Goal: Transaction & Acquisition: Purchase product/service

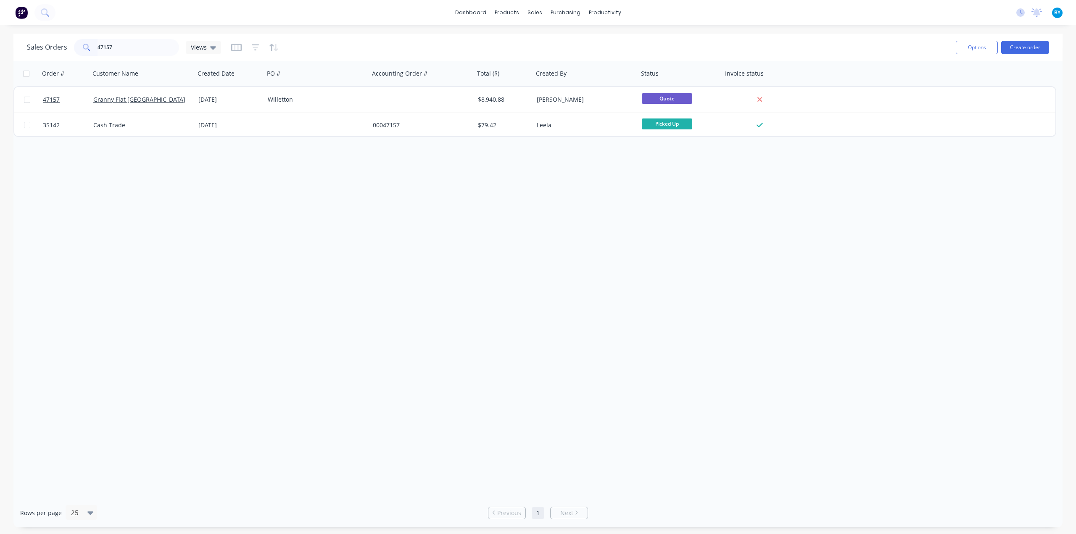
drag, startPoint x: 122, startPoint y: 48, endPoint x: 0, endPoint y: 37, distance: 122.4
click at [0, 40] on div "Sales Orders 47157 Views Options Create order Order # Customer Name Created Dat…" at bounding box center [538, 281] width 1076 height 494
type input "\"
click at [1022, 45] on button "Create order" at bounding box center [1025, 47] width 48 height 13
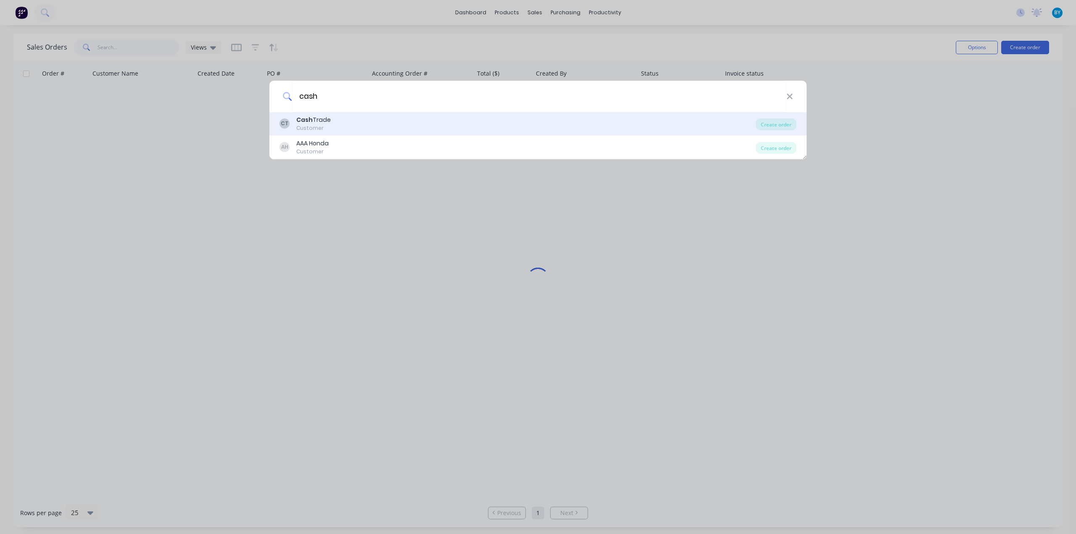
type input "cash"
click at [386, 125] on div "CT Cash Trade Customer" at bounding box center [517, 124] width 476 height 16
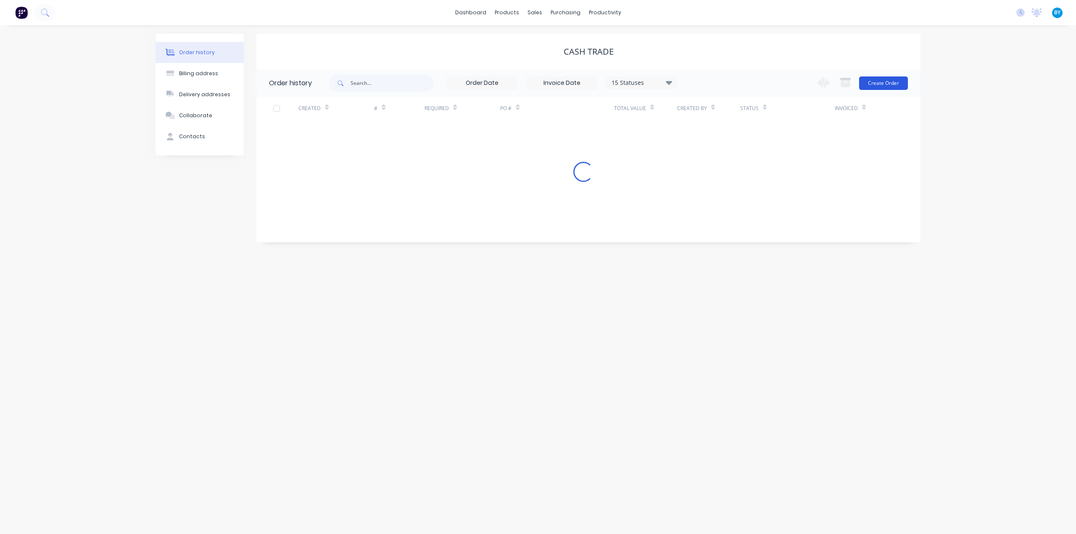
click at [891, 84] on button "Create Order" at bounding box center [883, 82] width 49 height 13
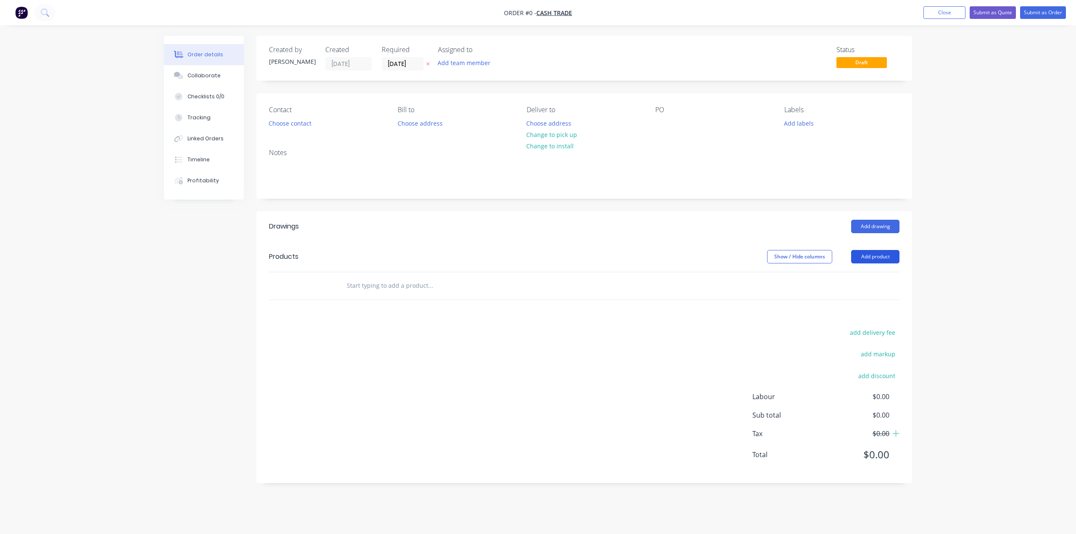
click at [866, 250] on button "Add product" at bounding box center [875, 256] width 48 height 13
click at [867, 273] on div "Product catalogue" at bounding box center [859, 278] width 65 height 12
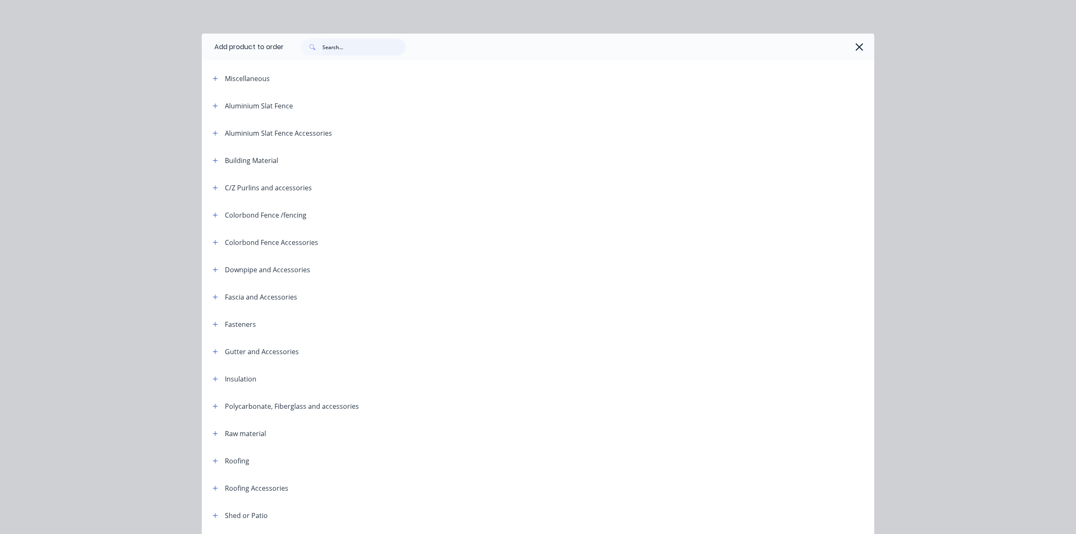
click at [364, 47] on input "text" at bounding box center [363, 47] width 83 height 17
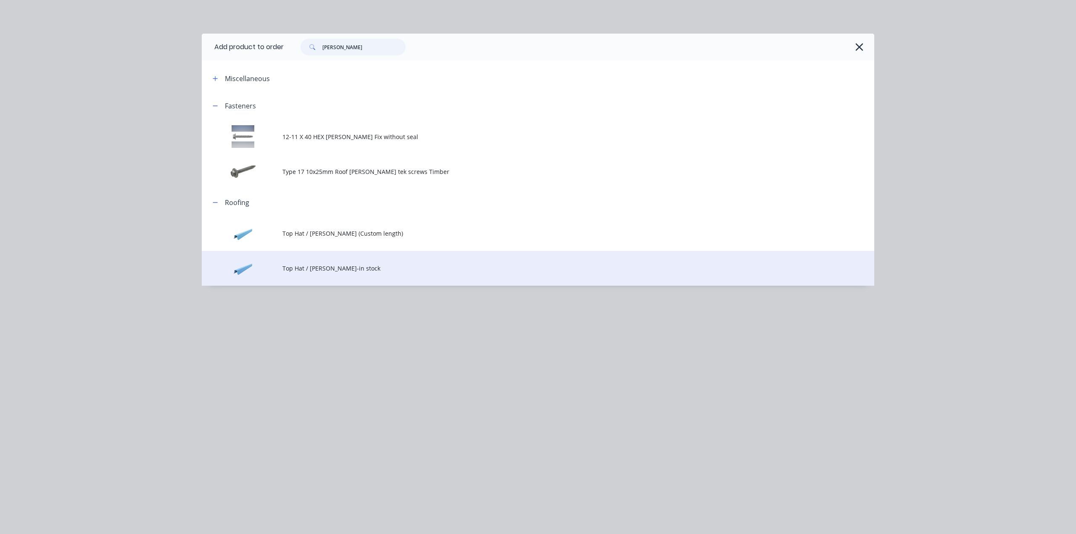
type input "batten"
click at [345, 271] on span "Top Hat / [PERSON_NAME]-in stock" at bounding box center [518, 268] width 473 height 9
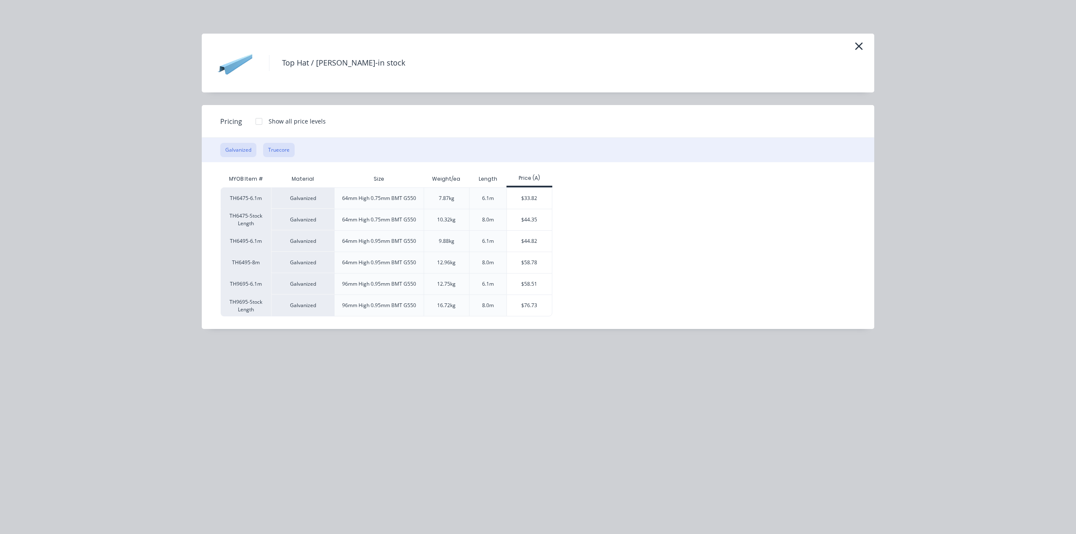
click at [277, 153] on button "Truecore" at bounding box center [279, 150] width 32 height 14
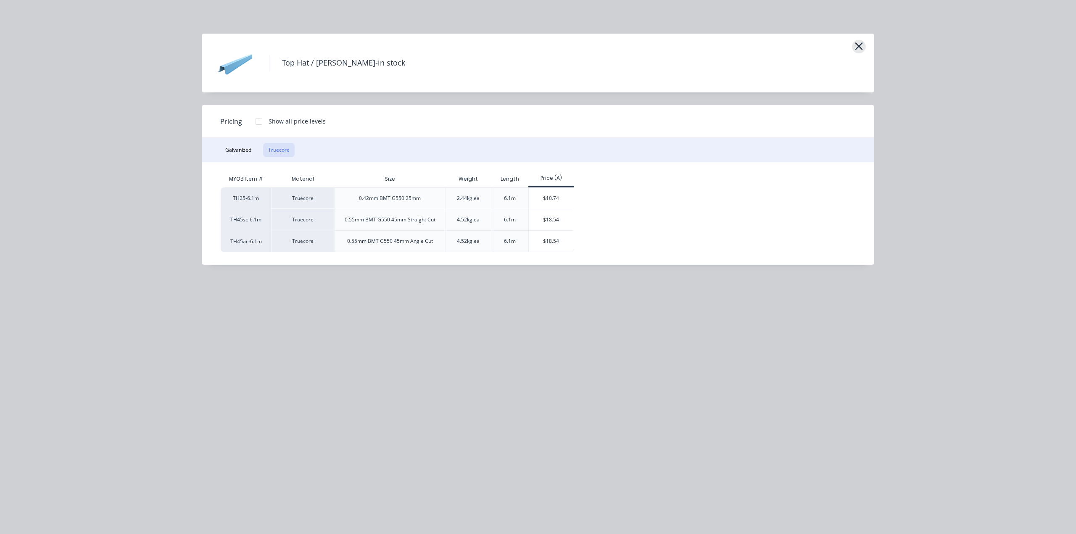
click at [857, 49] on icon "button" at bounding box center [858, 46] width 9 height 12
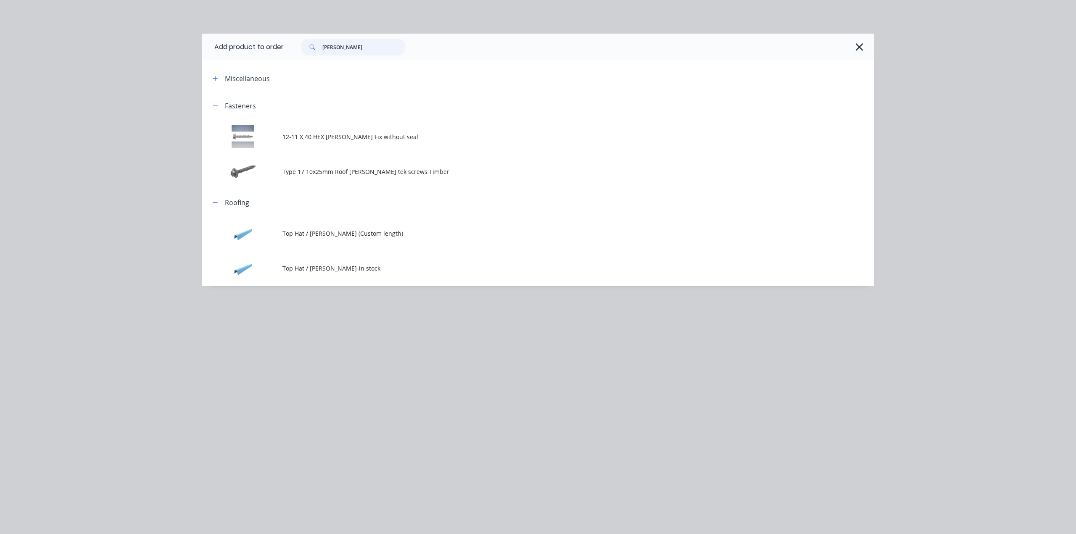
drag, startPoint x: 366, startPoint y: 47, endPoint x: 200, endPoint y: 54, distance: 166.2
click at [207, 54] on header "Add product to order batten" at bounding box center [538, 47] width 672 height 27
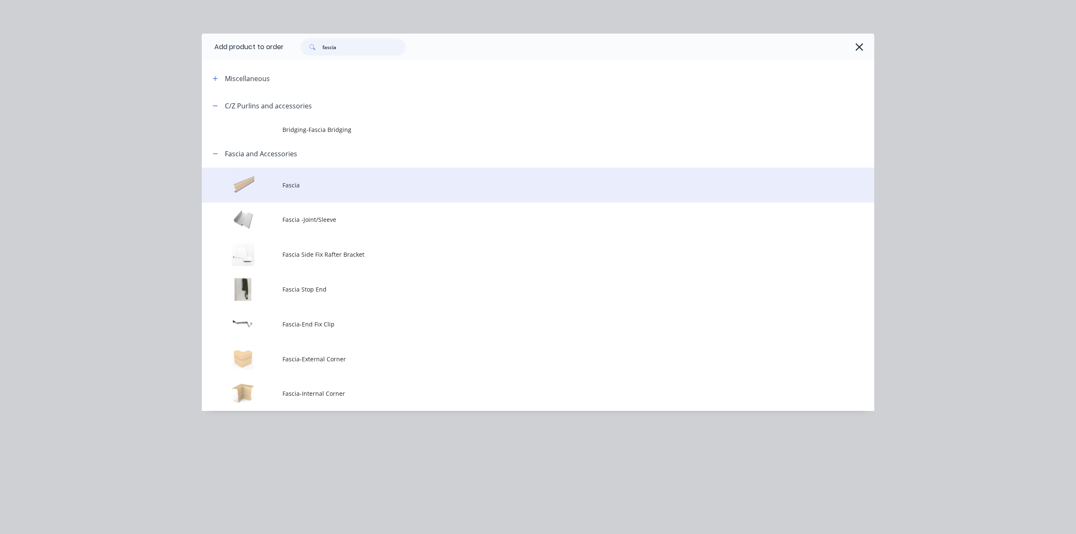
type input "fascia"
click at [320, 193] on td "Fascia" at bounding box center [578, 185] width 592 height 35
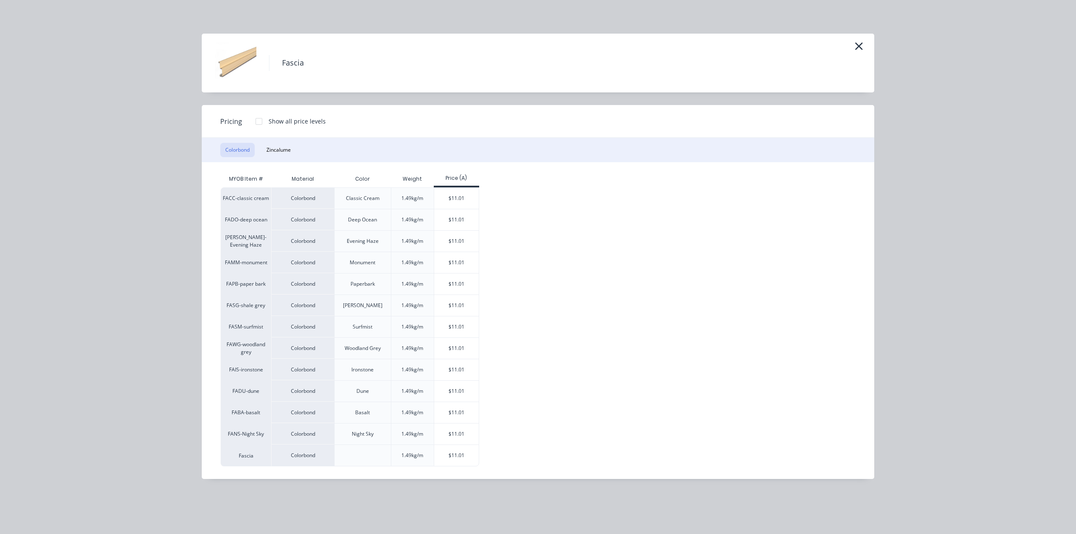
click at [963, 221] on div "Fascia Pricing Show all price levels Colorbond Zincalume MYOB Item # Material C…" at bounding box center [538, 267] width 1076 height 534
click at [862, 46] on icon "button" at bounding box center [858, 46] width 9 height 12
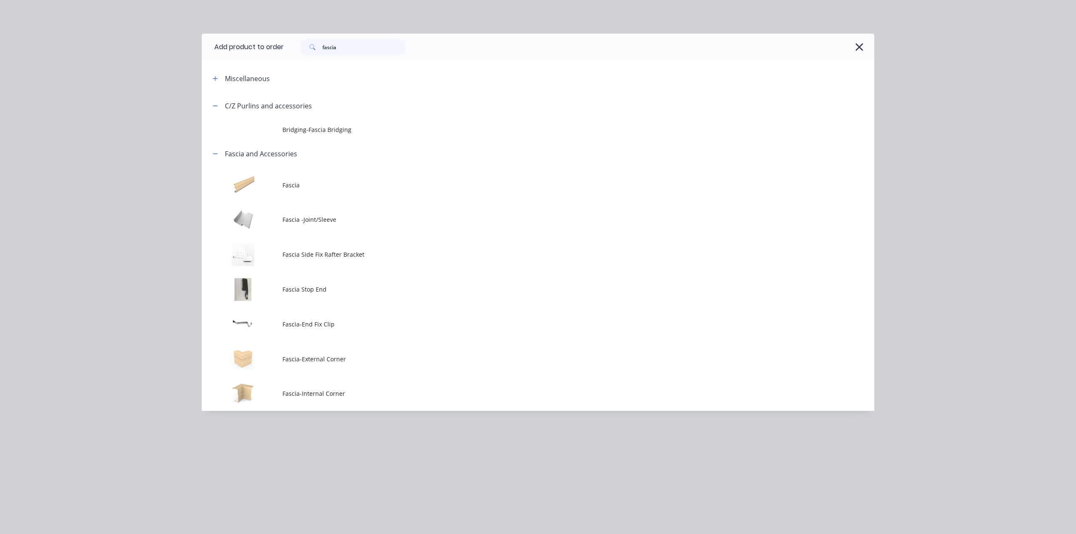
click at [862, 45] on button "button" at bounding box center [858, 46] width 13 height 13
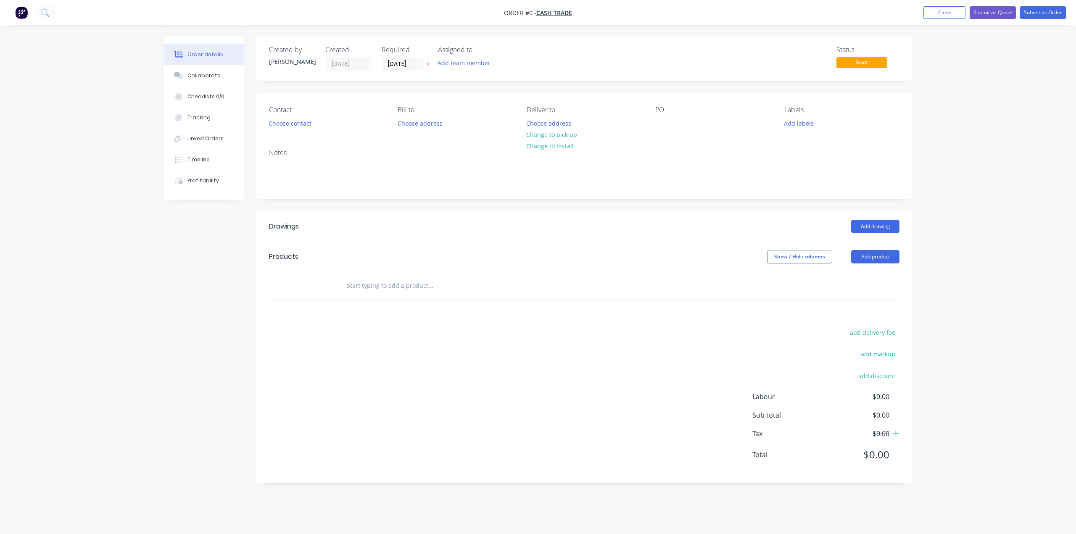
click at [977, 89] on div "Order details Collaborate Checklists 0/0 Tracking Linked Orders Timeline Profit…" at bounding box center [538, 267] width 1076 height 534
click at [994, 13] on button "Submit as Quote" at bounding box center [993, 12] width 46 height 13
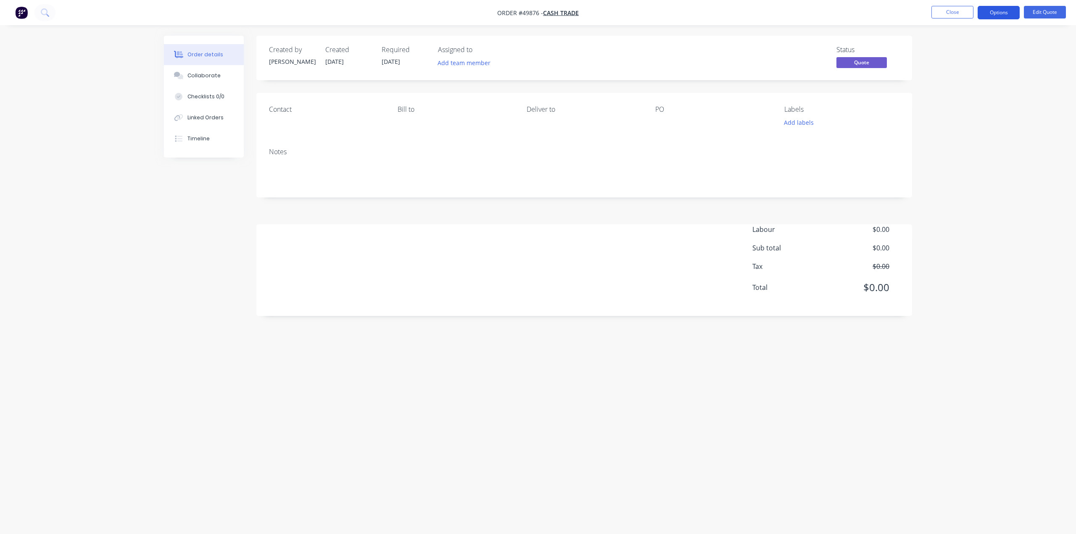
click at [996, 12] on button "Options" at bounding box center [999, 12] width 42 height 13
click at [968, 163] on div "Cancel Quote" at bounding box center [973, 169] width 77 height 12
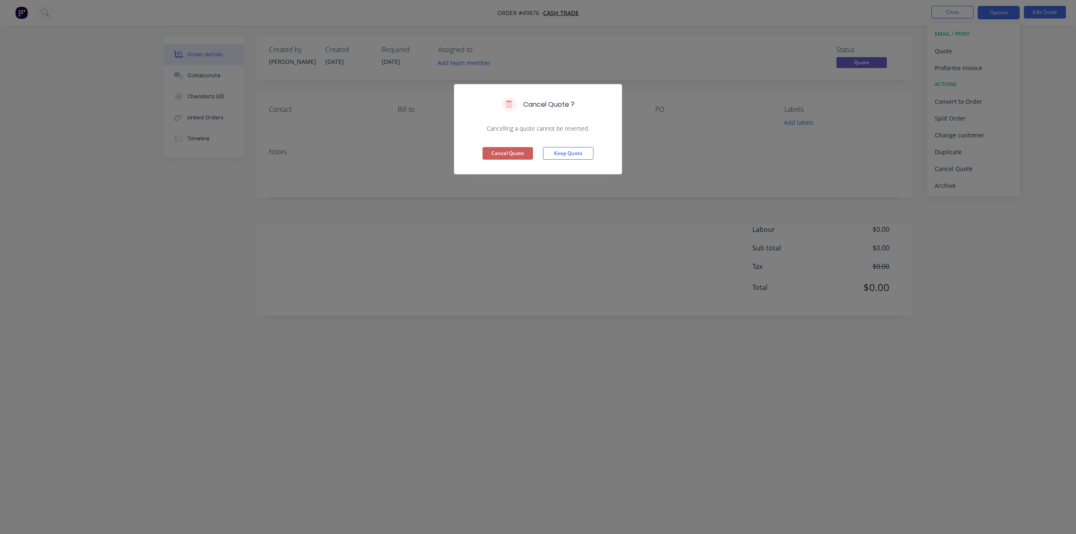
click at [511, 155] on button "Cancel Quote" at bounding box center [507, 153] width 50 height 13
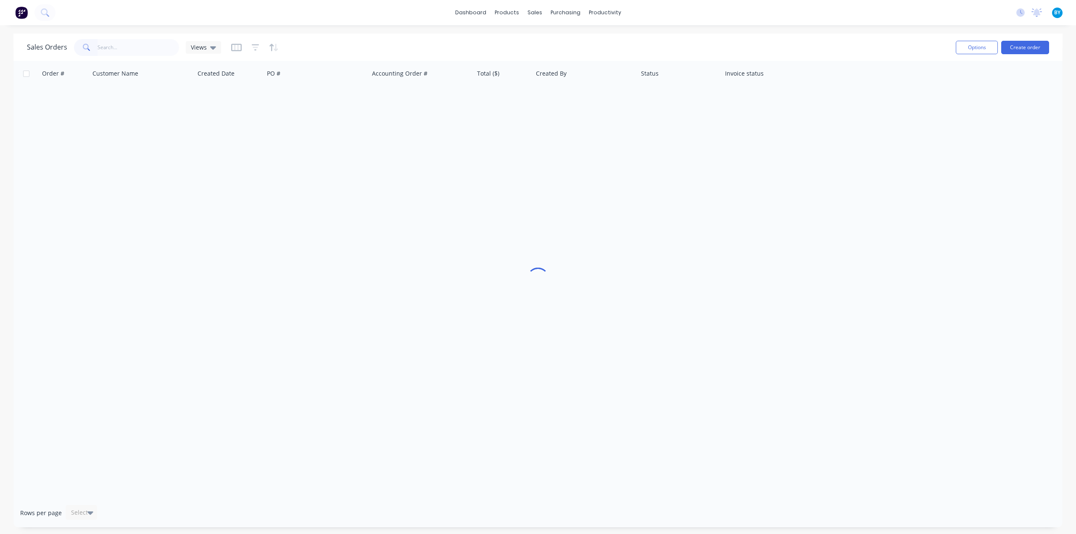
click at [122, 50] on input "text" at bounding box center [139, 47] width 82 height 17
type input "45615"
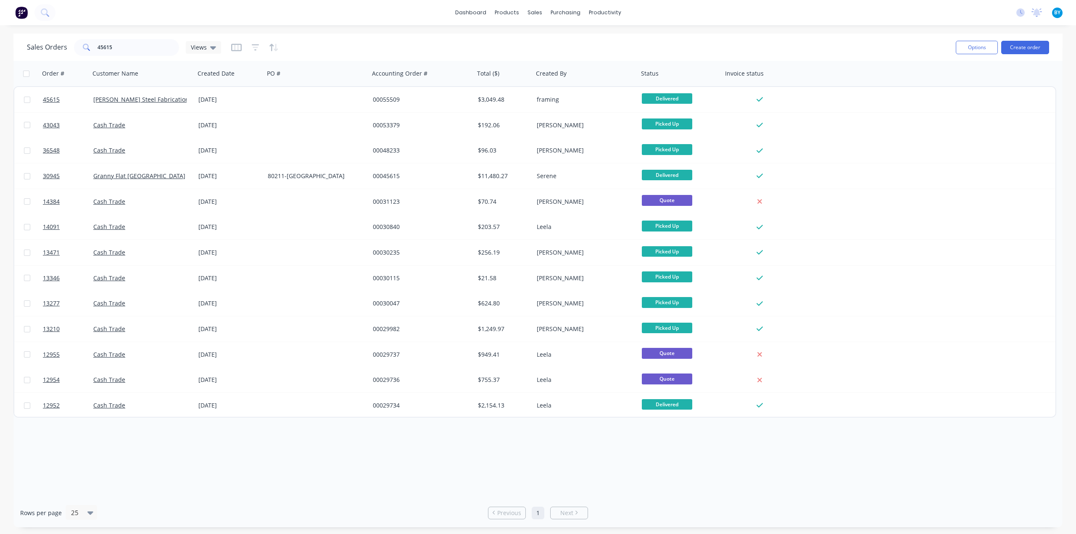
click at [164, 478] on div "Order # Customer Name Created Date PO # Accounting Order # Total ($) Created By…" at bounding box center [537, 280] width 1049 height 438
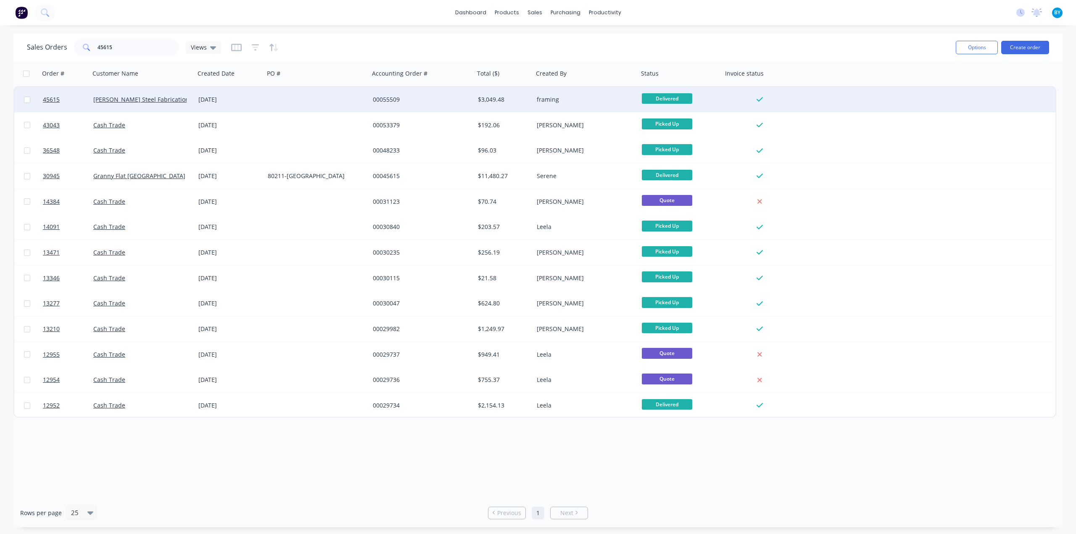
click at [311, 105] on div at bounding box center [316, 99] width 105 height 25
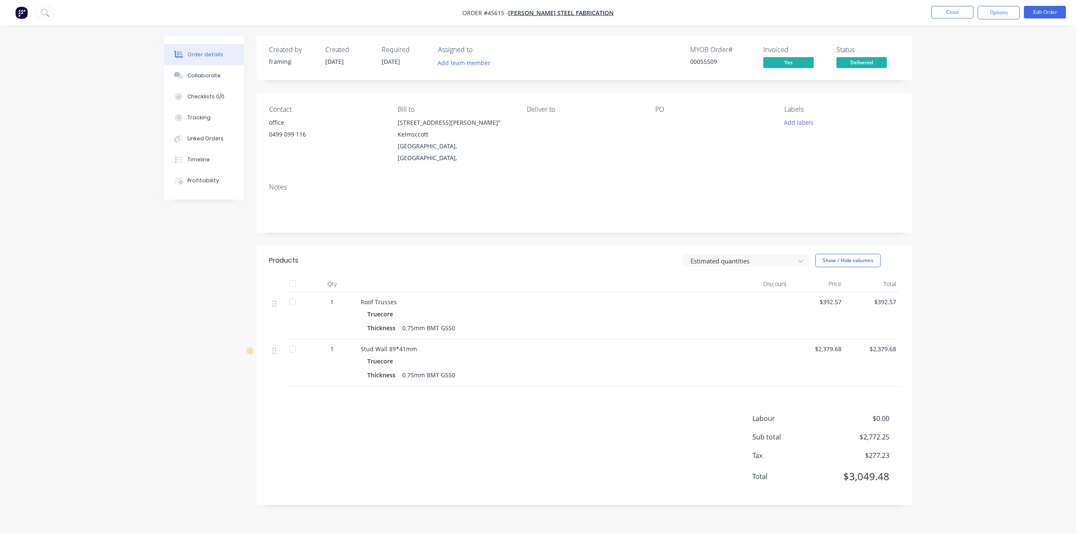
click at [982, 380] on div "Order details Collaborate Checklists 0/0 Tracking Linked Orders Timeline Profit…" at bounding box center [538, 267] width 1076 height 534
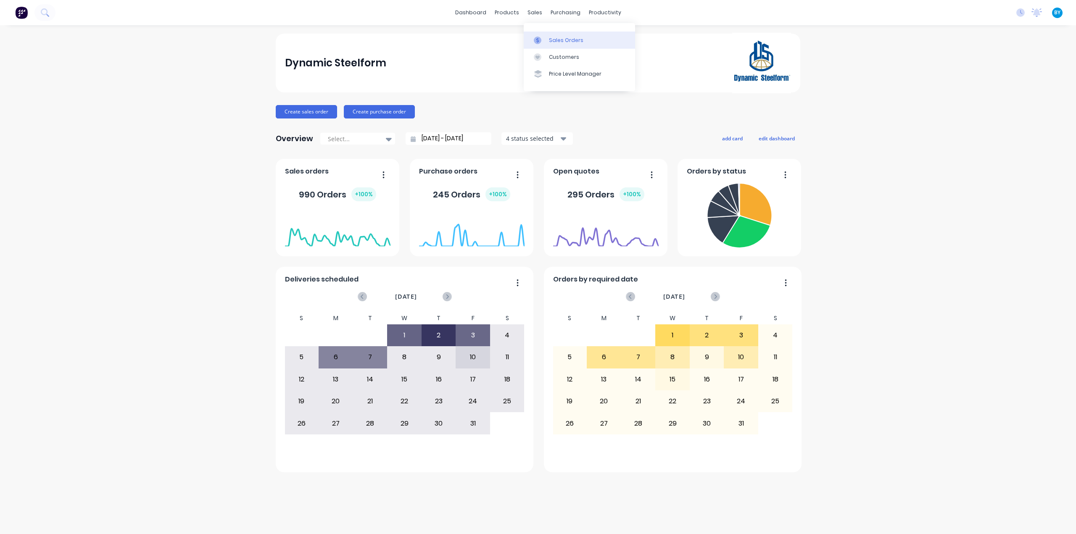
drag, startPoint x: 0, startPoint y: 0, endPoint x: 538, endPoint y: 32, distance: 538.5
click at [535, 12] on div "sales" at bounding box center [534, 12] width 23 height 13
click at [546, 40] on div at bounding box center [540, 41] width 13 height 8
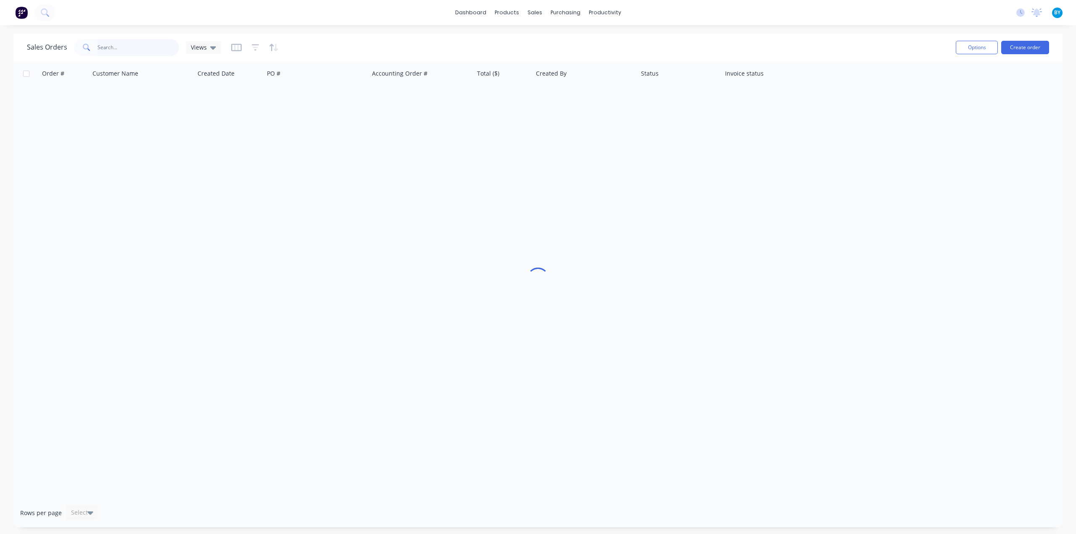
click at [111, 48] on input "text" at bounding box center [139, 47] width 82 height 17
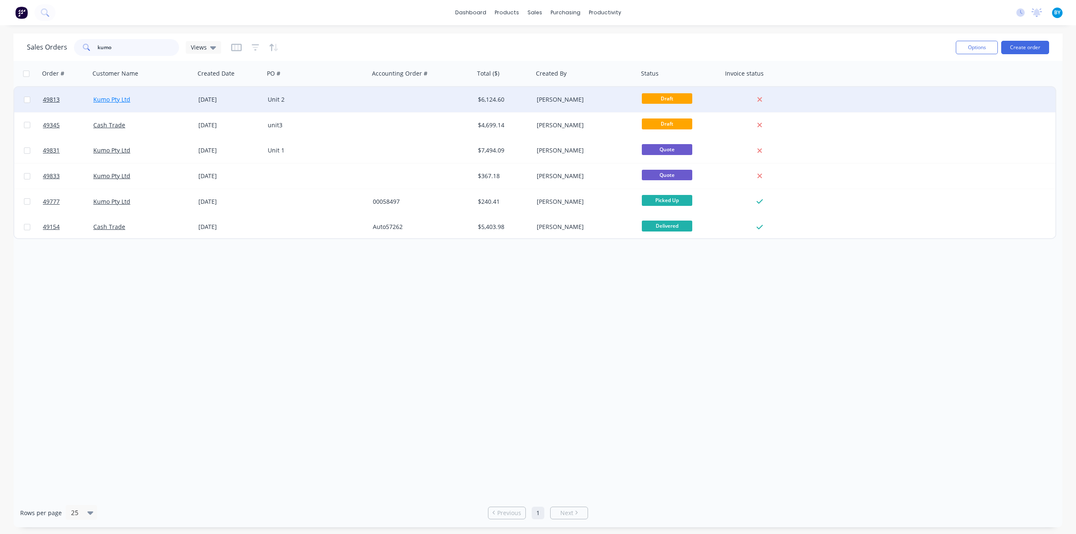
type input "kumo"
click at [122, 98] on link "Kumo Pty Ltd" at bounding box center [111, 99] width 37 height 8
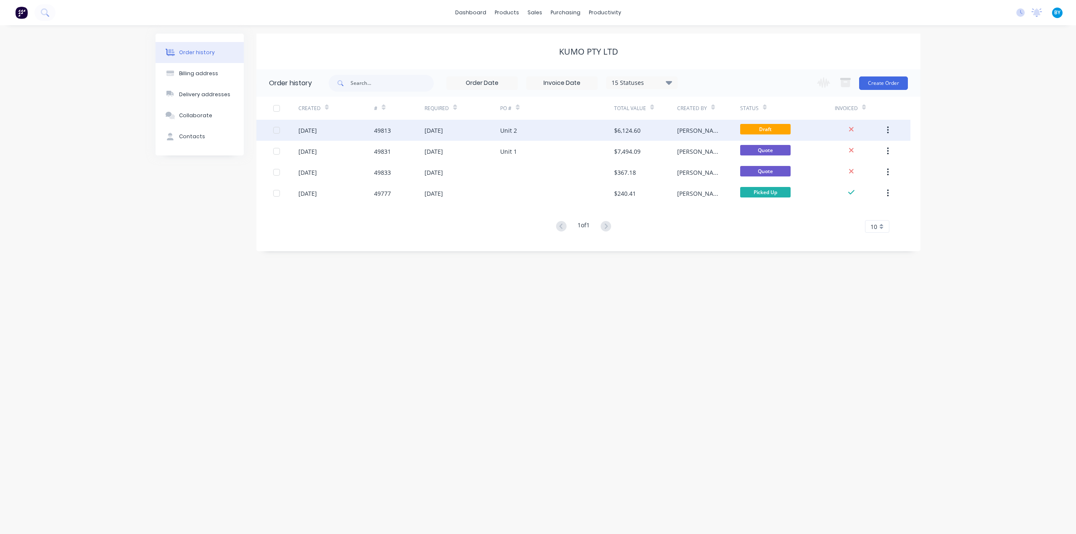
click at [582, 138] on div "Unit 2" at bounding box center [556, 130] width 113 height 21
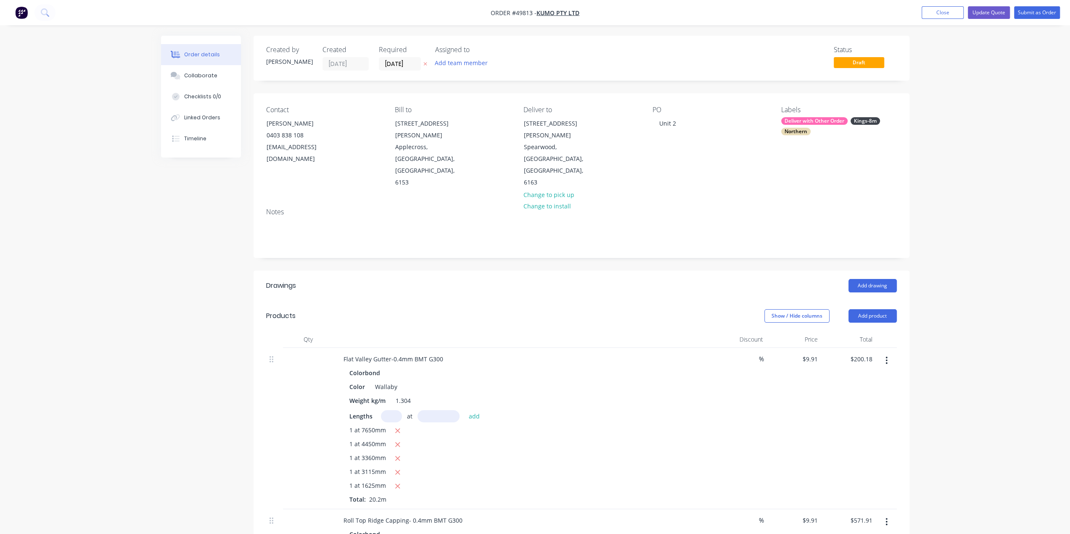
click at [553, 301] on header "Products Show / Hide columns Add product" at bounding box center [581, 316] width 656 height 30
click at [881, 279] on button "Add drawing" at bounding box center [872, 285] width 48 height 13
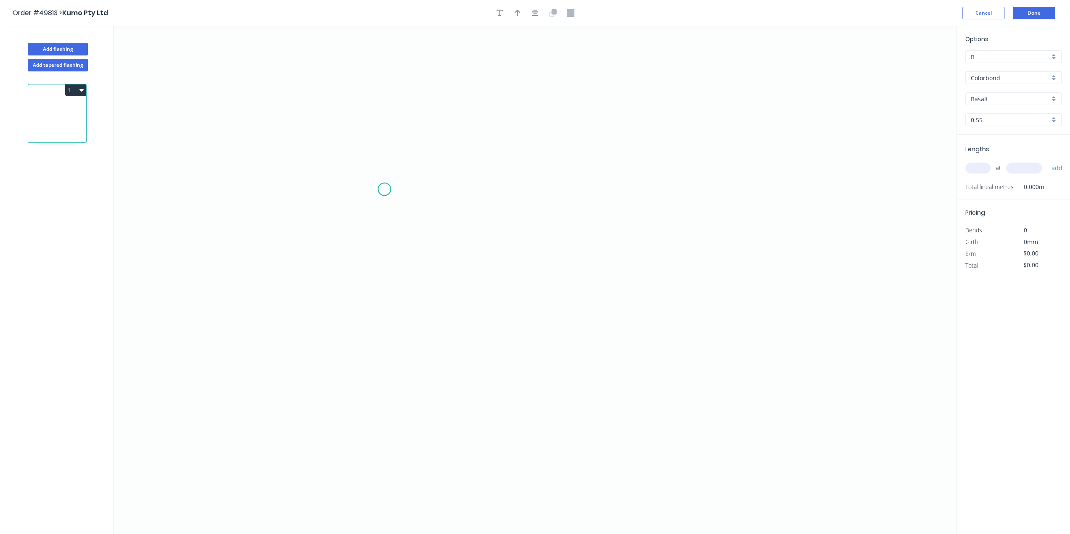
click at [384, 188] on icon "0" at bounding box center [534, 280] width 843 height 508
click at [385, 265] on icon "0" at bounding box center [534, 280] width 843 height 508
click at [794, 269] on icon "0 ?" at bounding box center [534, 280] width 843 height 508
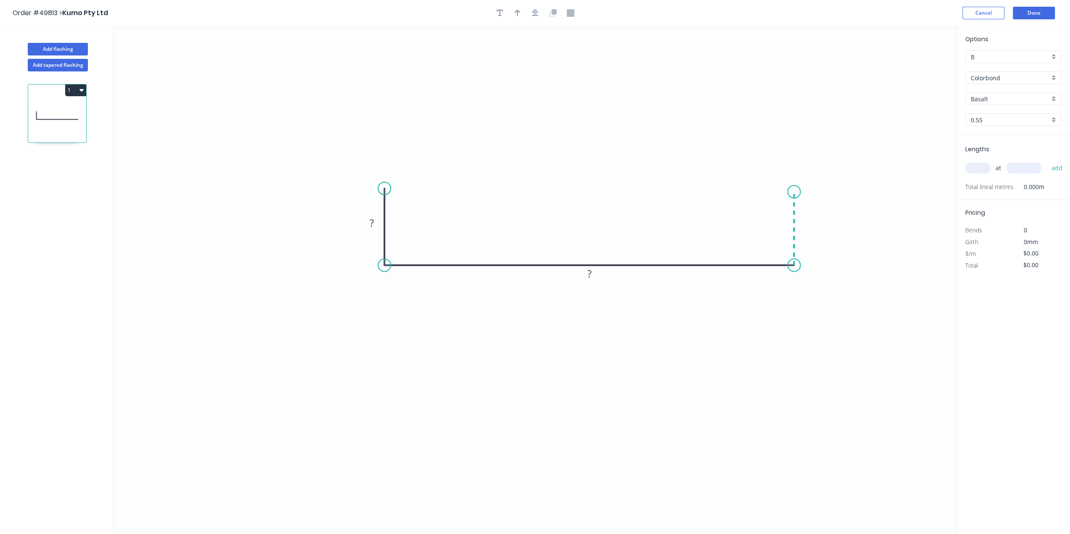
click at [795, 192] on icon "0 ? ?" at bounding box center [534, 280] width 843 height 508
click at [831, 273] on div "Drip edge" at bounding box center [836, 269] width 84 height 17
drag, startPoint x: 823, startPoint y: 221, endPoint x: 815, endPoint y: 212, distance: 11.9
click at [823, 221] on div "Flip bend" at bounding box center [834, 220] width 84 height 17
click at [817, 234] on div "Delete bend" at bounding box center [838, 237] width 84 height 17
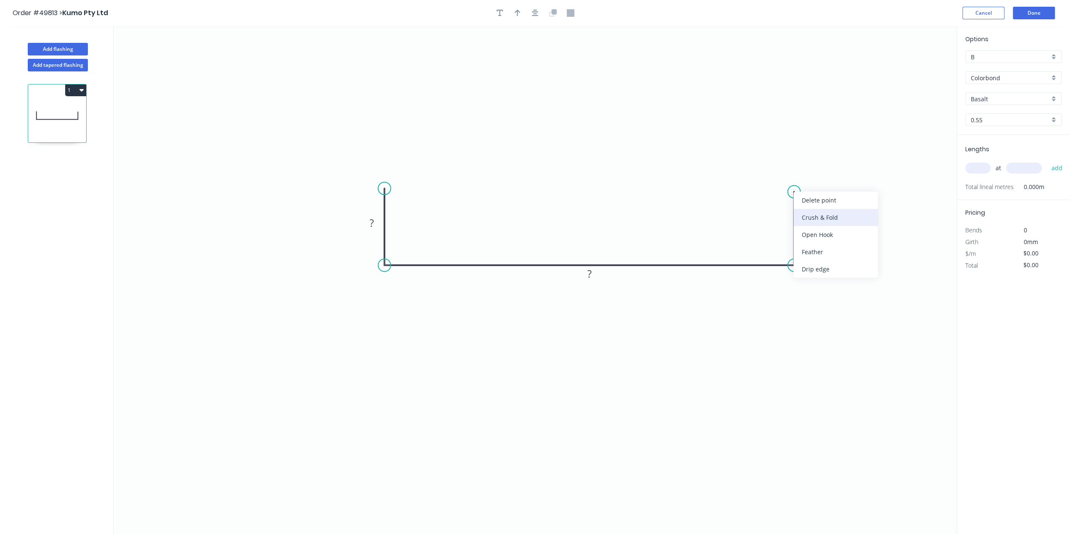
click at [829, 217] on div "Crush & Fold" at bounding box center [835, 217] width 84 height 17
click at [409, 212] on div "Crush & Fold" at bounding box center [427, 216] width 84 height 17
click at [376, 219] on rect at bounding box center [371, 224] width 17 height 12
click at [398, 214] on div "Flip bend" at bounding box center [429, 216] width 84 height 17
click at [374, 222] on rect at bounding box center [371, 224] width 17 height 12
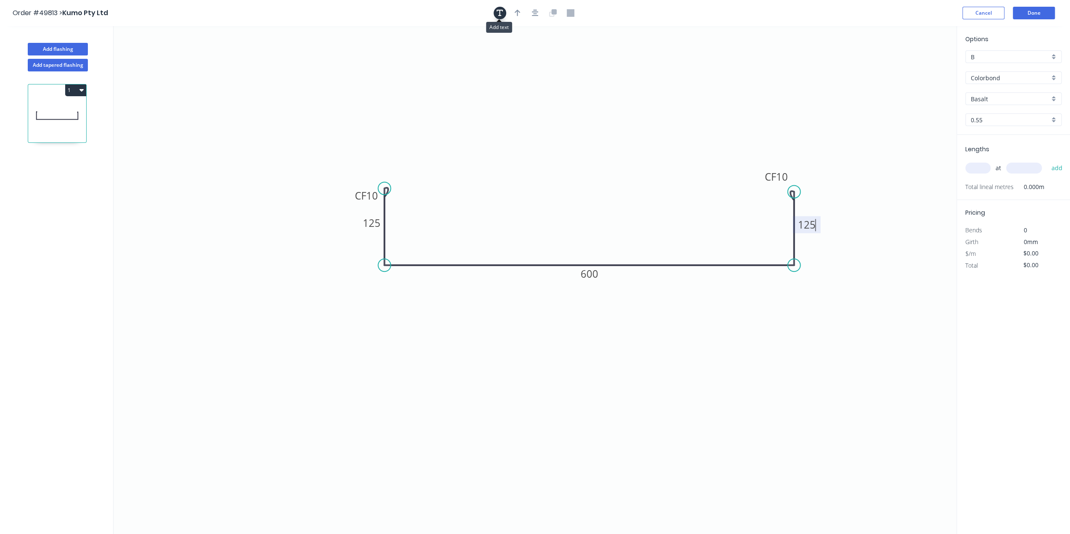
click at [497, 12] on icon "button" at bounding box center [499, 13] width 7 height 8
type input "$35.39"
drag, startPoint x: 174, startPoint y: 54, endPoint x: 623, endPoint y: 183, distance: 467.1
click at [630, 184] on textarea at bounding box center [629, 189] width 68 height 31
click at [618, 183] on textarea at bounding box center [626, 189] width 68 height 31
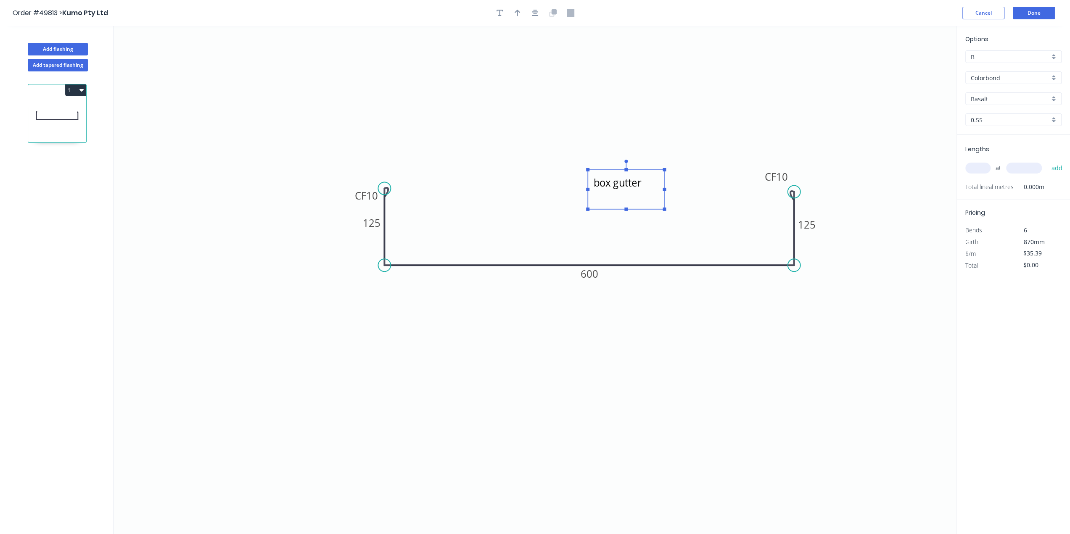
click at [592, 213] on icon "box gutter CF 10 125 600 CF 10 125" at bounding box center [534, 280] width 843 height 508
type textarea "box gutter"
drag, startPoint x: 610, startPoint y: 185, endPoint x: 593, endPoint y: 177, distance: 18.7
click at [593, 177] on textarea "box gutter" at bounding box center [626, 189] width 68 height 31
click at [482, 153] on icon "box gutter CF 10 125 600 CF 10 125" at bounding box center [534, 280] width 843 height 508
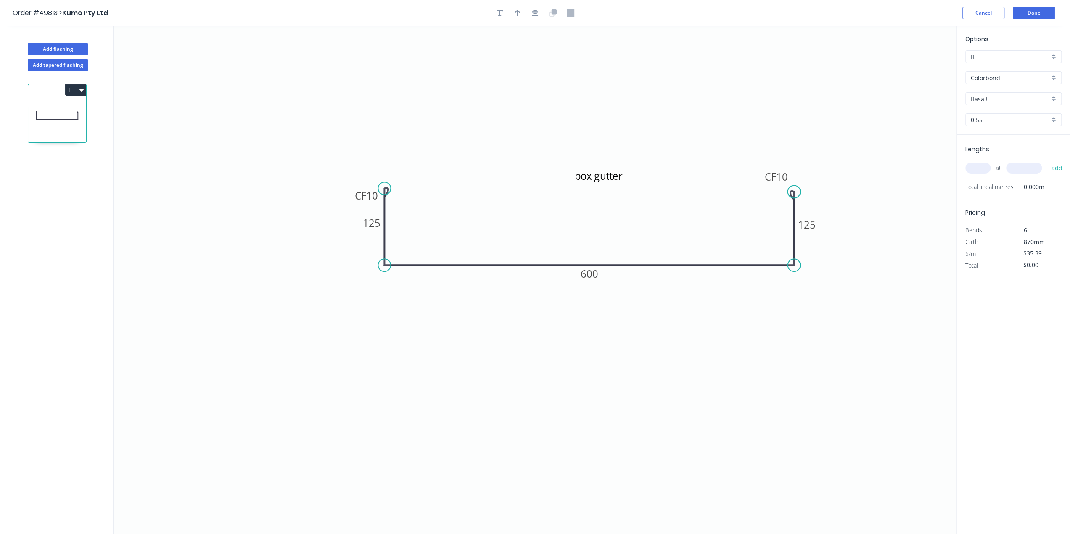
click at [996, 113] on div "0.55" at bounding box center [1013, 119] width 96 height 13
click at [999, 100] on input "Basalt" at bounding box center [1009, 99] width 79 height 9
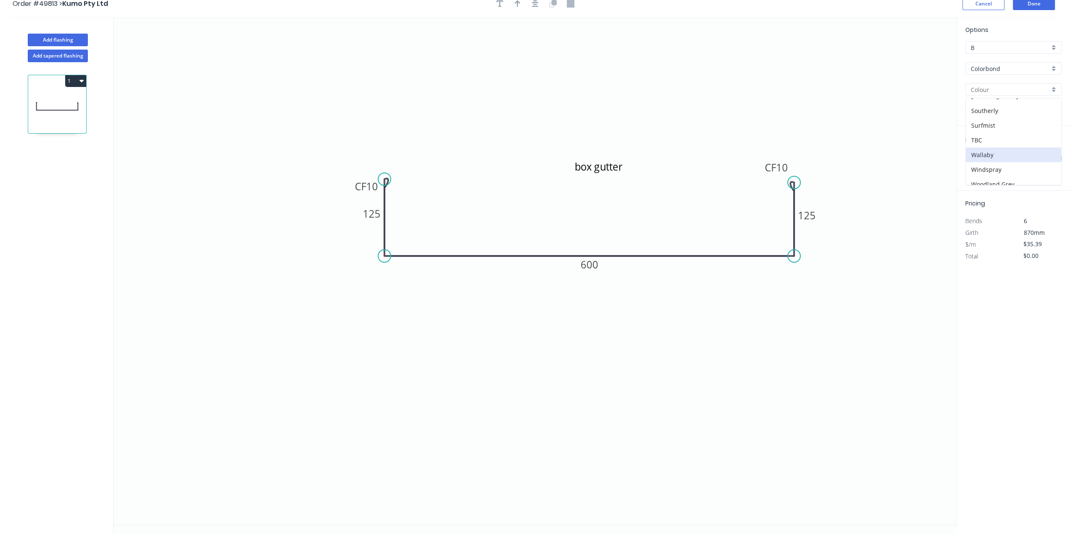
scroll to position [14, 0]
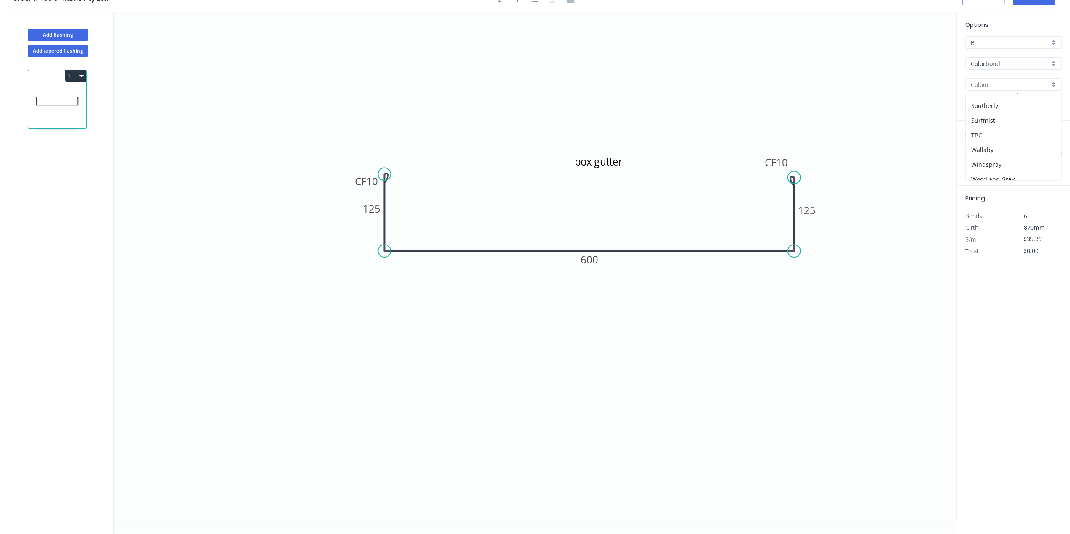
click at [999, 131] on div "TBC" at bounding box center [1012, 135] width 95 height 15
type input "TBC"
click at [983, 155] on input "text" at bounding box center [977, 153] width 25 height 11
type input "2"
type input "6095"
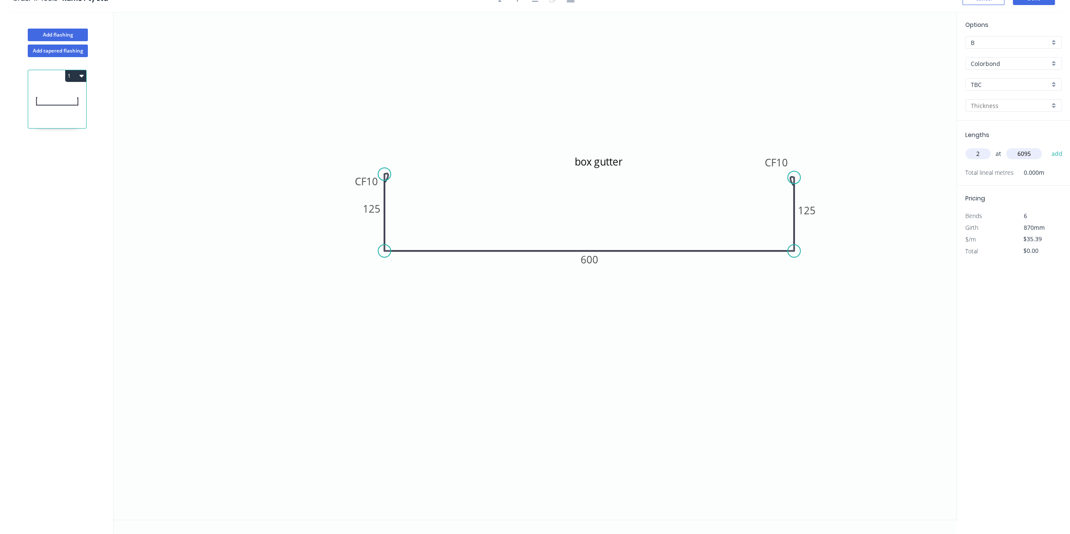
click at [1047, 147] on button "add" at bounding box center [1057, 154] width 20 height 14
type input "$431.40"
click at [990, 327] on div "Options B B Colorbond Colorbond TBC TBC 0.55 Lengths at add 2 at 6095mm Total l…" at bounding box center [1012, 266] width 113 height 509
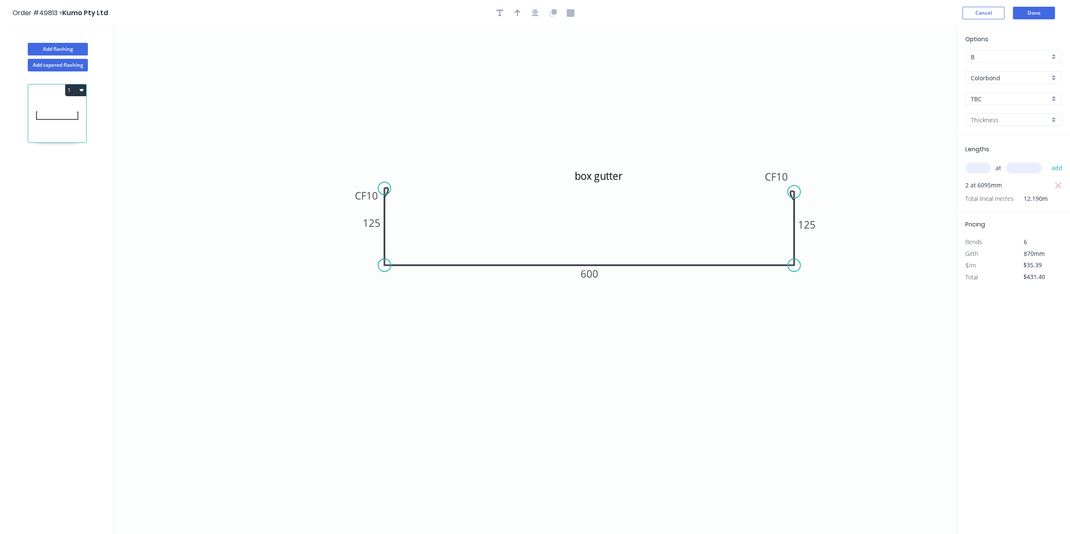
scroll to position [0, 0]
click at [1021, 14] on button "Done" at bounding box center [1033, 13] width 42 height 13
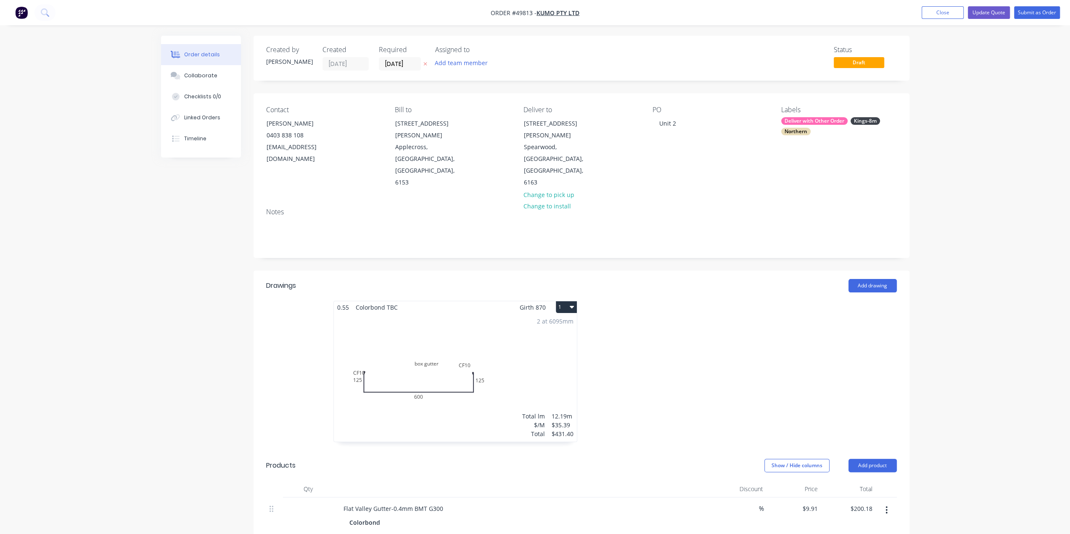
click at [739, 340] on div at bounding box center [707, 376] width 252 height 150
click at [529, 318] on div "2 at 6095mm Total lm $/M Total 12.19m $35.39 $431.40" at bounding box center [455, 378] width 243 height 128
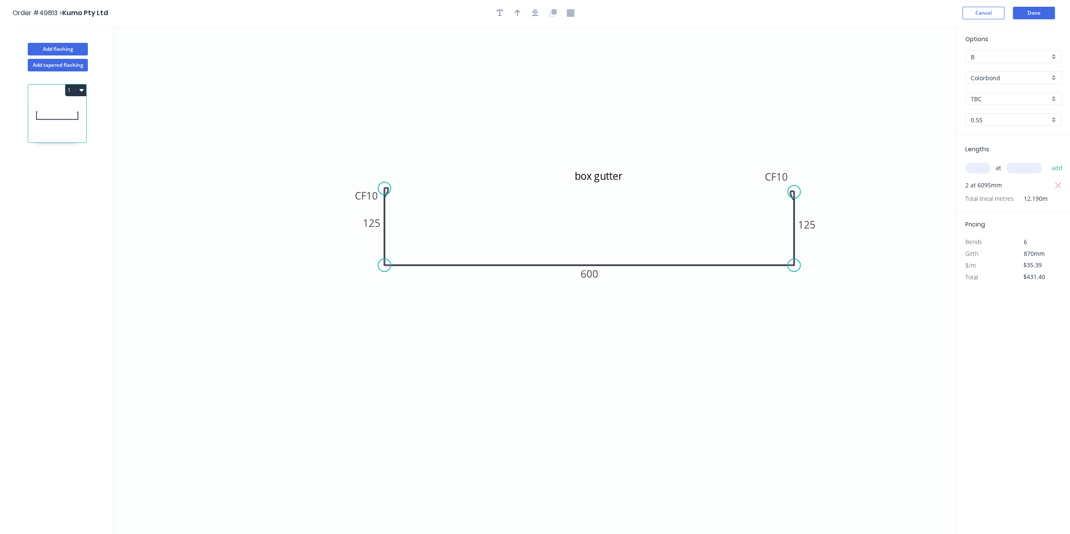
click at [981, 169] on input "text" at bounding box center [977, 168] width 25 height 11
type input "2"
type input "6945"
click at [1047, 161] on button "add" at bounding box center [1057, 168] width 20 height 14
type input "$922.97"
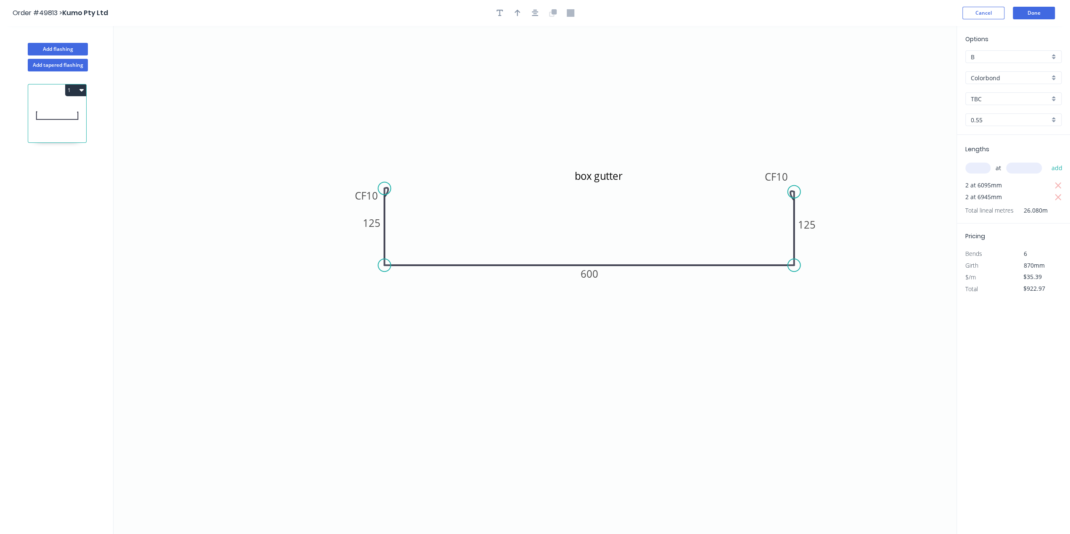
click at [914, 390] on icon "box gutter CF 10 125 600 CF 10 125" at bounding box center [534, 280] width 843 height 508
click at [1044, 12] on button "Done" at bounding box center [1033, 13] width 42 height 13
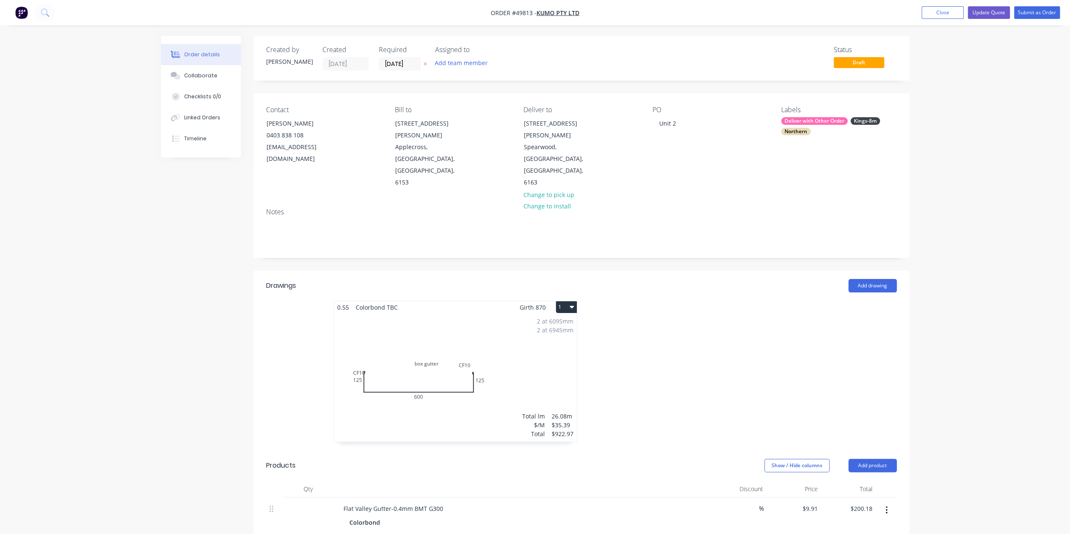
click at [511, 337] on div "2 at 6095mm 2 at 6945mm Total lm $/M Total 26.08m $35.39 $922.97" at bounding box center [455, 378] width 243 height 128
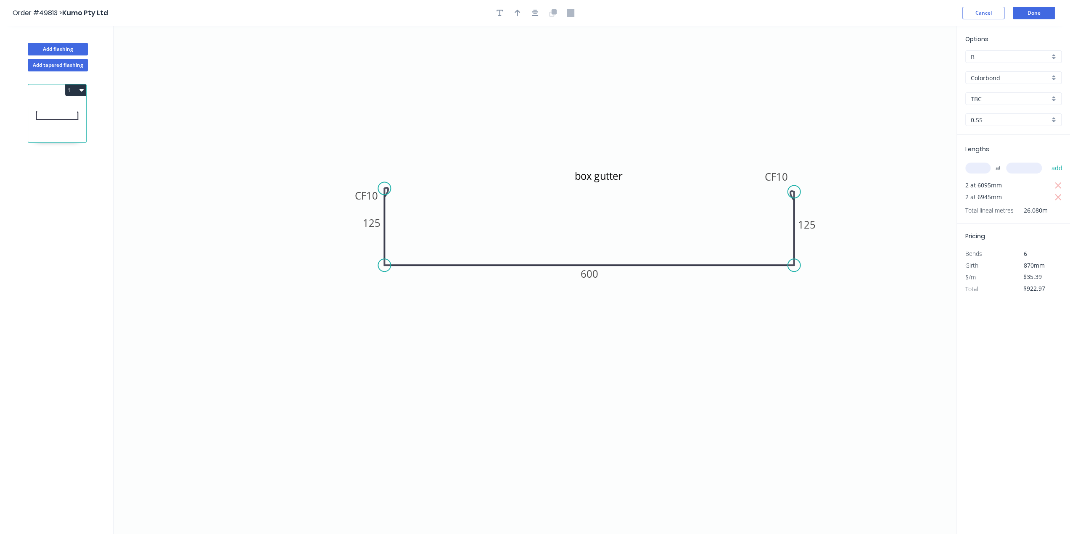
click at [976, 169] on input "text" at bounding box center [977, 168] width 25 height 11
type input "2"
type input "5595"
click at [1047, 161] on button "add" at bounding box center [1057, 168] width 20 height 14
type input "$1,318.99"
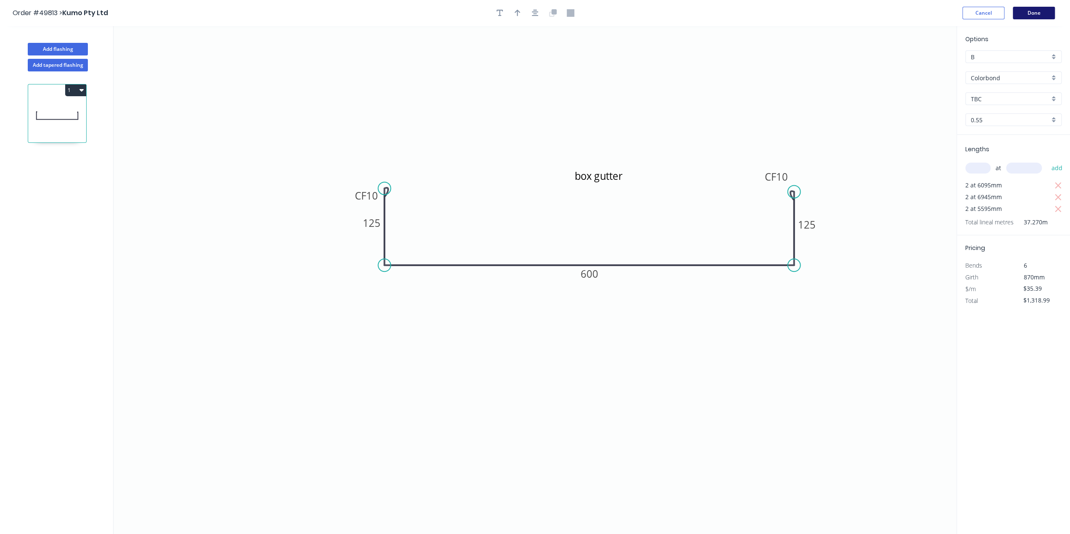
click at [1036, 10] on button "Done" at bounding box center [1033, 13] width 42 height 13
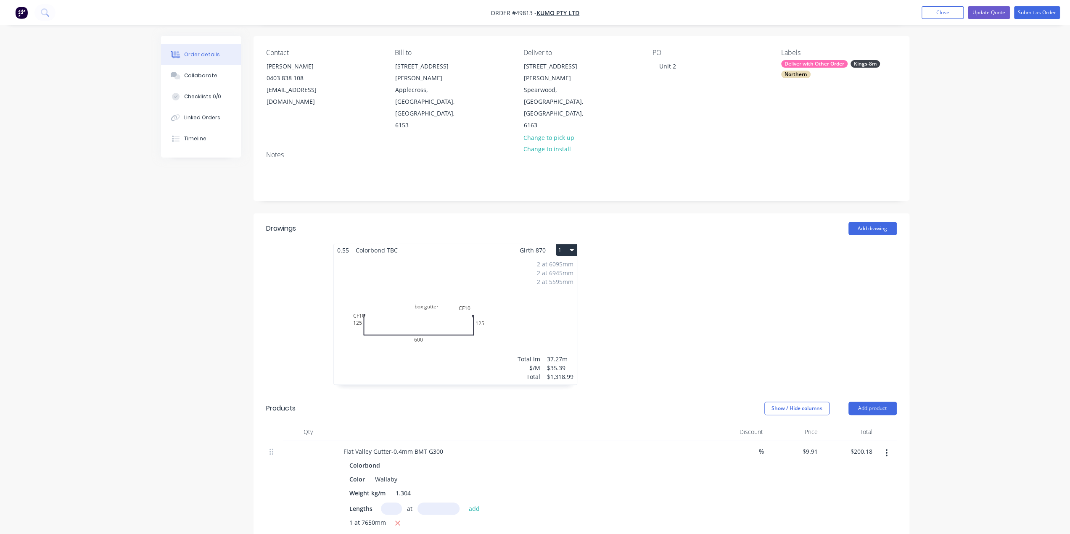
scroll to position [140, 0]
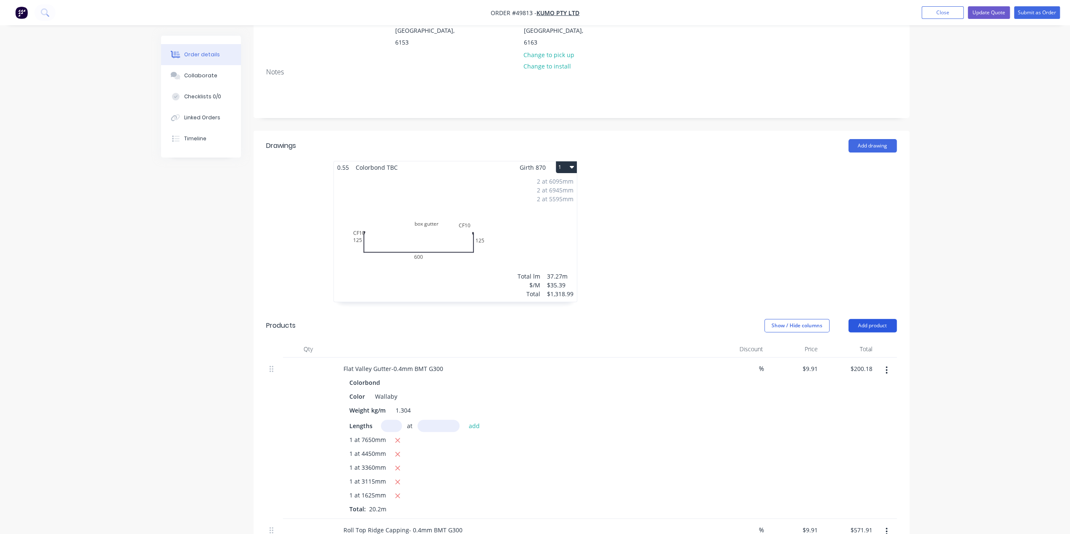
click at [869, 319] on button "Add product" at bounding box center [872, 325] width 48 height 13
click at [868, 358] on div "Basic product" at bounding box center [856, 364] width 65 height 12
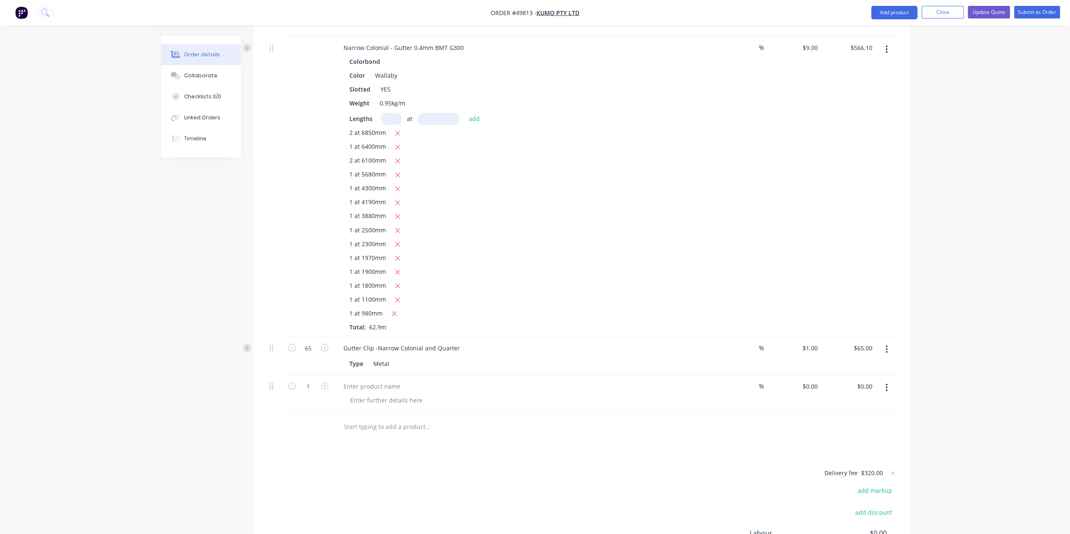
scroll to position [1441, 0]
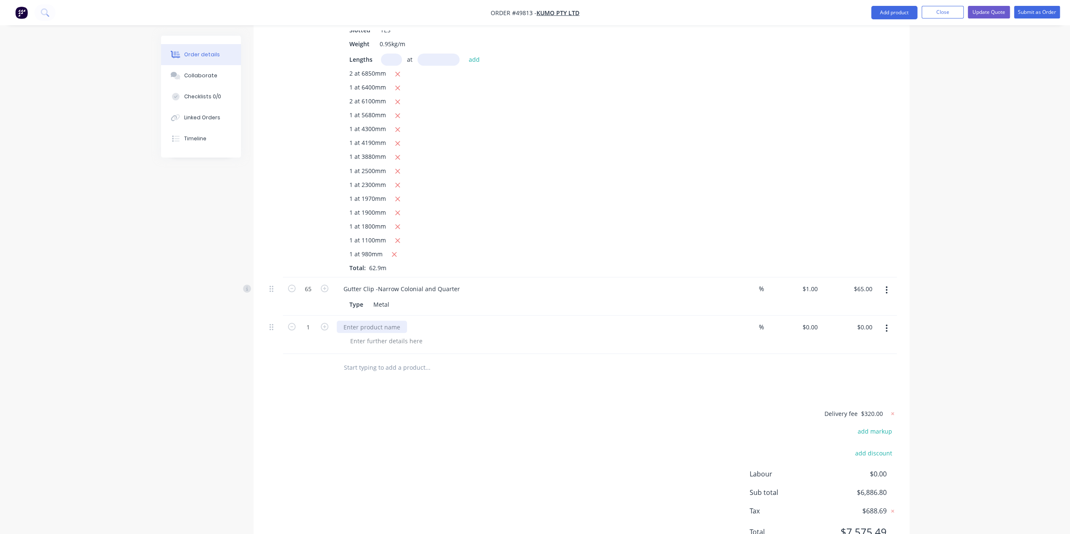
click at [350, 321] on div at bounding box center [372, 327] width 70 height 12
click at [300, 354] on div at bounding box center [308, 367] width 50 height 27
click at [315, 321] on input "1" at bounding box center [308, 327] width 22 height 13
type input "3"
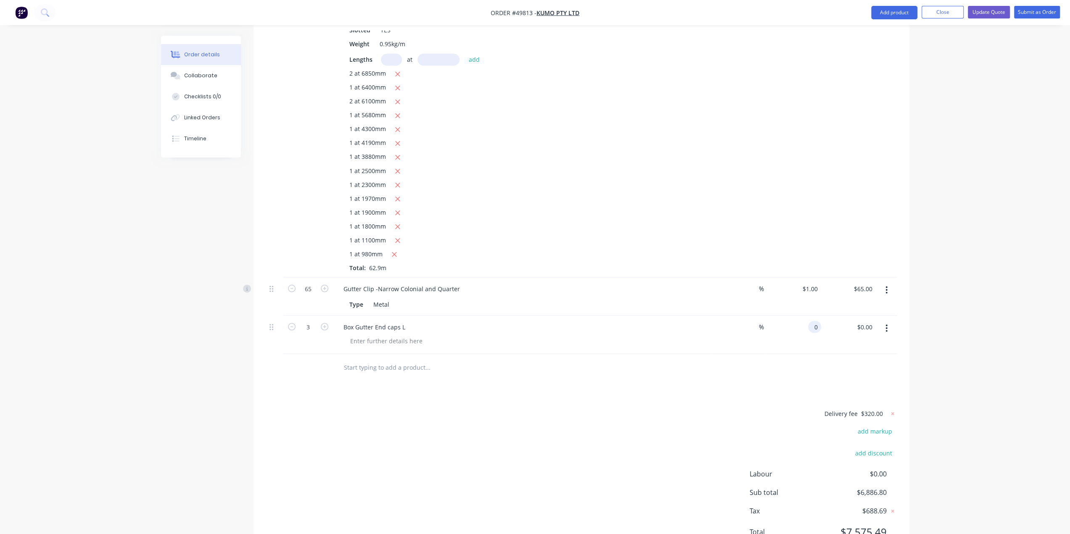
click at [812, 321] on input "0" at bounding box center [816, 327] width 10 height 12
type input "$10.00"
type input "$30.00"
click at [873, 354] on div at bounding box center [581, 367] width 630 height 27
click at [889, 321] on button "button" at bounding box center [886, 328] width 20 height 15
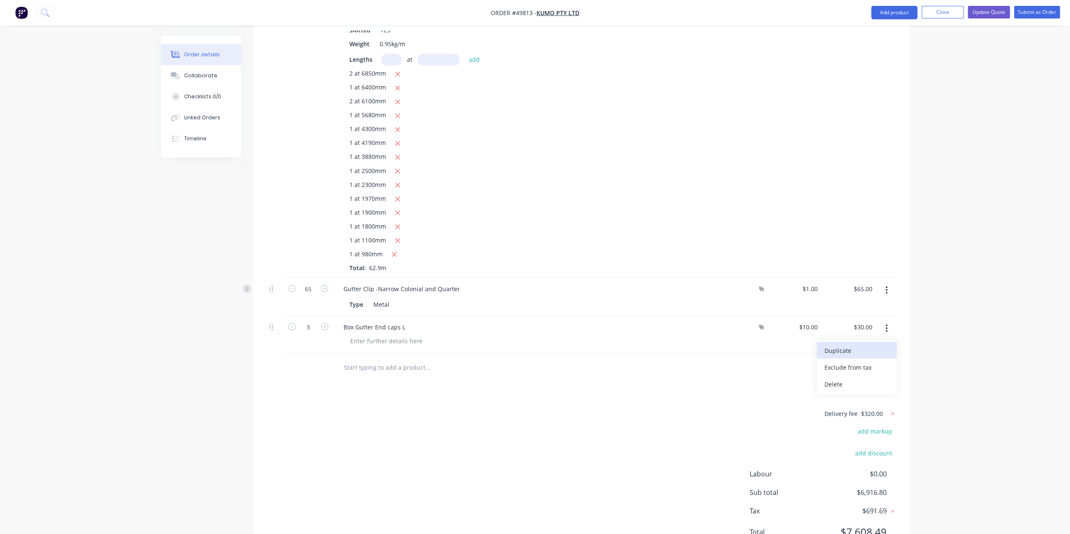
click at [864, 344] on div "Duplicate" at bounding box center [856, 350] width 65 height 12
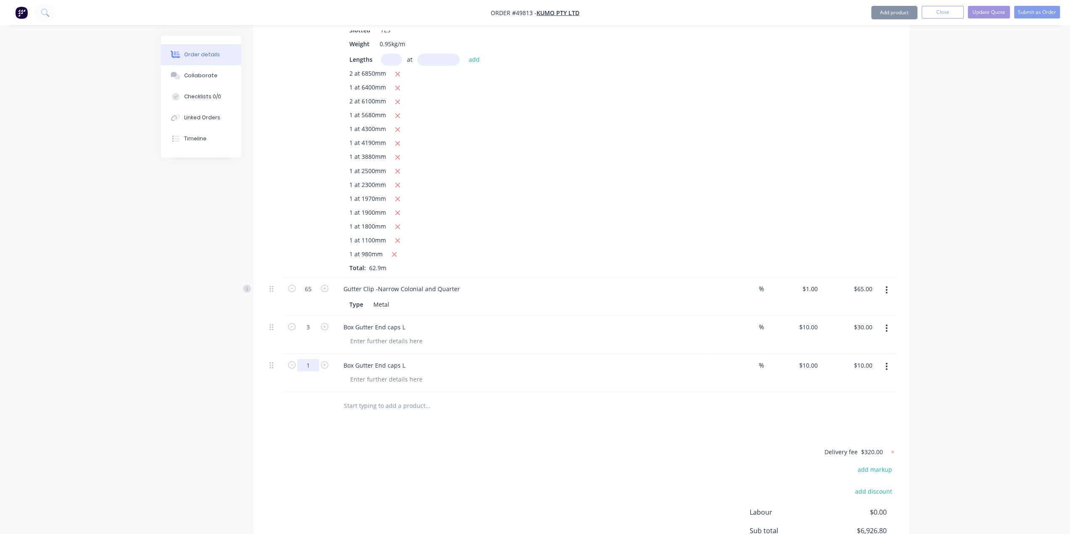
click at [308, 359] on input "1" at bounding box center [308, 365] width 22 height 13
type input "3"
type input "$30.00"
drag, startPoint x: 402, startPoint y: 325, endPoint x: 409, endPoint y: 329, distance: 8.1
click at [409, 359] on div "Box Gutter End caps L" at bounding box center [374, 365] width 75 height 12
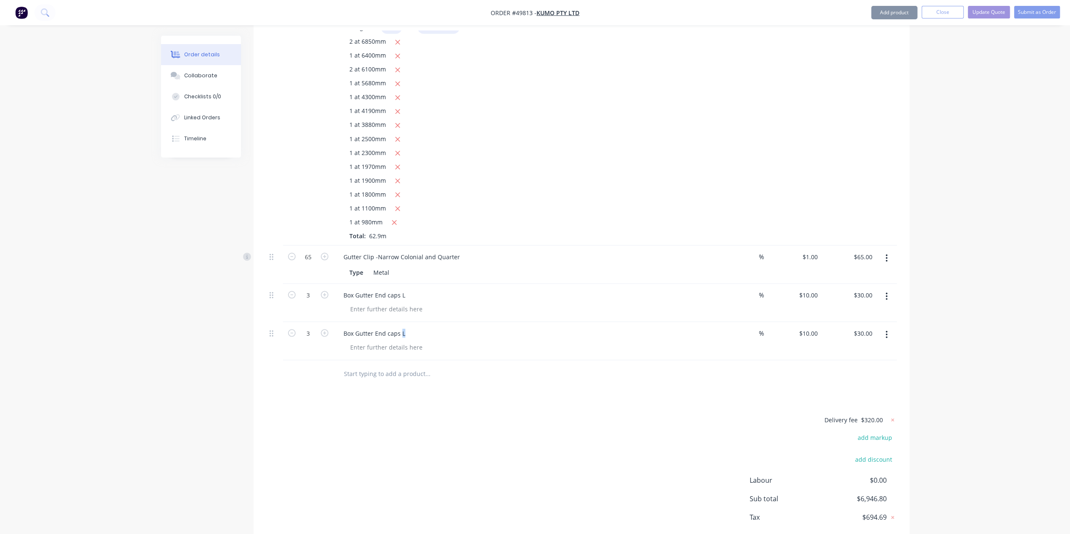
scroll to position [1479, 0]
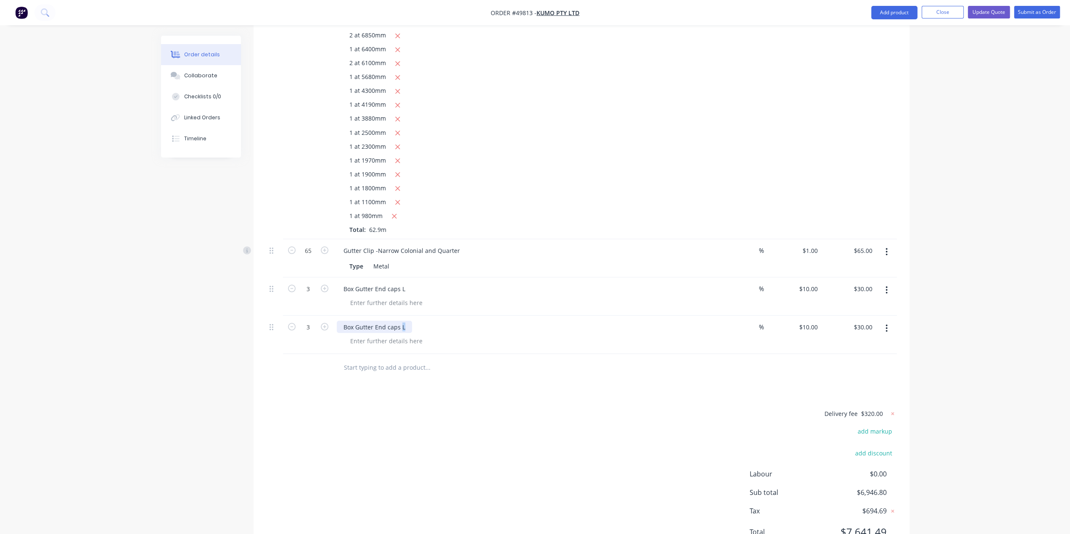
click at [405, 321] on div "Box Gutter End caps L" at bounding box center [374, 327] width 75 height 12
drag, startPoint x: 405, startPoint y: 287, endPoint x: 400, endPoint y: 287, distance: 5.1
click at [400, 321] on div "Box Gutter End caps L" at bounding box center [374, 327] width 75 height 12
click at [528, 408] on div "Delivery fee $320.00 add markup add discount Labour $0.00 Sub total $6,946.80 T…" at bounding box center [581, 478] width 630 height 140
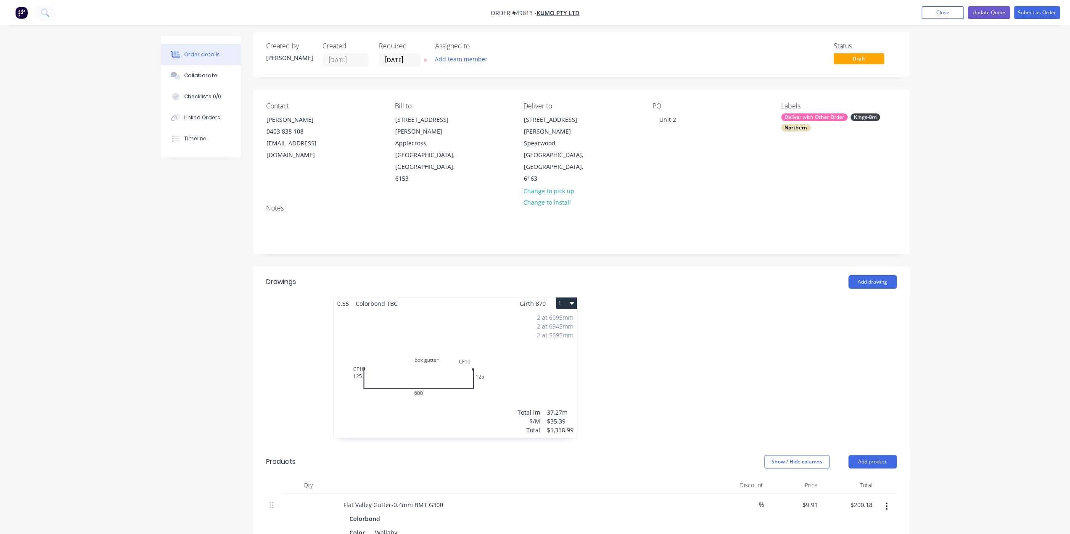
scroll to position [0, 0]
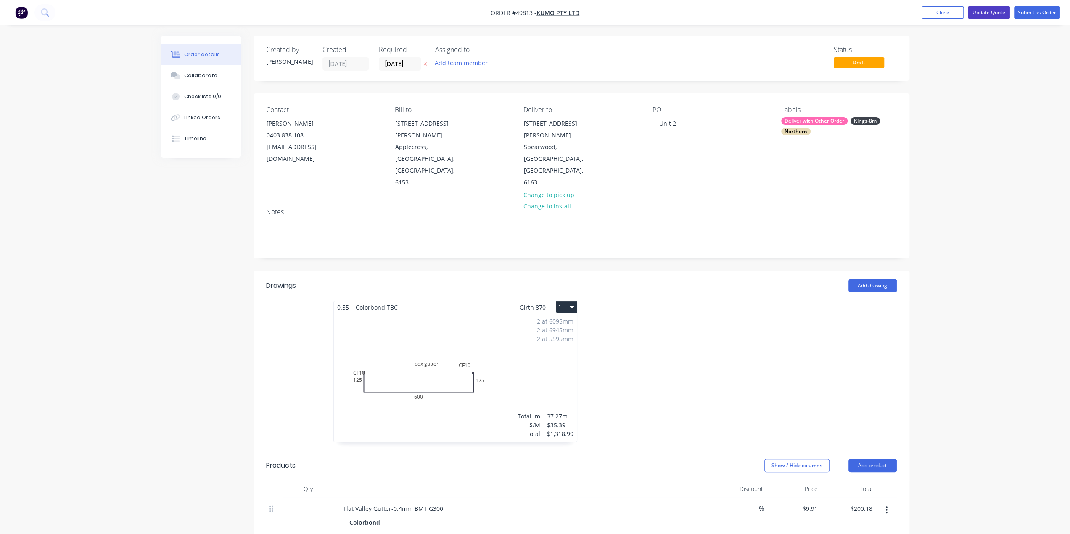
click at [992, 11] on button "Update Quote" at bounding box center [989, 12] width 42 height 13
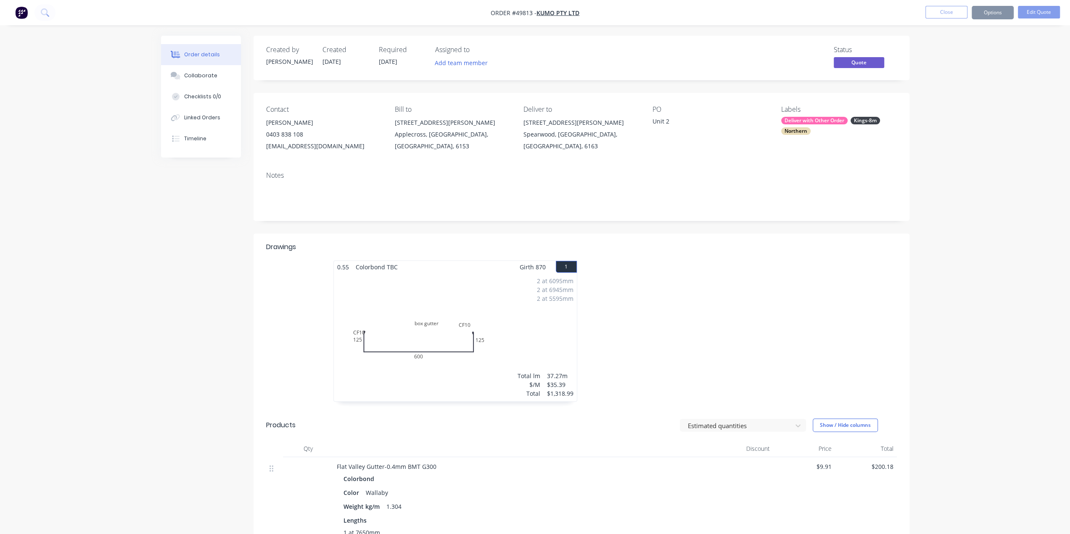
scroll to position [126, 0]
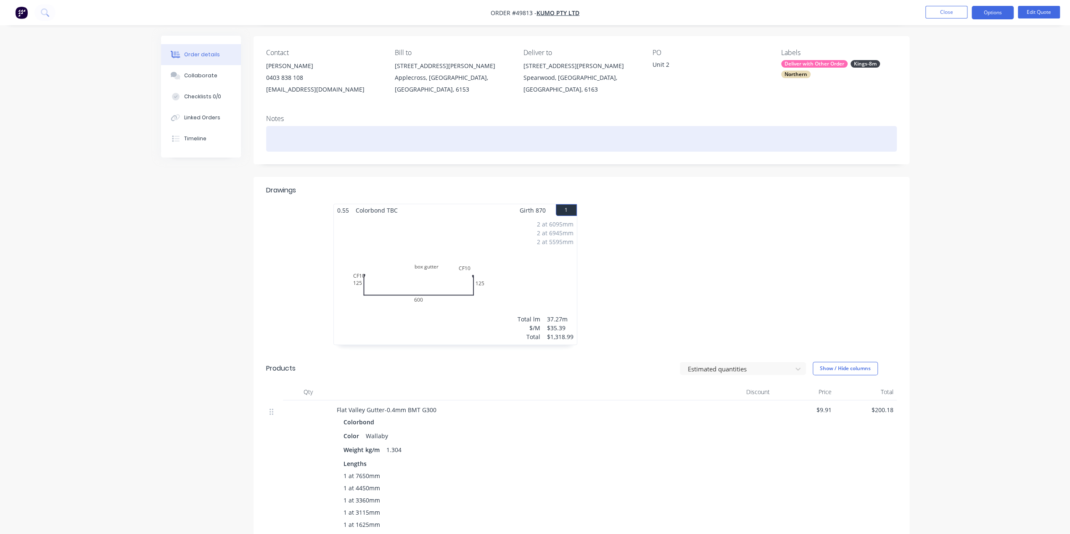
scroll to position [0, 0]
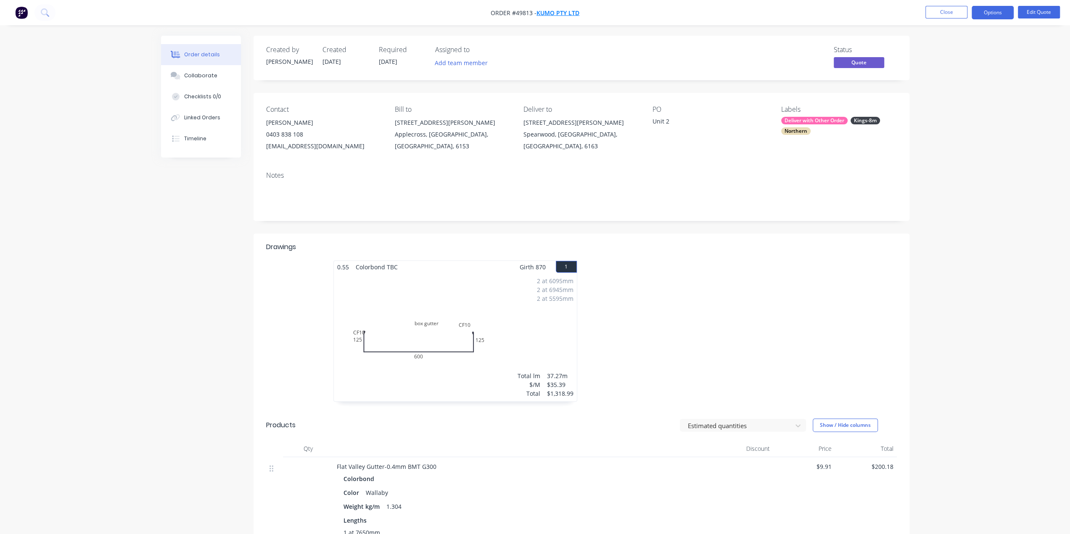
click at [565, 15] on span "Kumo Pty Ltd" at bounding box center [557, 13] width 43 height 8
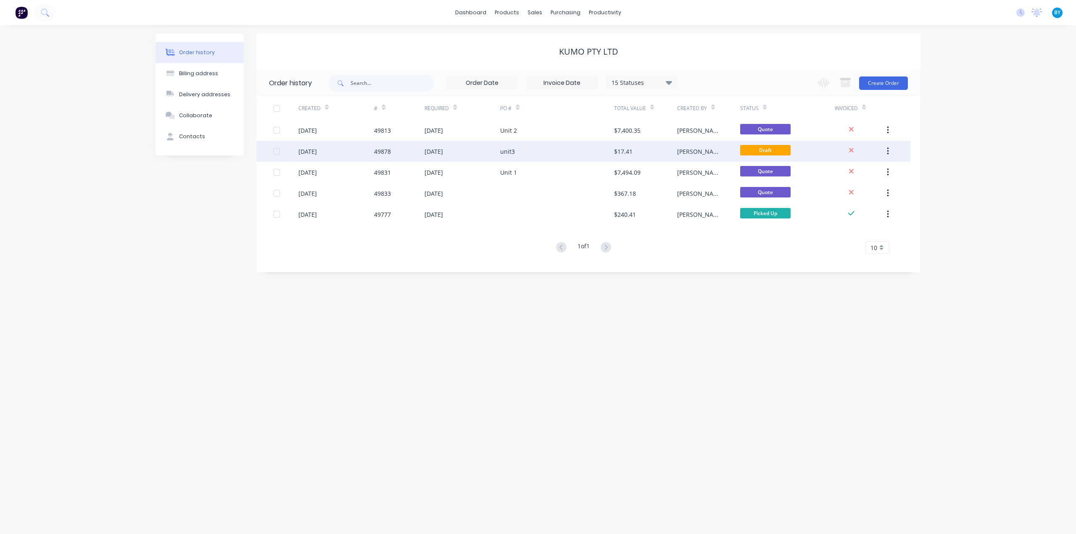
click at [659, 153] on div "$17.41" at bounding box center [645, 151] width 63 height 21
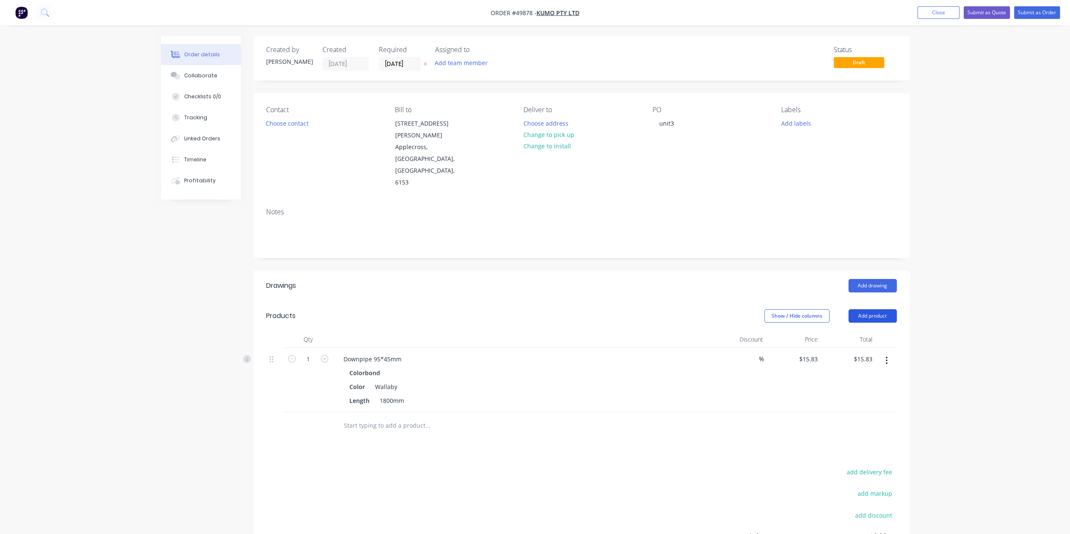
click at [871, 309] on button "Add product" at bounding box center [872, 315] width 48 height 13
click at [867, 331] on div "Product catalogue" at bounding box center [856, 337] width 65 height 12
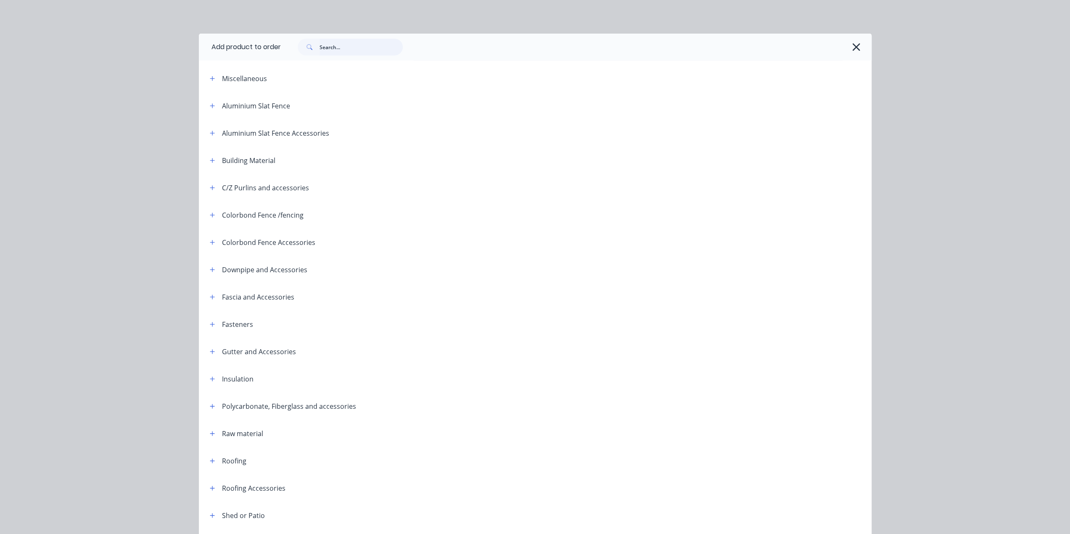
click at [335, 43] on input "text" at bounding box center [360, 47] width 83 height 17
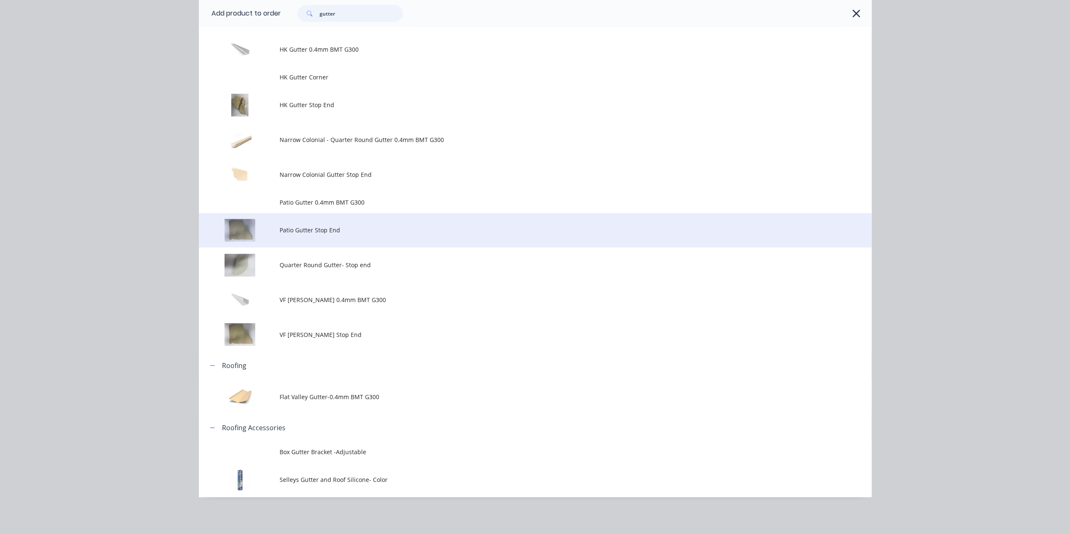
scroll to position [254, 0]
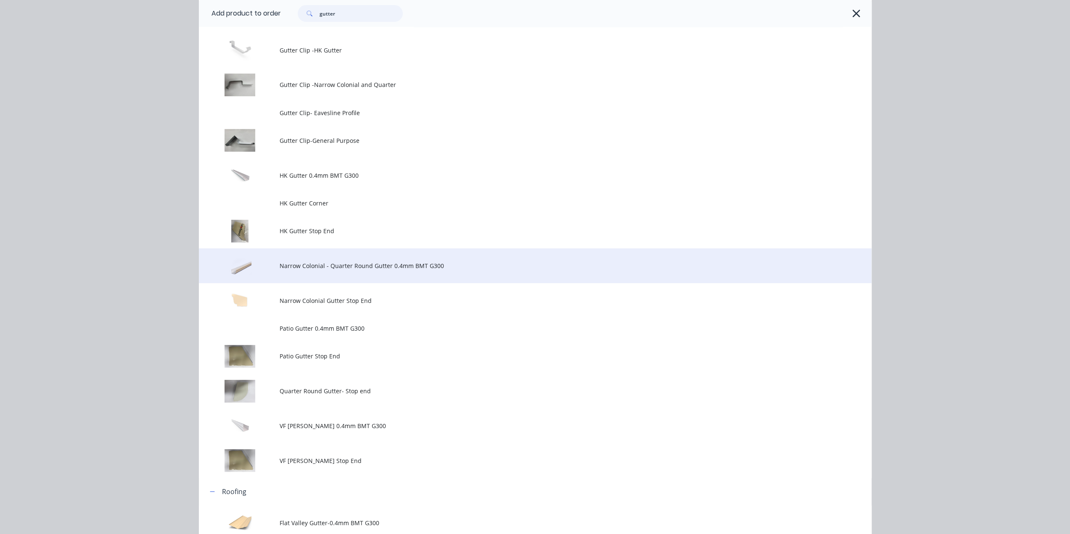
type input "gutter"
click at [357, 268] on span "Narrow Colonial - Quarter Round Gutter 0.4mm BMT G300" at bounding box center [515, 265] width 473 height 9
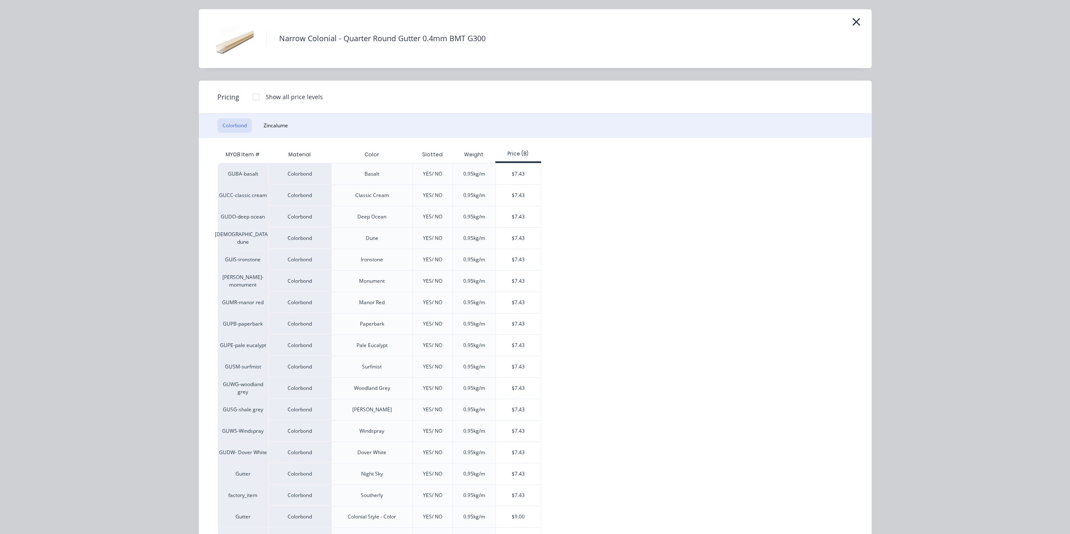
scroll to position [61, 0]
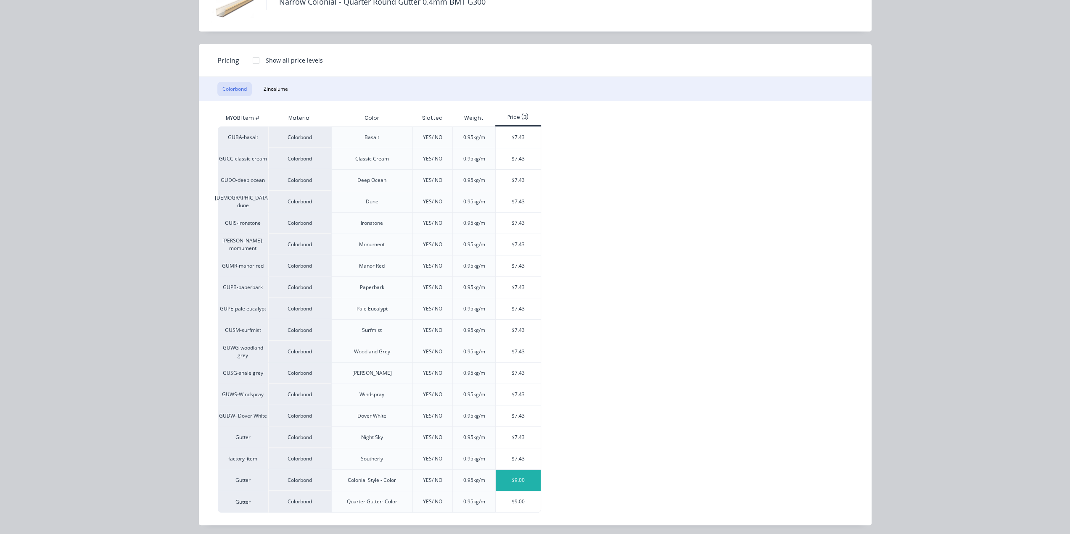
click at [525, 480] on div "$9.00" at bounding box center [518, 480] width 45 height 21
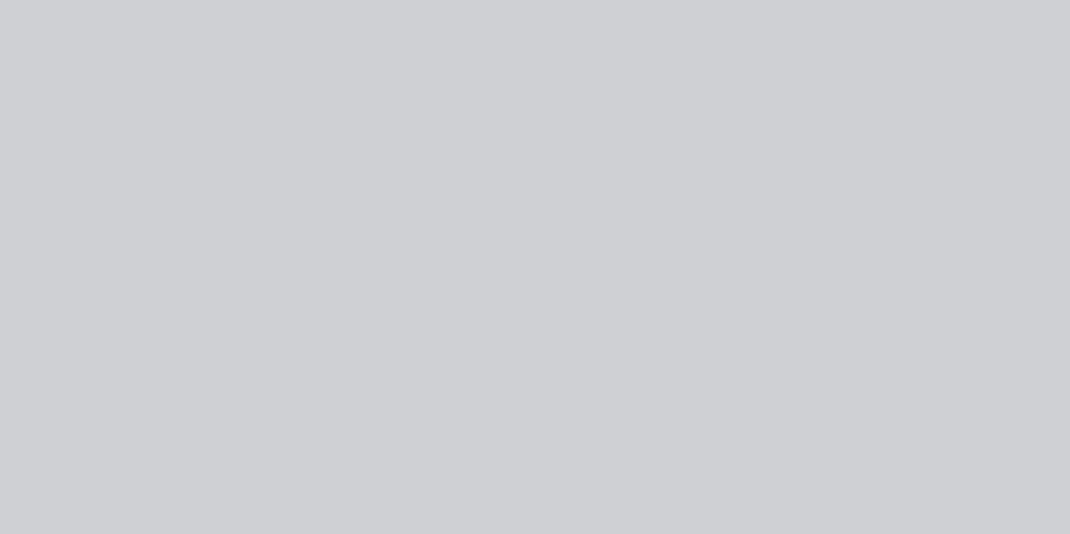
scroll to position [0, 0]
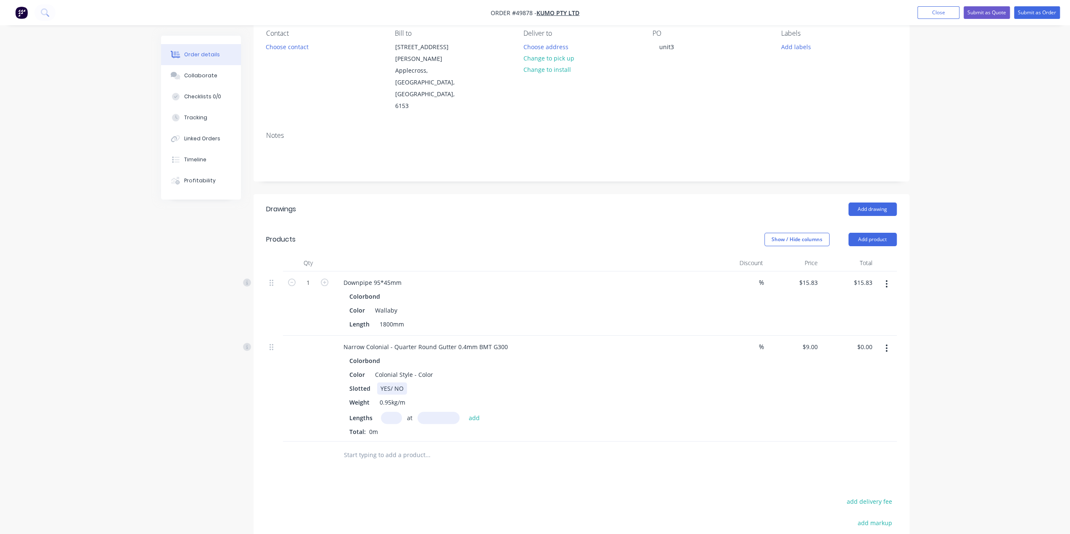
click at [493, 382] on div "Slotted YES/ NO" at bounding box center [521, 388] width 350 height 12
drag, startPoint x: 431, startPoint y: 337, endPoint x: 251, endPoint y: 333, distance: 180.3
click at [251, 333] on div "Created by Rachel Created 01/10/25 Required 01/10/25 Assigned to Add team membe…" at bounding box center [535, 312] width 748 height 706
drag, startPoint x: 500, startPoint y: 337, endPoint x: 464, endPoint y: 367, distance: 46.8
click at [500, 369] on div "Color TBC" at bounding box center [521, 375] width 350 height 12
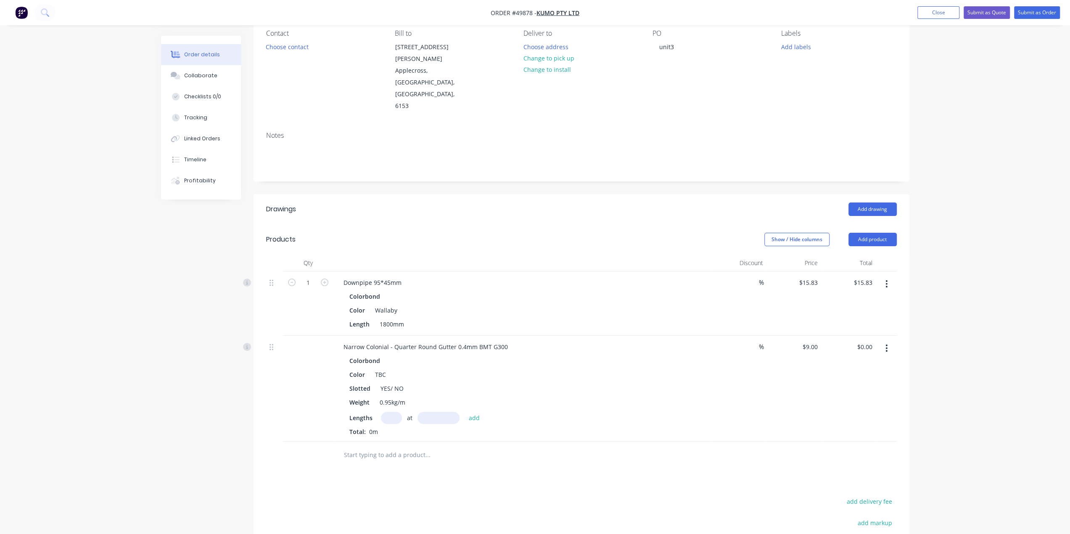
click at [388, 412] on input "text" at bounding box center [391, 418] width 21 height 12
type input "2"
type input "6845"
click at [464, 412] on button "add" at bounding box center [474, 417] width 20 height 11
type input "$123.21"
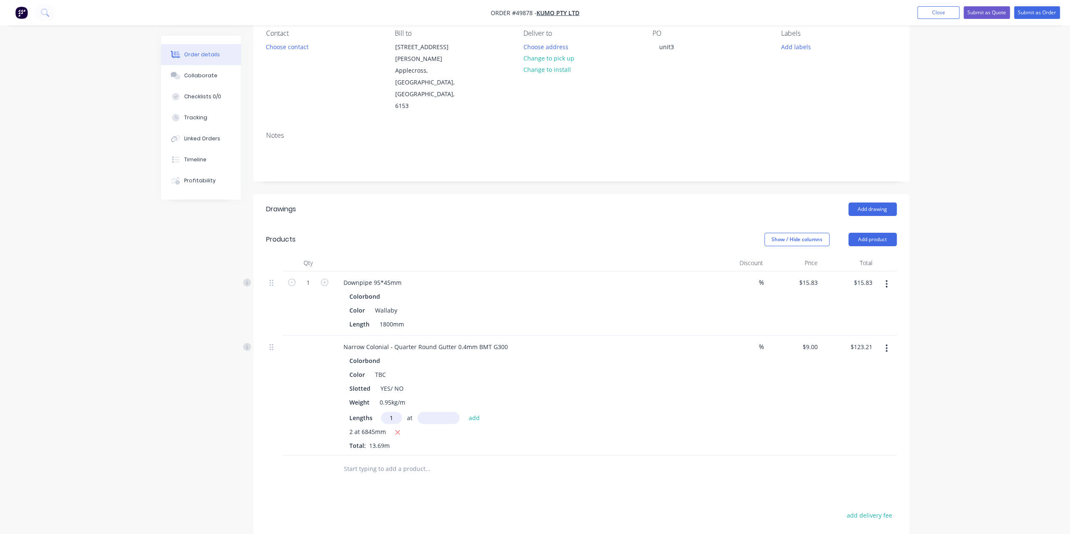
type input "1"
type input "1970"
click at [464, 412] on button "add" at bounding box center [474, 417] width 20 height 11
type input "$140.94"
type input "1"
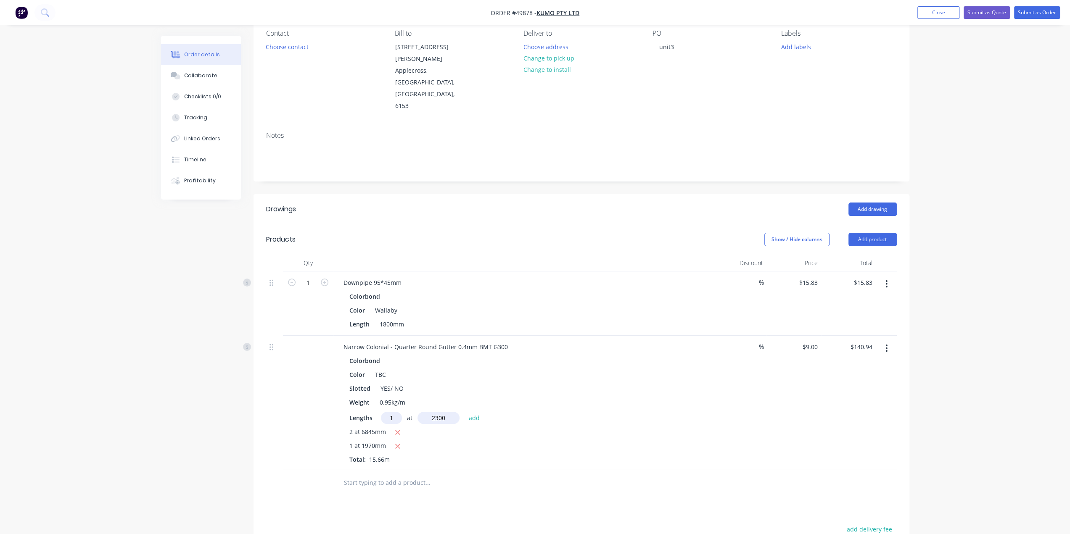
type input "2300"
click at [464, 412] on button "add" at bounding box center [474, 417] width 20 height 11
type input "$161.64"
type input "1"
type input "6400"
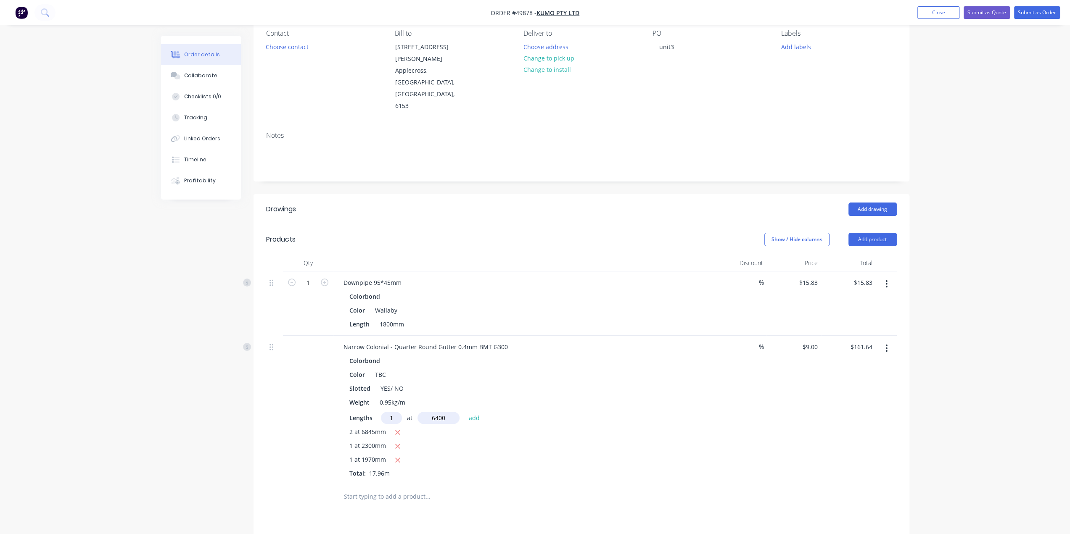
click at [464, 412] on button "add" at bounding box center [474, 417] width 20 height 11
type input "$219.24"
type input "1"
type input "2500"
click at [464, 412] on button "add" at bounding box center [474, 417] width 20 height 11
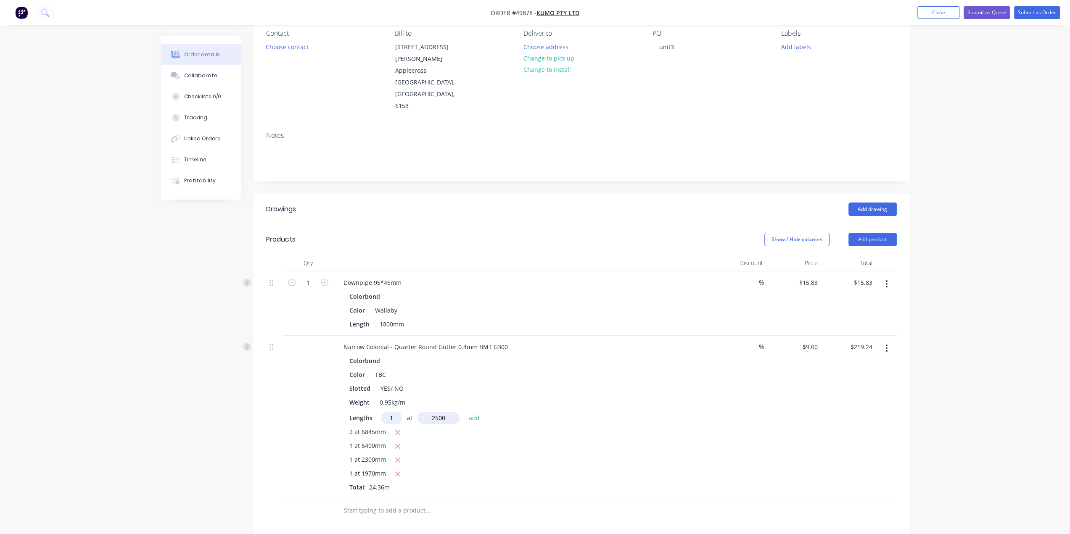
type input "$241.74"
type input "1"
type input "3880"
click at [464, 412] on button "add" at bounding box center [474, 417] width 20 height 11
type input "$276.66"
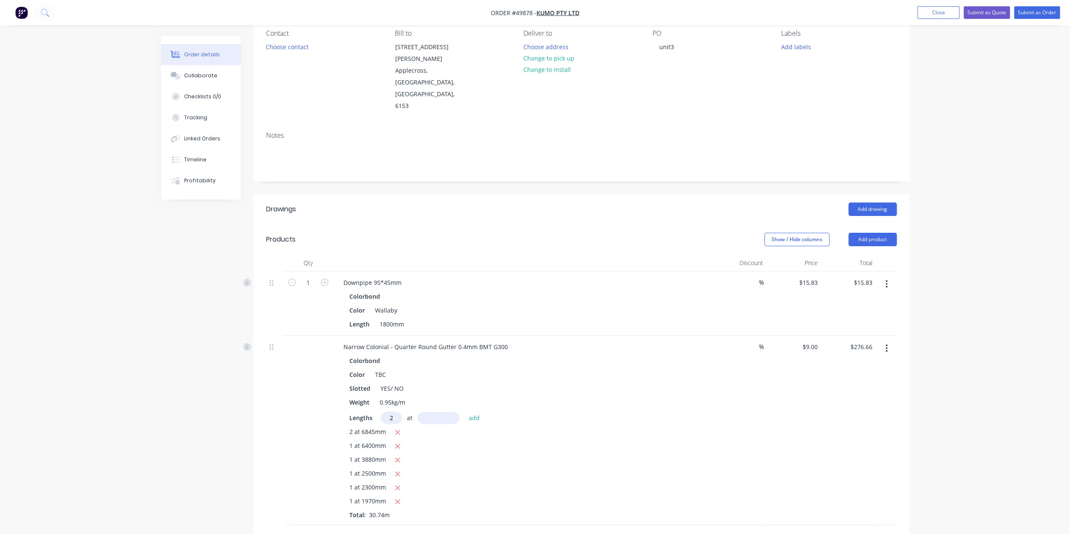
type input "2"
type input "6095"
click at [464, 412] on button "add" at bounding box center [474, 417] width 20 height 11
type input "$386.37"
type input "1"
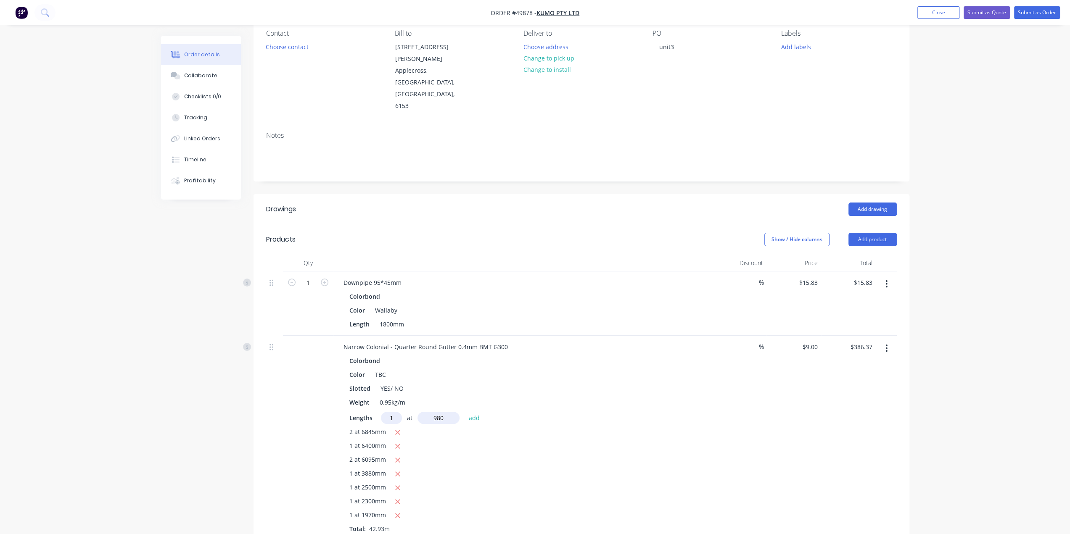
type input "980"
click at [464, 412] on button "add" at bounding box center [474, 417] width 20 height 11
type input "$395.19"
type input "1"
type input "4300"
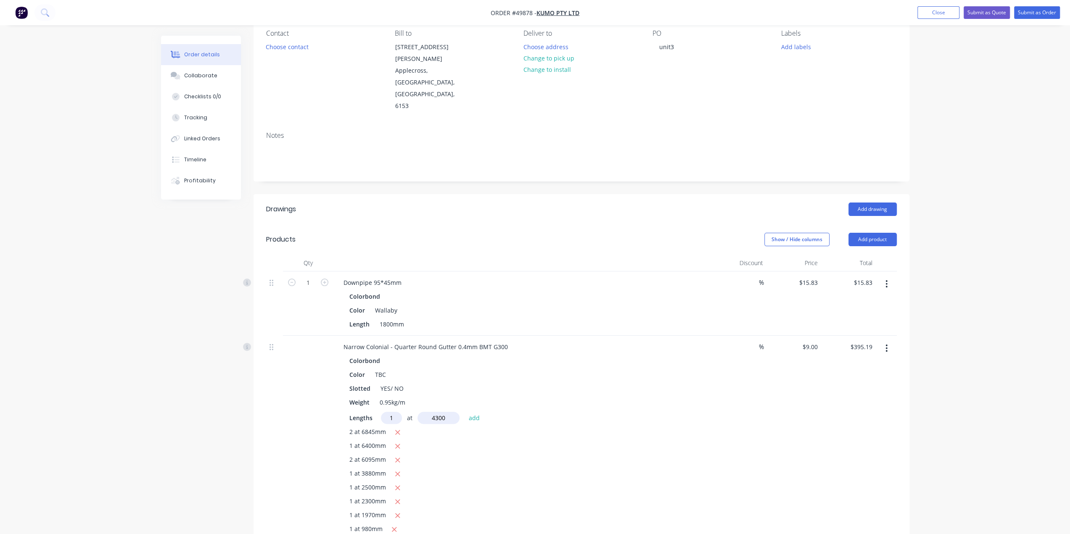
click at [464, 412] on button "add" at bounding box center [474, 417] width 20 height 11
type input "$433.89"
type input "1"
type input "4190"
click at [464, 412] on button "add" at bounding box center [474, 417] width 20 height 11
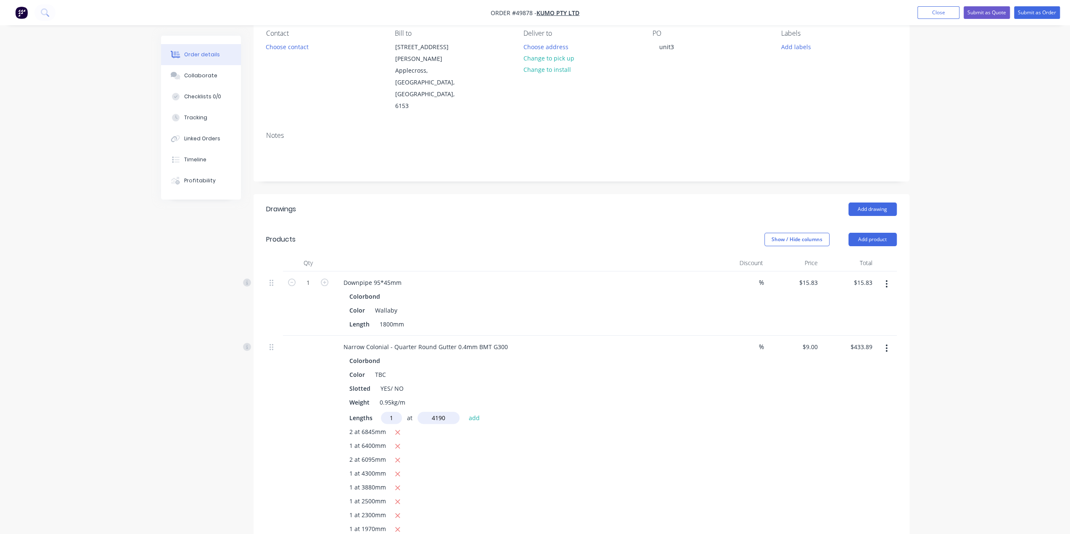
type input "$471.60"
type input "1"
type input "1100"
click at [464, 412] on button "add" at bounding box center [474, 417] width 20 height 11
type input "$481.50"
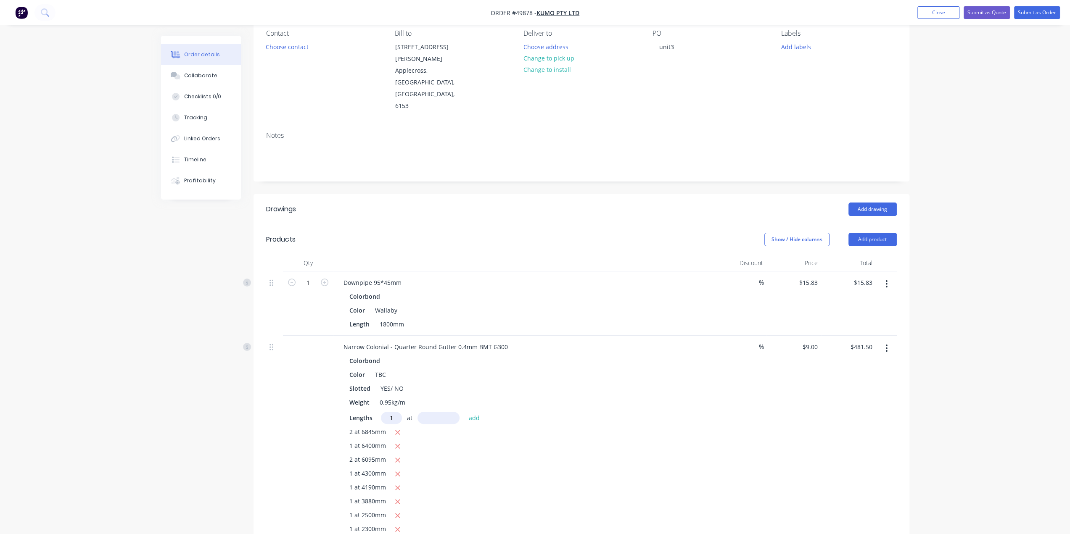
type input "1"
type input "1800"
click at [464, 412] on button "add" at bounding box center [474, 417] width 20 height 11
type input "$497.70"
type input "1"
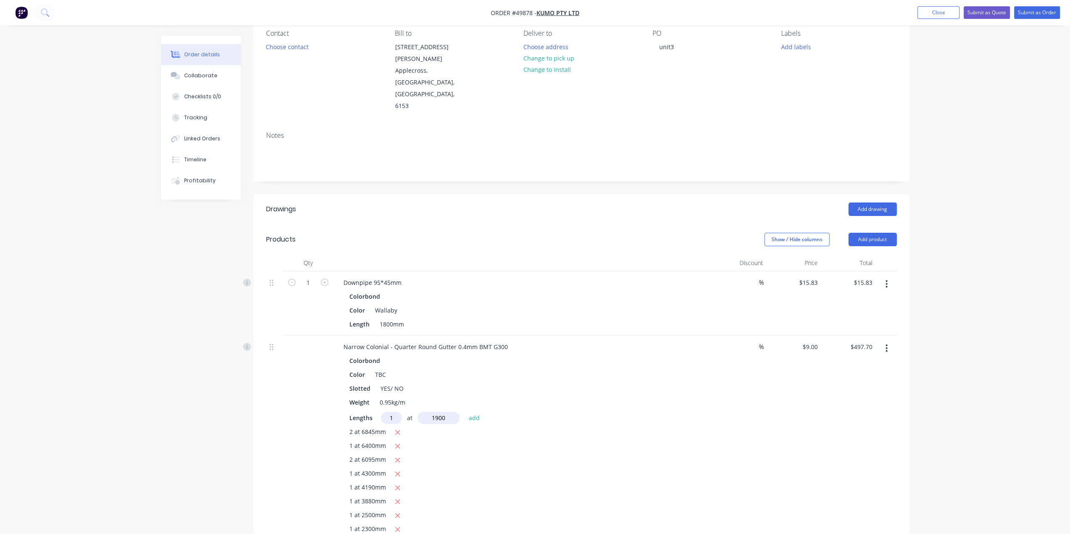
type input "1900"
click at [464, 412] on button "add" at bounding box center [474, 417] width 20 height 11
type input "$514.80"
type input "1"
type input "5680"
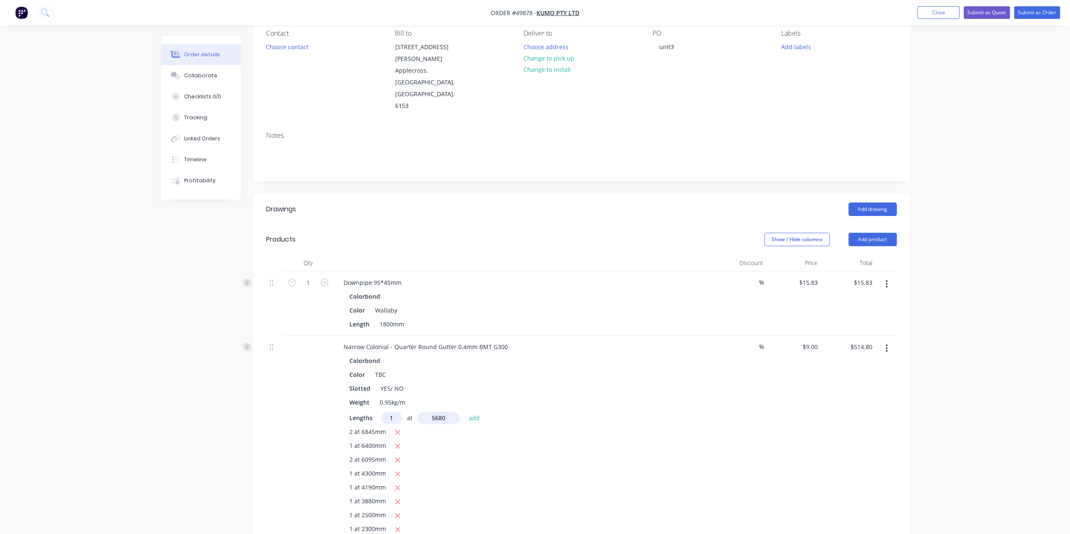
click at [464, 412] on button "add" at bounding box center [474, 417] width 20 height 11
type input "$565.92"
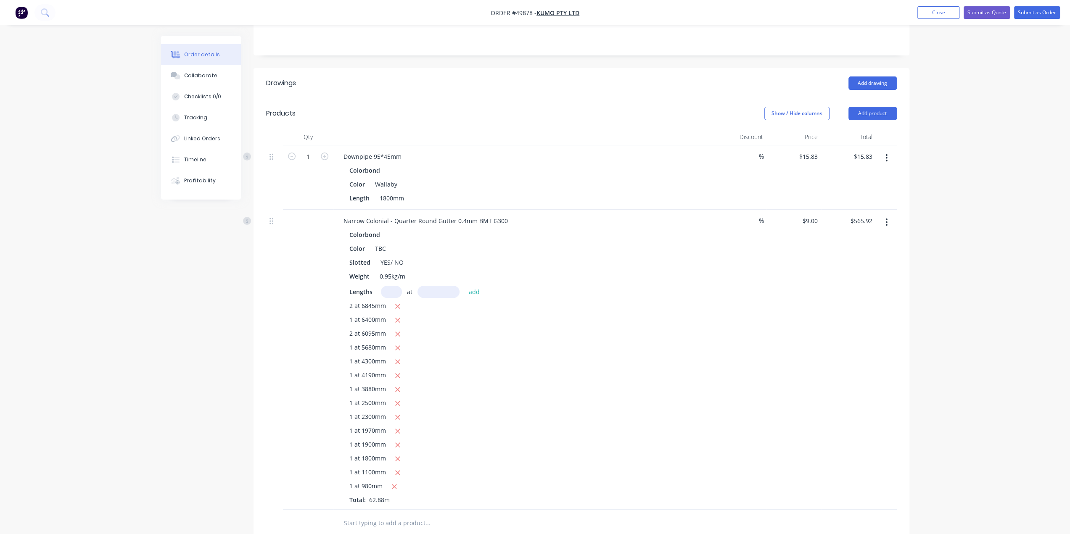
drag, startPoint x: 198, startPoint y: 364, endPoint x: 203, endPoint y: 375, distance: 12.0
click at [198, 364] on div "Created by Rachel Created 01/10/25 Required 01/10/25 Assigned to Add team membe…" at bounding box center [535, 283] width 748 height 900
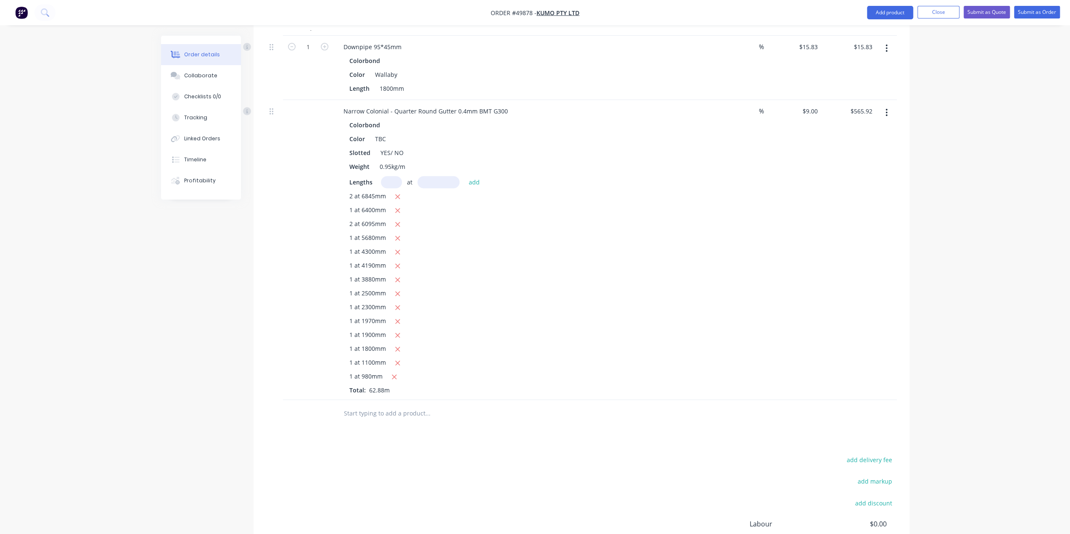
scroll to position [329, 0]
click at [603, 300] on div "1 at 2300mm" at bounding box center [522, 305] width 346 height 11
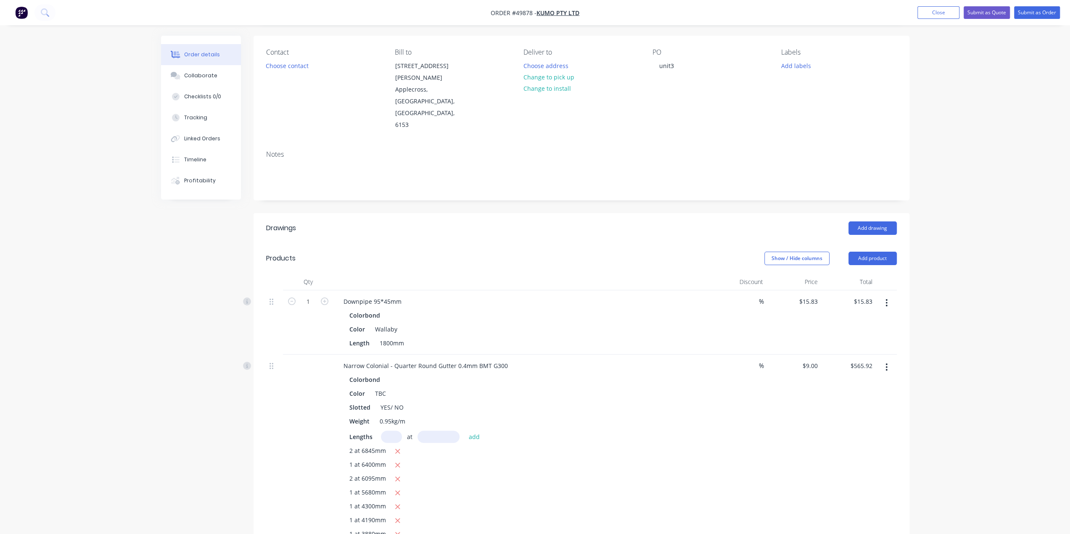
scroll to position [56, 0]
click at [867, 253] on button "Add product" at bounding box center [872, 259] width 48 height 13
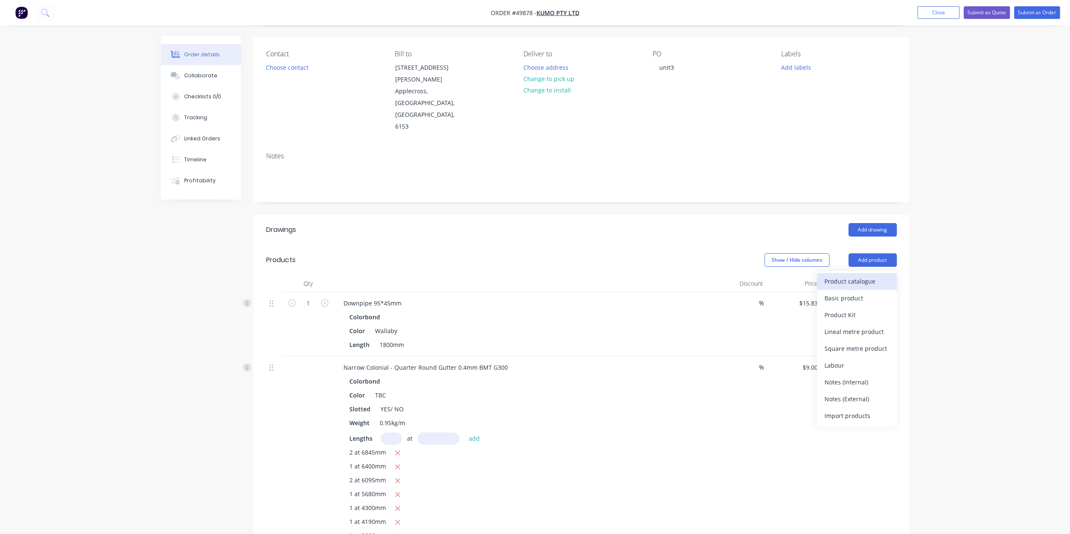
click at [873, 275] on div "Product catalogue" at bounding box center [856, 281] width 65 height 12
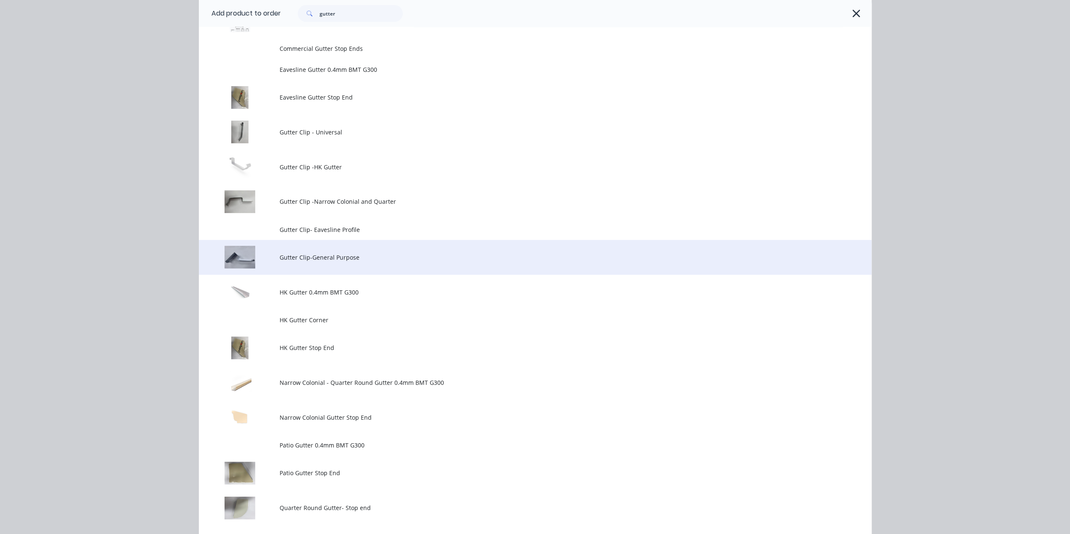
scroll to position [140, 0]
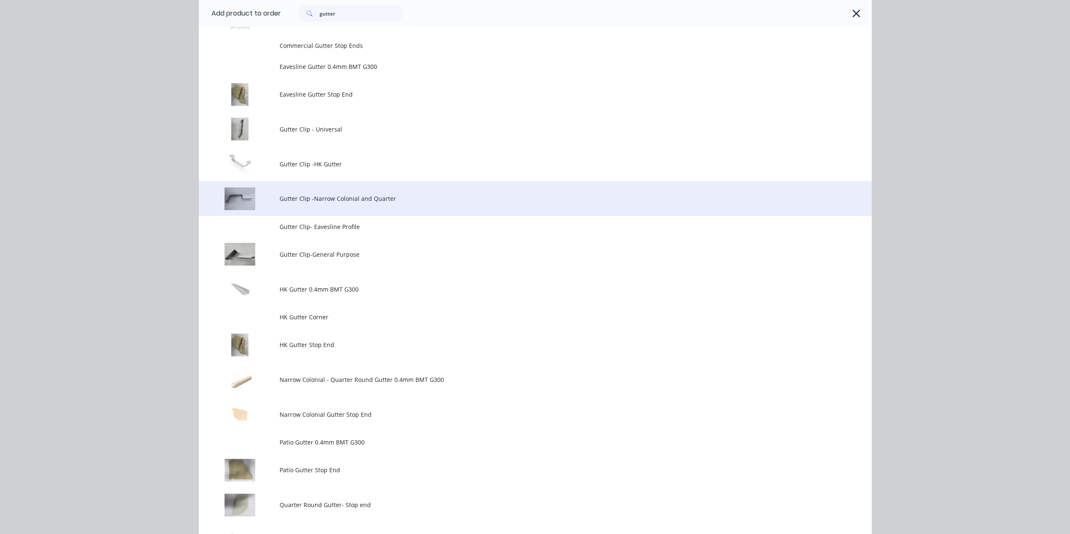
click at [336, 192] on td "Gutter Clip -Narrow Colonial and Quarter" at bounding box center [575, 198] width 592 height 35
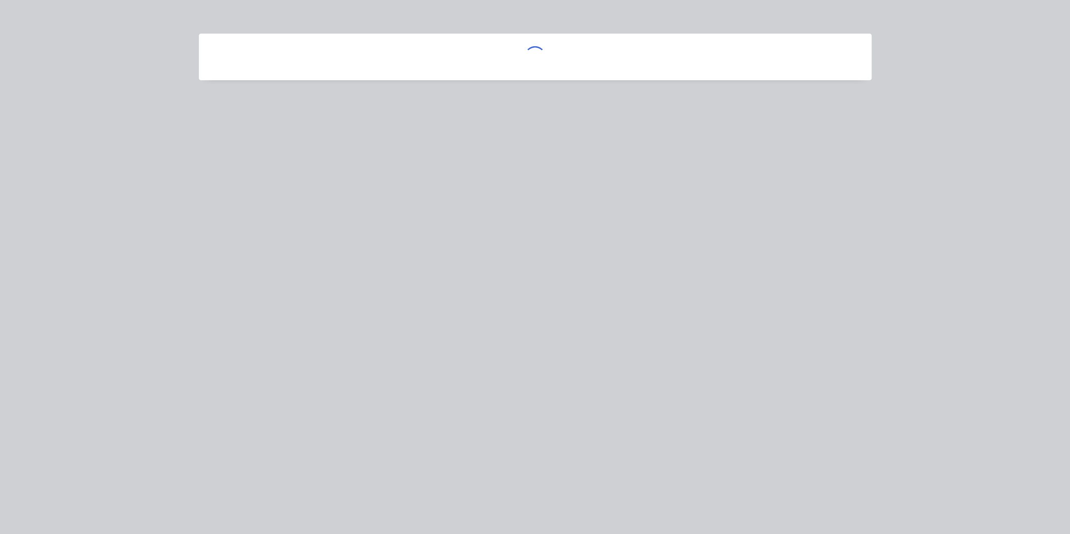
scroll to position [0, 0]
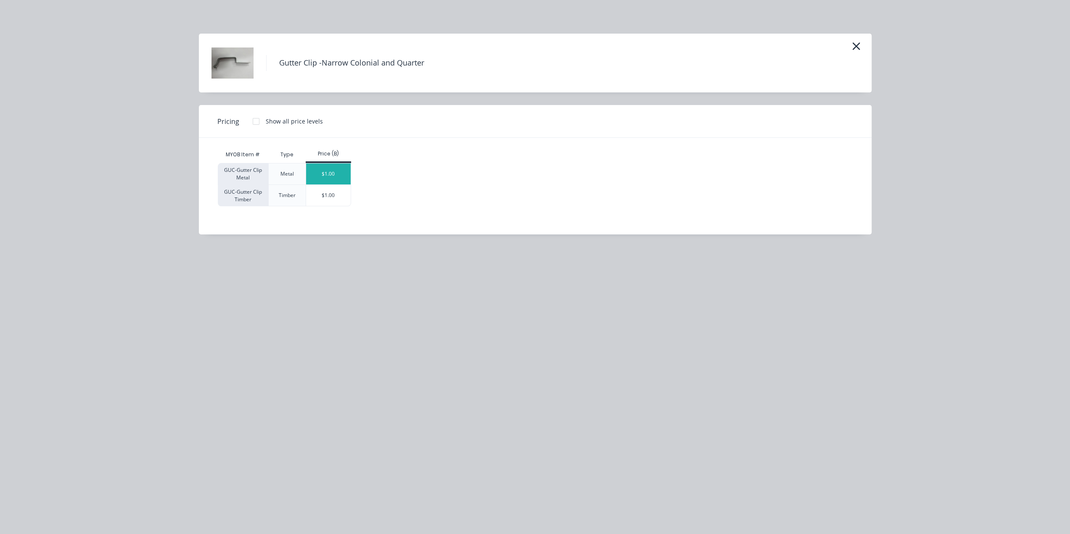
click at [332, 170] on div "$1.00" at bounding box center [328, 173] width 45 height 21
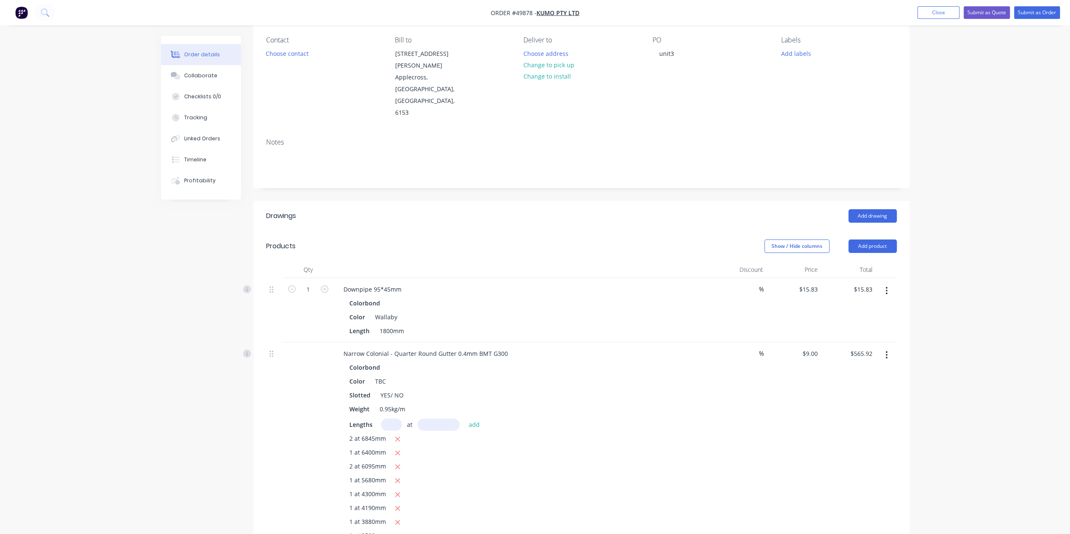
scroll to position [224, 0]
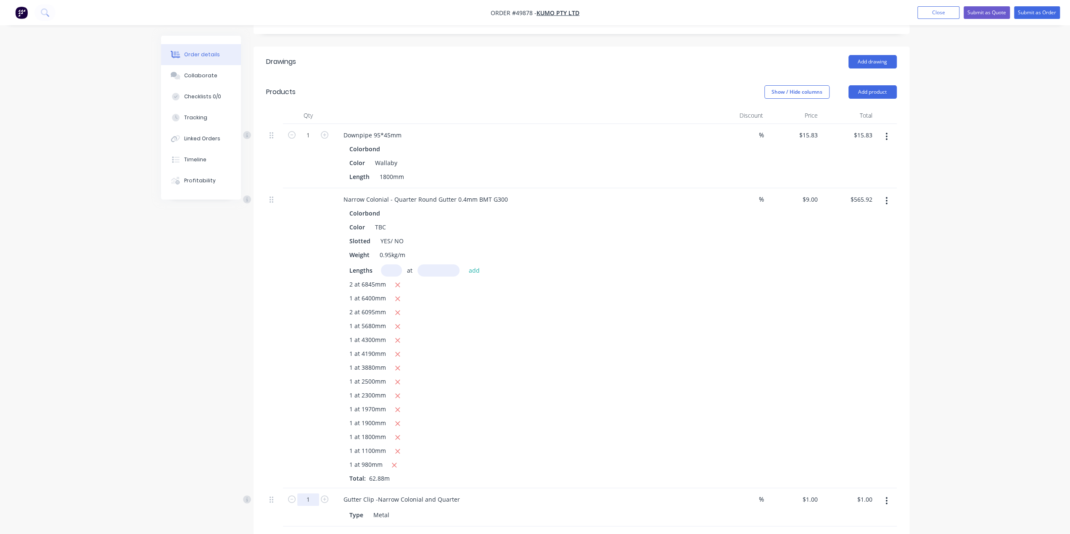
click at [314, 493] on input "1" at bounding box center [308, 499] width 22 height 13
type input "60"
type input "$60.00"
click at [590, 446] on div "1 at 1100mm" at bounding box center [522, 451] width 346 height 11
click at [989, 295] on div "Order details Collaborate Checklists 0/0 Tracking Linked Orders Timeline Profit…" at bounding box center [535, 263] width 1070 height 974
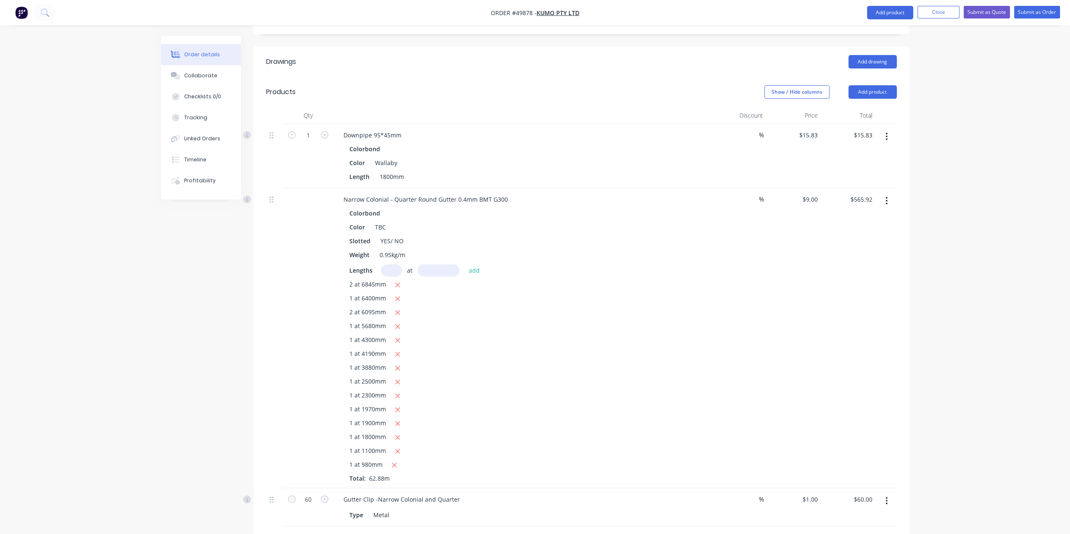
scroll to position [308, 0]
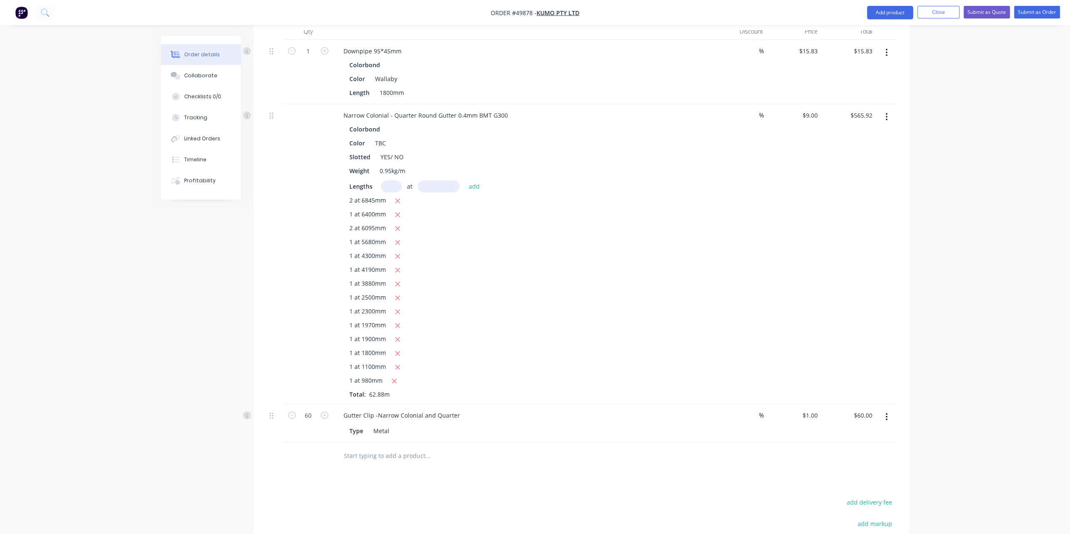
click at [986, 264] on div "Order details Collaborate Checklists 0/0 Tracking Linked Orders Timeline Profit…" at bounding box center [535, 179] width 1070 height 974
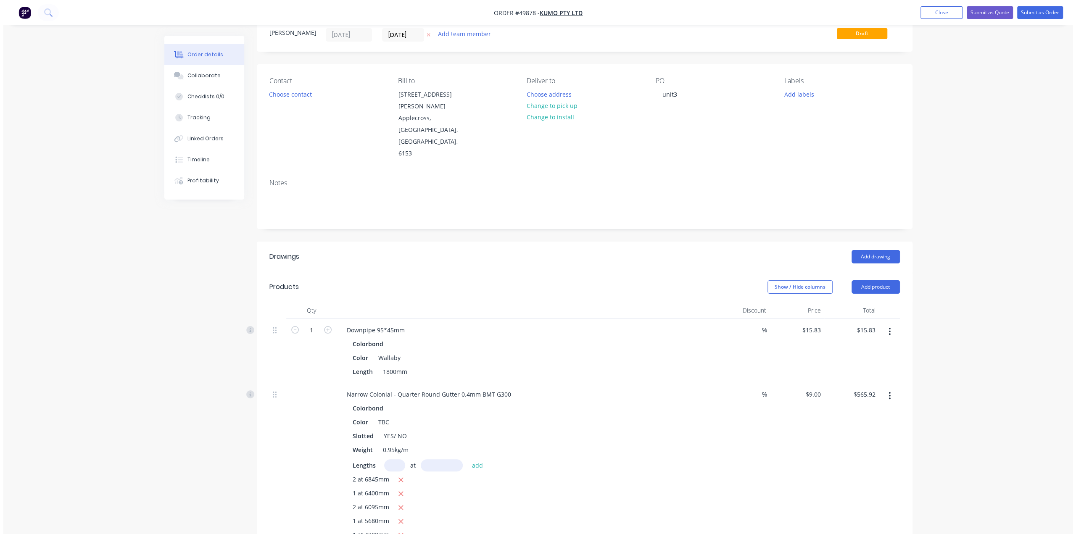
scroll to position [0, 0]
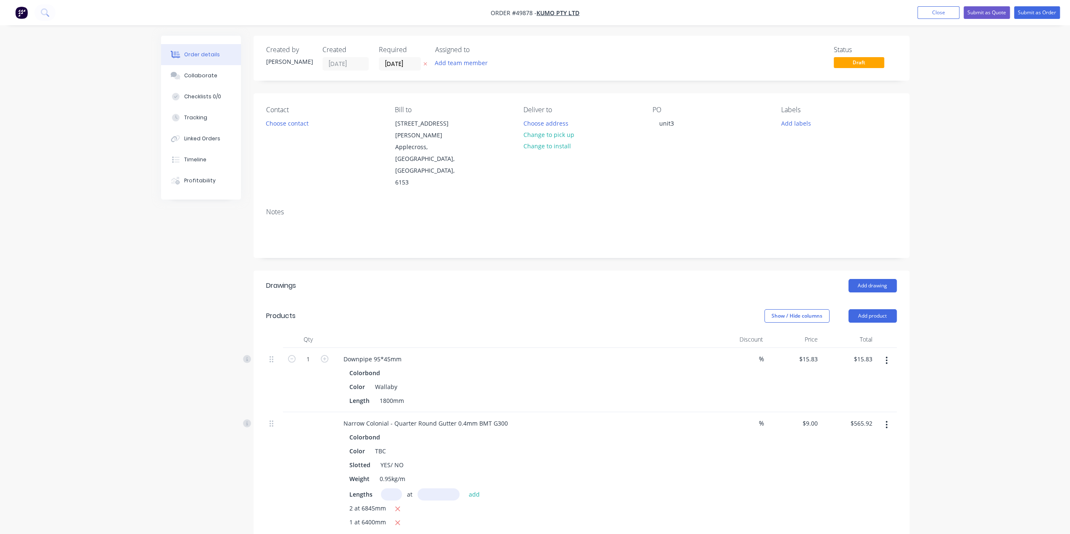
click at [22, 9] on img "button" at bounding box center [21, 12] width 13 height 13
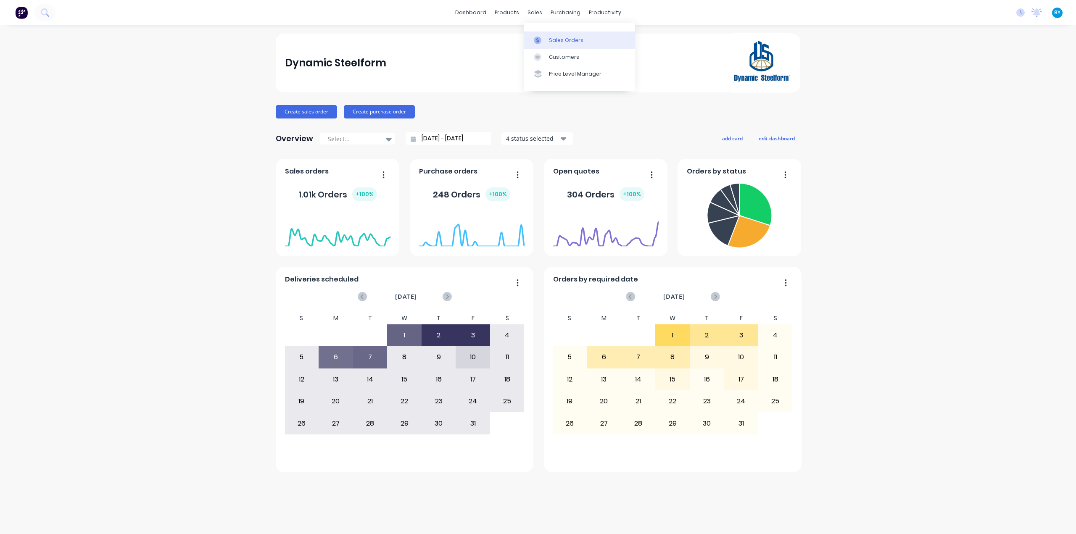
click at [549, 41] on div "Sales Orders" at bounding box center [566, 41] width 34 height 8
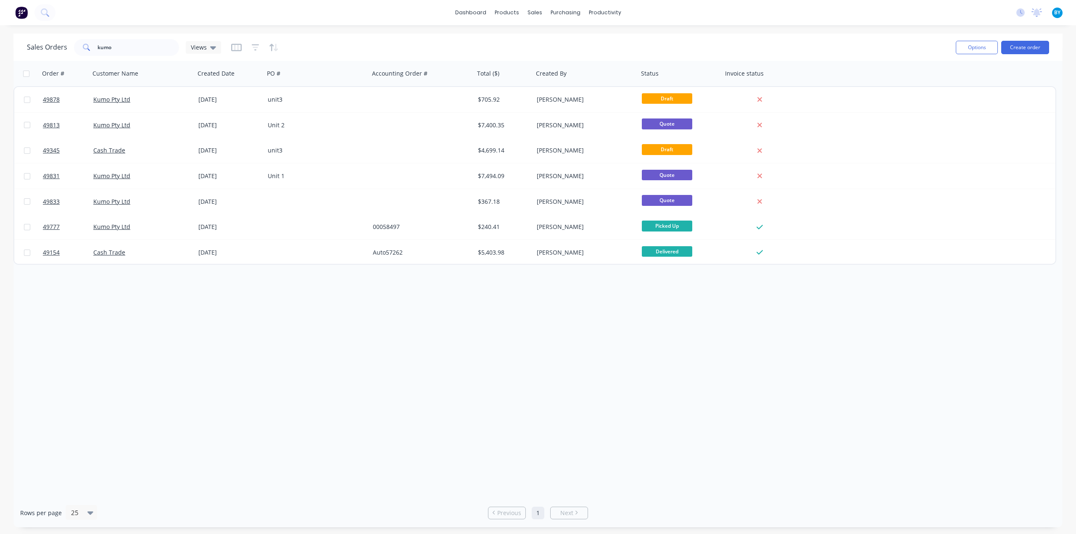
drag, startPoint x: 447, startPoint y: 394, endPoint x: 369, endPoint y: 323, distance: 105.0
click at [447, 394] on div "Order # Customer Name Created Date PO # Accounting Order # Total ($) Created By…" at bounding box center [537, 280] width 1049 height 438
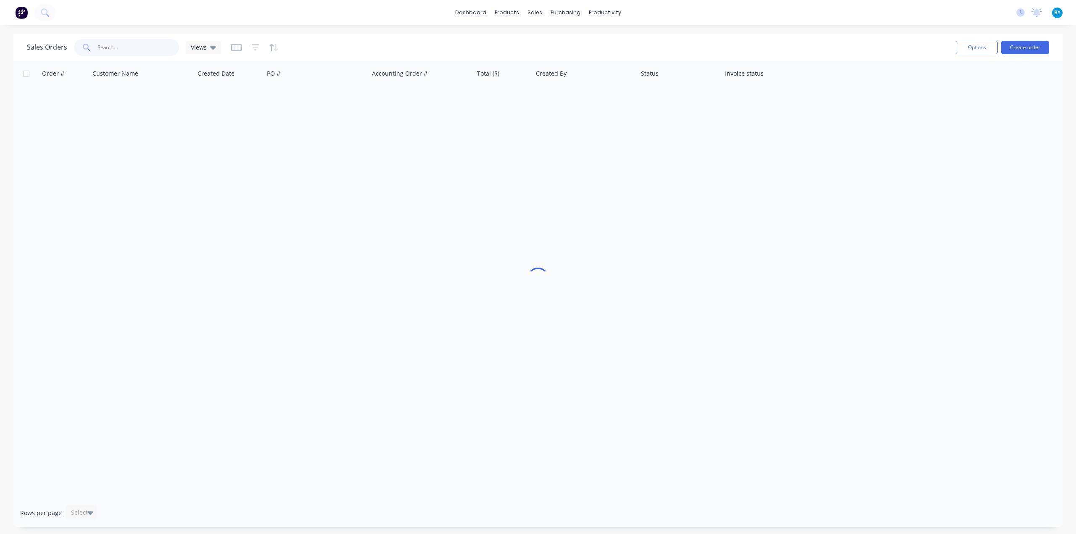
click at [124, 47] on input "text" at bounding box center [139, 47] width 82 height 17
type input "48708"
click at [320, 168] on div "Order # Customer Name Created Date PO # Accounting Order # Total ($) Created By…" at bounding box center [537, 280] width 1049 height 438
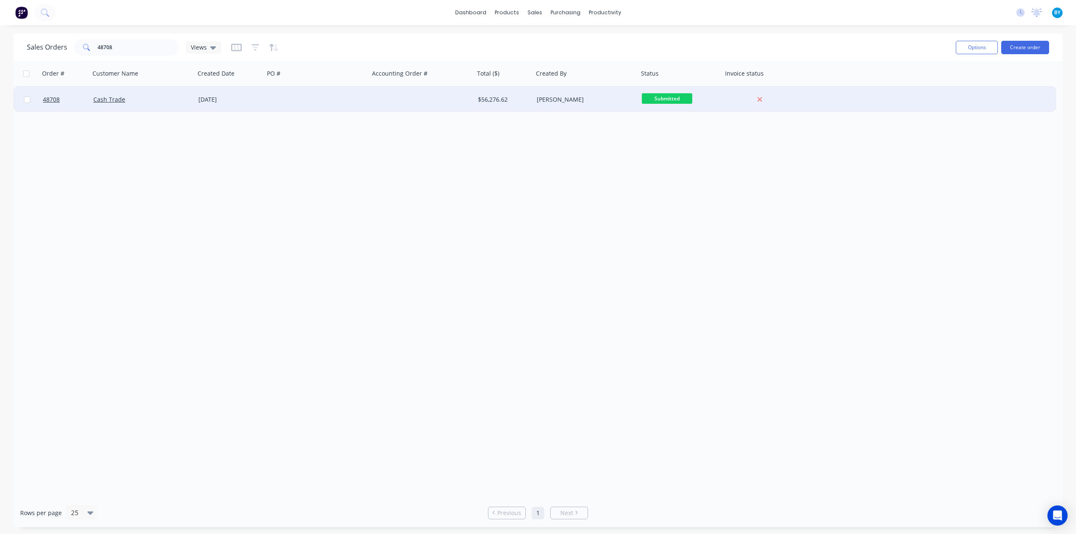
click at [172, 99] on div "Cash Trade" at bounding box center [139, 99] width 93 height 8
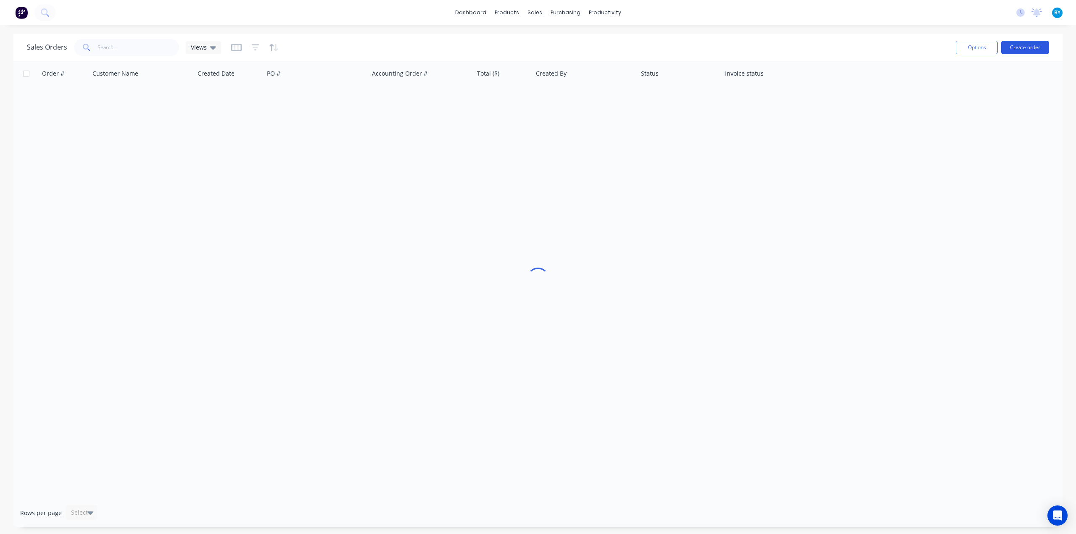
click at [1025, 47] on button "Create order" at bounding box center [1025, 47] width 48 height 13
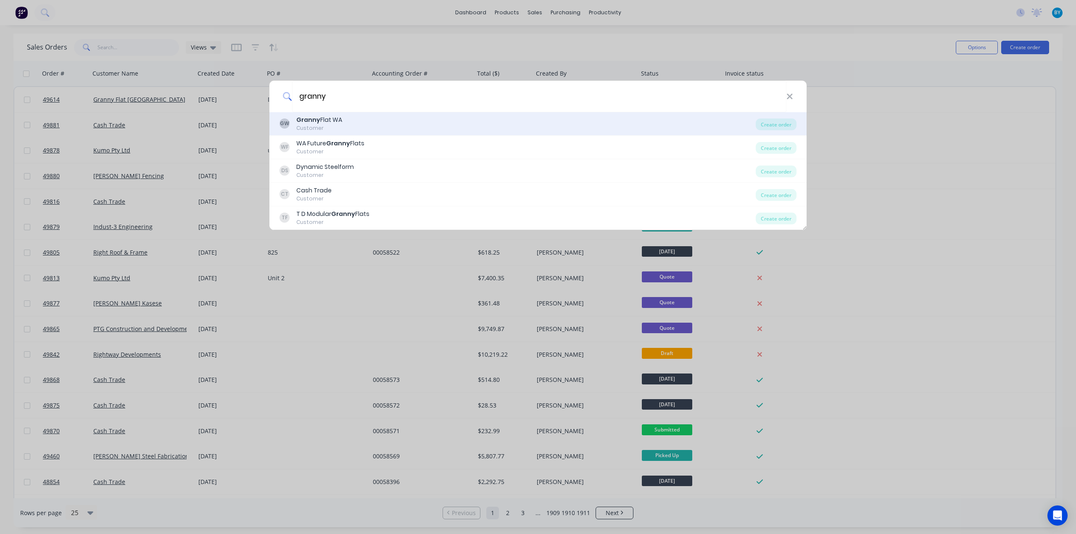
type input "granny"
click at [335, 121] on div "Granny Flat [GEOGRAPHIC_DATA]" at bounding box center [319, 120] width 46 height 9
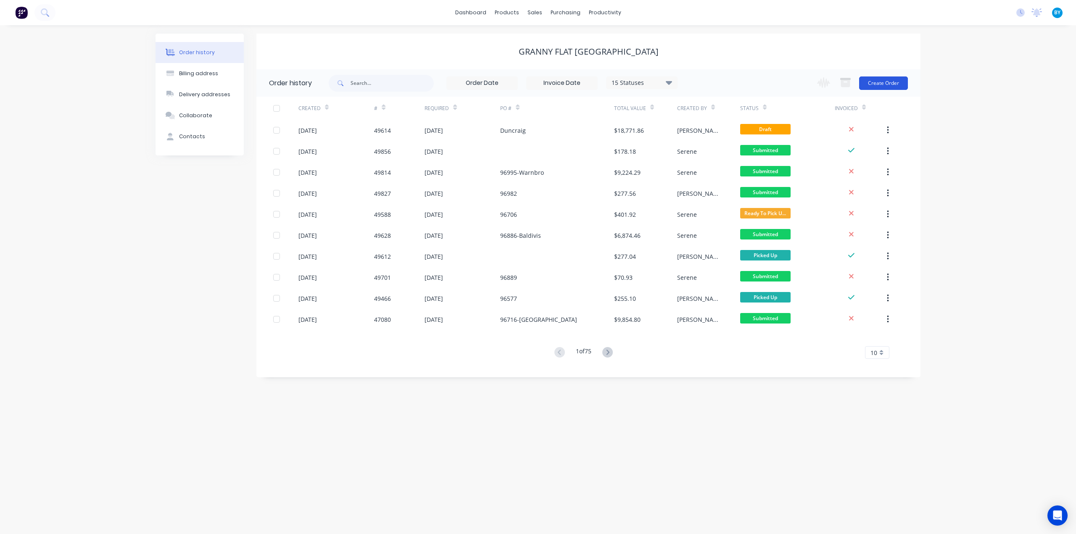
click at [881, 89] on button "Create Order" at bounding box center [883, 82] width 49 height 13
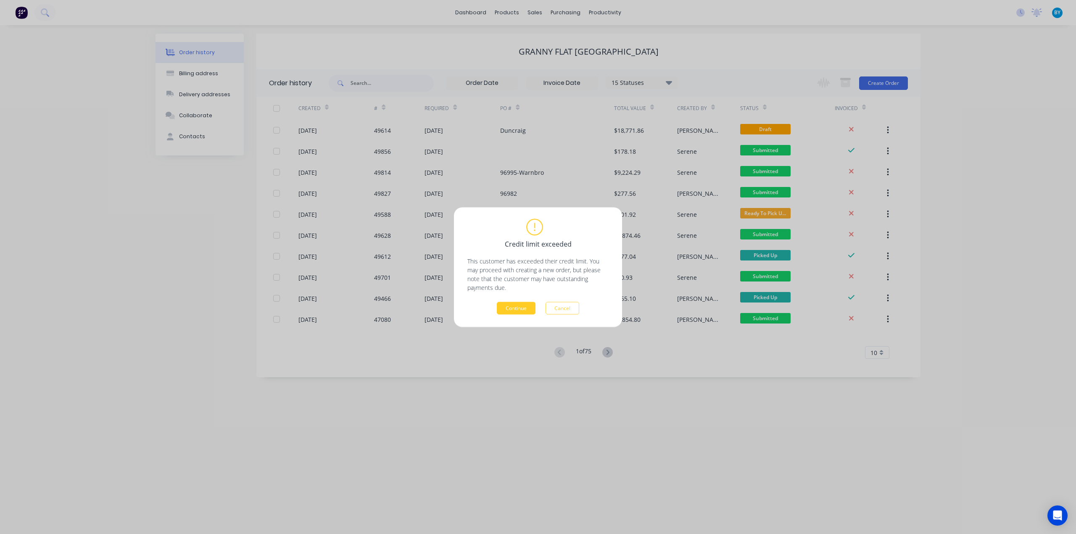
click at [519, 309] on button "Continue" at bounding box center [516, 308] width 39 height 13
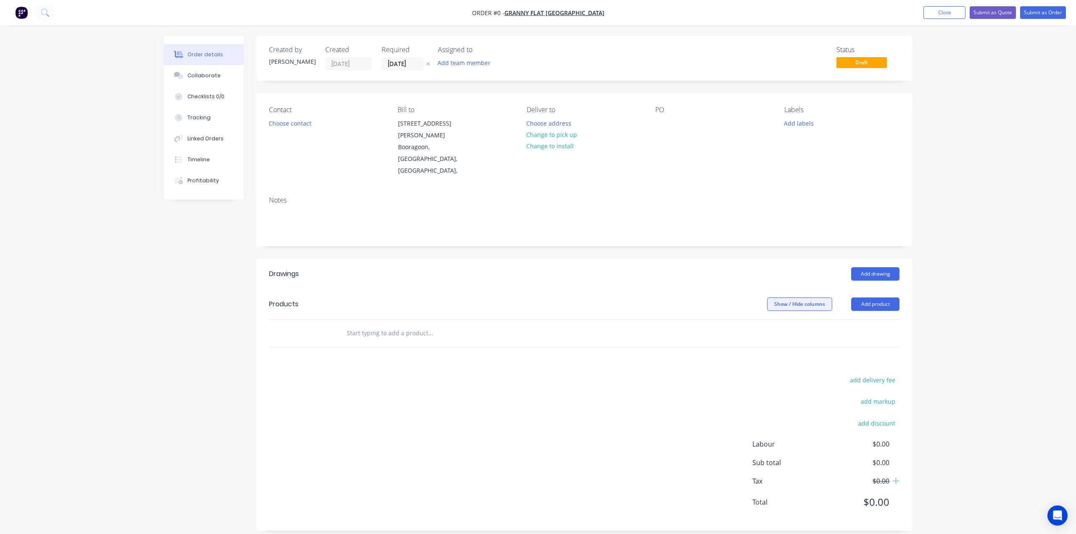
click at [790, 298] on button "Show / Hide columns" at bounding box center [799, 304] width 65 height 13
click at [614, 298] on div "Show / Hide columns Add product" at bounding box center [651, 304] width 496 height 13
click at [890, 267] on button "Add drawing" at bounding box center [875, 273] width 48 height 13
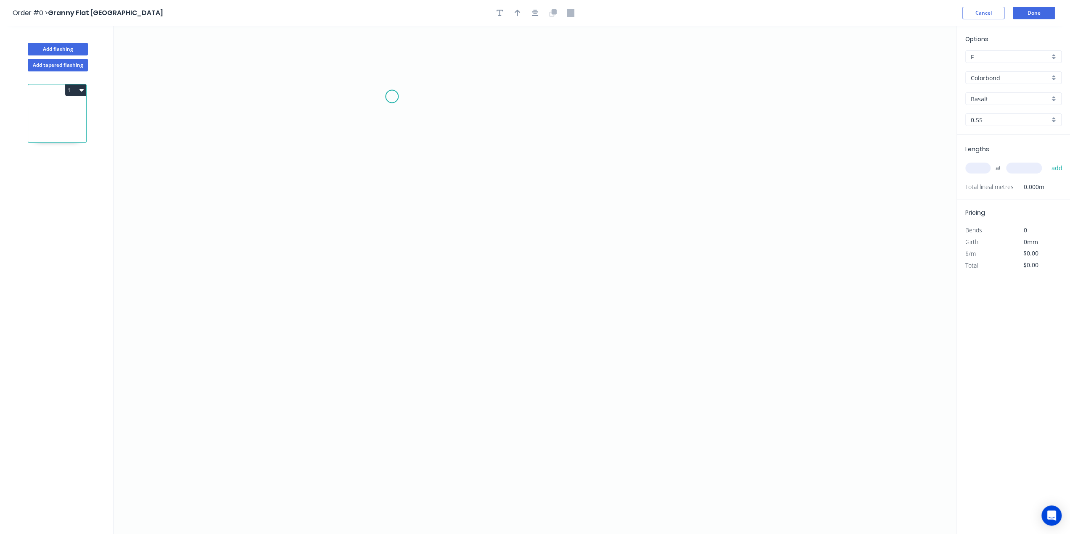
click at [392, 96] on icon "0" at bounding box center [534, 280] width 843 height 508
click at [397, 238] on icon "0" at bounding box center [534, 280] width 843 height 508
drag, startPoint x: 618, startPoint y: 237, endPoint x: 639, endPoint y: 249, distance: 24.3
click at [620, 237] on icon "0 ?" at bounding box center [534, 280] width 843 height 508
click at [635, 253] on icon "0 ? ?" at bounding box center [534, 280] width 843 height 508
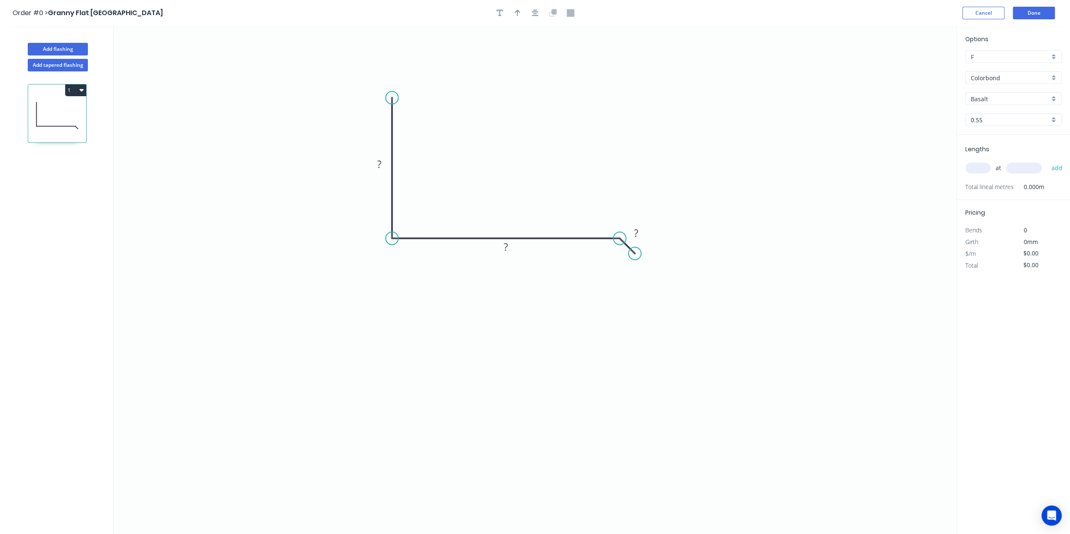
drag, startPoint x: 391, startPoint y: 95, endPoint x: 384, endPoint y: 98, distance: 7.6
click at [384, 98] on icon "0 ? ? ?" at bounding box center [534, 280] width 843 height 508
click at [395, 236] on circle at bounding box center [391, 238] width 13 height 13
click at [383, 166] on rect at bounding box center [379, 165] width 17 height 12
click at [507, 248] on tspan "?" at bounding box center [506, 247] width 4 height 14
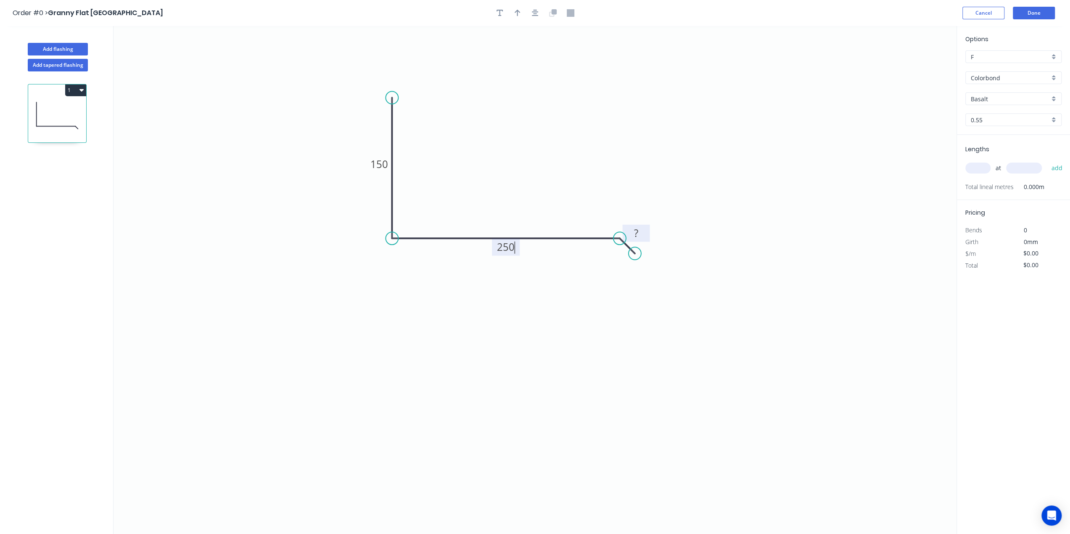
click at [635, 232] on tspan "?" at bounding box center [636, 233] width 4 height 14
click at [522, 126] on icon "0 150 250 20" at bounding box center [534, 280] width 843 height 508
type input "$15.27"
click at [497, 14] on icon "button" at bounding box center [499, 13] width 7 height 8
drag, startPoint x: 425, startPoint y: 205, endPoint x: 430, endPoint y: 205, distance: 4.6
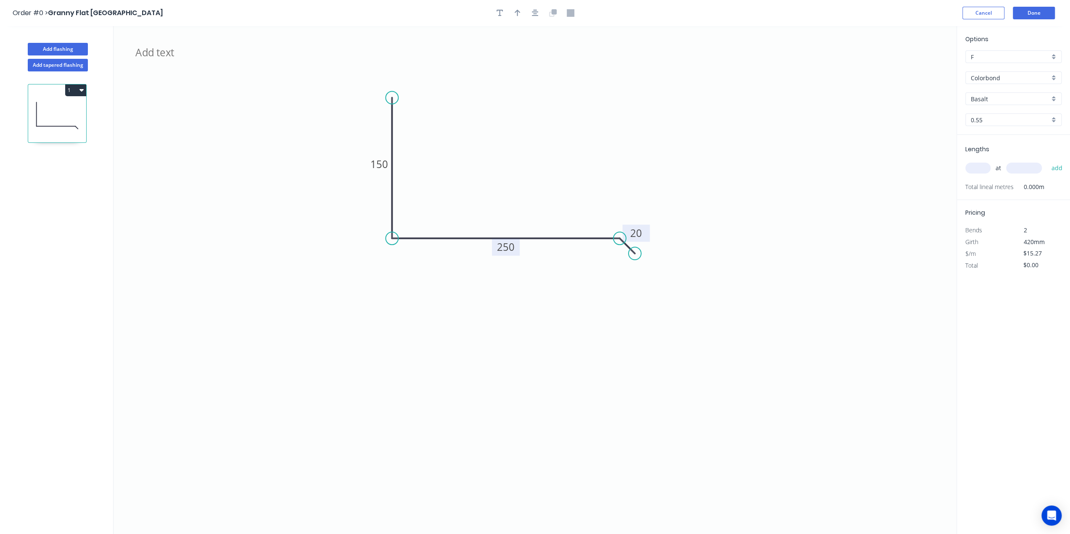
click at [425, 204] on icon "150 250 20" at bounding box center [534, 280] width 843 height 508
click at [498, 15] on icon "button" at bounding box center [499, 13] width 7 height 8
click at [449, 203] on icon "150 250 20" at bounding box center [534, 280] width 843 height 508
click at [498, 11] on icon "button" at bounding box center [499, 13] width 7 height 8
drag, startPoint x: 166, startPoint y: 57, endPoint x: 195, endPoint y: 165, distance: 112.5
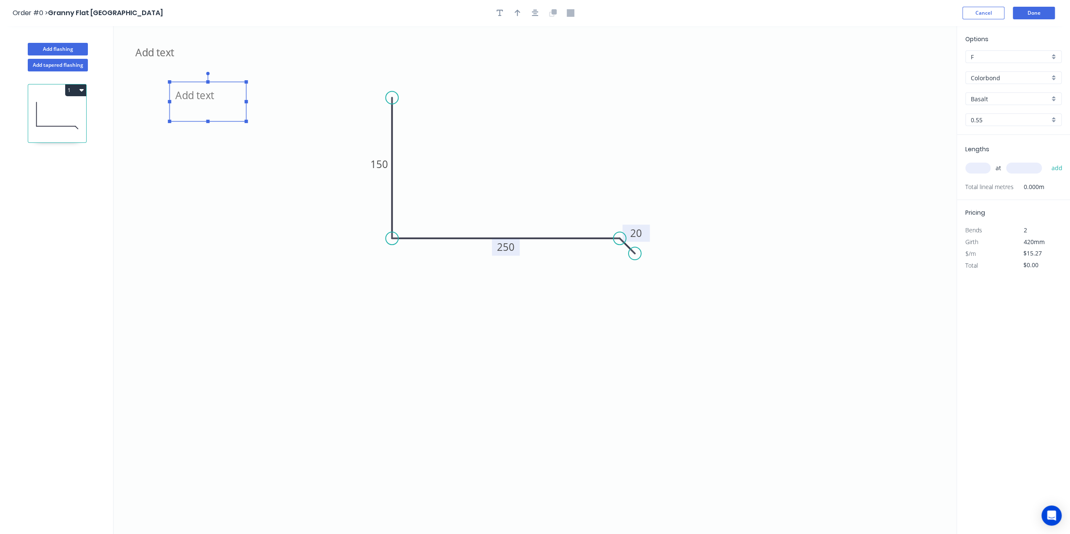
click at [208, 117] on textarea at bounding box center [208, 101] width 68 height 31
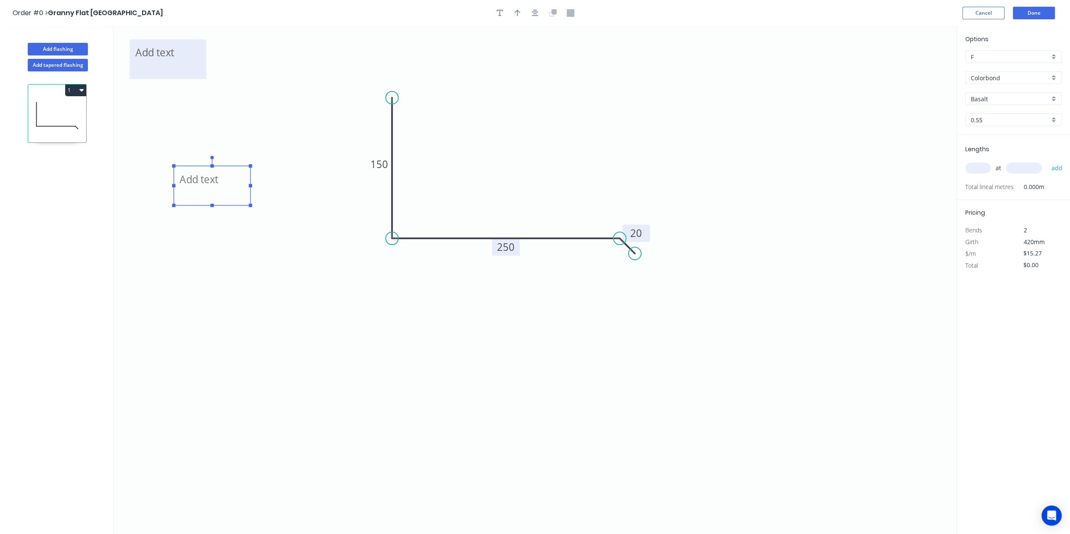
drag, startPoint x: 166, startPoint y: 52, endPoint x: 203, endPoint y: 104, distance: 63.8
click at [202, 75] on textarea at bounding box center [168, 59] width 68 height 31
drag, startPoint x: 171, startPoint y: 63, endPoint x: 203, endPoint y: 66, distance: 32.0
click at [202, 68] on textarea at bounding box center [185, 56] width 68 height 31
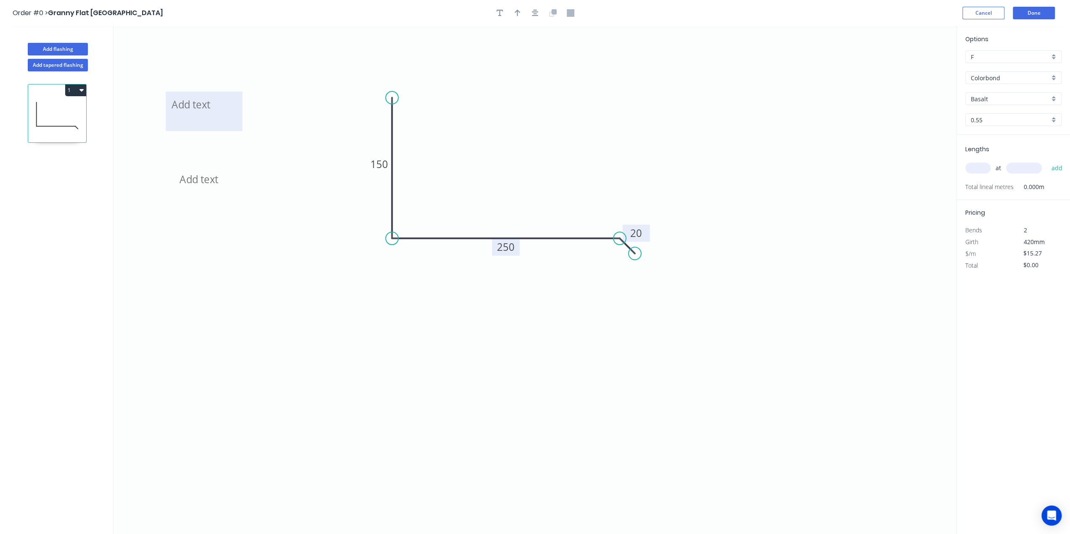
drag, startPoint x: 201, startPoint y: 121, endPoint x: 215, endPoint y: 125, distance: 14.6
click at [215, 125] on textarea at bounding box center [204, 111] width 68 height 31
click at [204, 188] on textarea at bounding box center [212, 185] width 68 height 31
click at [217, 255] on icon "90° 150 250 20" at bounding box center [534, 280] width 843 height 508
drag, startPoint x: 201, startPoint y: 187, endPoint x: 444, endPoint y: 206, distance: 243.6
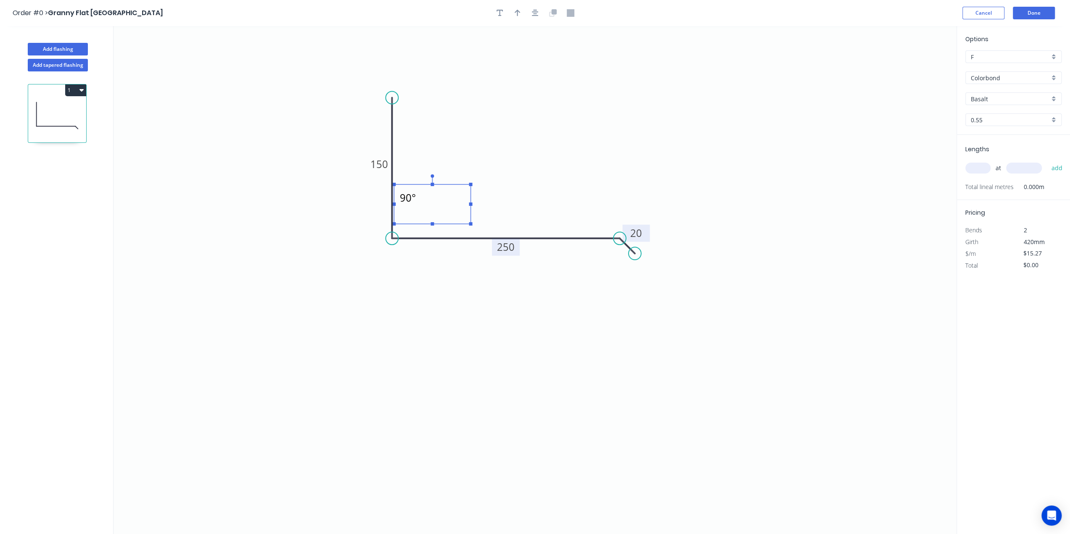
click at [444, 206] on textarea "90°" at bounding box center [432, 204] width 68 height 31
drag, startPoint x: 492, startPoint y: 222, endPoint x: 441, endPoint y: 209, distance: 52.2
click at [442, 209] on rect at bounding box center [443, 209] width 3 height 3
click at [482, 214] on icon "90° 150 250 20" at bounding box center [534, 280] width 843 height 508
drag, startPoint x: 429, startPoint y: 200, endPoint x: 498, endPoint y: 216, distance: 70.8
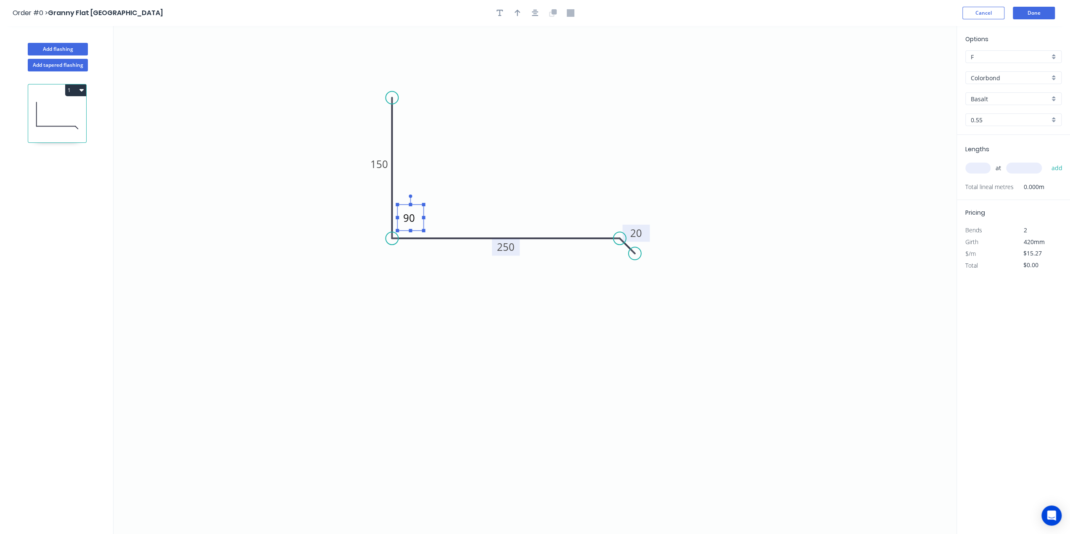
click at [410, 222] on textarea "90°" at bounding box center [410, 218] width 18 height 18
click at [510, 214] on icon "90° 150 250 20" at bounding box center [534, 280] width 843 height 508
click at [417, 216] on textarea "90°" at bounding box center [410, 218] width 18 height 18
click at [414, 216] on textarea "90°" at bounding box center [410, 218] width 18 height 18
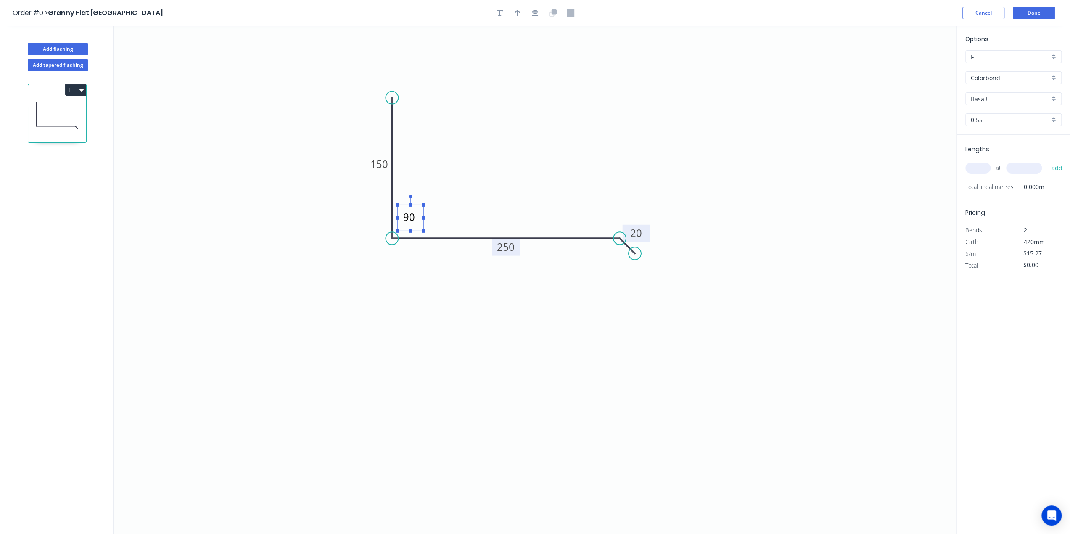
scroll to position [14, 0]
drag, startPoint x: 423, startPoint y: 217, endPoint x: 464, endPoint y: 217, distance: 41.2
click at [425, 217] on rect at bounding box center [423, 217] width 3 height 3
click at [414, 218] on textarea "9090°" at bounding box center [430, 218] width 59 height 18
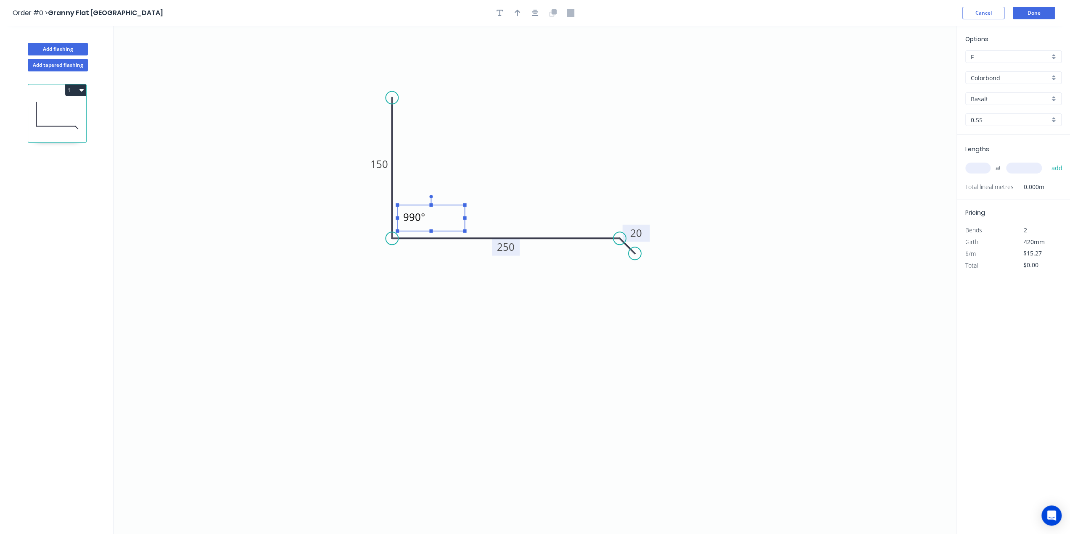
type textarea "90°"
click at [512, 206] on icon "90° 150 250 20" at bounding box center [534, 280] width 843 height 508
click at [983, 168] on input "text" at bounding box center [977, 168] width 25 height 11
type input "1"
type input "3060"
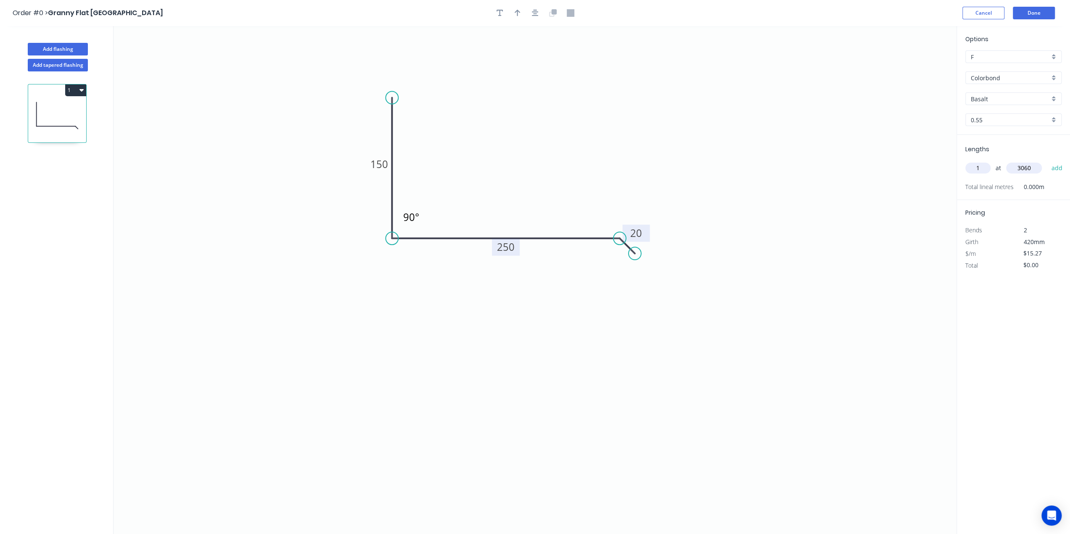
click at [1047, 161] on button "add" at bounding box center [1057, 168] width 20 height 14
type input "$46.73"
type input "1"
type input "4125"
click at [1047, 161] on button "add" at bounding box center [1057, 168] width 20 height 14
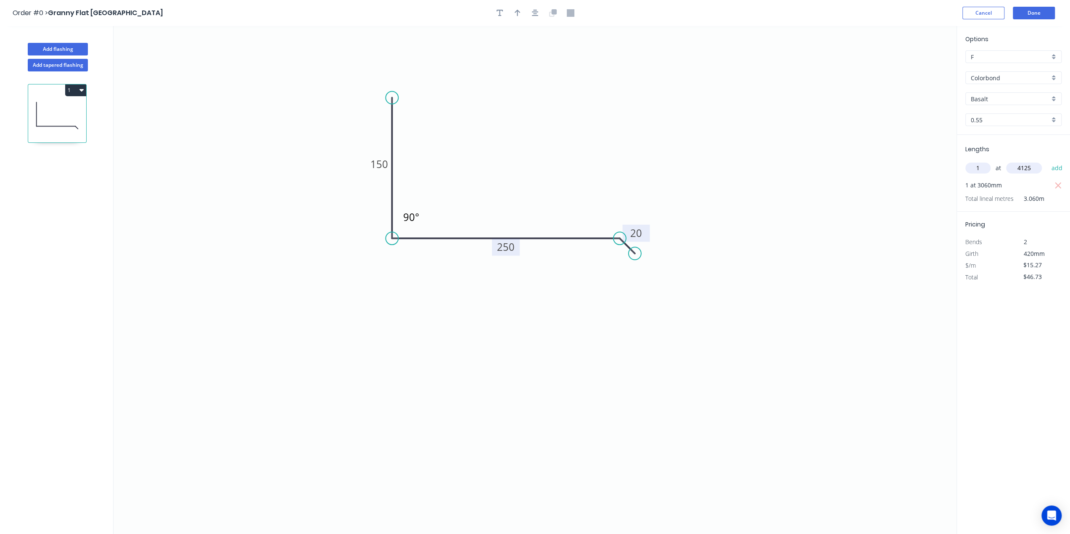
type input "$109.71"
click at [1050, 99] on div "Basalt" at bounding box center [1013, 98] width 96 height 13
click at [989, 143] on div "Dune" at bounding box center [1012, 146] width 95 height 15
type input "Dune"
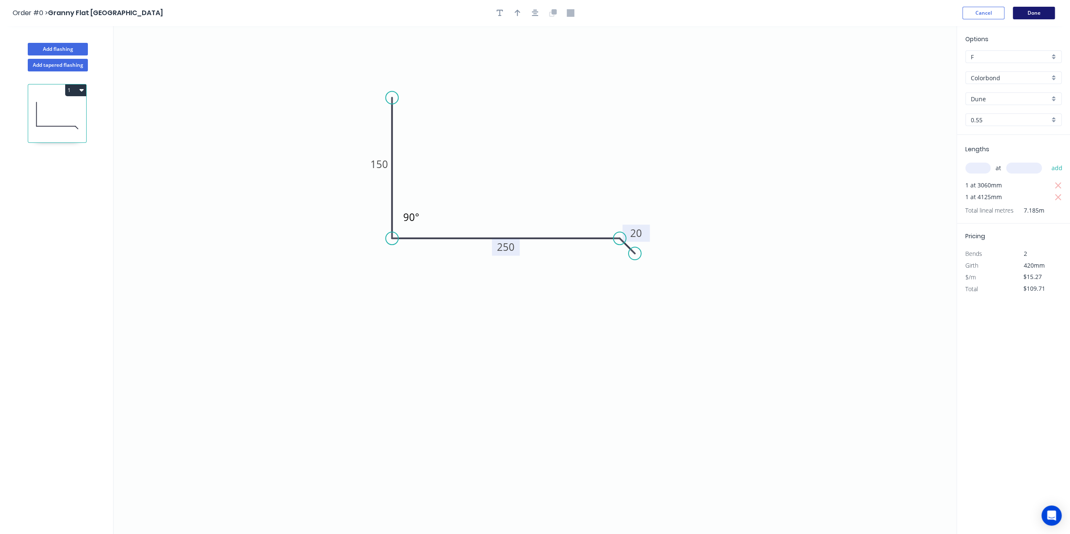
click at [1036, 13] on button "Done" at bounding box center [1033, 13] width 42 height 13
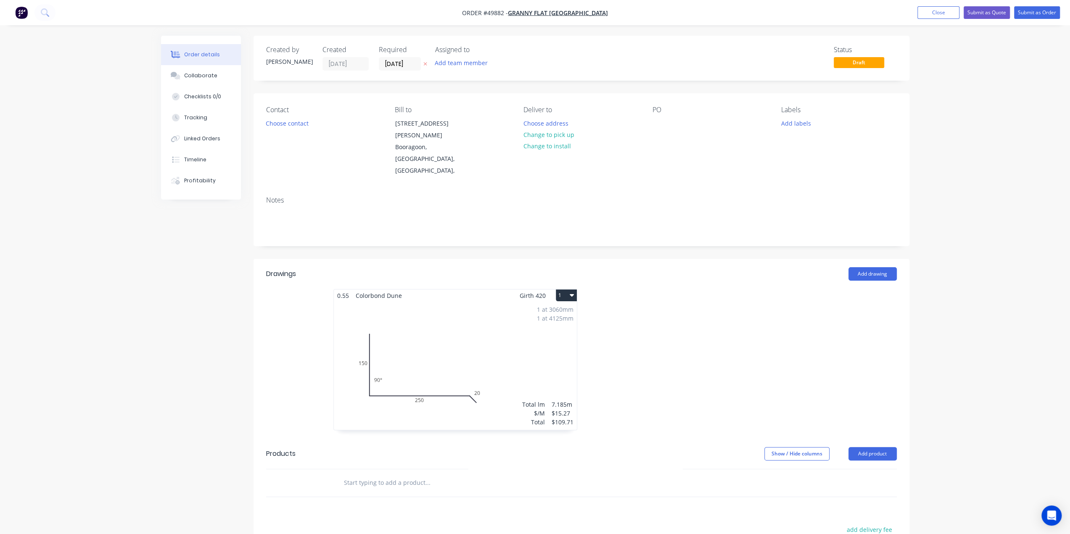
click at [425, 319] on div "1 at 3060mm 1 at 4125mm Total lm $/M Total 7.185m $15.27 $109.71" at bounding box center [455, 366] width 243 height 128
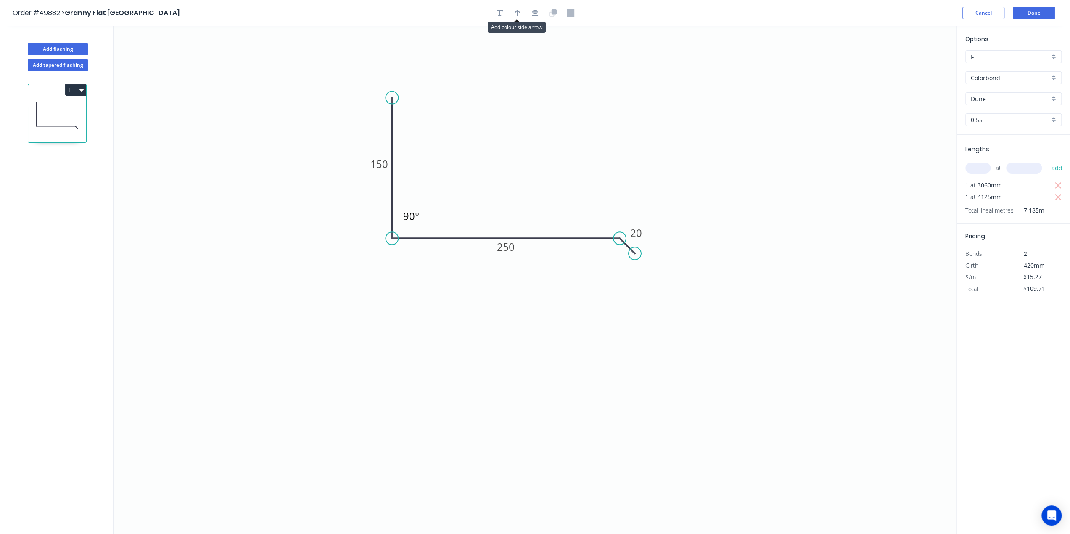
drag, startPoint x: 514, startPoint y: 15, endPoint x: 509, endPoint y: 20, distance: 7.1
click at [514, 15] on button "button" at bounding box center [517, 13] width 13 height 13
drag, startPoint x: 390, startPoint y: 95, endPoint x: 392, endPoint y: 86, distance: 9.3
click at [392, 86] on circle at bounding box center [391, 88] width 13 height 13
drag, startPoint x: 917, startPoint y: 66, endPoint x: 884, endPoint y: 90, distance: 40.9
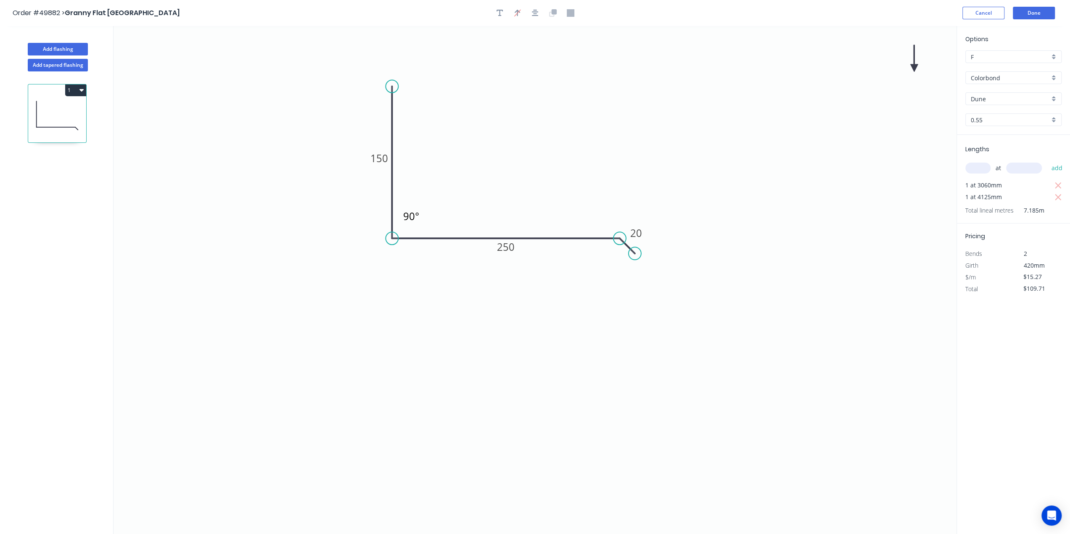
click at [873, 94] on icon "90° 150 250 20" at bounding box center [534, 280] width 843 height 508
drag, startPoint x: 765, startPoint y: 118, endPoint x: 602, endPoint y: 183, distance: 174.7
click at [531, 177] on icon at bounding box center [535, 163] width 8 height 27
click at [1022, 16] on button "Done" at bounding box center [1033, 13] width 42 height 13
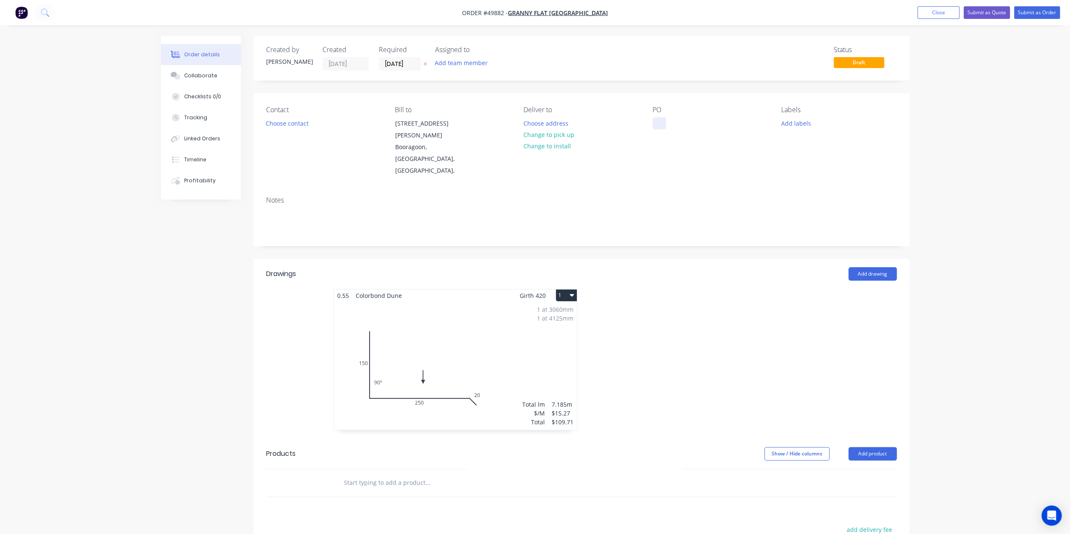
click at [659, 127] on div at bounding box center [658, 123] width 13 height 12
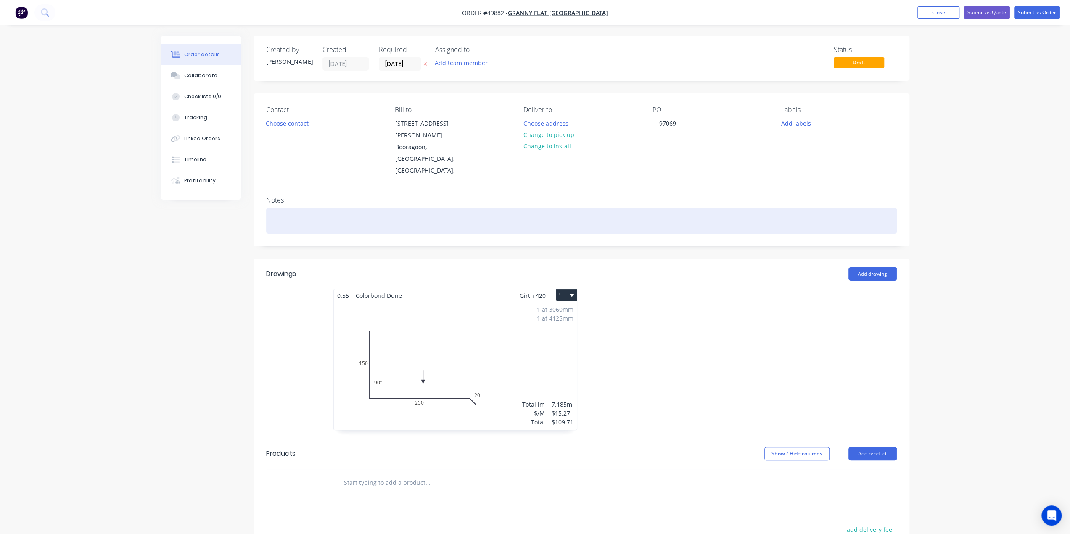
click at [738, 208] on div at bounding box center [581, 221] width 630 height 26
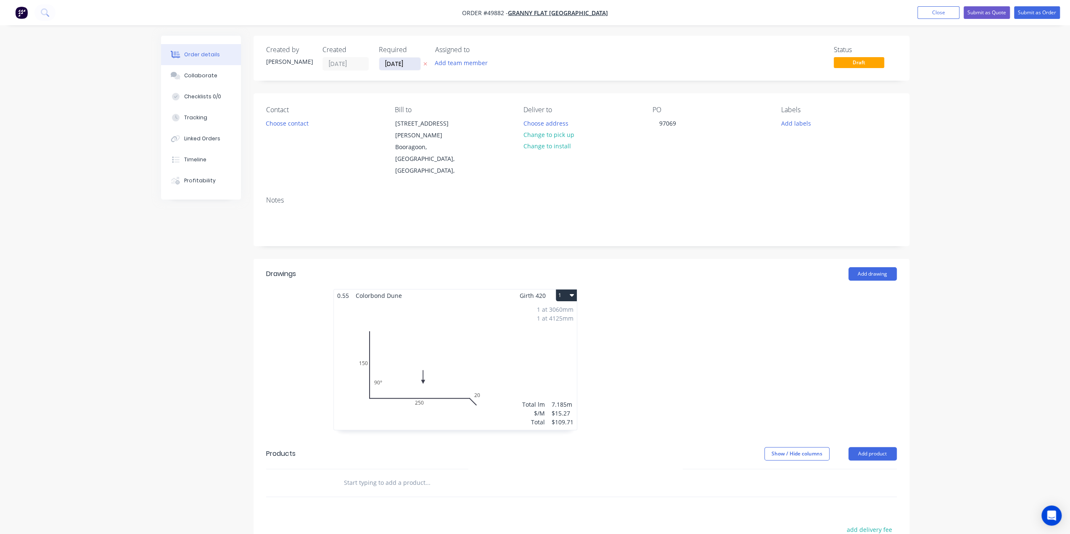
click at [395, 62] on input "[DATE]" at bounding box center [399, 64] width 41 height 13
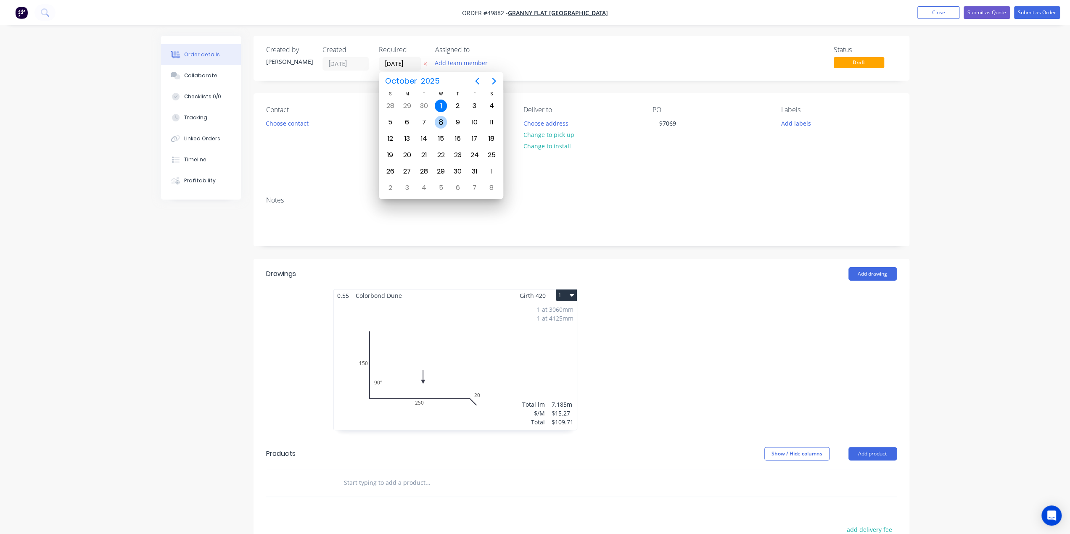
click at [437, 121] on div "8" at bounding box center [441, 122] width 13 height 13
type input "[DATE]"
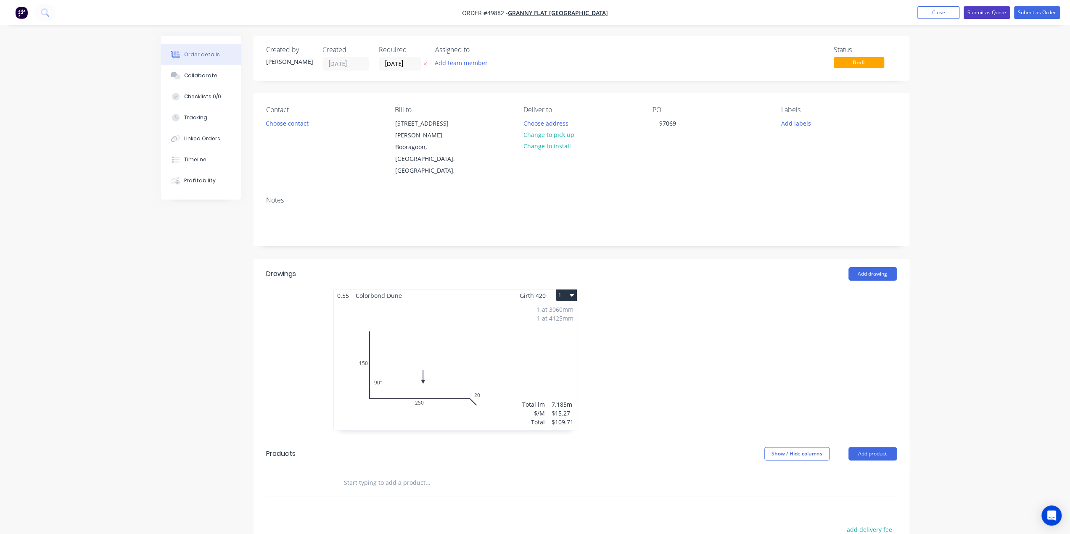
click at [977, 12] on button "Submit as Quote" at bounding box center [986, 12] width 46 height 13
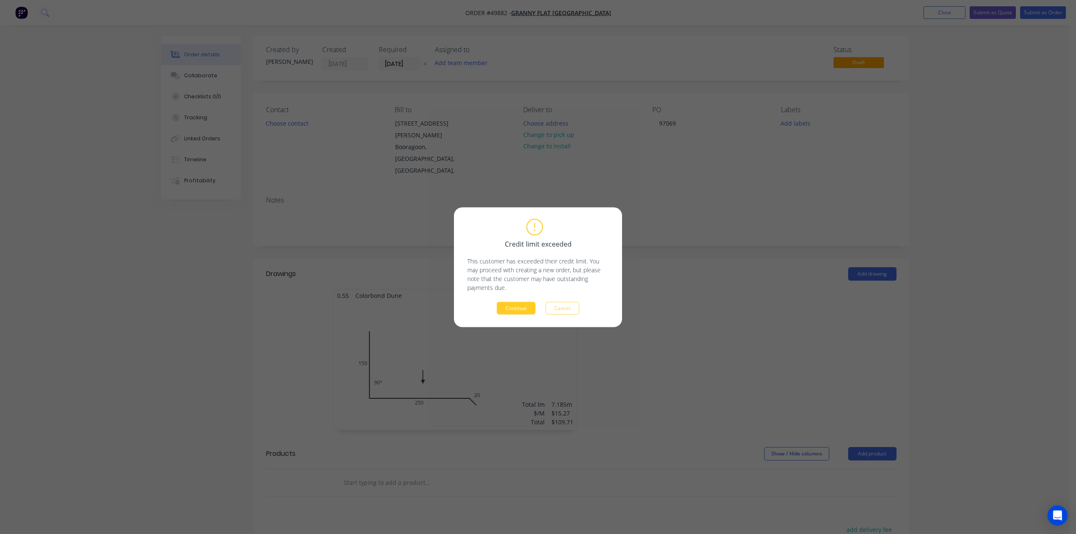
click at [522, 303] on button "Continue" at bounding box center [516, 308] width 39 height 13
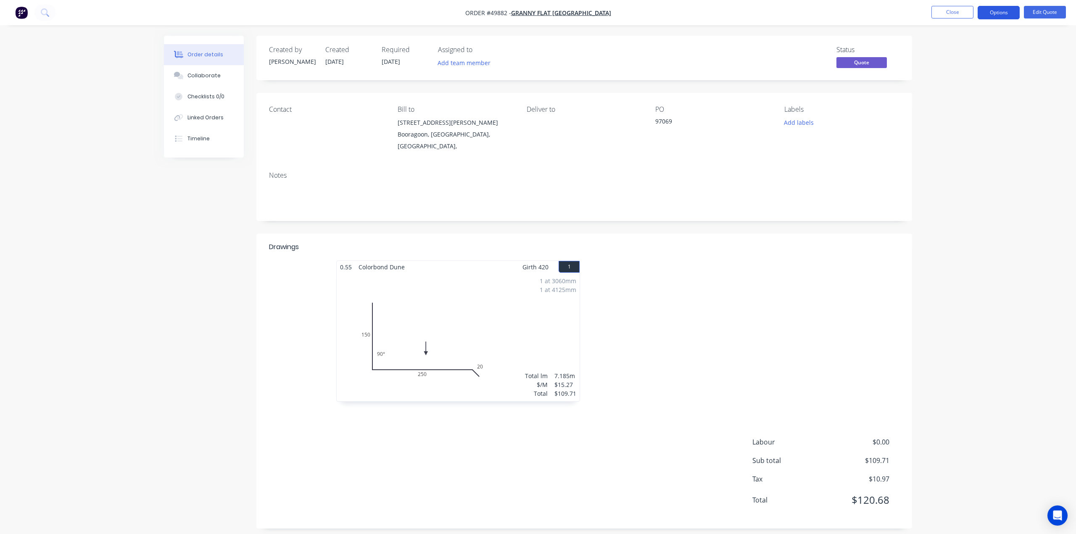
click at [1006, 13] on button "Options" at bounding box center [999, 12] width 42 height 13
click at [957, 53] on div "Quote" at bounding box center [973, 51] width 77 height 12
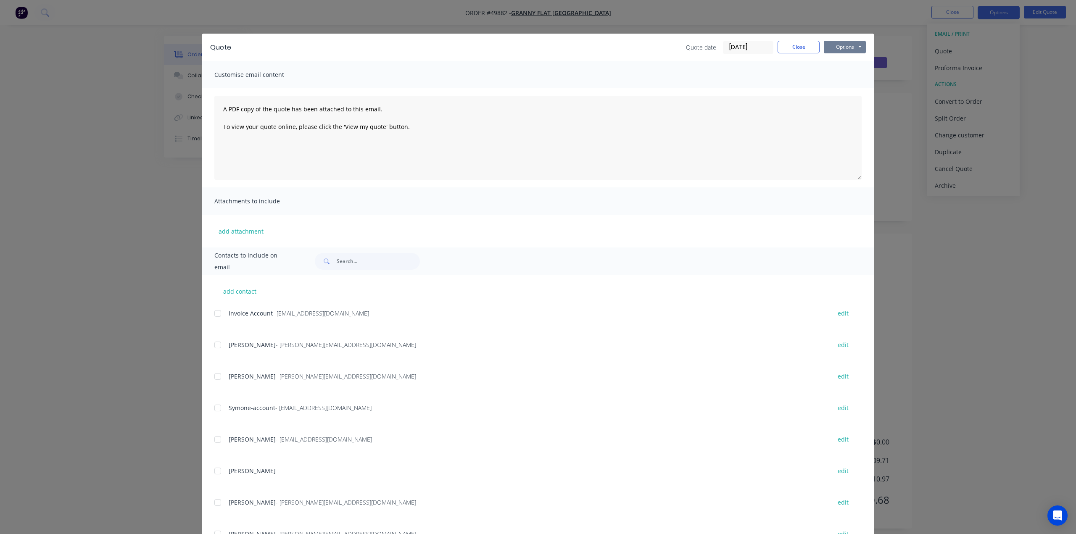
click at [846, 49] on button "Options" at bounding box center [845, 47] width 42 height 13
click at [840, 78] on button "Print" at bounding box center [851, 76] width 54 height 14
drag, startPoint x: 973, startPoint y: 79, endPoint x: 999, endPoint y: 56, distance: 34.8
click at [973, 79] on div "Quote Quote date [DATE] Close Options Preview Print Email Customise email conte…" at bounding box center [538, 267] width 1076 height 534
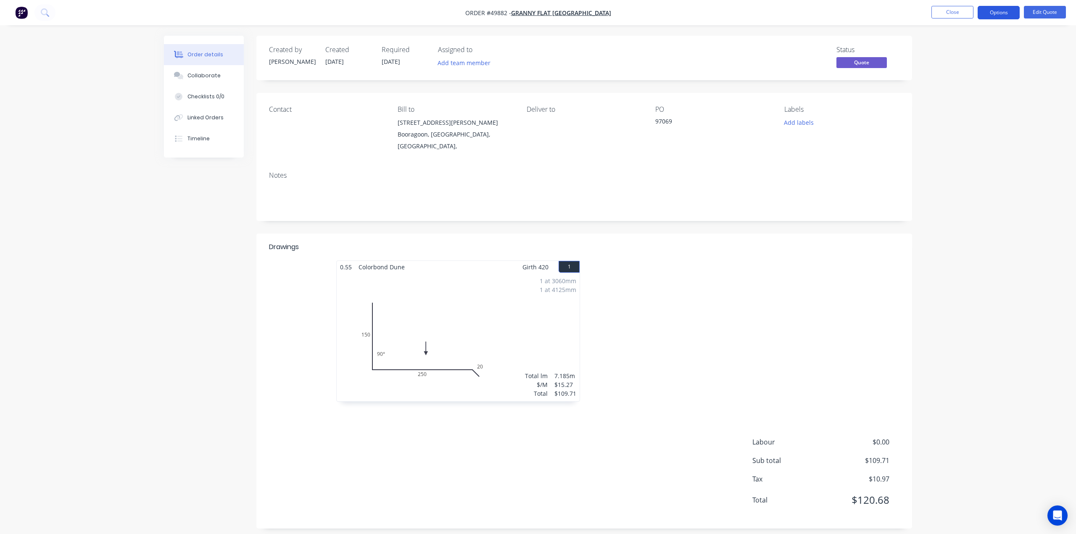
click at [994, 16] on button "Options" at bounding box center [999, 12] width 42 height 13
click at [967, 101] on div "Convert to Order" at bounding box center [973, 101] width 77 height 12
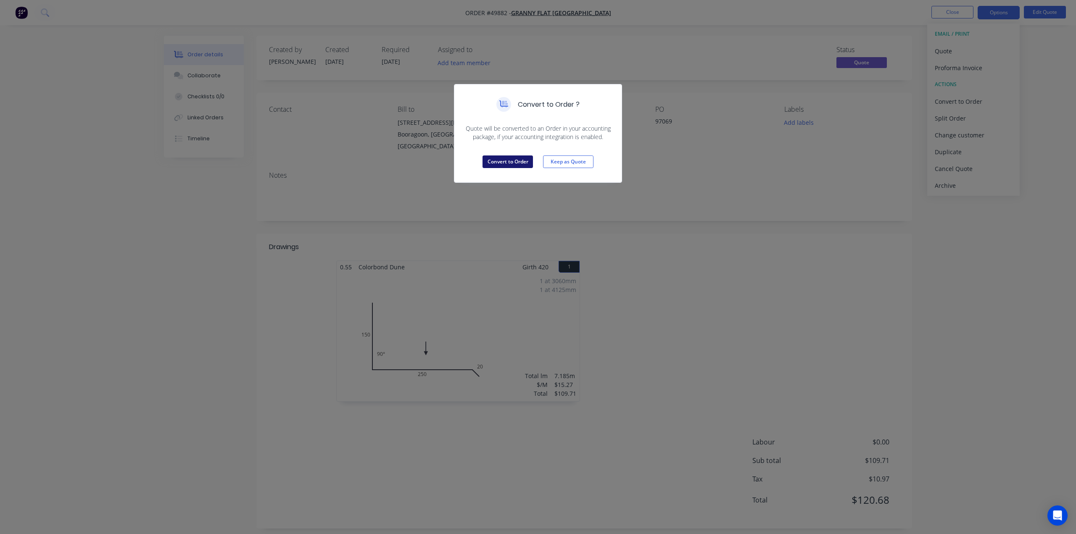
click at [512, 162] on button "Convert to Order" at bounding box center [507, 162] width 50 height 13
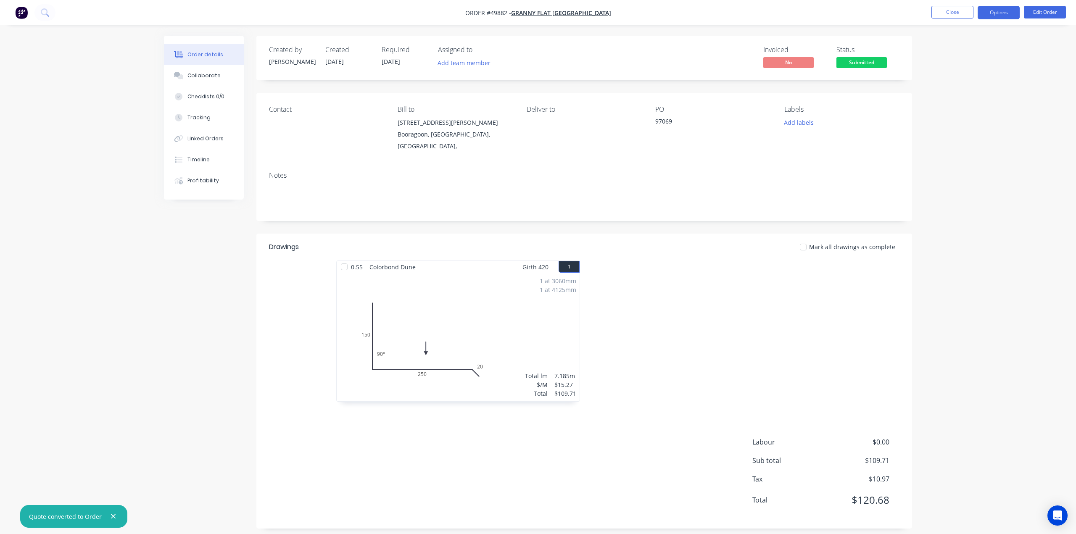
click at [999, 11] on button "Options" at bounding box center [999, 12] width 42 height 13
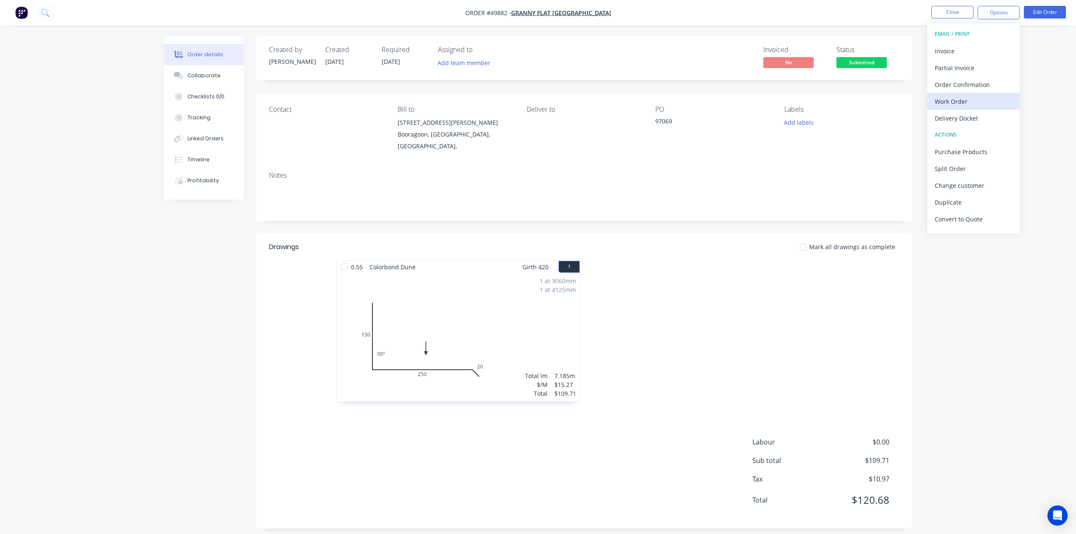
click at [976, 98] on div "Work Order" at bounding box center [973, 101] width 77 height 12
click at [972, 82] on div "Without pricing" at bounding box center [973, 85] width 77 height 12
click at [963, 120] on div "Delivery Docket" at bounding box center [973, 118] width 77 height 12
click at [956, 85] on div "Without pricing" at bounding box center [973, 85] width 77 height 12
click at [976, 217] on div "Convert to Quote" at bounding box center [973, 219] width 77 height 12
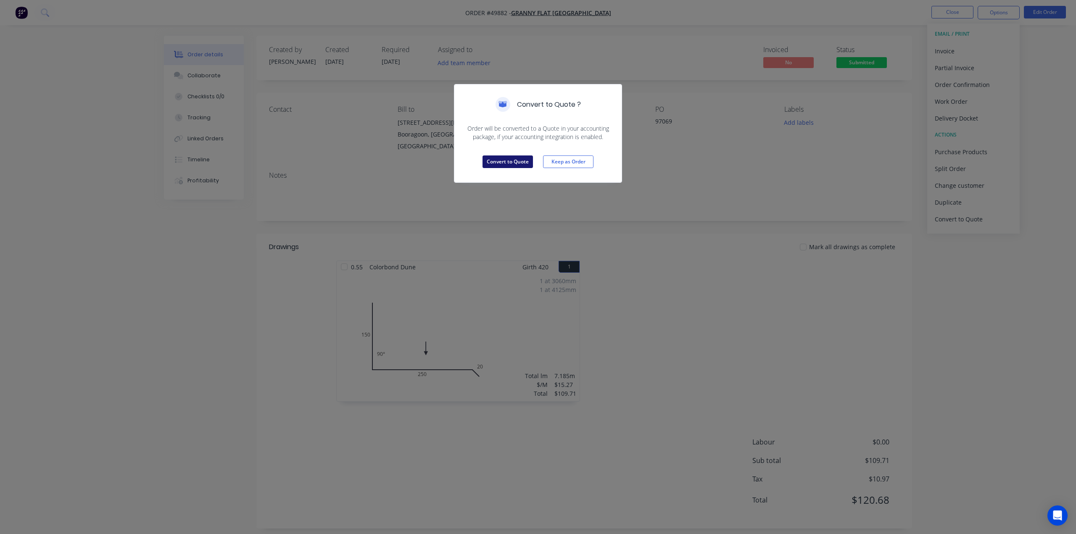
click at [509, 166] on button "Convert to Quote" at bounding box center [507, 162] width 50 height 13
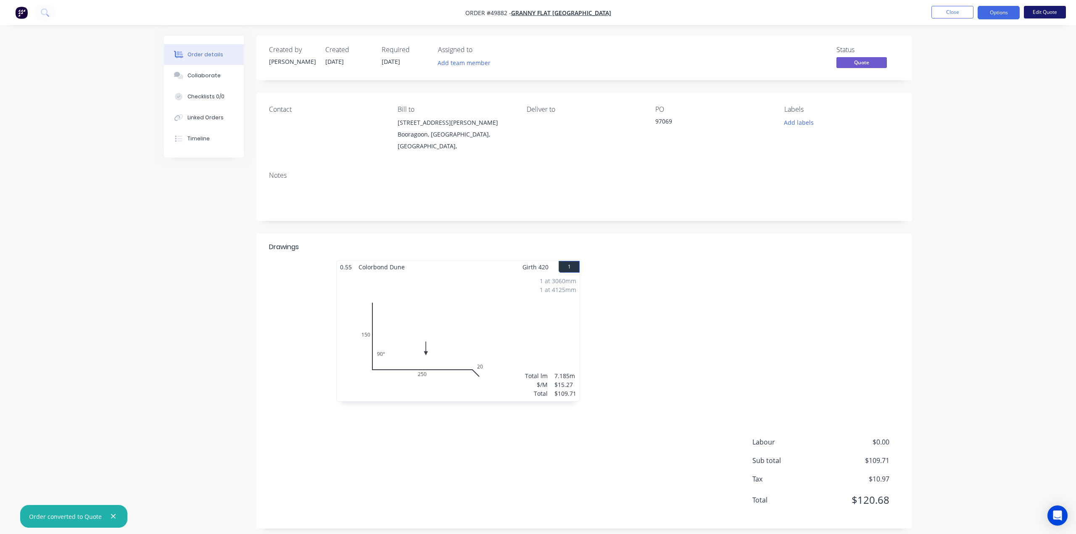
click at [1057, 13] on button "Edit Quote" at bounding box center [1045, 12] width 42 height 13
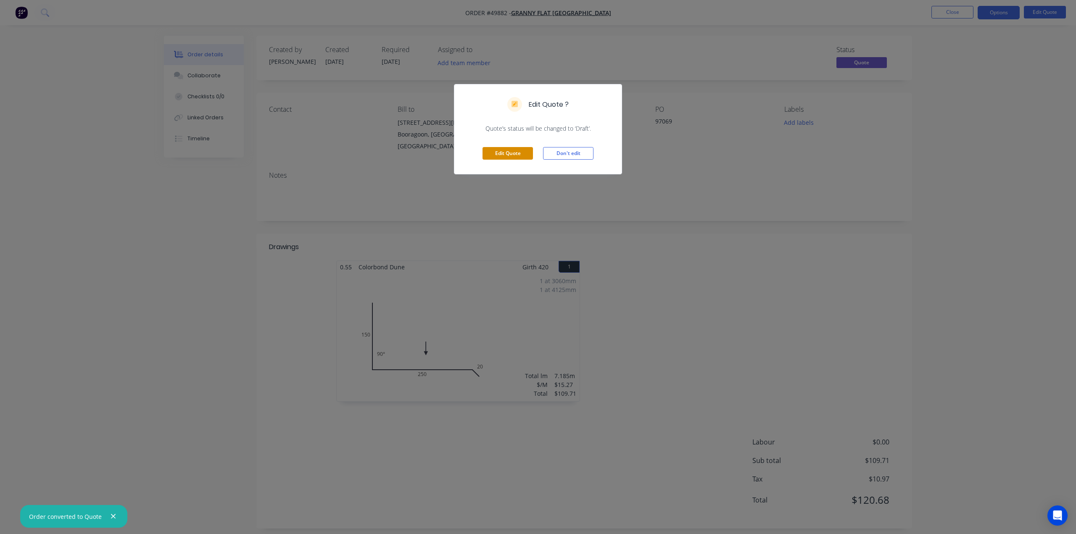
click at [507, 156] on button "Edit Quote" at bounding box center [507, 153] width 50 height 13
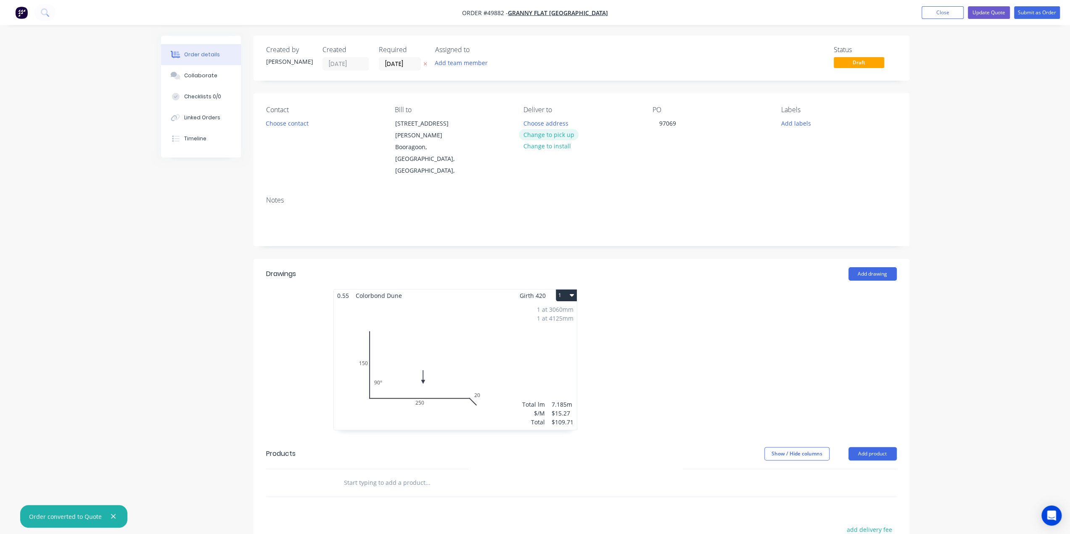
click at [554, 132] on button "Change to pick up" at bounding box center [549, 134] width 60 height 11
click at [988, 11] on button "Update Quote" at bounding box center [989, 12] width 42 height 13
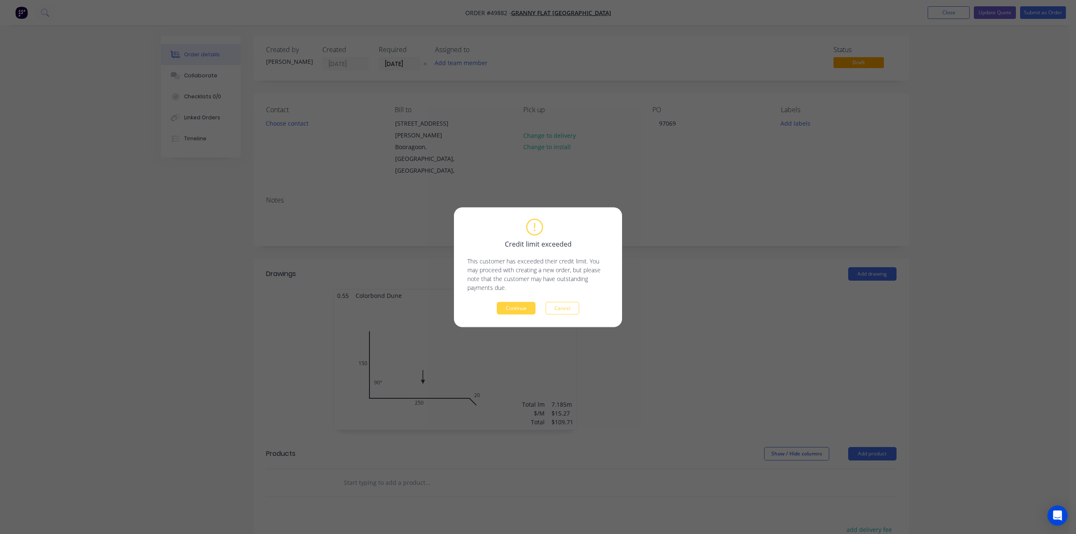
click at [524, 304] on button "Continue" at bounding box center [516, 308] width 39 height 13
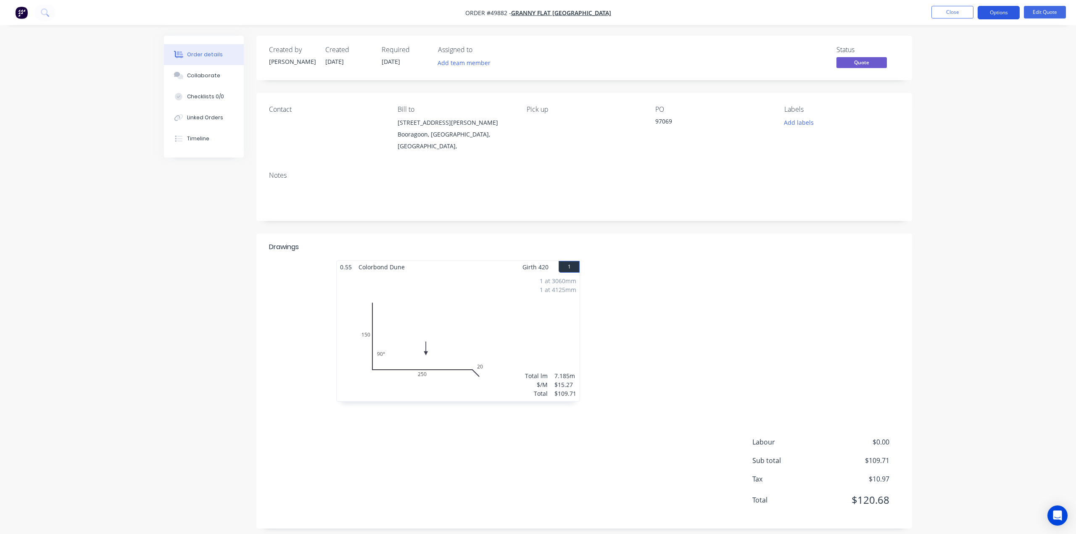
click at [994, 13] on button "Options" at bounding box center [999, 12] width 42 height 13
click at [969, 98] on div "Convert to Order" at bounding box center [973, 101] width 77 height 12
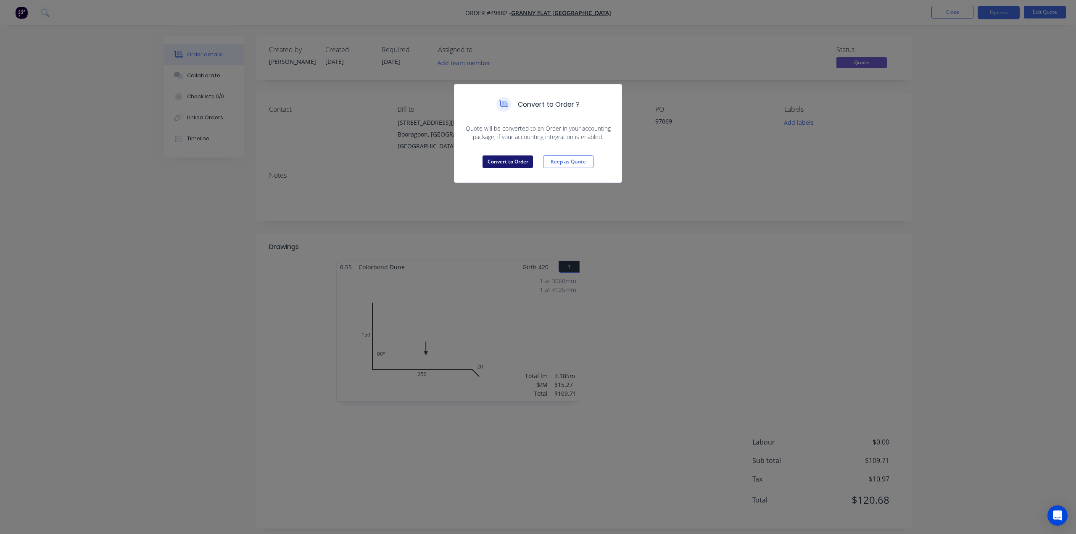
click at [504, 164] on button "Convert to Order" at bounding box center [507, 162] width 50 height 13
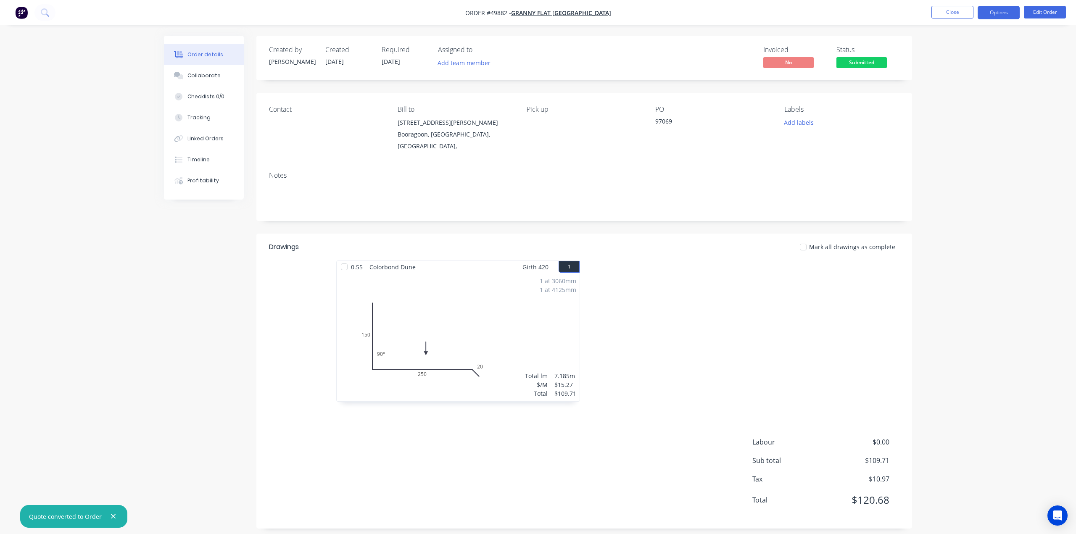
click at [997, 13] on button "Options" at bounding box center [999, 12] width 42 height 13
click at [976, 116] on div "Delivery Docket" at bounding box center [973, 118] width 77 height 12
click at [966, 84] on div "Without pricing" at bounding box center [973, 85] width 77 height 12
click at [22, 14] on img "button" at bounding box center [21, 12] width 13 height 13
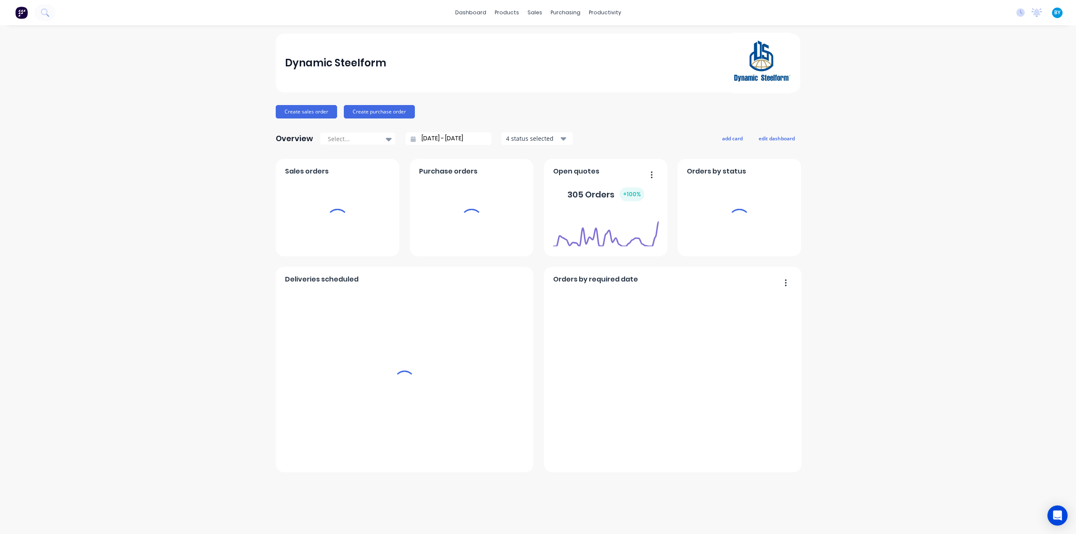
click at [931, 101] on div "Dynamic Steelform Create sales order Create purchase order Overview Select... […" at bounding box center [538, 280] width 1076 height 492
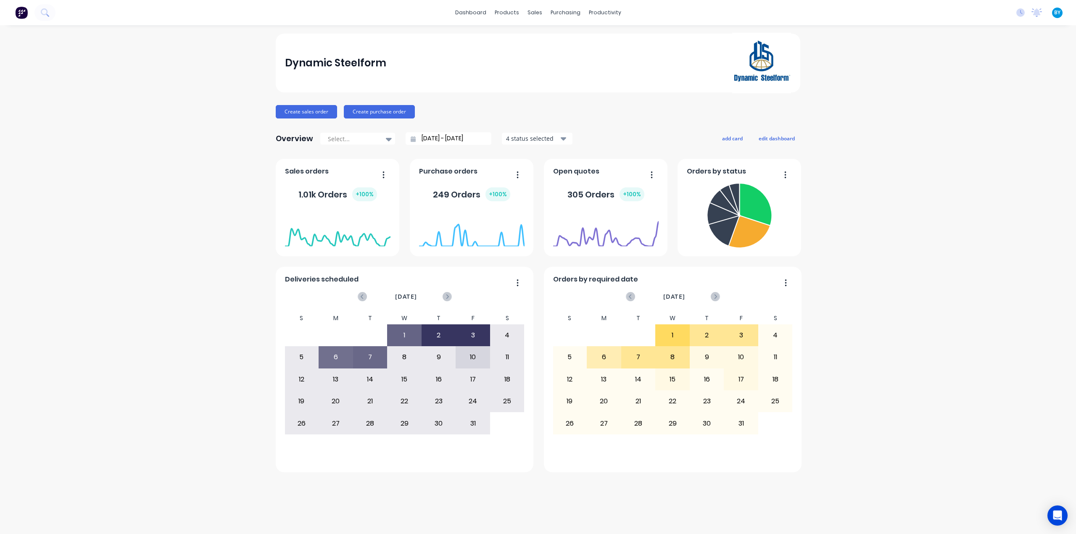
click at [550, 138] on div "4 status selected" at bounding box center [532, 138] width 53 height 9
click at [626, 129] on div "Dynamic Steelform Create sales order Create purchase order Overview Select... […" at bounding box center [538, 253] width 525 height 439
click at [875, 253] on div "Dynamic Steelform Create sales order Create purchase order Overview Select... […" at bounding box center [538, 280] width 1076 height 492
click at [550, 42] on div "Sales Orders" at bounding box center [566, 41] width 34 height 8
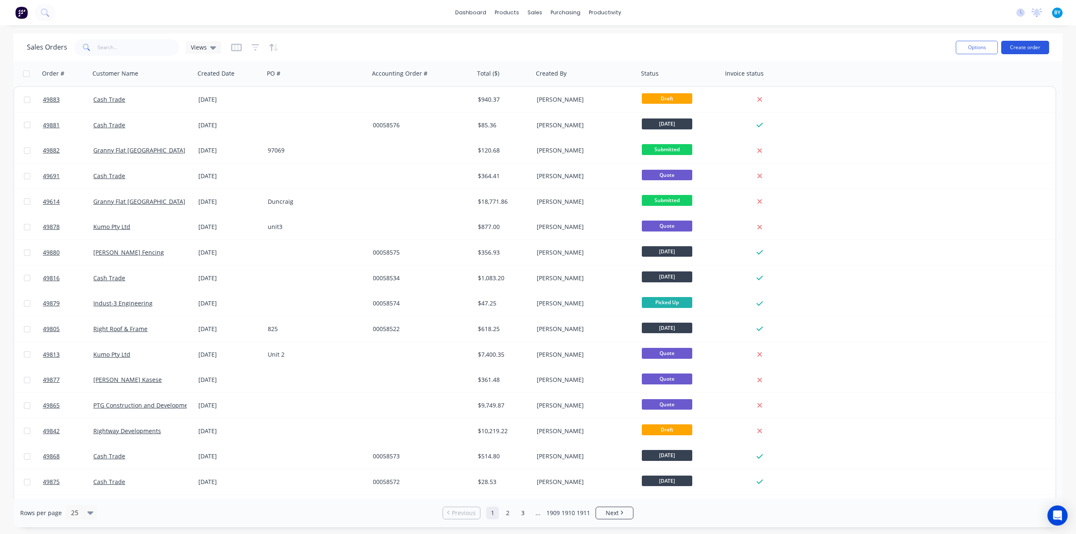
click at [1015, 50] on button "Create order" at bounding box center [1025, 47] width 48 height 13
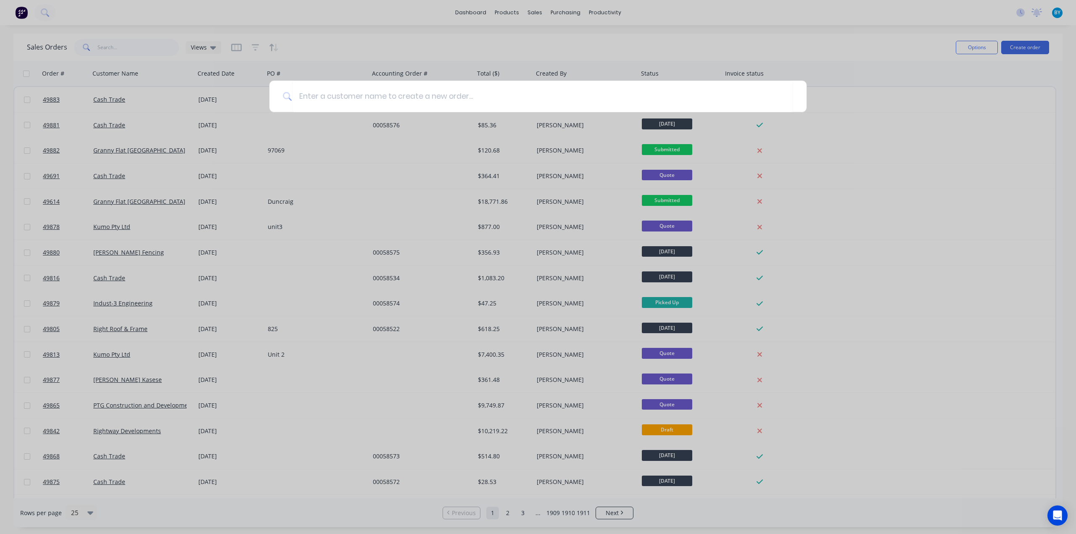
click at [527, 113] on div at bounding box center [538, 267] width 1076 height 534
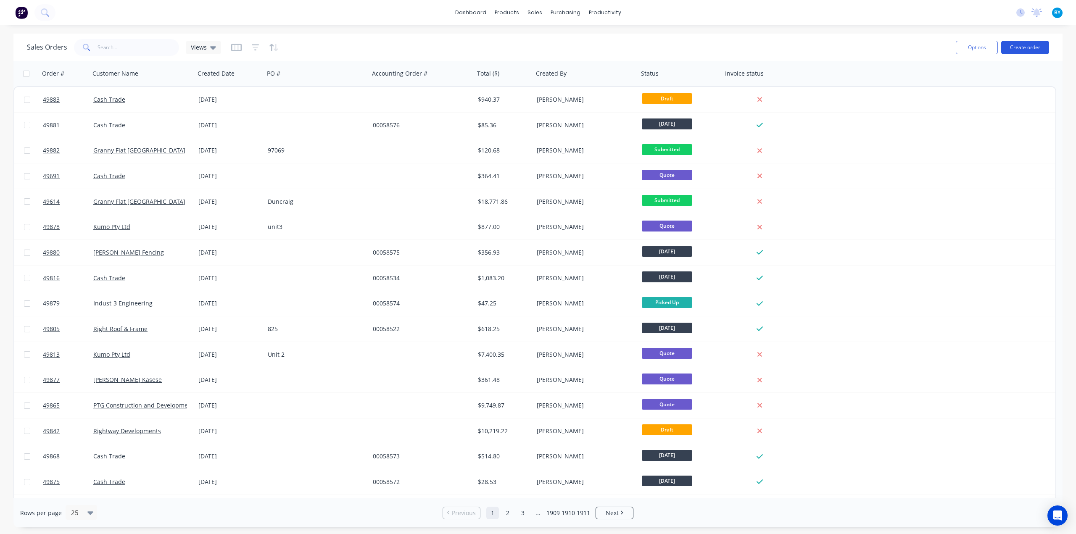
click at [1017, 46] on button "Create order" at bounding box center [1025, 47] width 48 height 13
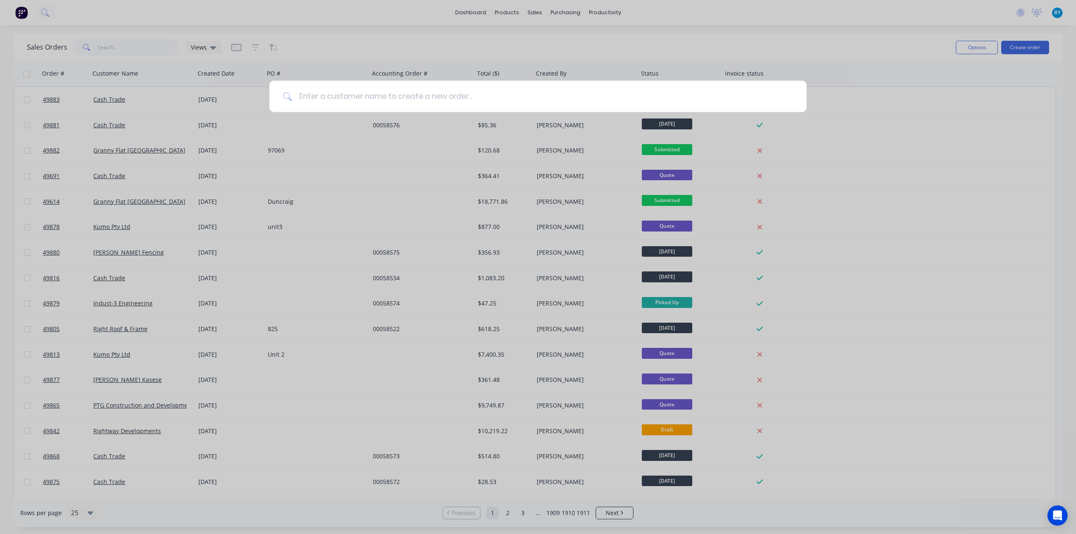
click at [451, 99] on input at bounding box center [542, 97] width 501 height 32
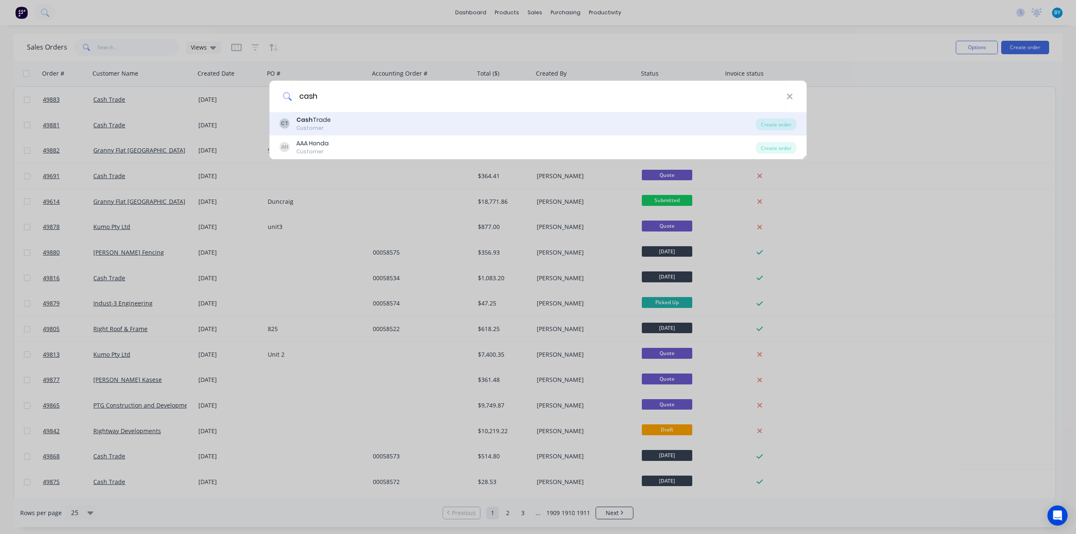
type input "cash"
click at [356, 123] on div "CT Cash Trade Customer" at bounding box center [517, 124] width 476 height 16
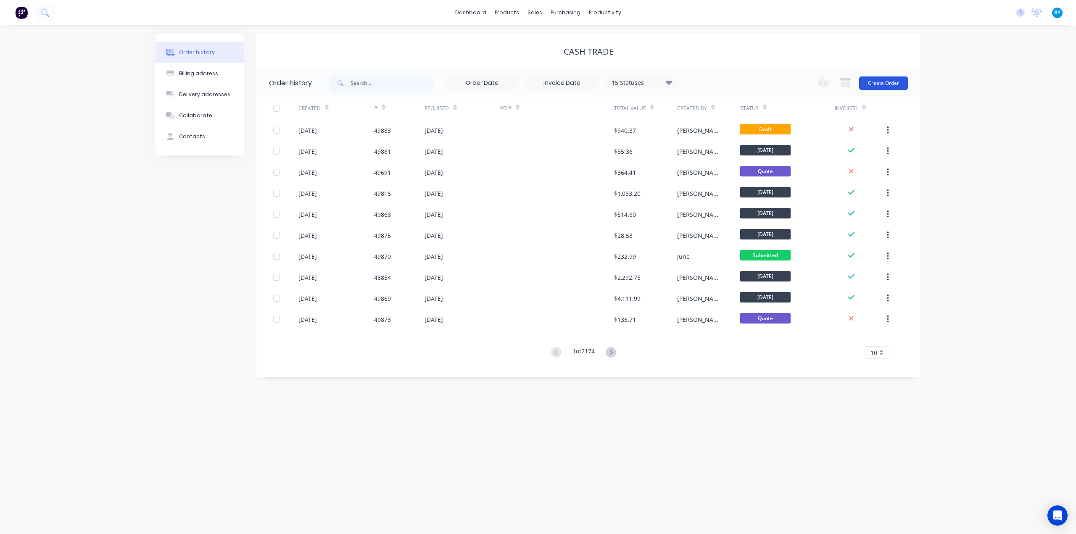
click at [887, 81] on button "Create Order" at bounding box center [883, 82] width 49 height 13
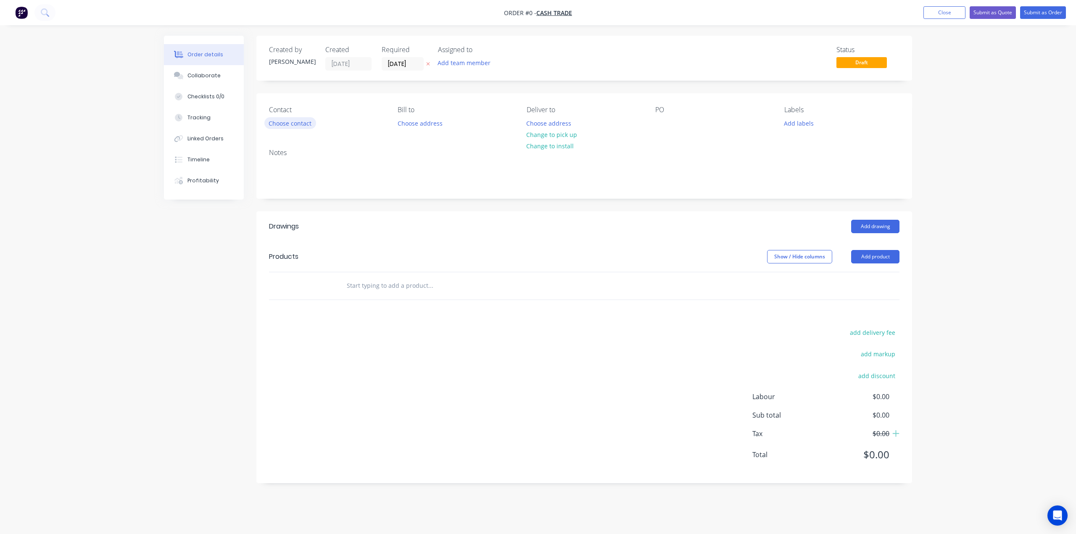
click at [303, 119] on button "Choose contact" at bounding box center [290, 122] width 52 height 11
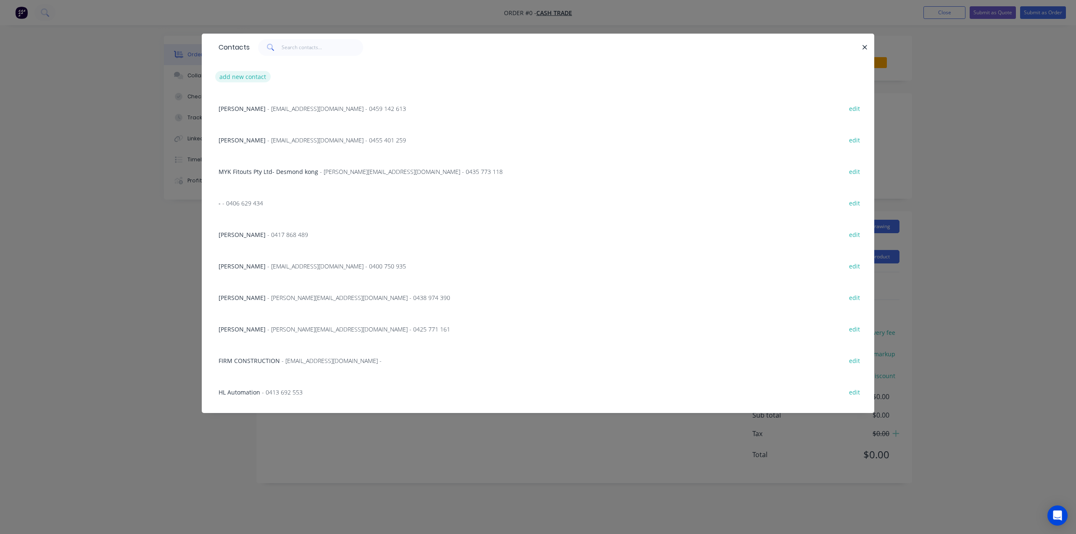
click at [242, 76] on button "add new contact" at bounding box center [242, 76] width 55 height 11
select select "AU"
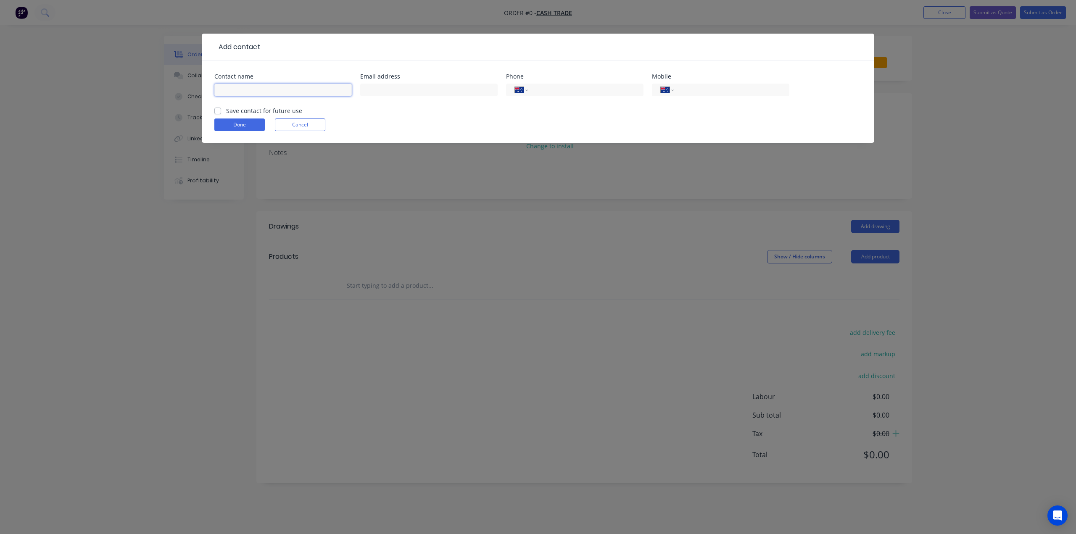
click at [266, 88] on input "text" at bounding box center [282, 90] width 137 height 13
type input "Khalaf"
click at [371, 86] on input "text" at bounding box center [428, 90] width 137 height 13
click at [565, 91] on input "tel" at bounding box center [584, 90] width 101 height 10
click at [691, 88] on input "tel" at bounding box center [730, 90] width 101 height 10
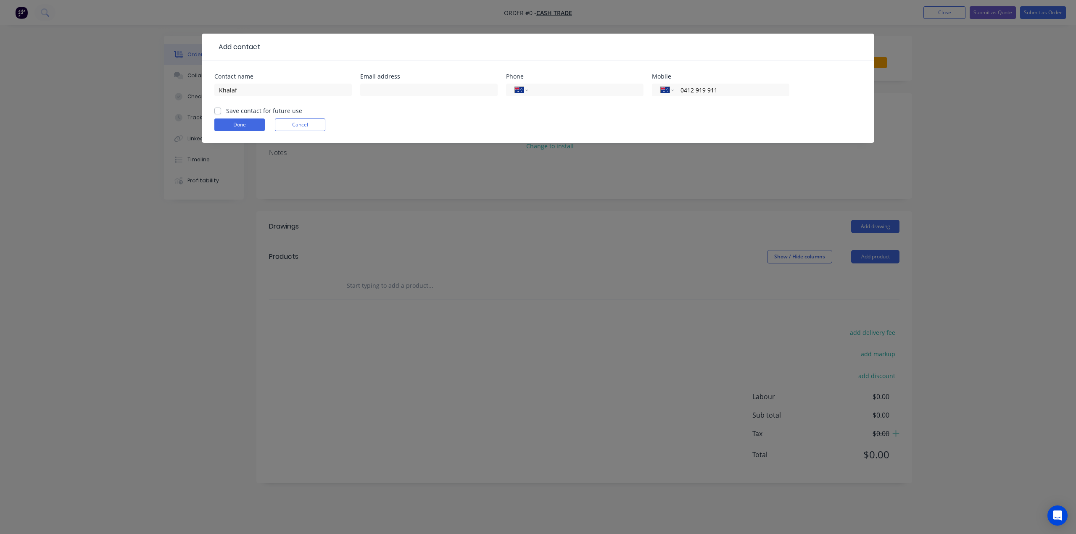
type input "0412 919 911"
click at [597, 110] on form "Contact name Khalaf Email address Phone International [GEOGRAPHIC_DATA] [GEOGRA…" at bounding box center [537, 108] width 647 height 69
click at [419, 87] on input "text" at bounding box center [428, 90] width 137 height 13
paste input "[EMAIL_ADDRESS][DOMAIN_NAME]>"
type input "[EMAIL_ADDRESS][DOMAIN_NAME]"
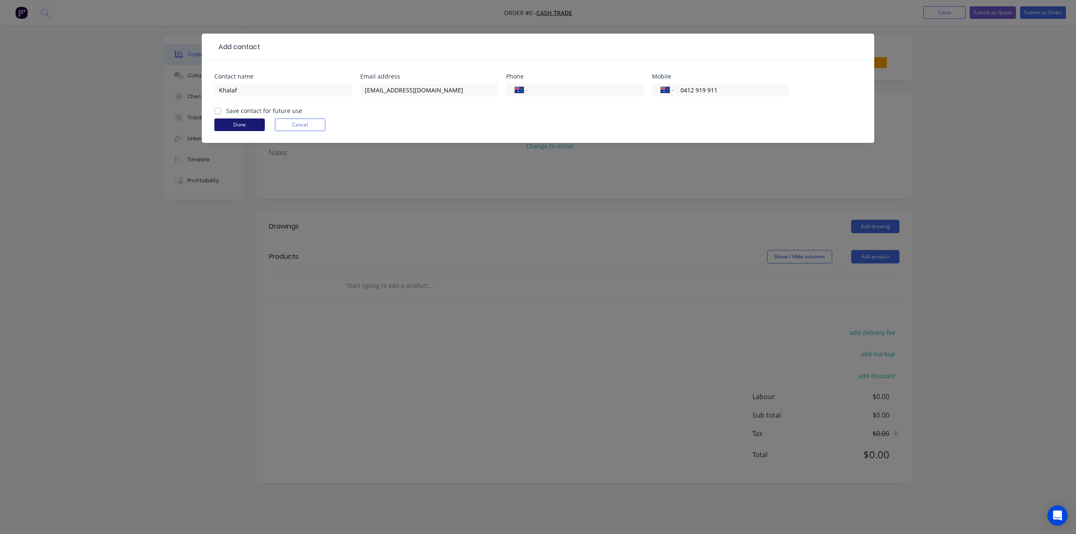
click at [256, 123] on button "Done" at bounding box center [239, 125] width 50 height 13
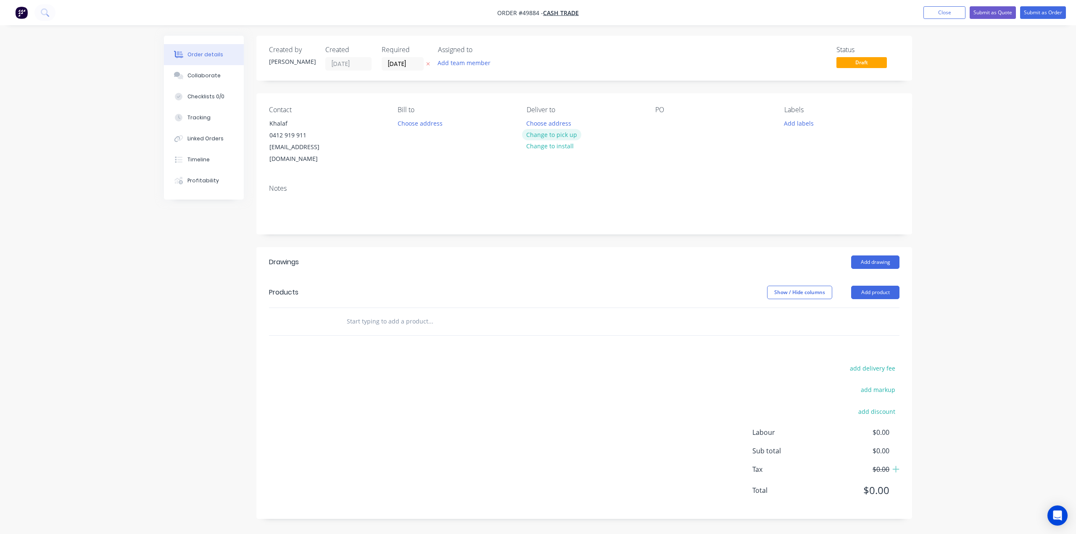
click at [543, 139] on button "Change to pick up" at bounding box center [552, 134] width 60 height 11
click at [465, 178] on div "Notes" at bounding box center [584, 206] width 656 height 56
click at [866, 286] on button "Add product" at bounding box center [875, 292] width 48 height 13
click at [865, 308] on div "Product catalogue" at bounding box center [859, 314] width 65 height 12
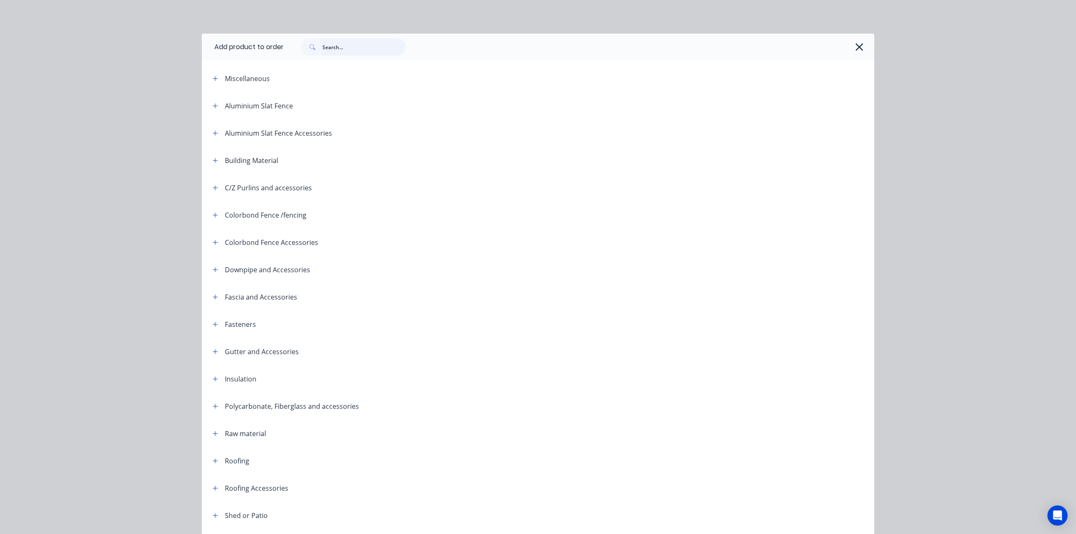
click at [334, 47] on input "text" at bounding box center [363, 47] width 83 height 17
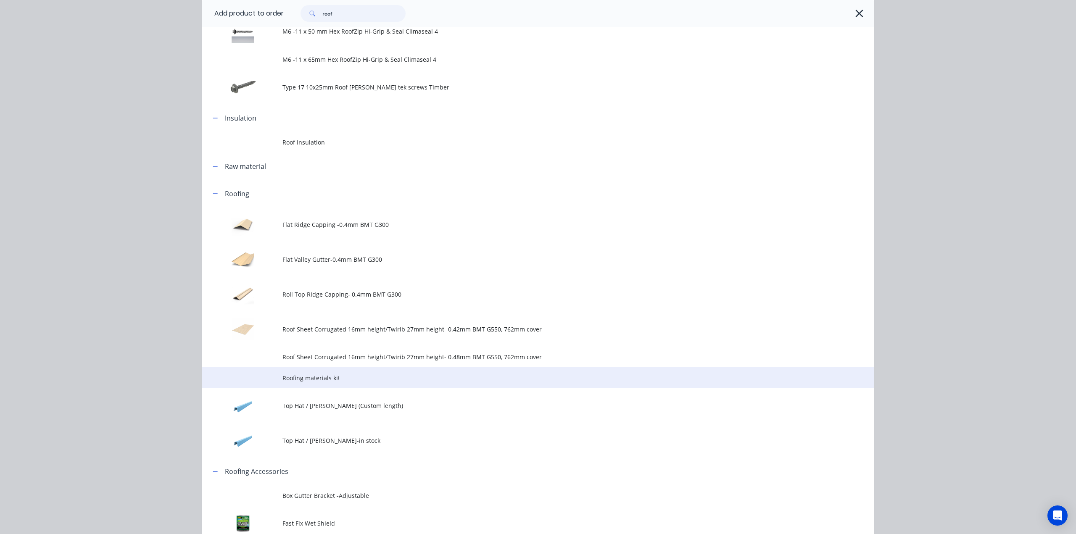
scroll to position [308, 0]
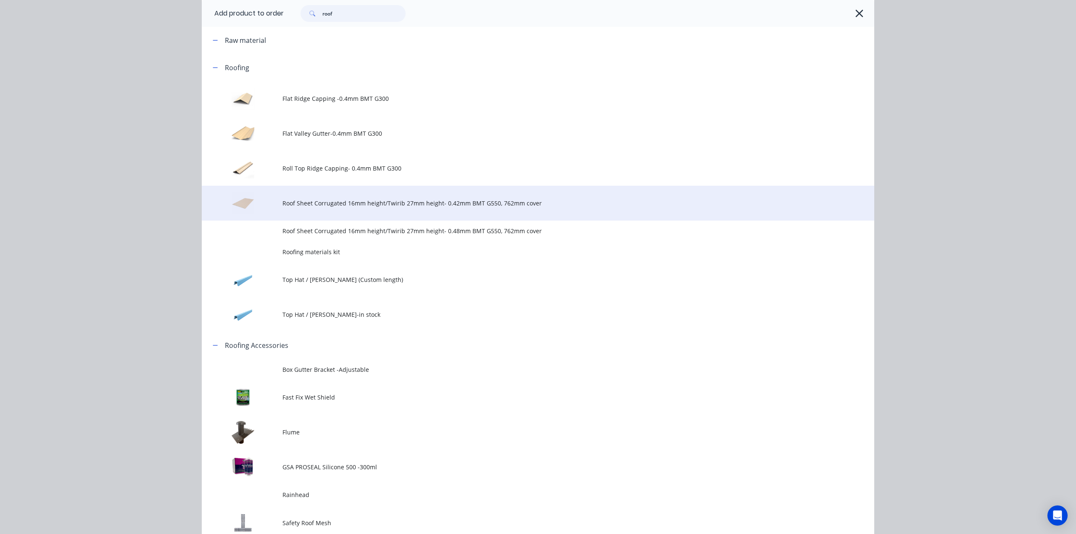
type input "roof"
click at [362, 202] on span "Roof Sheet Corrugated 16mm height/Twirib 27mm height- 0.42mm BMT G550, 762mm co…" at bounding box center [518, 203] width 473 height 9
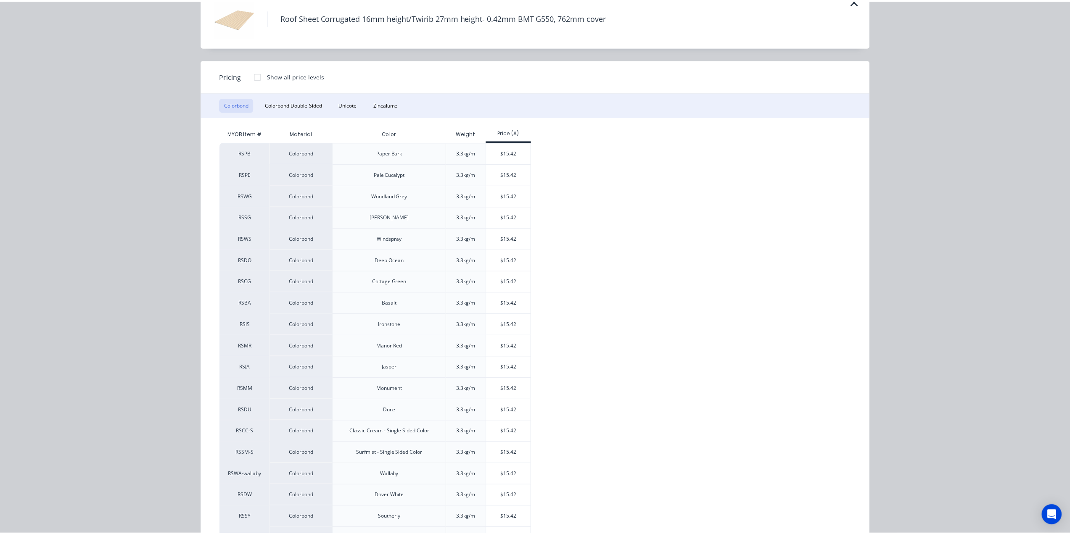
scroll to position [103, 0]
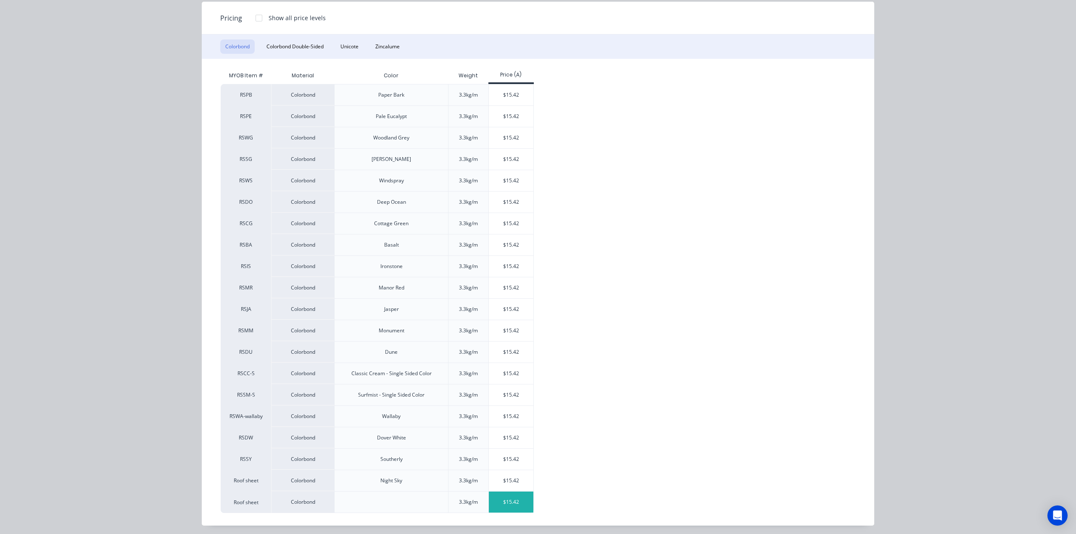
click at [501, 501] on div "$15.42" at bounding box center [511, 502] width 45 height 21
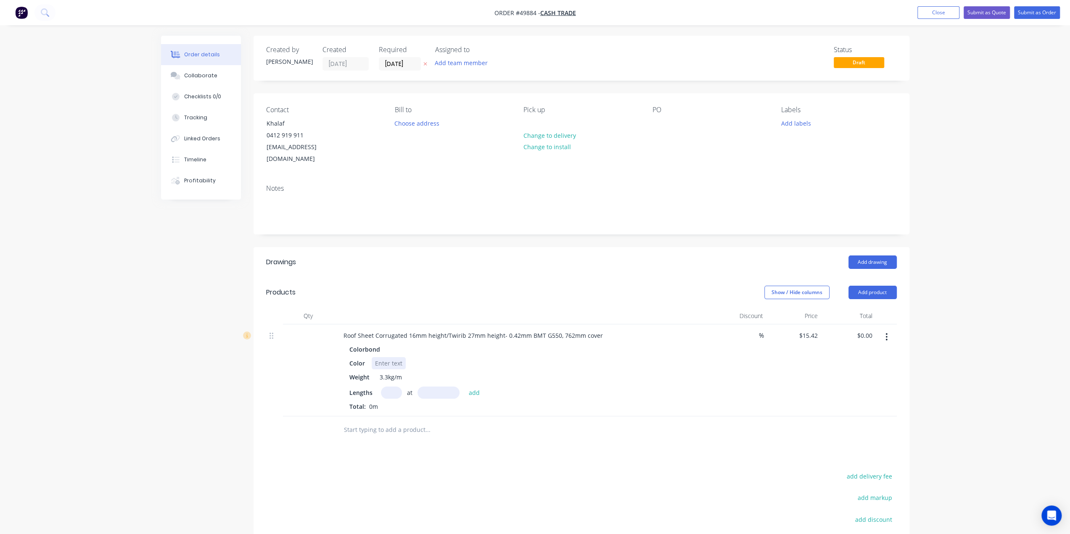
click at [391, 357] on div at bounding box center [389, 363] width 34 height 12
drag, startPoint x: 448, startPoint y: 338, endPoint x: 426, endPoint y: 351, distance: 24.9
click at [447, 343] on div "Colorbond" at bounding box center [522, 349] width 346 height 12
click at [395, 387] on input "text" at bounding box center [391, 393] width 21 height 12
type input "12"
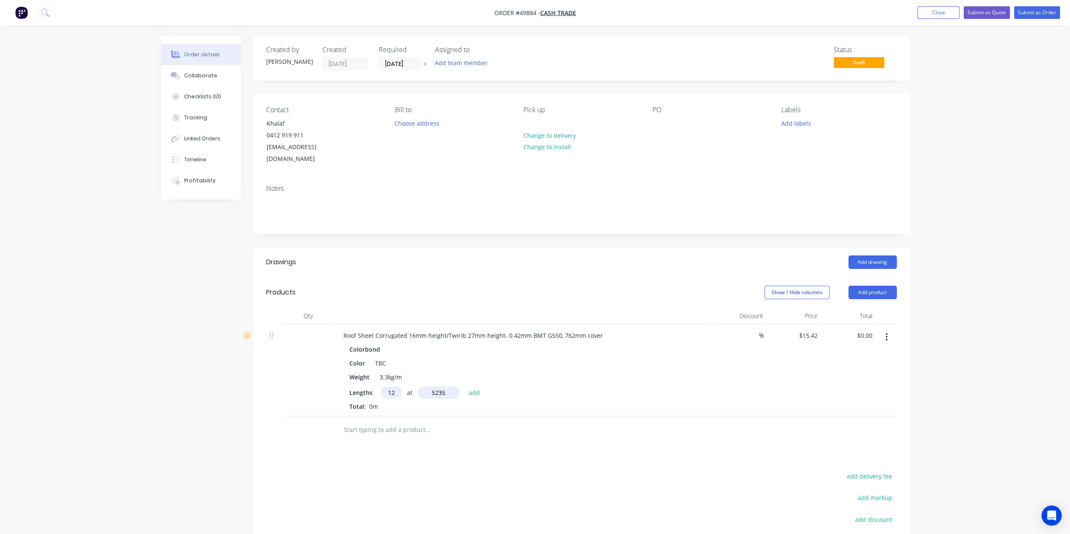
type input "5235"
click at [464, 387] on button "add" at bounding box center [474, 392] width 20 height 11
type input "$968.68"
type input "8"
type input "3745"
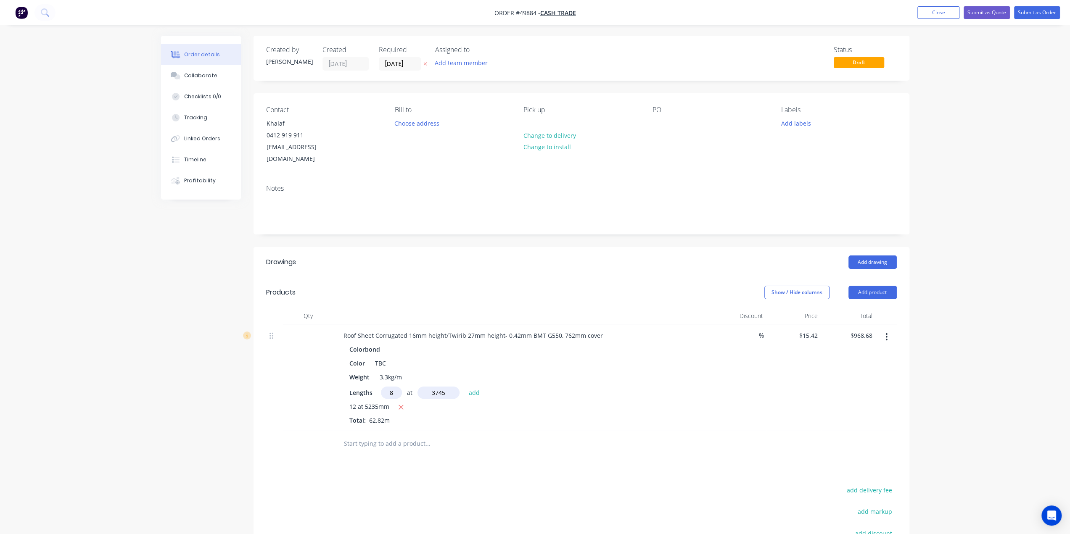
click at [464, 387] on button "add" at bounding box center [474, 392] width 20 height 11
type input "$1,430.67"
type input "6"
type input "2040"
click at [464, 387] on button "add" at bounding box center [474, 392] width 20 height 11
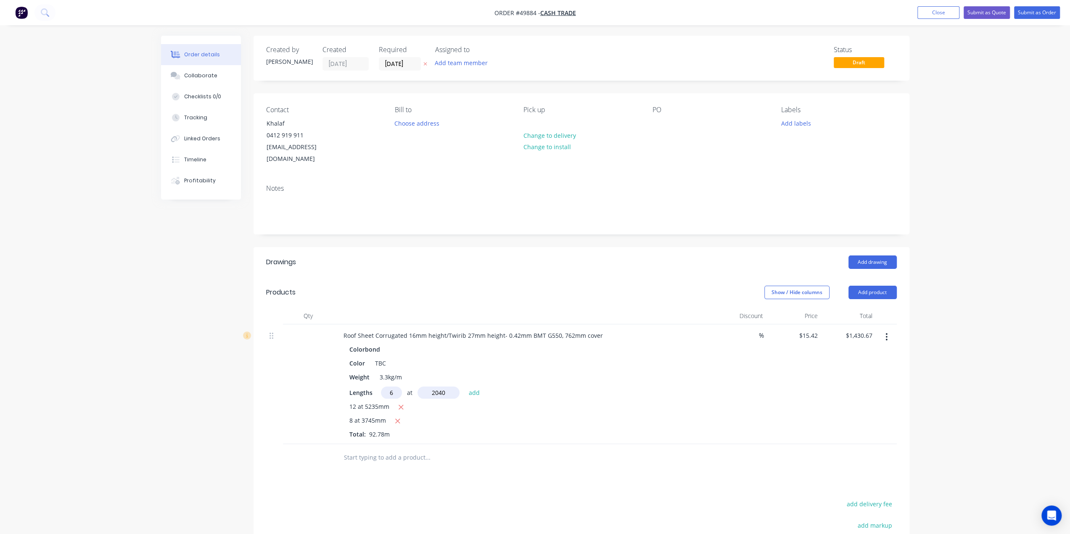
type input "$1,619.41"
type input "11"
type input "3150"
click at [464, 387] on button "add" at bounding box center [474, 392] width 20 height 11
type input "$2,153.71"
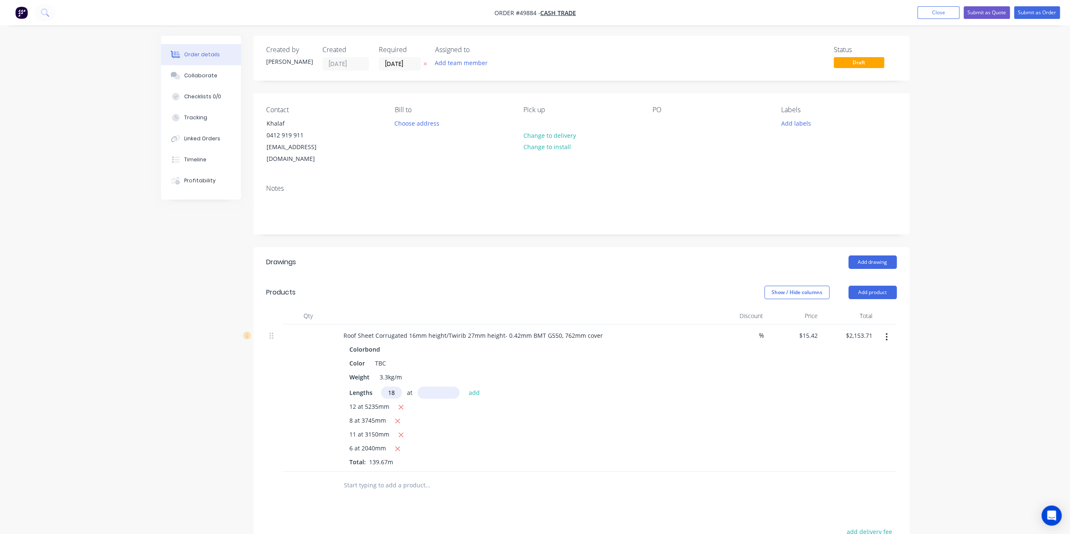
type input "18"
type input "1710"
click at [464, 387] on button "add" at bounding box center [474, 392] width 20 height 11
type input "$2,628.34"
click at [996, 355] on div "Order details Collaborate Checklists 0/0 Tracking Linked Orders Timeline Profit…" at bounding box center [535, 354] width 1070 height 709
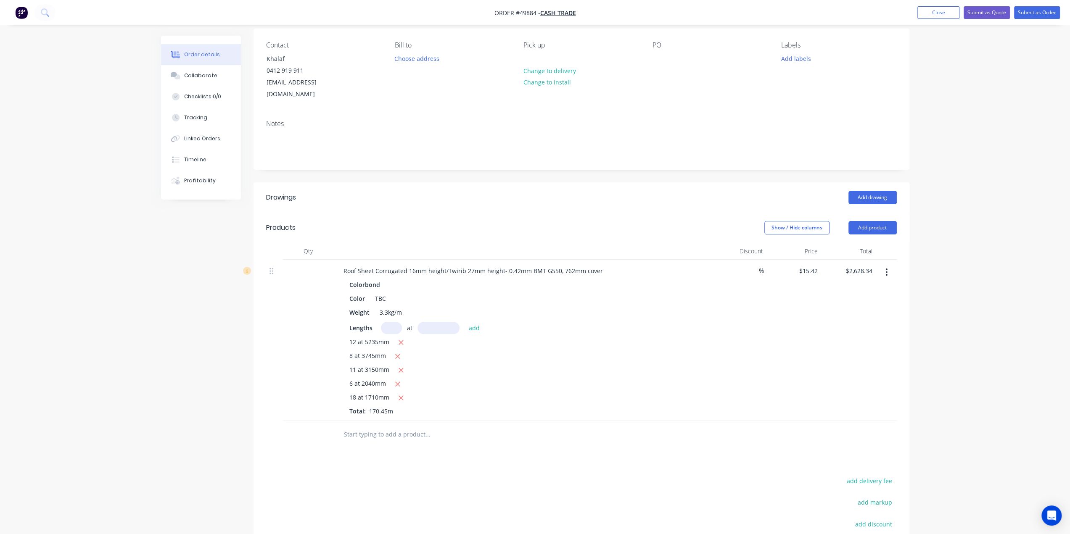
scroll to position [63, 0]
click at [877, 222] on button "Add product" at bounding box center [872, 228] width 48 height 13
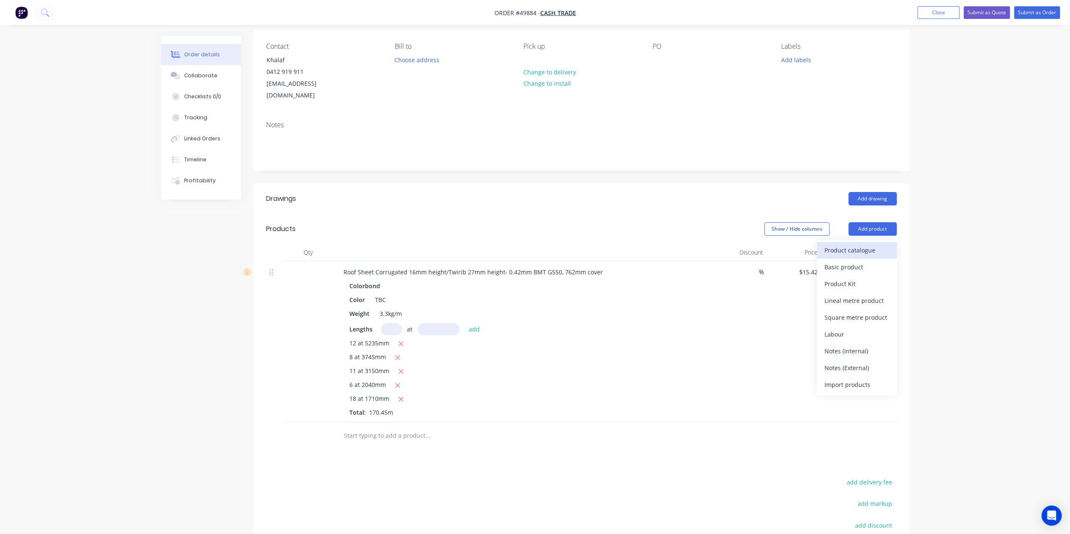
click at [867, 244] on div "Product catalogue" at bounding box center [856, 250] width 65 height 12
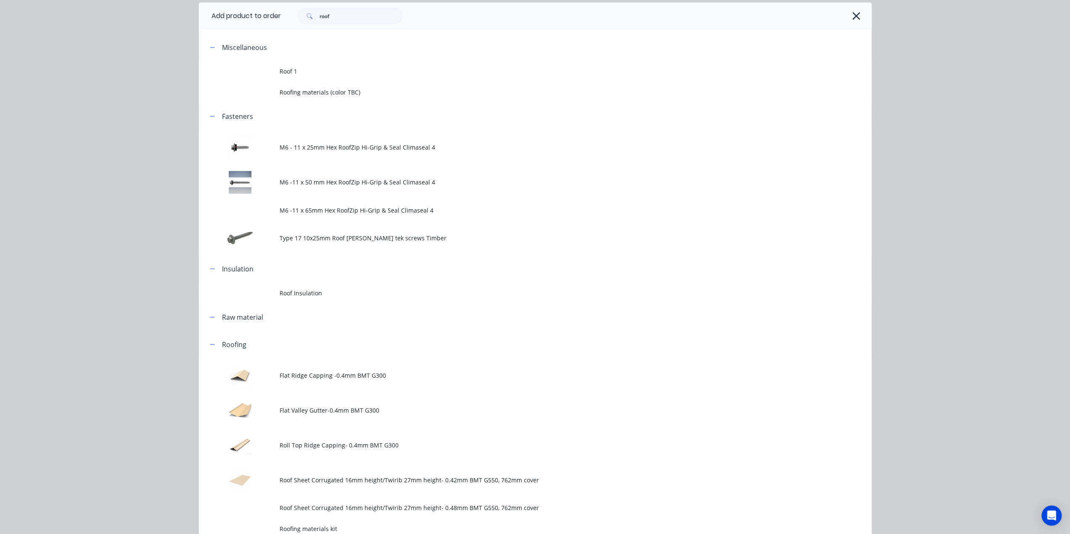
scroll to position [0, 0]
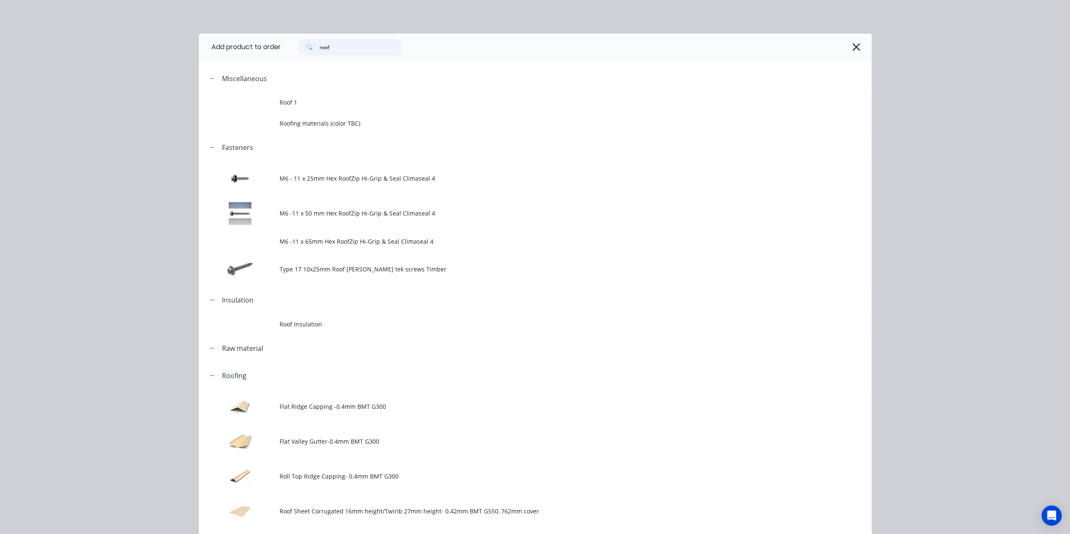
click at [333, 44] on input "roof" at bounding box center [360, 47] width 83 height 17
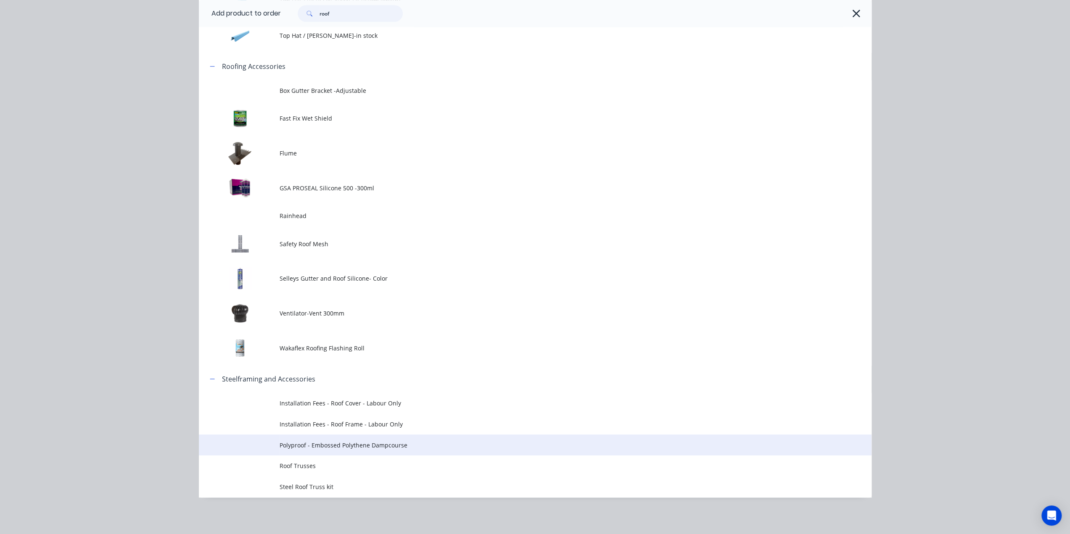
scroll to position [174, 0]
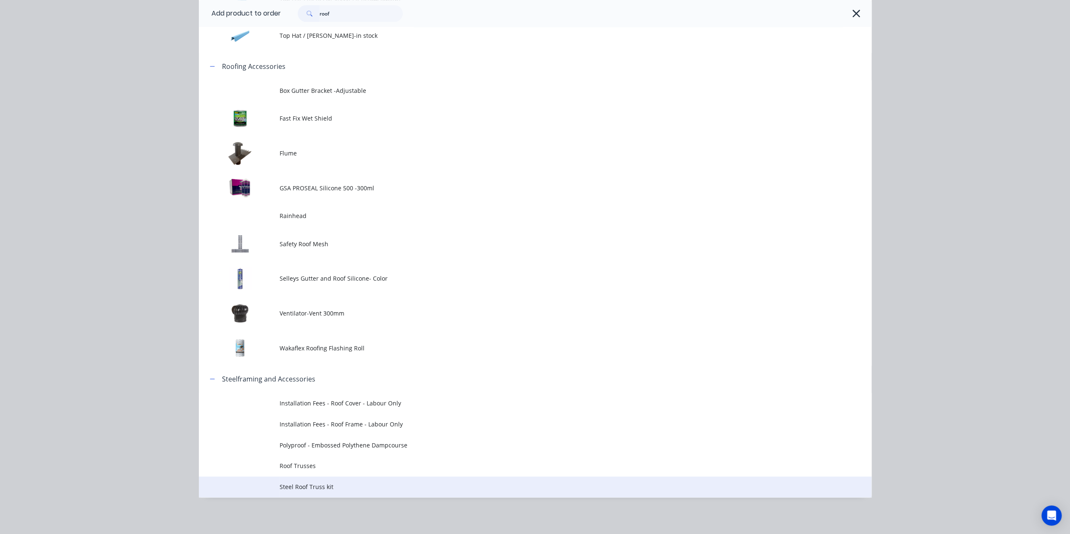
click at [340, 488] on span "Steel Roof Truss kit" at bounding box center [515, 486] width 473 height 9
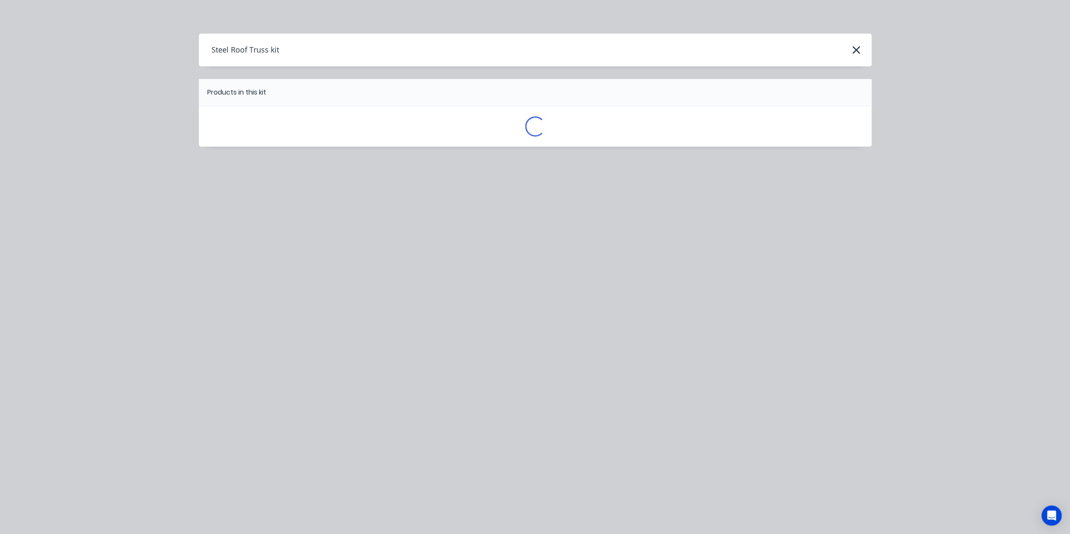
scroll to position [0, 0]
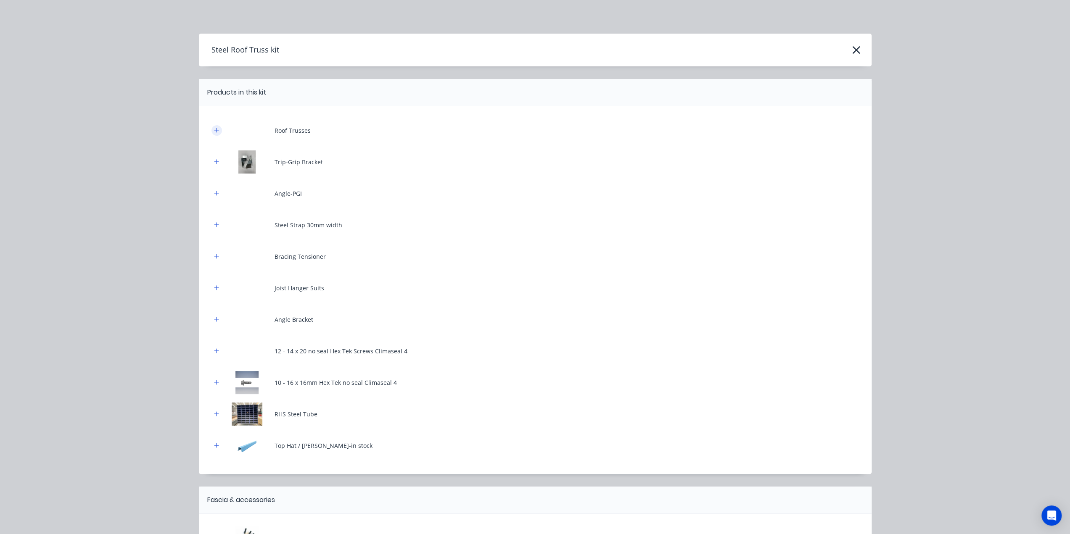
click at [214, 127] on icon "button" at bounding box center [216, 130] width 5 height 6
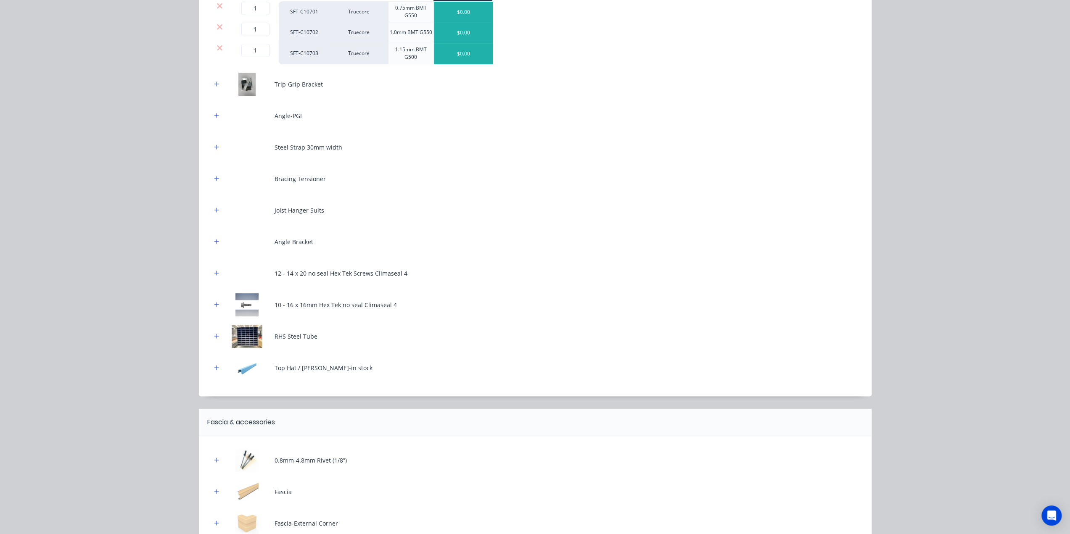
scroll to position [374, 0]
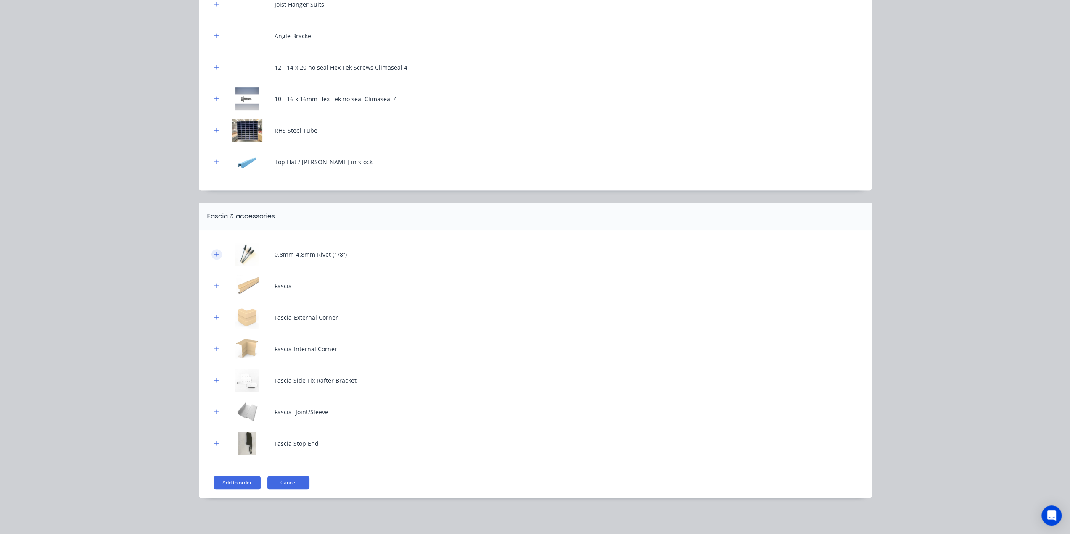
click at [215, 252] on icon "button" at bounding box center [216, 254] width 5 height 6
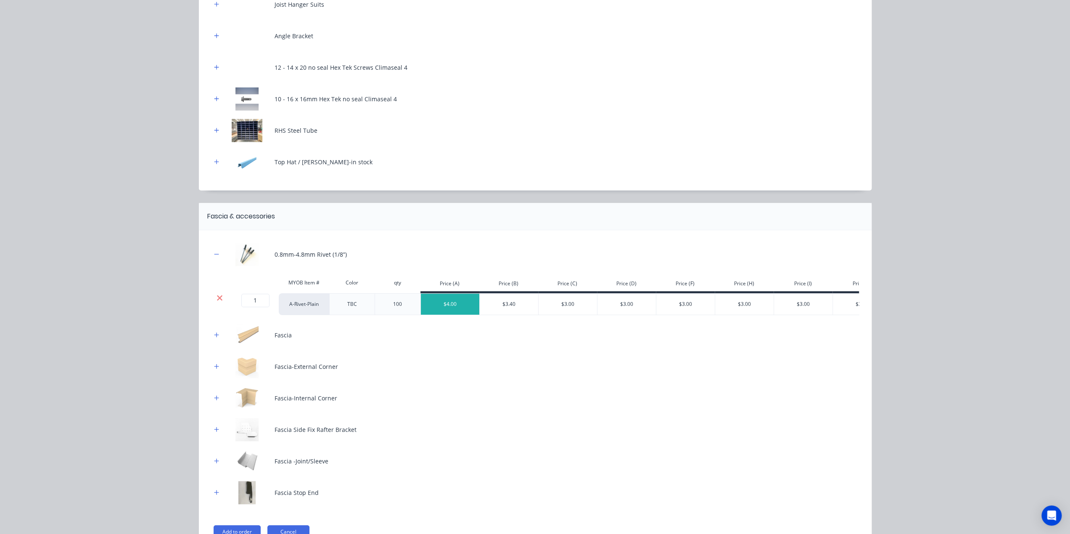
click at [216, 294] on icon at bounding box center [219, 298] width 6 height 8
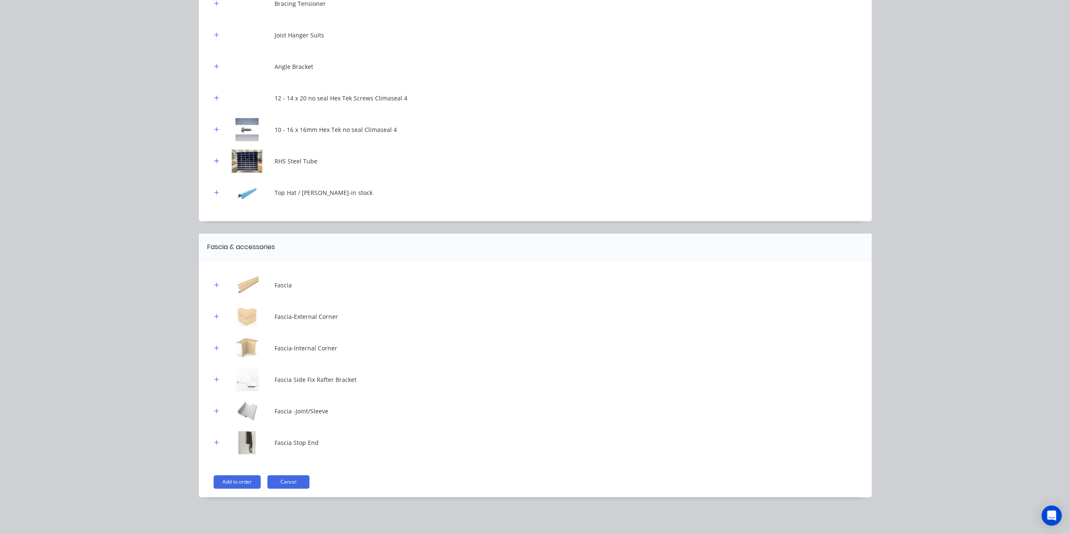
scroll to position [342, 0]
drag, startPoint x: 211, startPoint y: 280, endPoint x: 215, endPoint y: 284, distance: 5.1
click at [214, 282] on div at bounding box center [216, 286] width 11 height 11
click at [214, 284] on icon "button" at bounding box center [216, 286] width 5 height 6
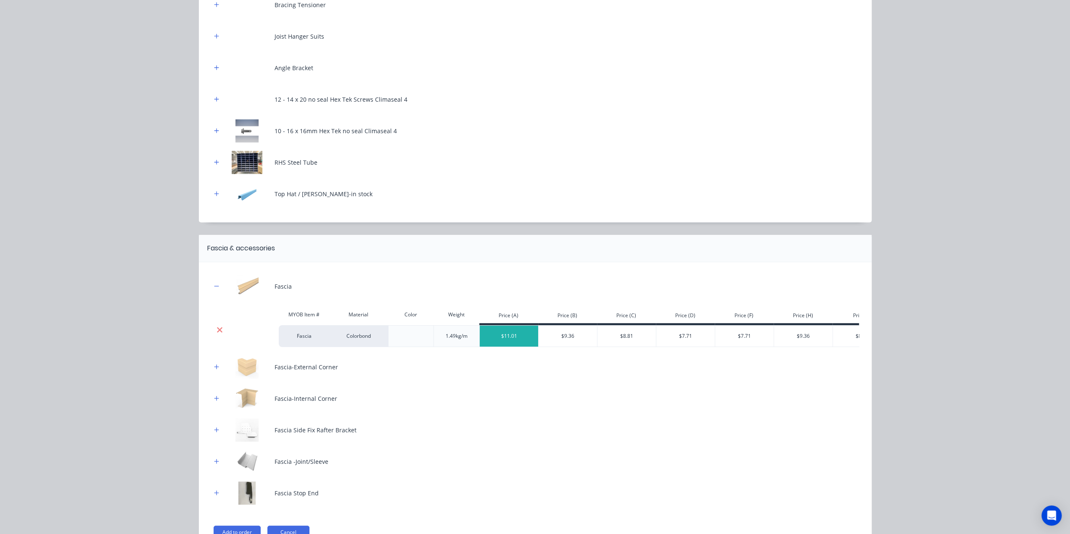
click at [218, 327] on icon at bounding box center [219, 329] width 5 height 5
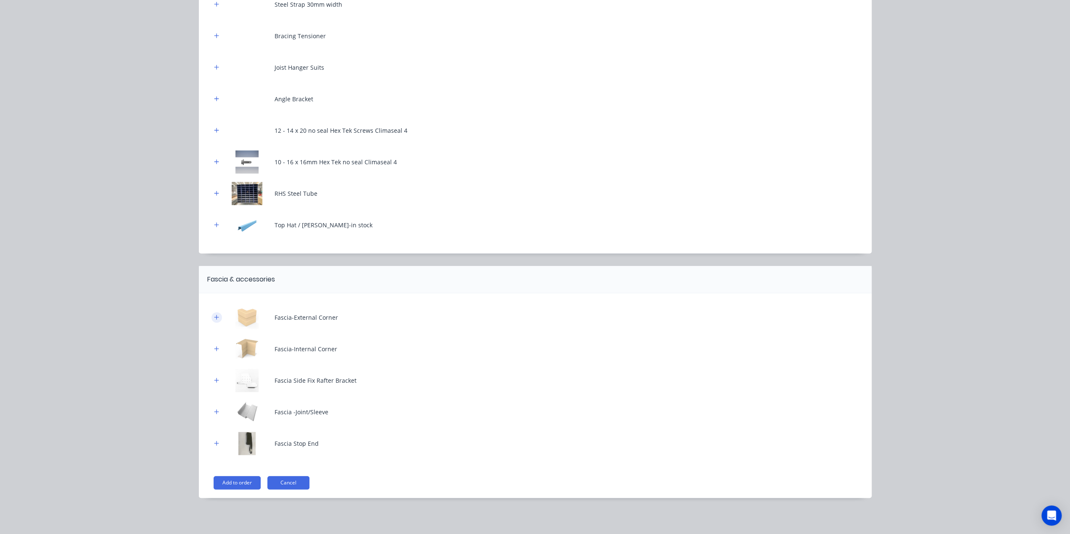
drag, startPoint x: 212, startPoint y: 313, endPoint x: 213, endPoint y: 319, distance: 6.8
click at [212, 314] on button "button" at bounding box center [216, 317] width 11 height 11
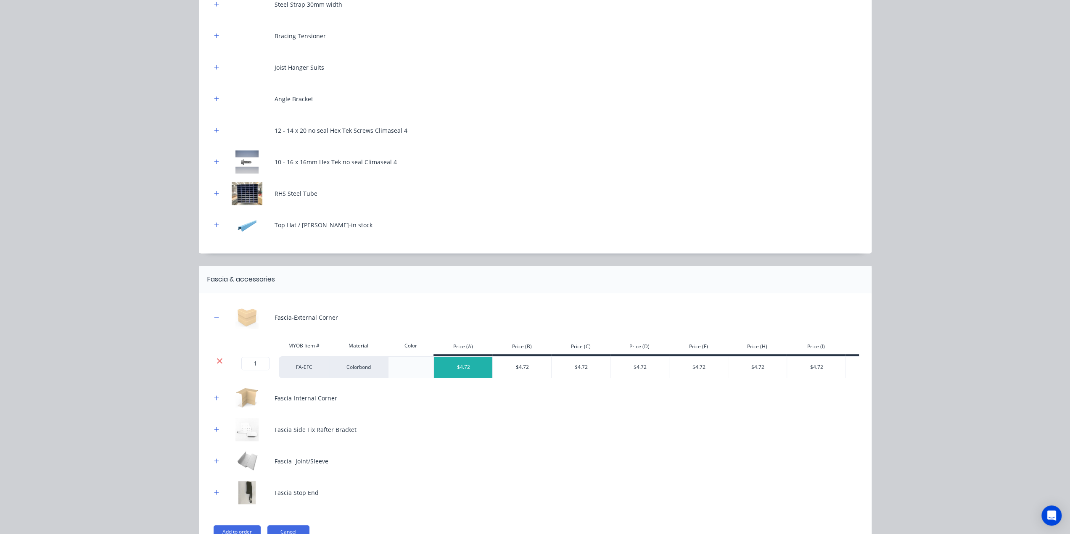
click at [219, 361] on icon at bounding box center [219, 361] width 6 height 8
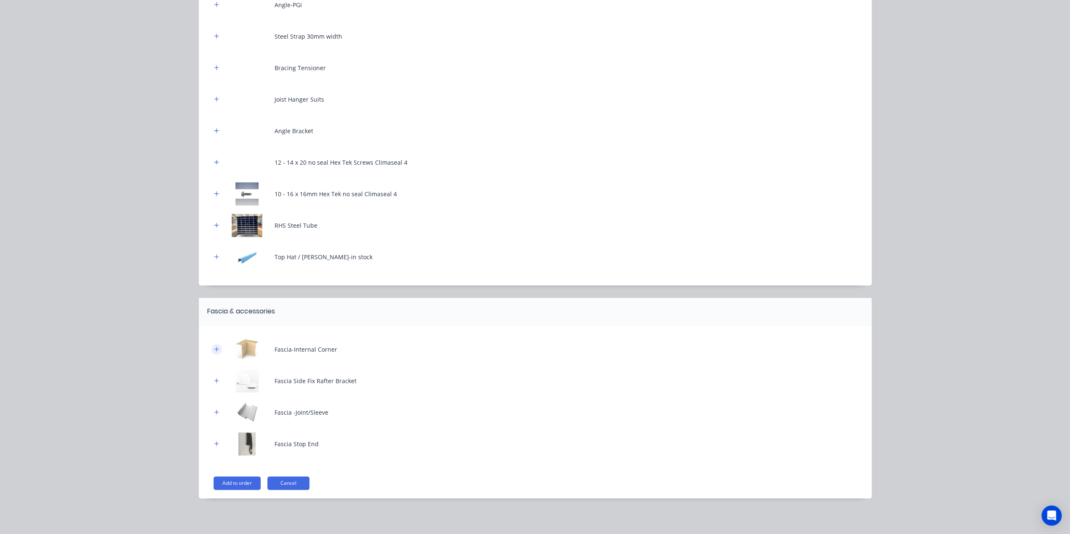
click at [214, 349] on icon "button" at bounding box center [216, 349] width 5 height 5
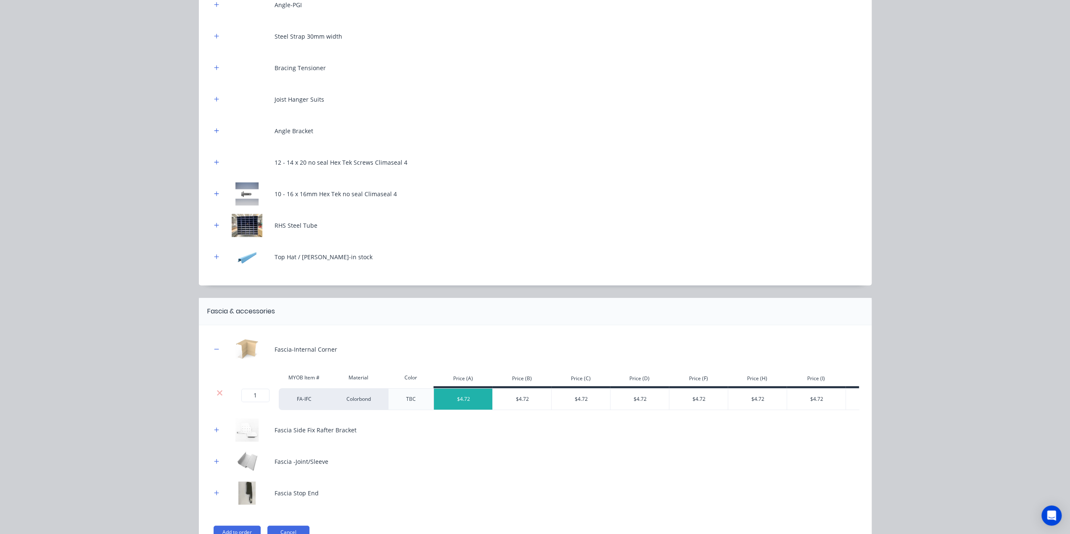
click at [216, 389] on icon at bounding box center [219, 393] width 6 height 8
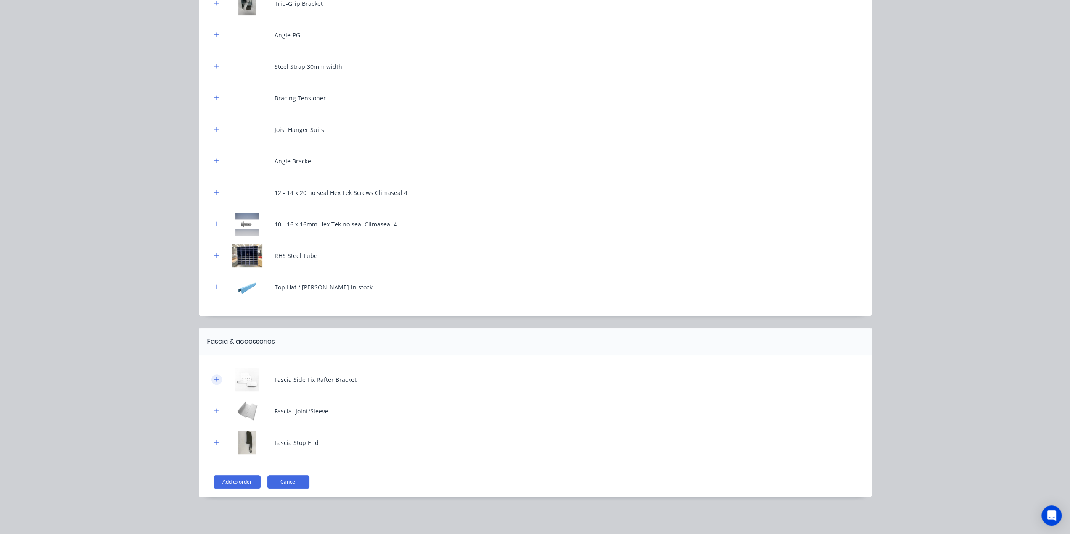
scroll to position [248, 0]
click at [214, 380] on icon "button" at bounding box center [216, 380] width 5 height 6
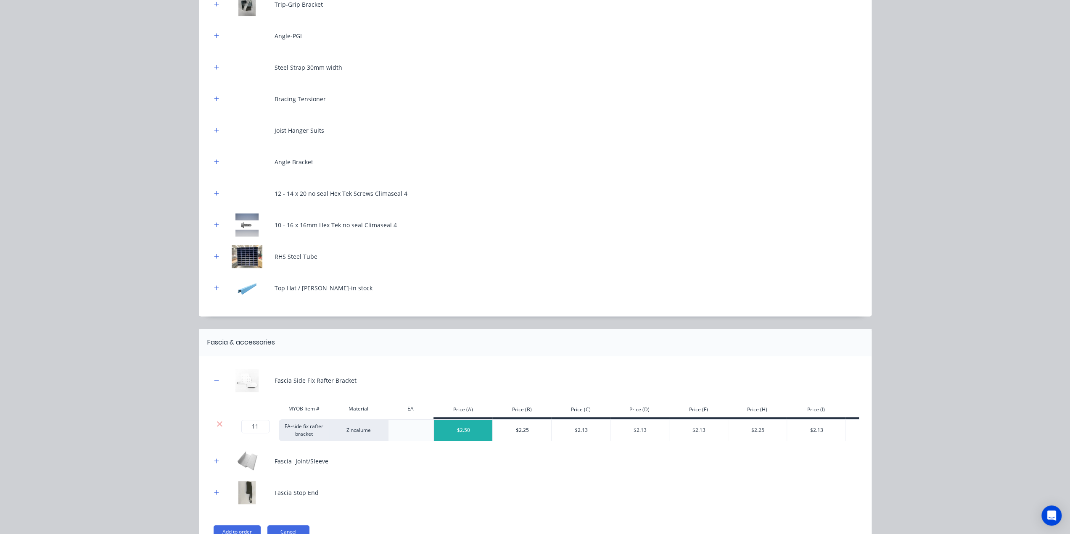
click at [216, 425] on icon at bounding box center [219, 424] width 6 height 8
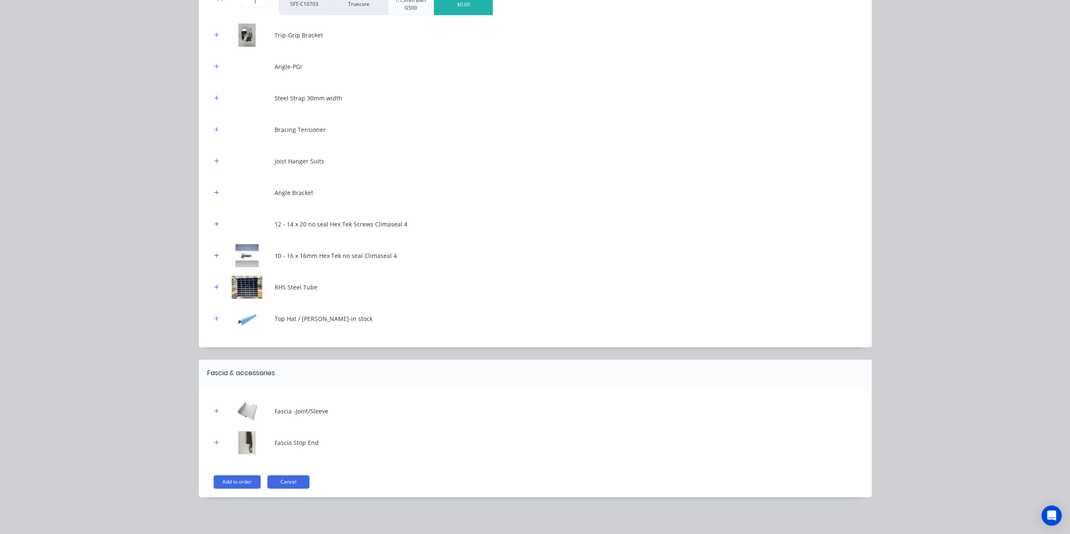
scroll to position [216, 0]
click at [214, 412] on icon "button" at bounding box center [216, 412] width 5 height 6
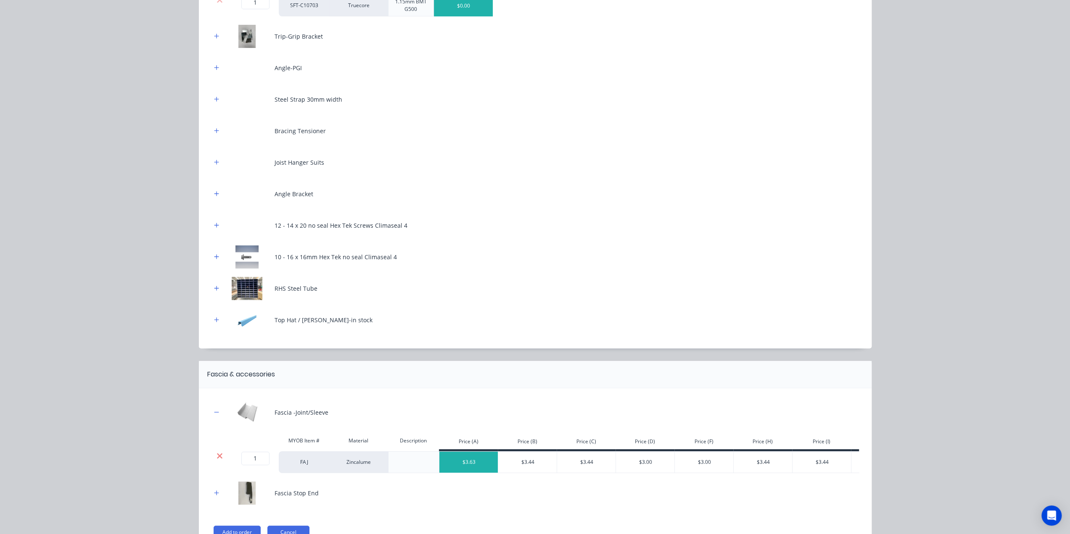
click at [216, 453] on icon at bounding box center [219, 456] width 6 height 8
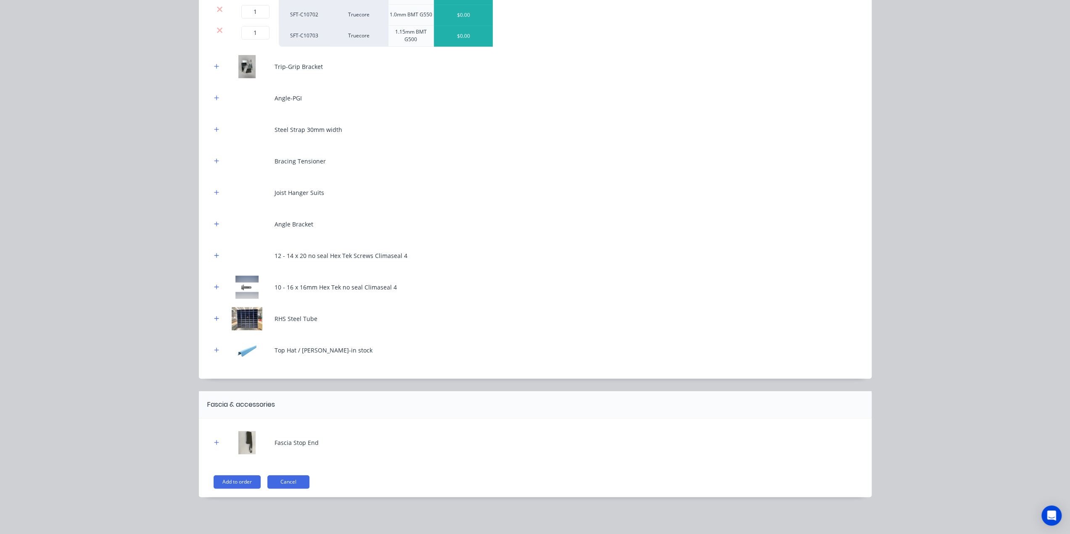
scroll to position [185, 0]
click at [214, 441] on icon "button" at bounding box center [216, 443] width 5 height 6
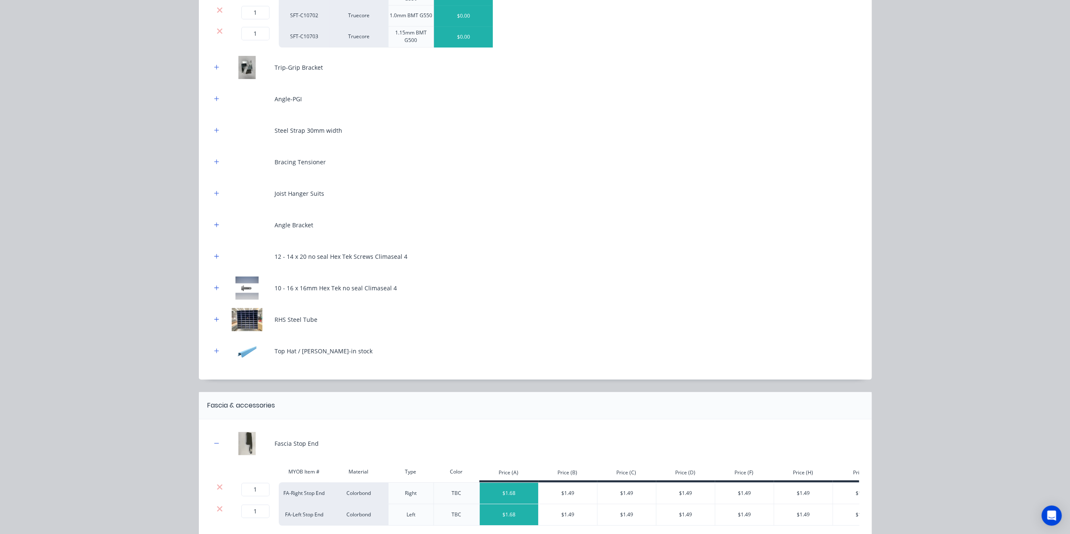
click at [213, 484] on div at bounding box center [220, 487] width 16 height 8
click at [217, 486] on icon at bounding box center [219, 486] width 5 height 5
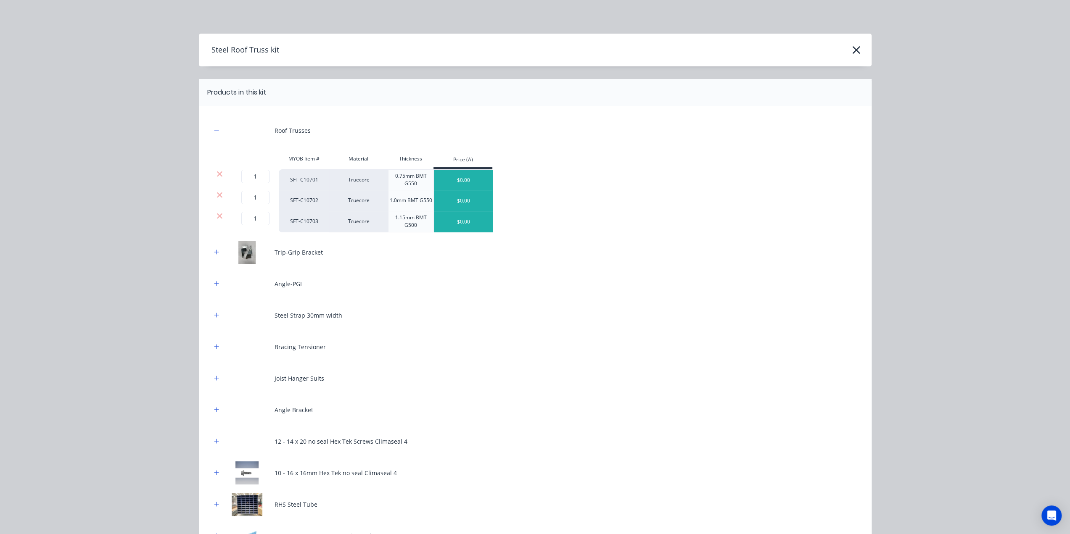
scroll to position [153, 0]
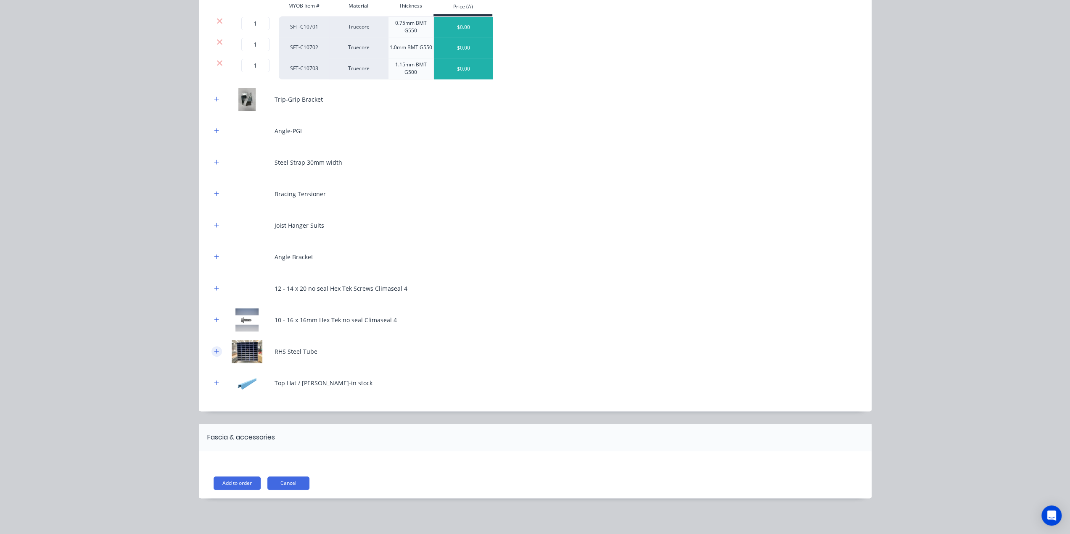
click at [214, 350] on icon "button" at bounding box center [216, 351] width 5 height 6
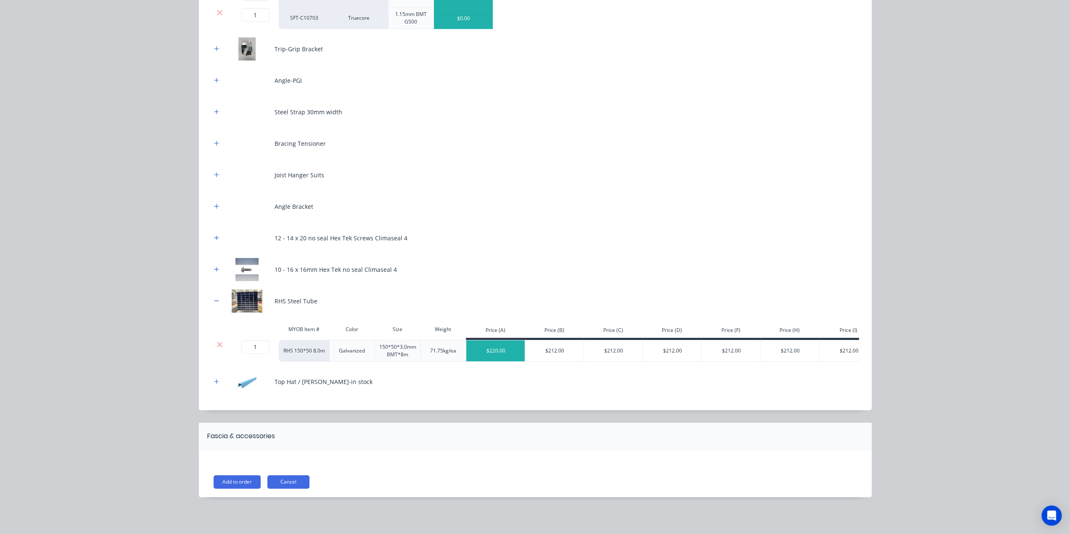
click at [216, 340] on icon at bounding box center [219, 344] width 6 height 8
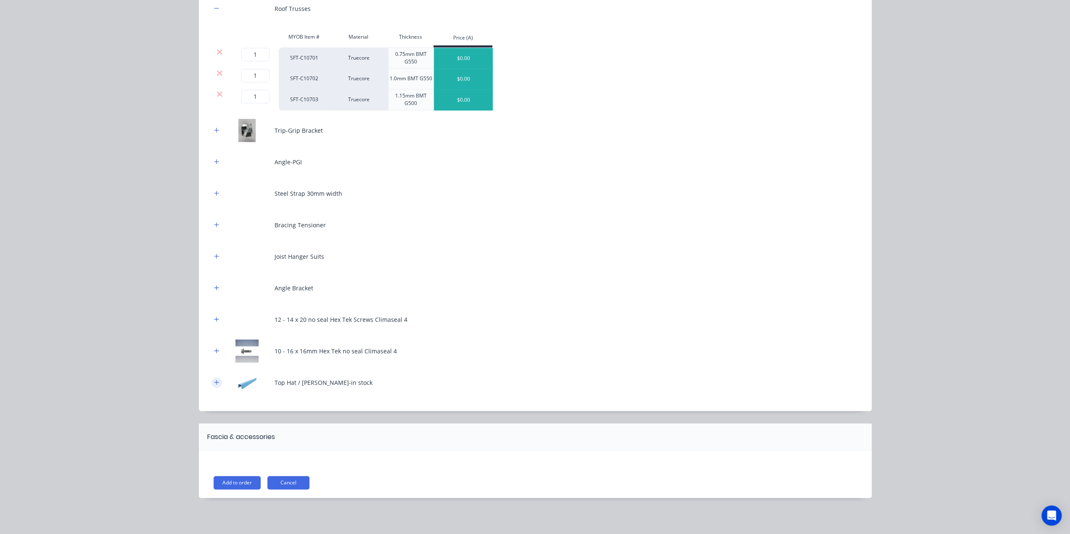
click at [214, 381] on icon "button" at bounding box center [216, 383] width 5 height 6
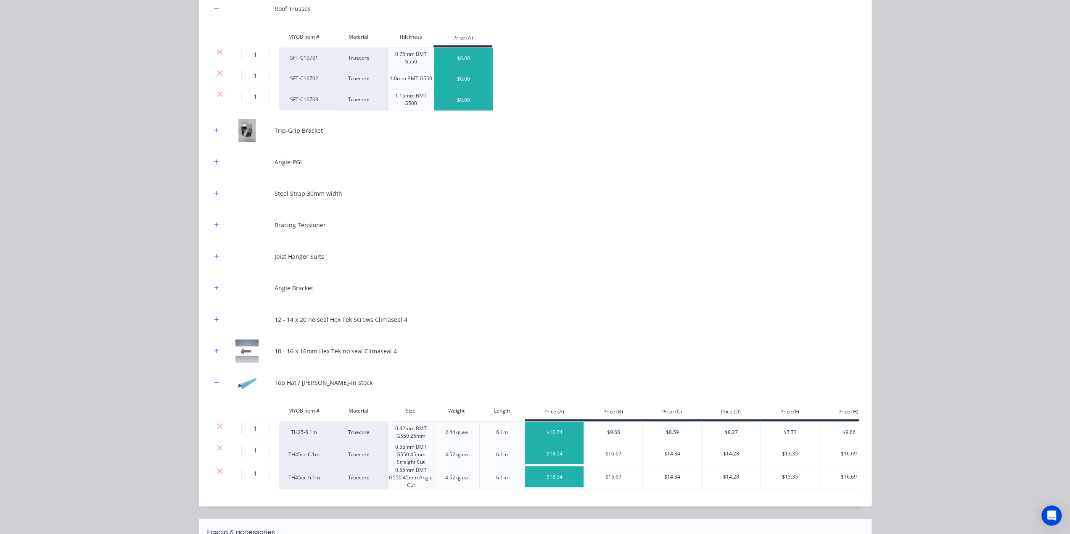
scroll to position [219, 0]
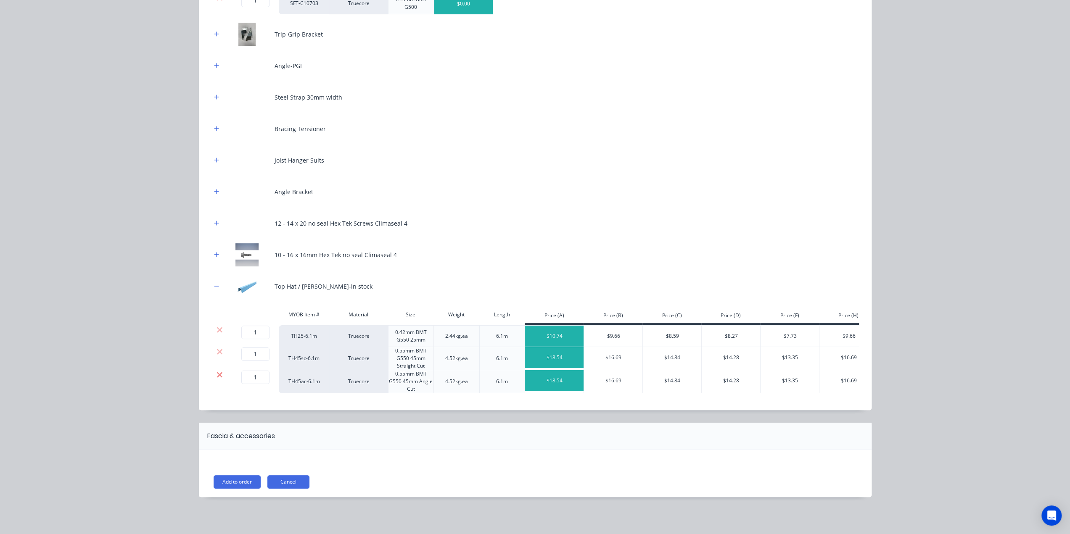
click at [217, 372] on icon at bounding box center [219, 374] width 5 height 5
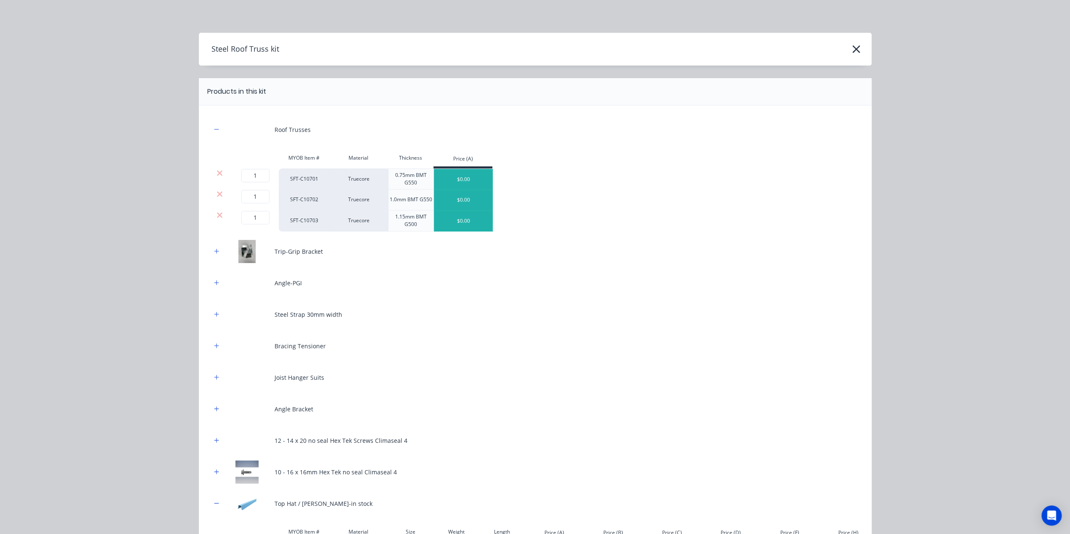
scroll to position [0, 0]
click at [217, 195] on icon at bounding box center [219, 194] width 5 height 5
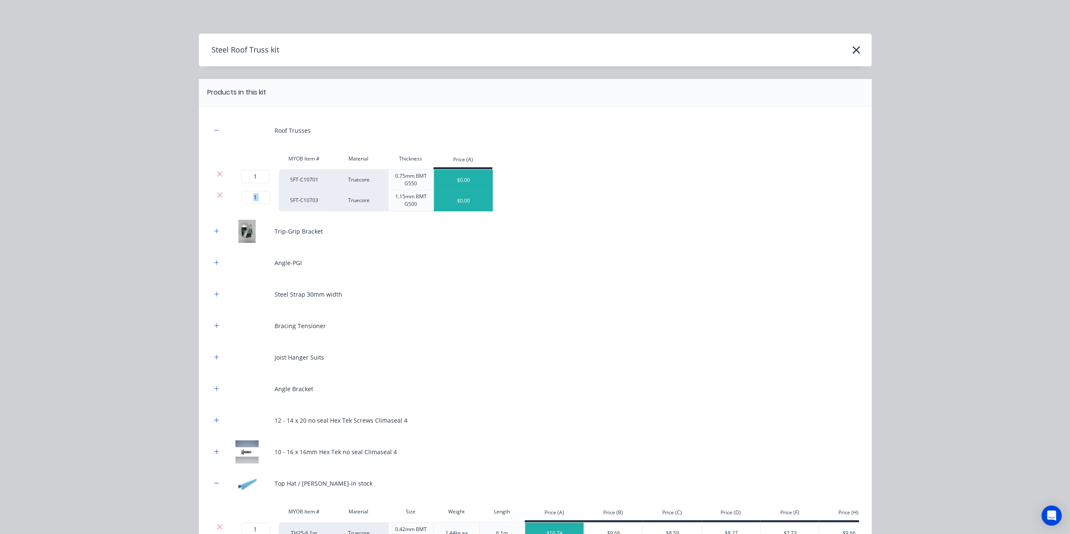
click at [217, 195] on icon at bounding box center [219, 194] width 5 height 5
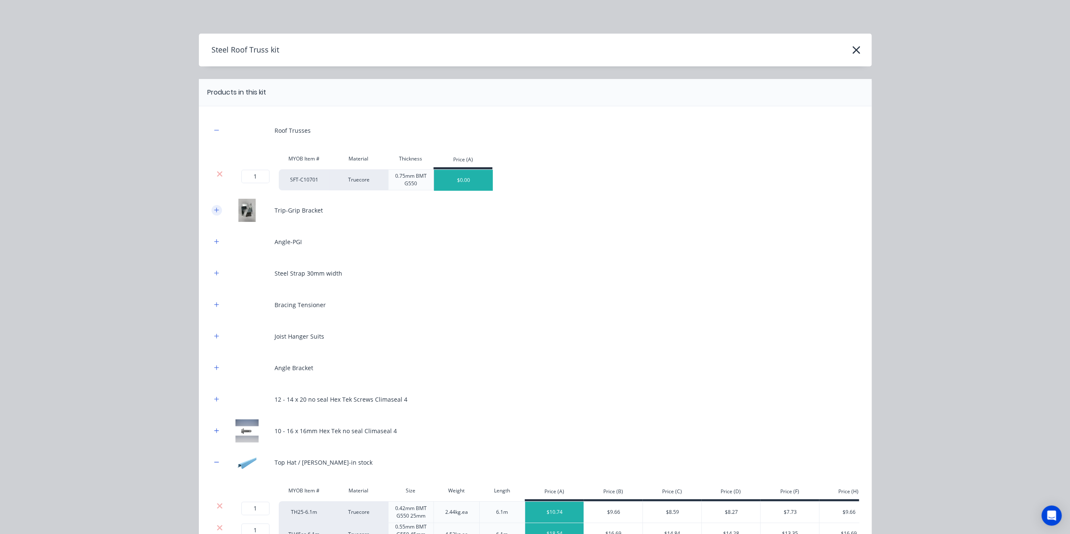
click at [215, 209] on button "button" at bounding box center [216, 210] width 11 height 11
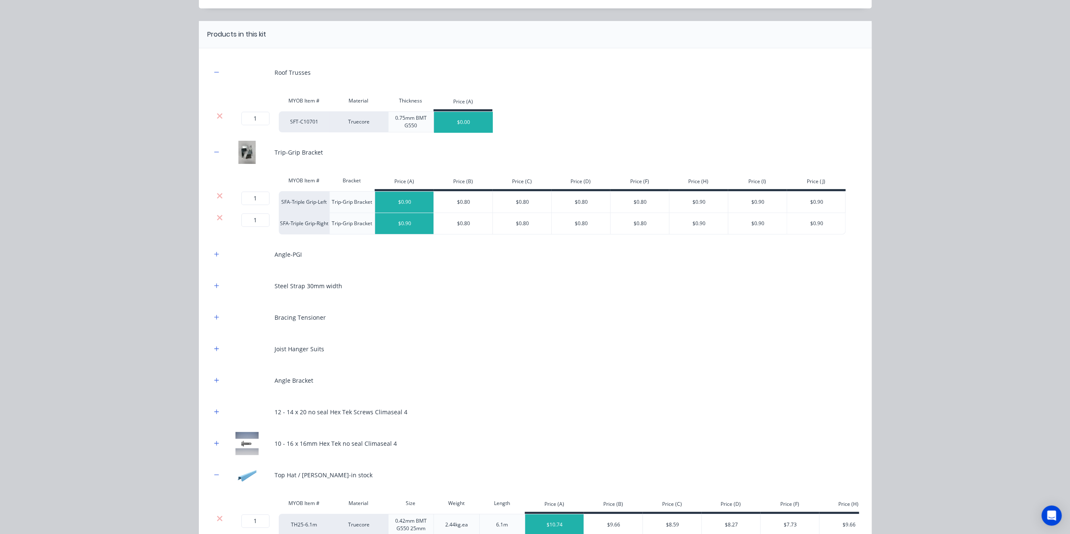
scroll to position [126, 0]
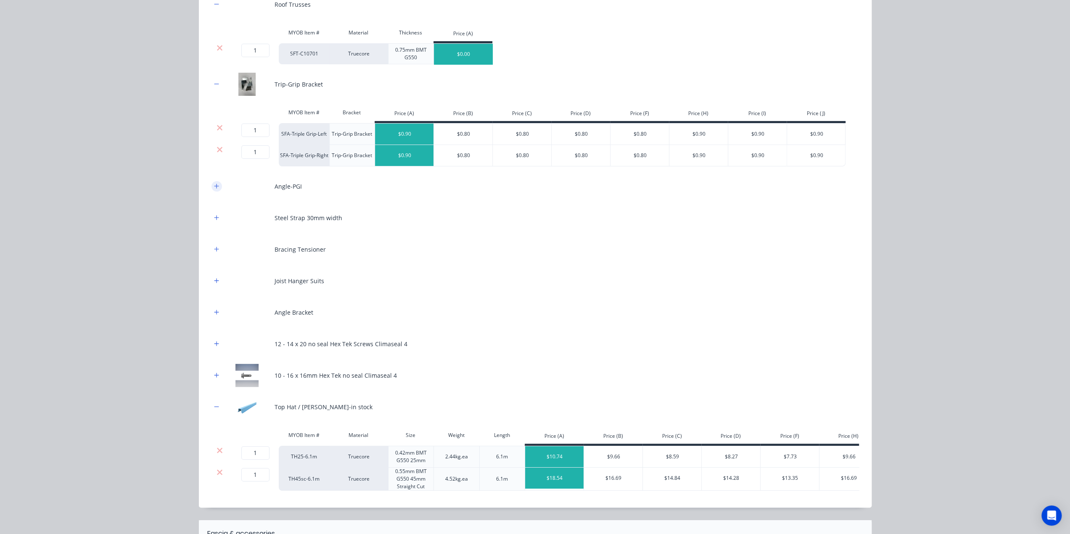
click at [214, 187] on icon "button" at bounding box center [216, 186] width 5 height 6
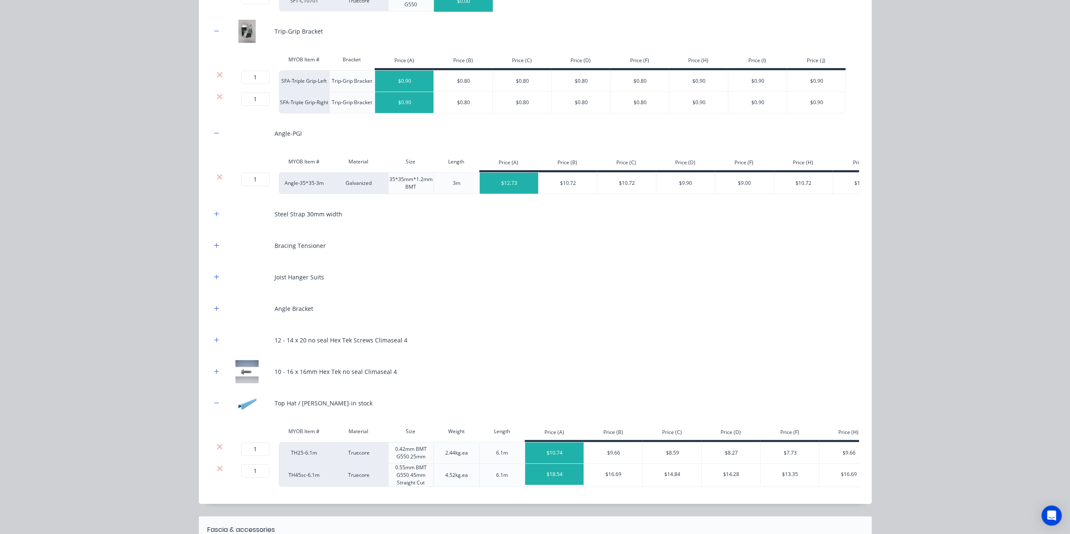
scroll to position [238, 0]
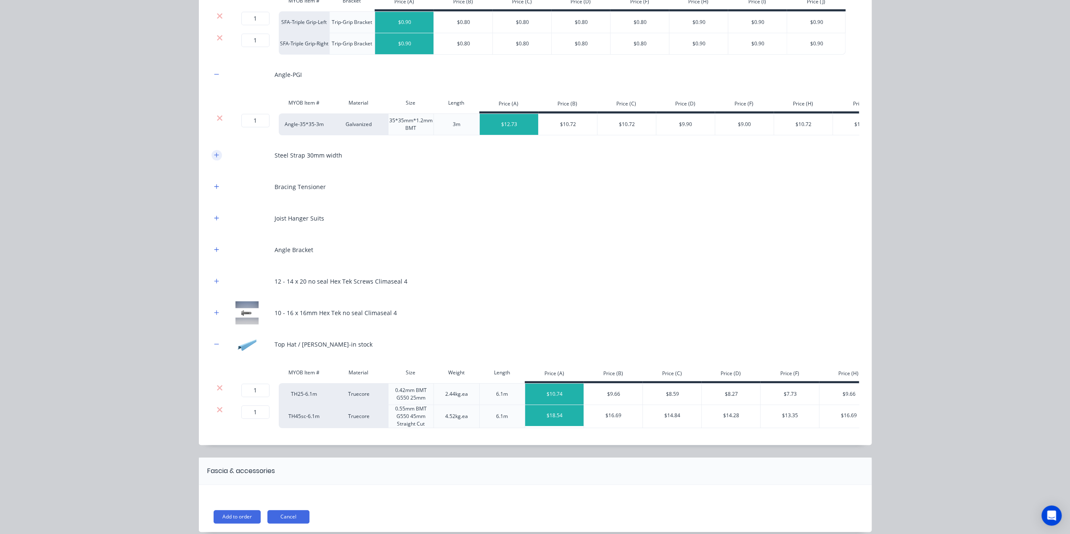
click at [217, 116] on icon at bounding box center [219, 117] width 5 height 5
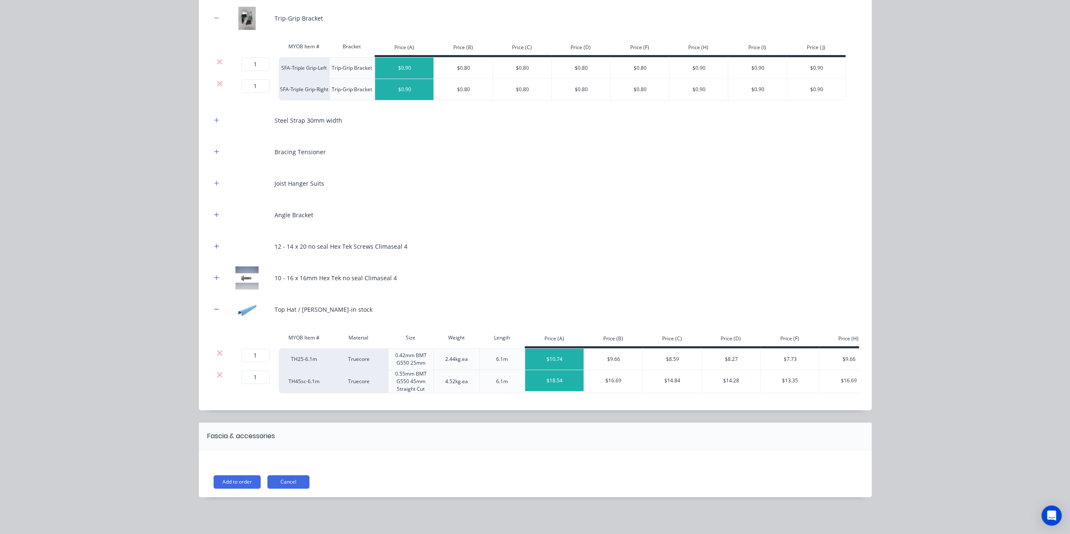
scroll to position [195, 0]
click at [214, 118] on icon "button" at bounding box center [216, 120] width 5 height 6
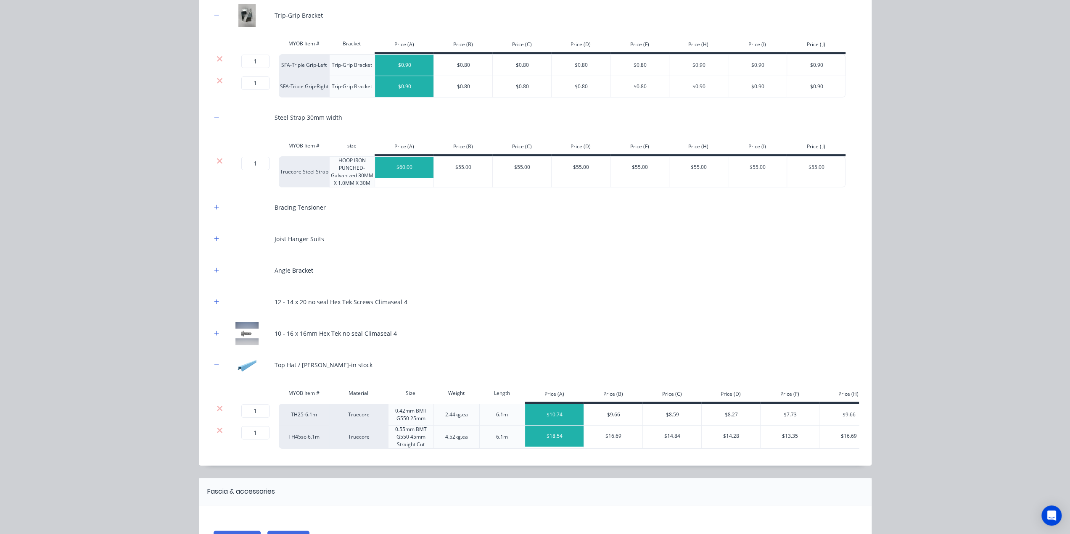
click at [217, 160] on icon at bounding box center [219, 160] width 5 height 5
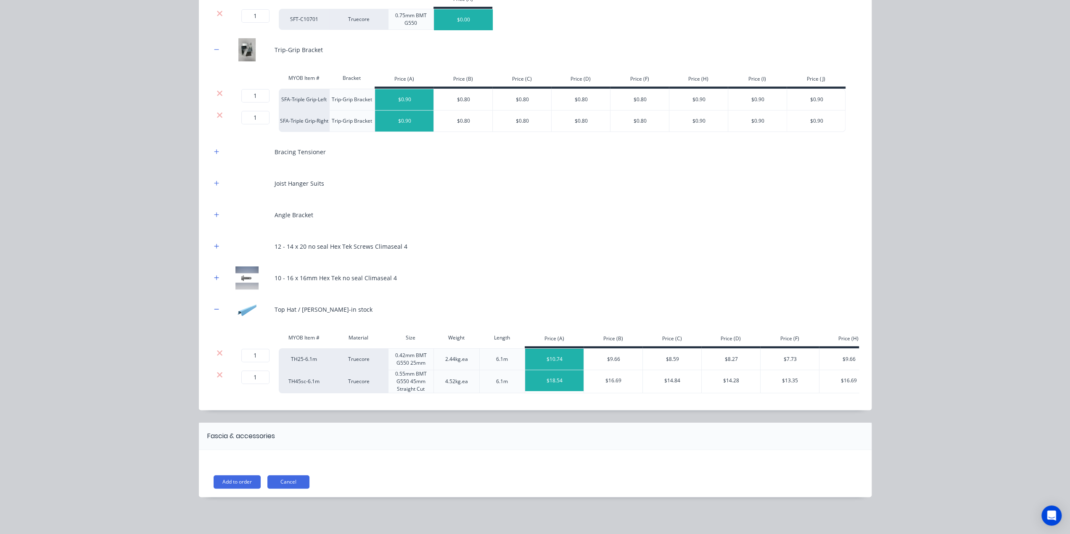
scroll to position [163, 0]
click at [214, 149] on icon "button" at bounding box center [216, 151] width 5 height 5
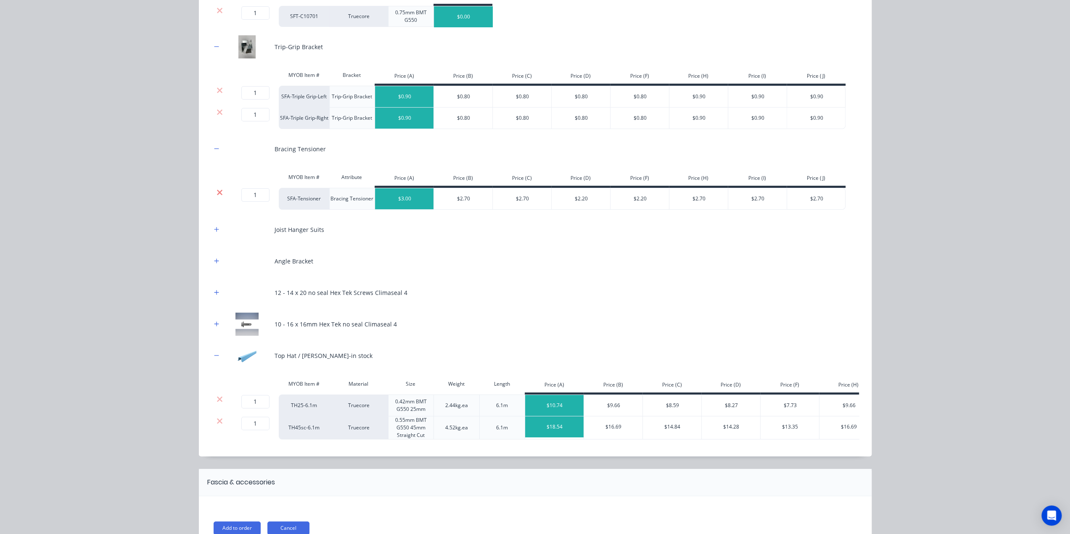
click at [218, 188] on icon at bounding box center [219, 192] width 6 height 8
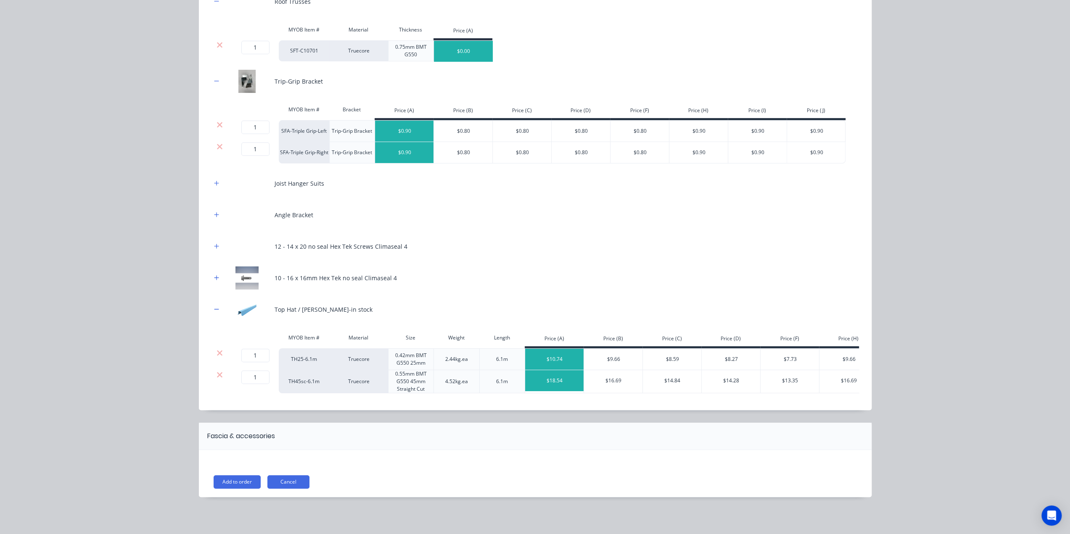
click at [214, 186] on div "Joist Hanger Suits" at bounding box center [534, 183] width 647 height 23
click at [215, 181] on icon "button" at bounding box center [216, 183] width 5 height 5
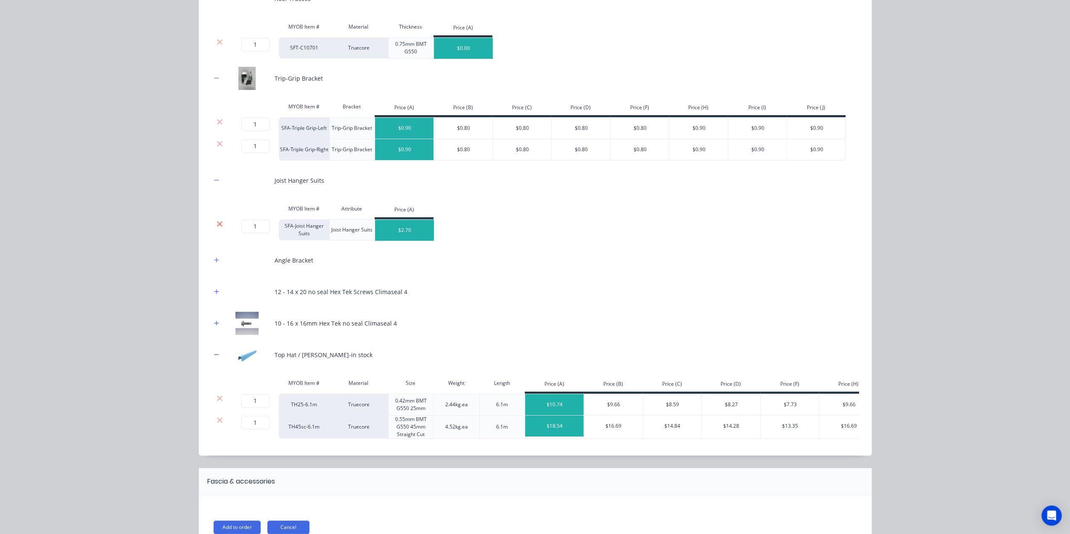
click at [216, 221] on icon at bounding box center [219, 224] width 6 height 8
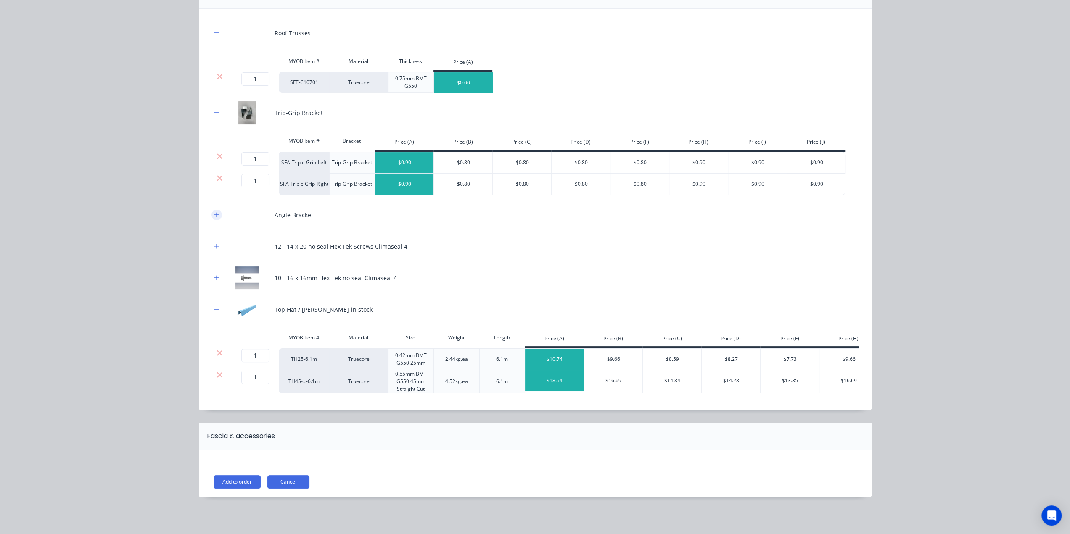
click at [214, 212] on icon "button" at bounding box center [216, 214] width 5 height 5
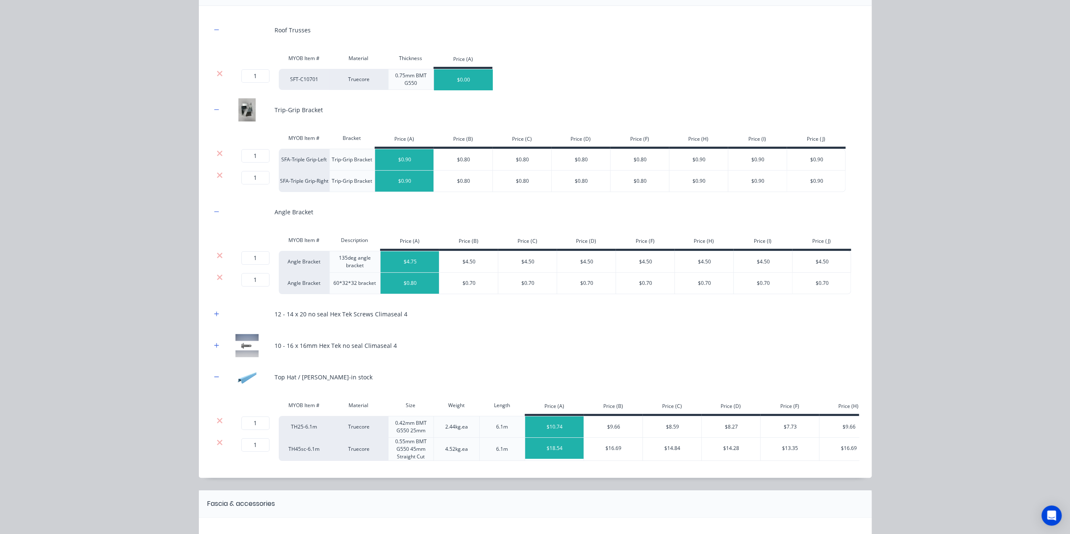
drag, startPoint x: 186, startPoint y: 256, endPoint x: 190, endPoint y: 261, distance: 6.3
click at [186, 256] on div "Steel Roof Truss kit Products in this kit Roof Trusses MYOB Item # Material Thi…" at bounding box center [535, 267] width 1070 height 534
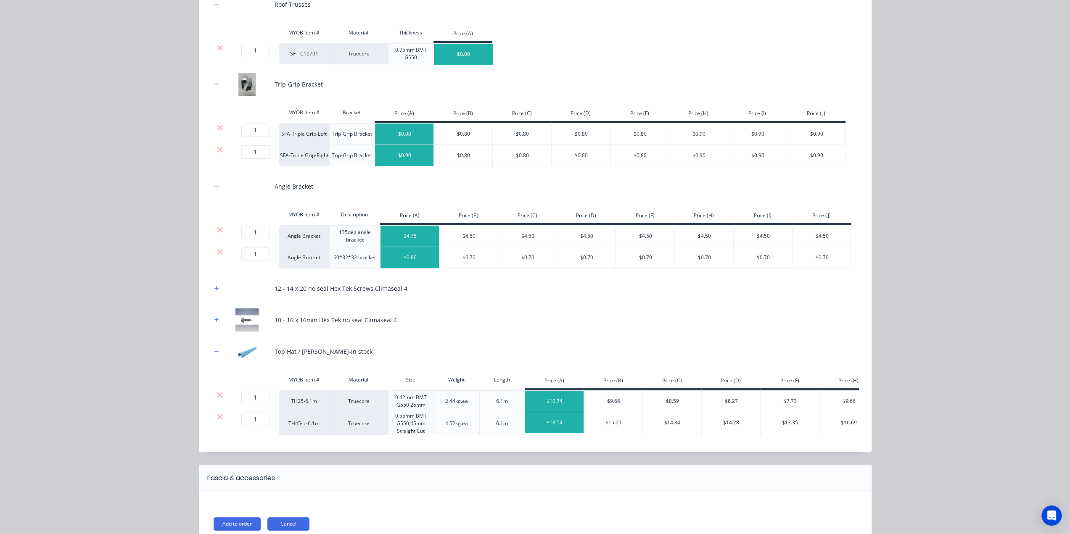
scroll to position [171, 0]
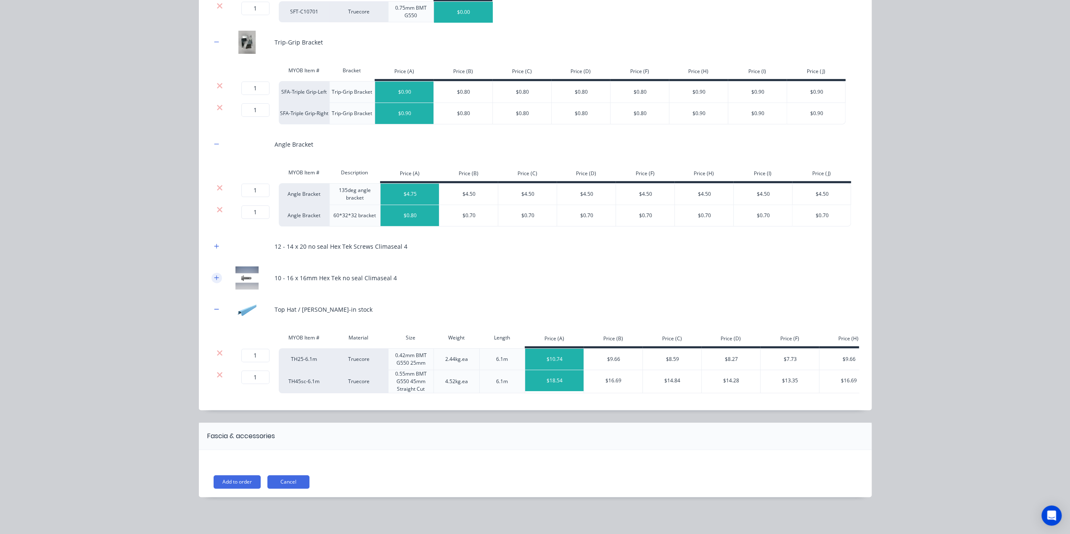
drag, startPoint x: 213, startPoint y: 276, endPoint x: 209, endPoint y: 245, distance: 31.7
click at [214, 276] on icon "button" at bounding box center [216, 278] width 5 height 6
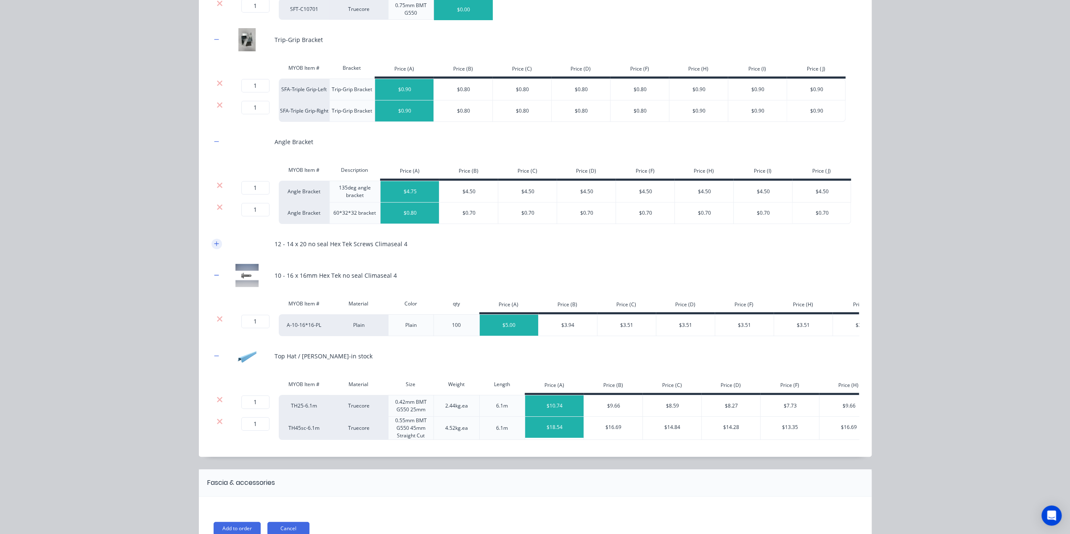
click at [211, 242] on button "button" at bounding box center [216, 244] width 11 height 11
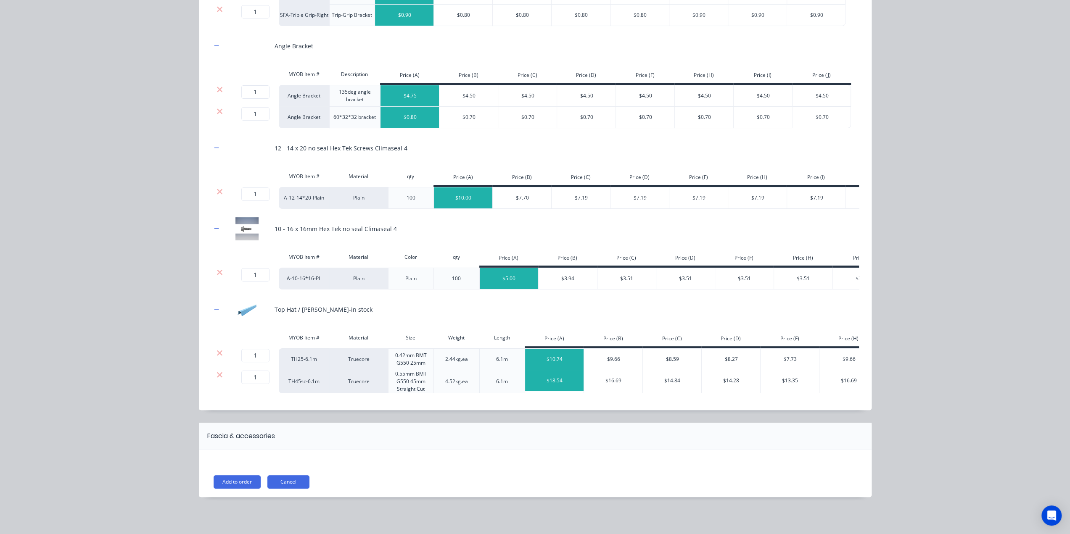
scroll to position [174, 0]
click at [225, 484] on button "Add to order" at bounding box center [237, 481] width 47 height 13
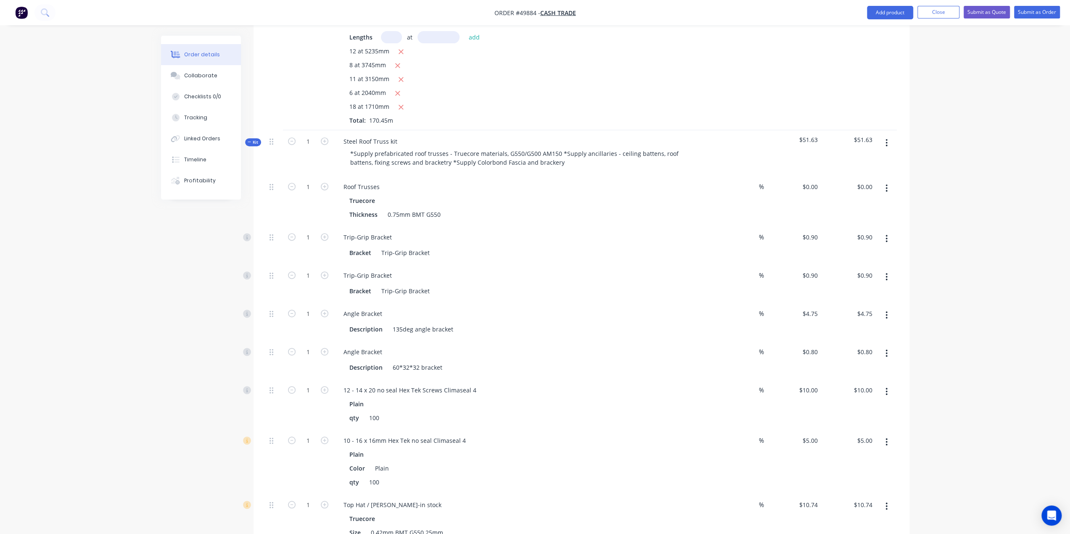
scroll to position [356, 0]
click at [397, 135] on div "Steel Roof Truss kit" at bounding box center [370, 141] width 67 height 12
click at [581, 150] on div "*Supply prefabricated roof trusses - Truecore materials, G550/G500 AM150 *Suppl…" at bounding box center [518, 158] width 351 height 21
click at [586, 148] on div "*Supply prefabricated roof trusses - Truecore materials, G550/G500 AM150 *Suppl…" at bounding box center [518, 158] width 351 height 21
click at [588, 148] on div "*Supply prefabricated roof trusses - Truecore materials, G550/G500 AM150 *Suppl…" at bounding box center [518, 158] width 351 height 21
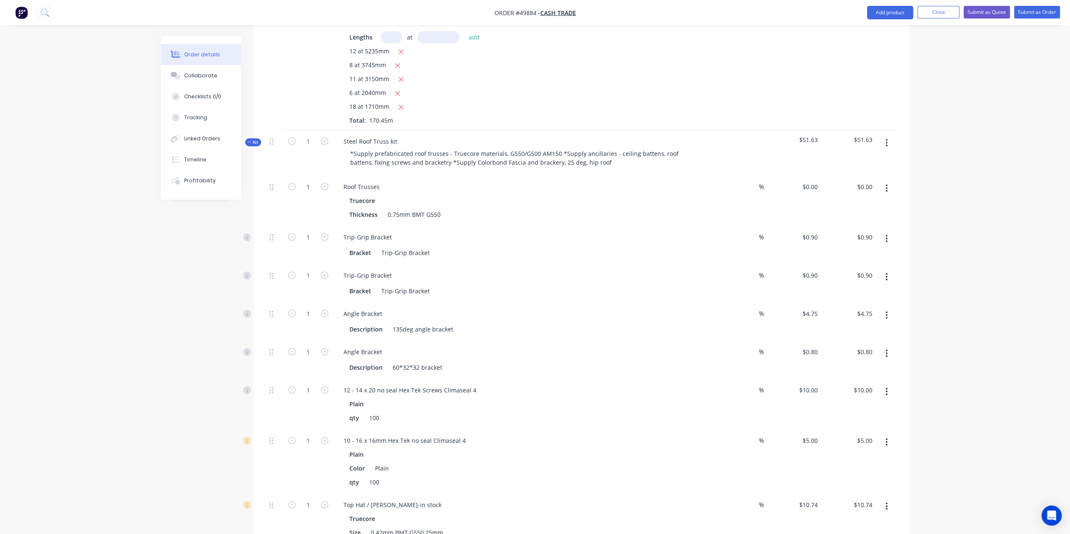
click at [988, 172] on div "Order details Collaborate Checklists 0/0 Tracking Linked Orders Timeline Profit…" at bounding box center [535, 288] width 1070 height 1288
click at [867, 181] on input "0.00" at bounding box center [868, 187] width 16 height 12
type input "9508.24"
type input "$9,508.24"
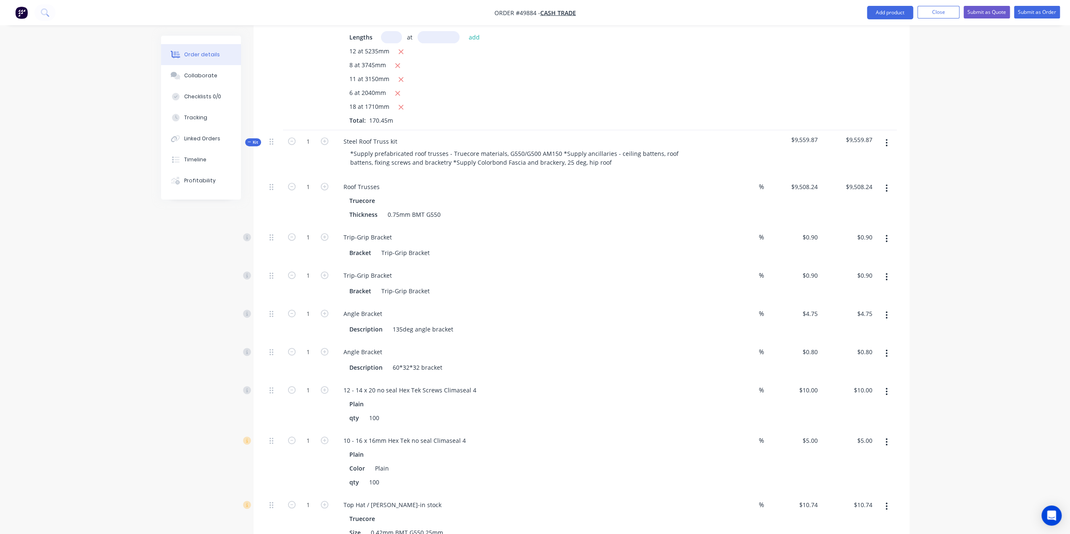
click at [995, 203] on div "Order details Collaborate Checklists 0/0 Tracking Linked Orders Timeline Profit…" at bounding box center [535, 288] width 1070 height 1288
click at [307, 231] on input "1" at bounding box center [308, 237] width 22 height 13
type input "70"
type input "$63.00"
click at [172, 259] on div "Created by [PERSON_NAME] Created [DATE] Required [DATE] Assigned to Add team me…" at bounding box center [535, 306] width 748 height 1252
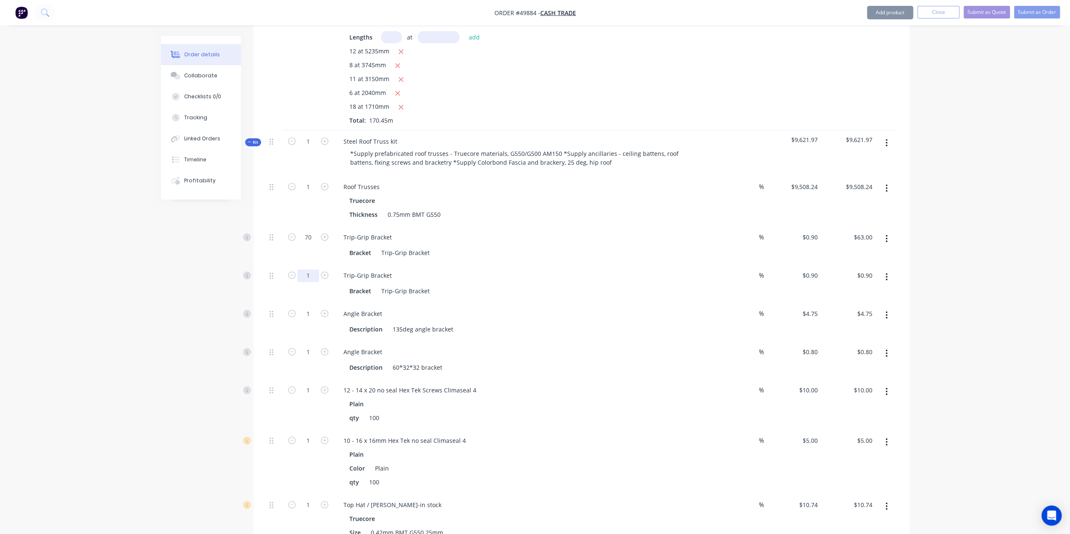
click at [308, 269] on input "1" at bounding box center [308, 275] width 22 height 13
type input "70"
type input "$63.00"
click at [137, 251] on div "Order details Collaborate Checklists 0/0 Tracking Linked Orders Timeline Profit…" at bounding box center [535, 288] width 1070 height 1288
click at [306, 308] on input "1" at bounding box center [308, 314] width 22 height 13
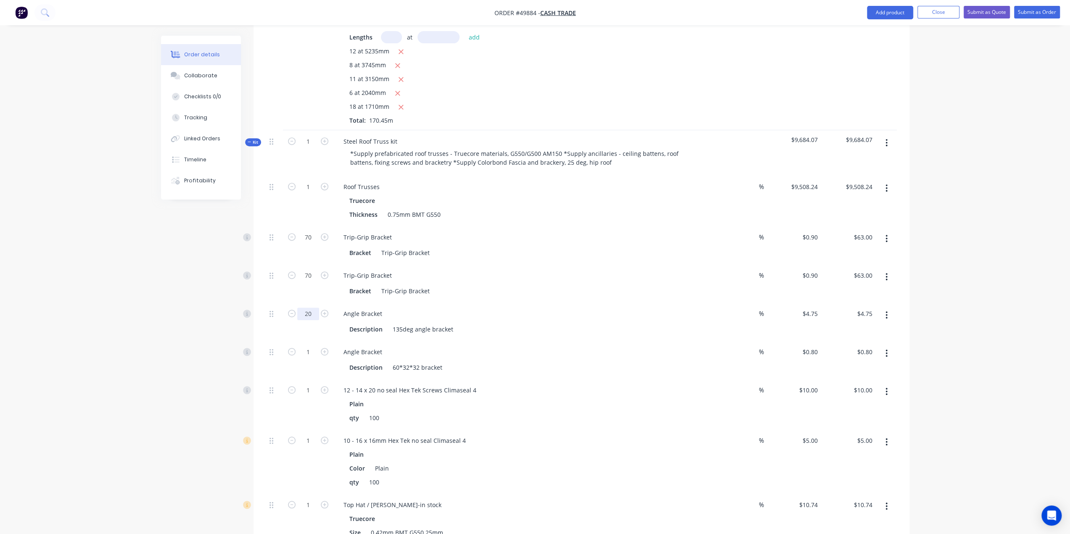
type input "20"
type input "$95.00"
click at [155, 342] on div "Order details Collaborate Checklists 0/0 Tracking Linked Orders Timeline Profit…" at bounding box center [535, 306] width 765 height 1252
drag, startPoint x: 888, startPoint y: 340, endPoint x: 886, endPoint y: 347, distance: 6.9
click at [887, 346] on button "button" at bounding box center [886, 353] width 20 height 15
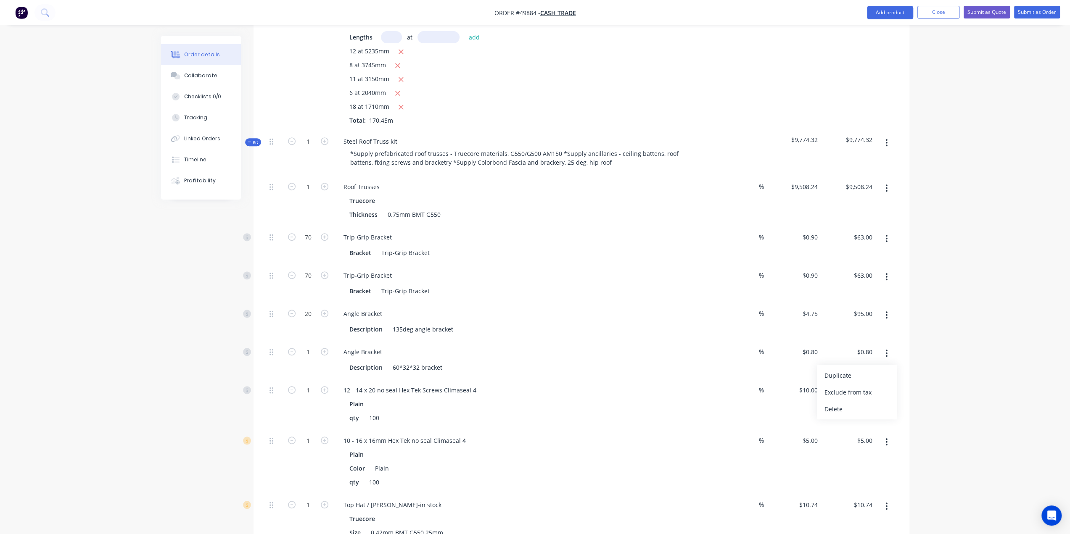
click at [862, 403] on div "Delete" at bounding box center [856, 409] width 65 height 12
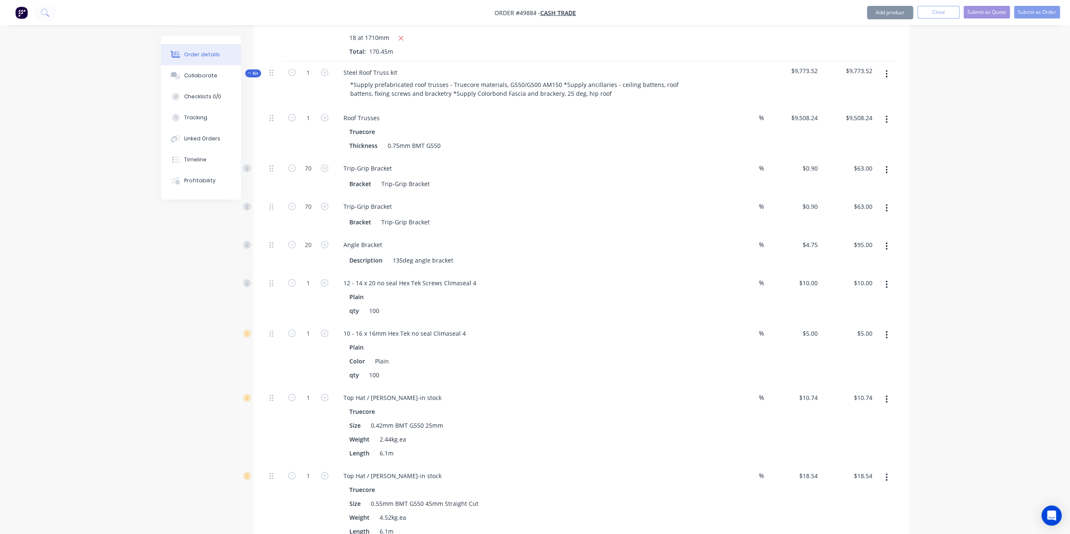
scroll to position [426, 0]
click at [314, 237] on input "20" at bounding box center [308, 243] width 22 height 13
type input "22"
type input "$104.50"
click at [179, 295] on div "Created by [PERSON_NAME] Created [DATE] Required [DATE] Assigned to Add team me…" at bounding box center [535, 217] width 748 height 1214
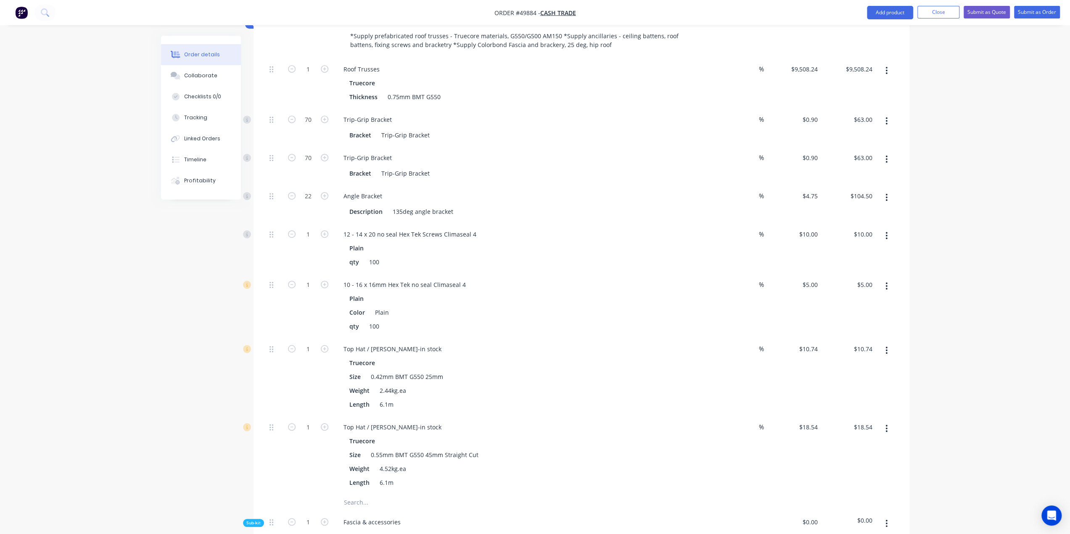
scroll to position [538, 0]
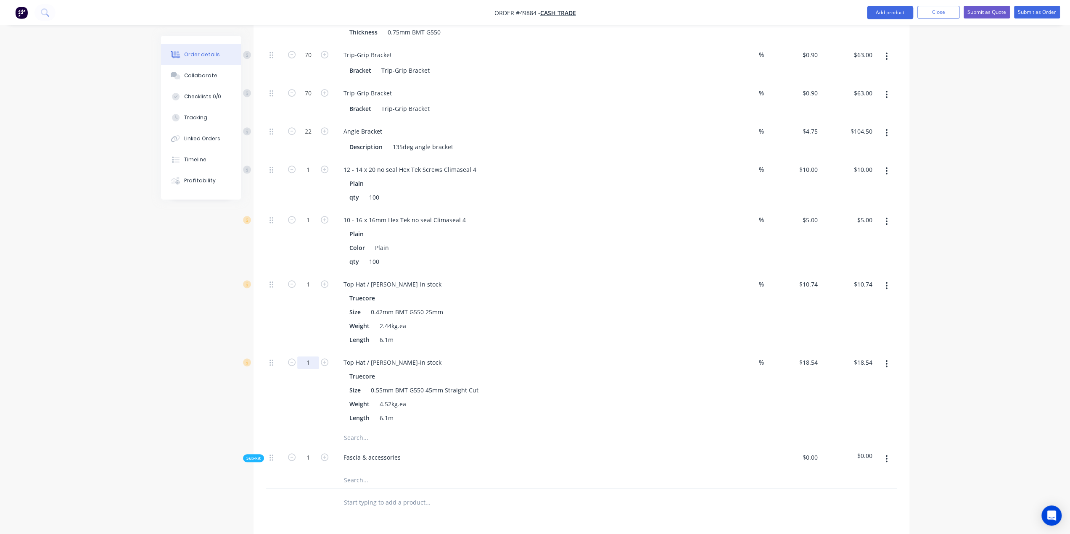
click at [311, 356] on input "1" at bounding box center [308, 362] width 22 height 13
type input "64"
type input "$1,186.56"
click at [270, 291] on div at bounding box center [274, 312] width 17 height 78
click at [309, 278] on input "1" at bounding box center [308, 284] width 22 height 13
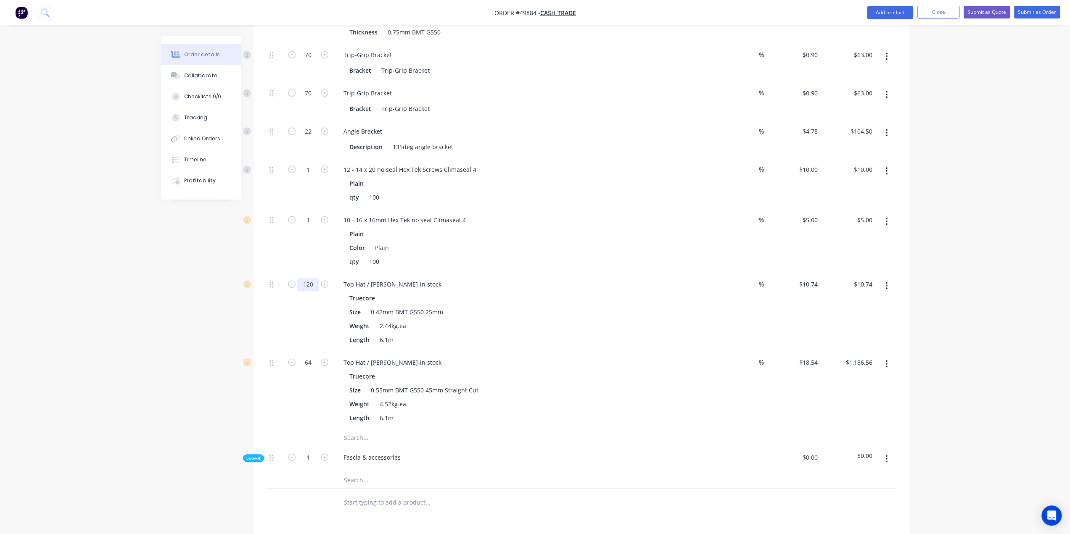
type input "120"
type input "$1,288.80"
click at [253, 307] on div "Created by [PERSON_NAME] Created [DATE] Required [DATE] Assigned to Add team me…" at bounding box center [535, 105] width 748 height 1214
click at [272, 359] on icon at bounding box center [271, 363] width 4 height 8
drag, startPoint x: 271, startPoint y: 348, endPoint x: 386, endPoint y: 283, distance: 132.3
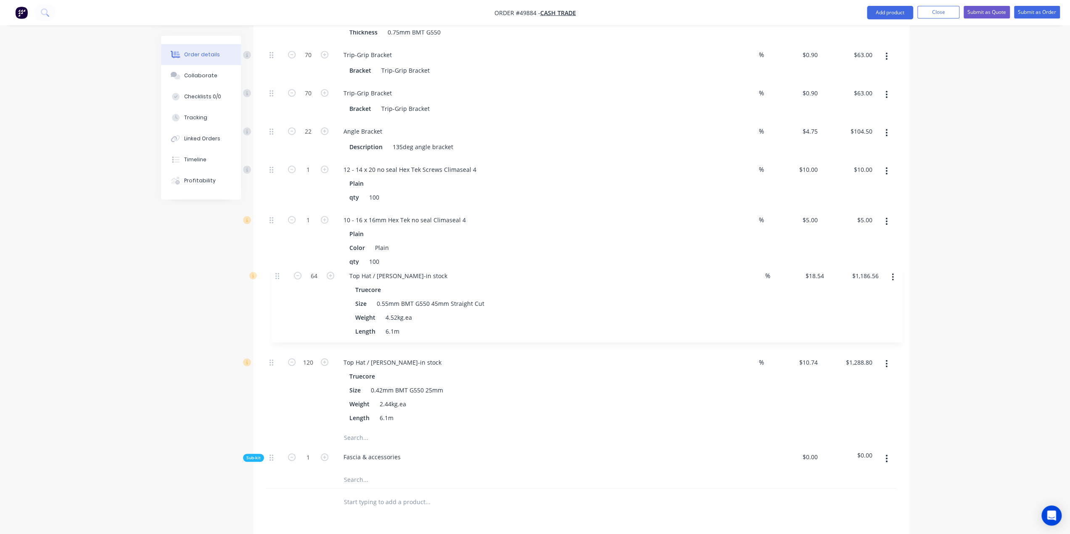
click at [280, 265] on div "1 Roof Trusses Truecore Thickness 0.75mm BMT G550 % $9,508.24 $9,508.24 $9,508.…" at bounding box center [581, 211] width 630 height 436
click at [411, 278] on div "Top Hat / [PERSON_NAME]-in stock" at bounding box center [392, 284] width 111 height 12
click at [412, 356] on div "Top Hat / [PERSON_NAME]-in stock" at bounding box center [392, 362] width 111 height 12
click at [576, 412] on div "Length 6.1m" at bounding box center [521, 418] width 350 height 12
click at [310, 214] on input "1" at bounding box center [308, 220] width 22 height 13
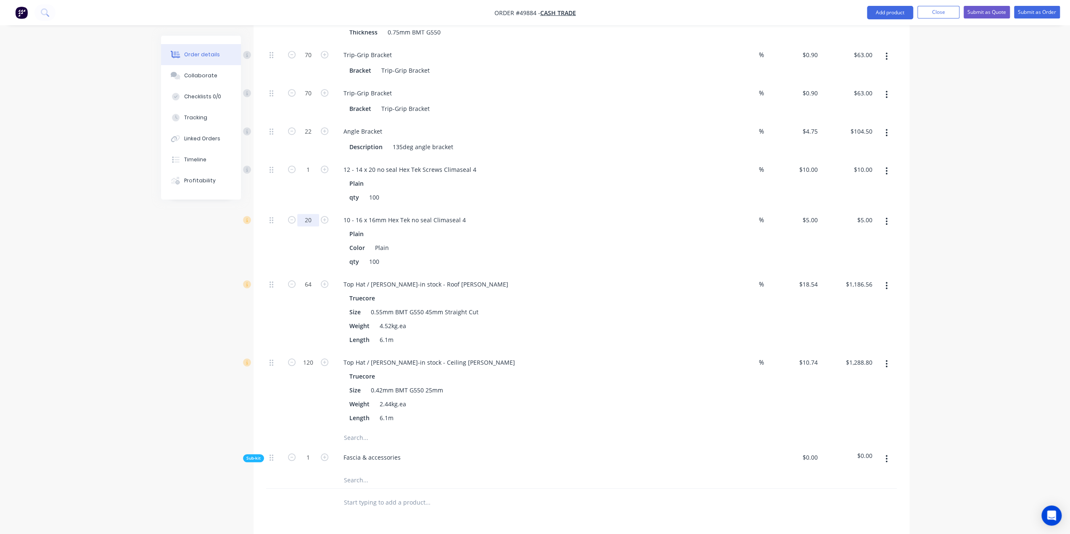
type input "20"
type input "$100.00"
click at [201, 246] on div "Created by [PERSON_NAME] Created [DATE] Required [DATE] Assigned to Add team me…" at bounding box center [535, 105] width 748 height 1214
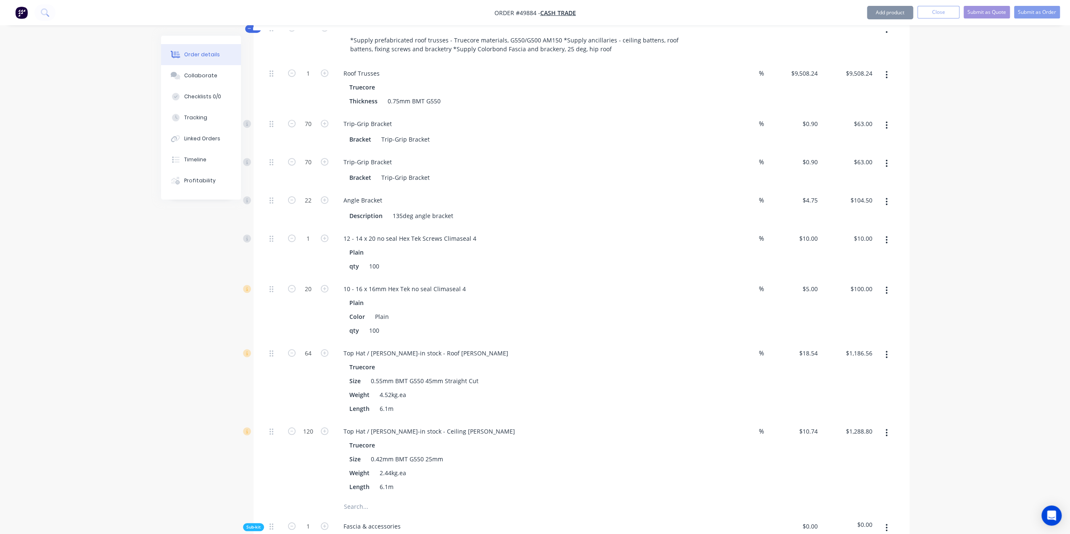
scroll to position [468, 0]
click at [310, 234] on input "1" at bounding box center [308, 240] width 22 height 13
type input "15"
type input "$150.00"
click at [620, 248] on div "Plain qty 100" at bounding box center [523, 261] width 372 height 26
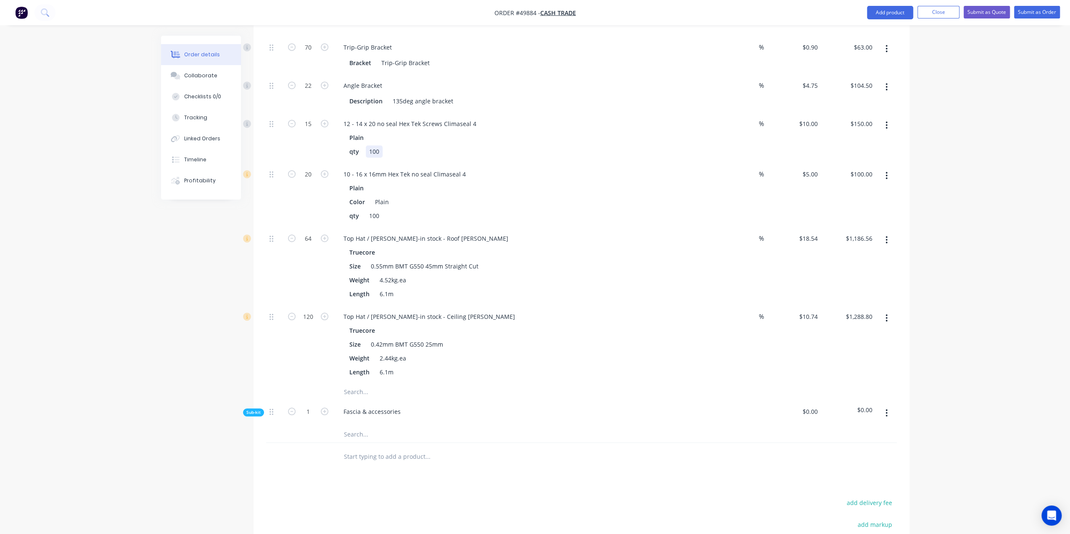
scroll to position [701, 0]
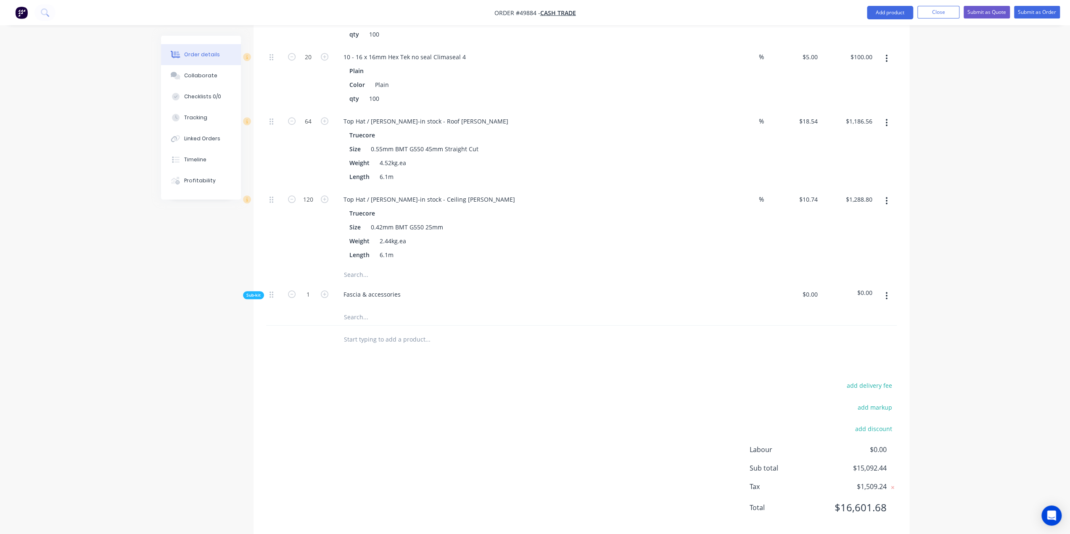
click at [888, 288] on button "button" at bounding box center [886, 295] width 20 height 15
click at [852, 329] on div "Delete" at bounding box center [856, 335] width 65 height 12
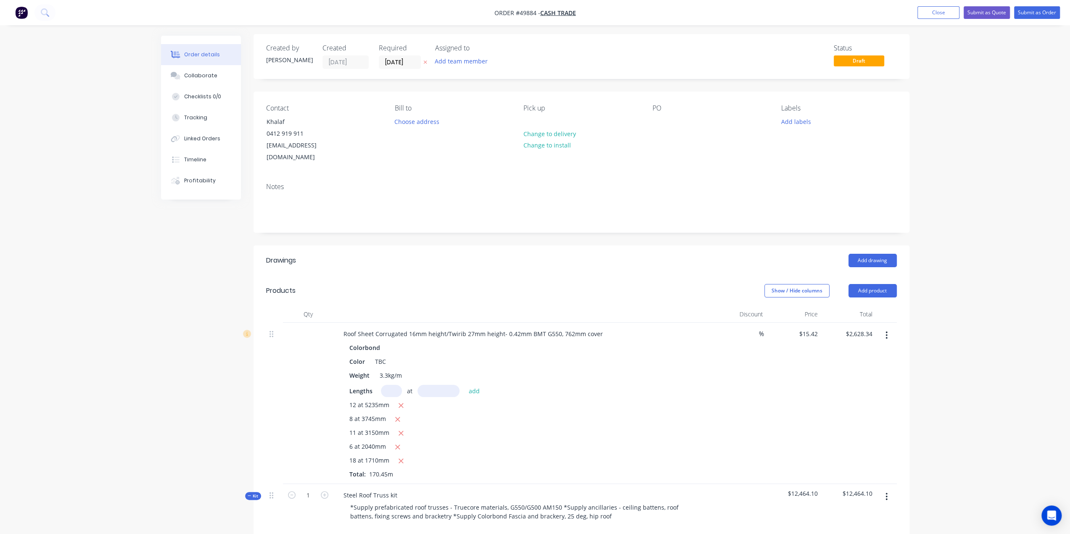
scroll to position [0, 0]
click at [563, 133] on button "Change to delivery" at bounding box center [549, 134] width 61 height 11
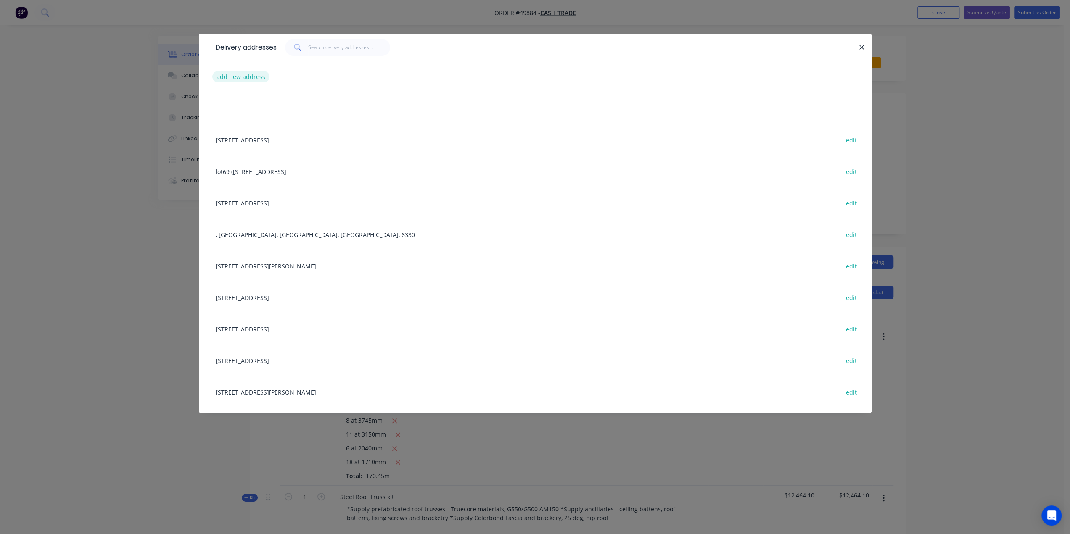
click at [240, 76] on button "add new address" at bounding box center [241, 76] width 58 height 11
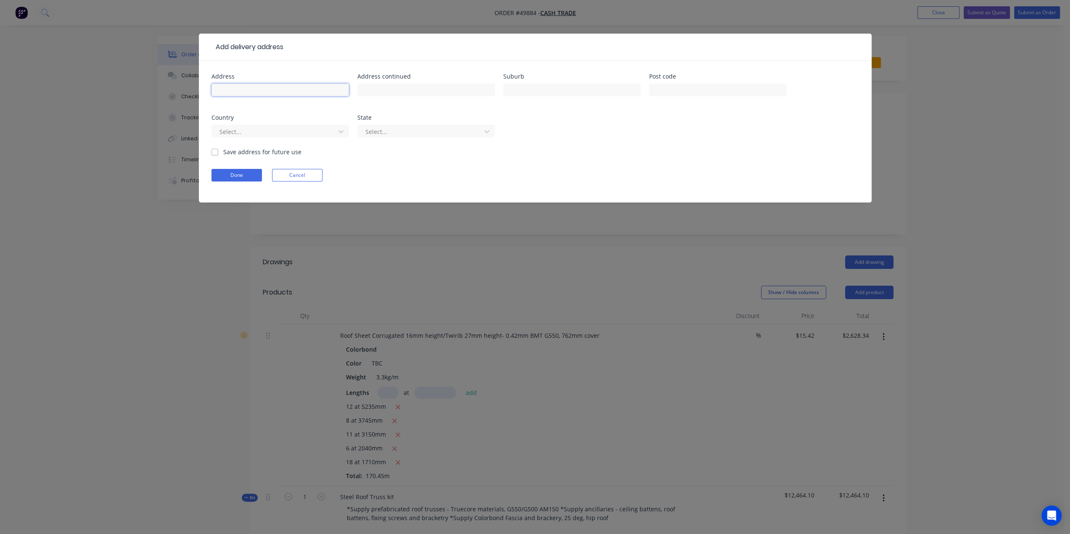
click at [272, 92] on input "text" at bounding box center [279, 90] width 137 height 13
paste input "[STREET_ADDRESS][PERSON_NAME]"
drag, startPoint x: 337, startPoint y: 90, endPoint x: 320, endPoint y: 90, distance: 16.8
click at [320, 90] on input "[STREET_ADDRESS][PERSON_NAME]" at bounding box center [279, 90] width 137 height 13
type input "[STREET_ADDRESS][PERSON_NAME]"
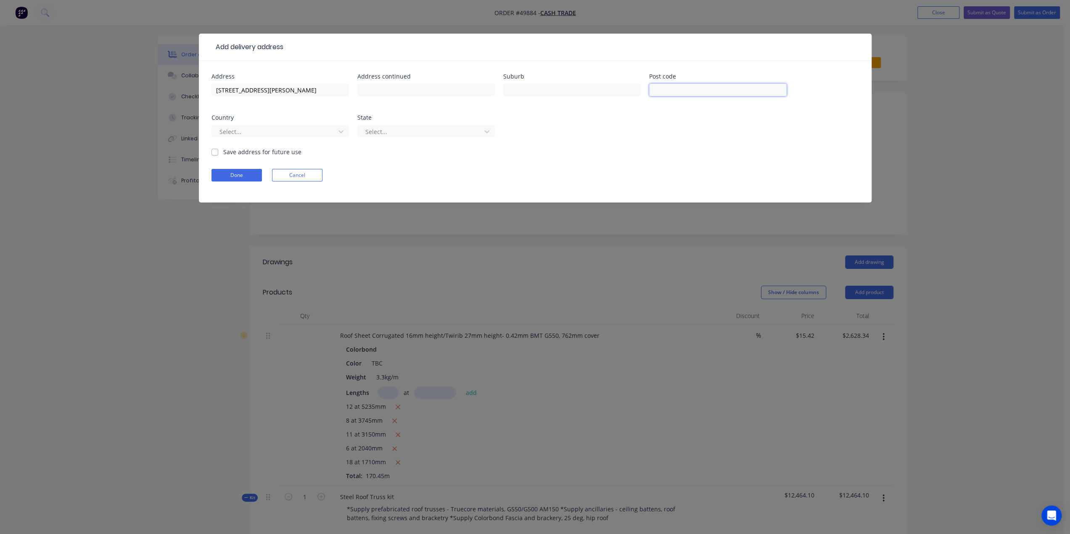
click at [688, 88] on input "text" at bounding box center [717, 90] width 137 height 13
type input "6112"
drag, startPoint x: 268, startPoint y: 91, endPoint x: 304, endPoint y: 90, distance: 35.7
click at [304, 90] on input "[STREET_ADDRESS][PERSON_NAME]" at bounding box center [279, 90] width 137 height 13
click at [570, 91] on input "text" at bounding box center [571, 90] width 137 height 13
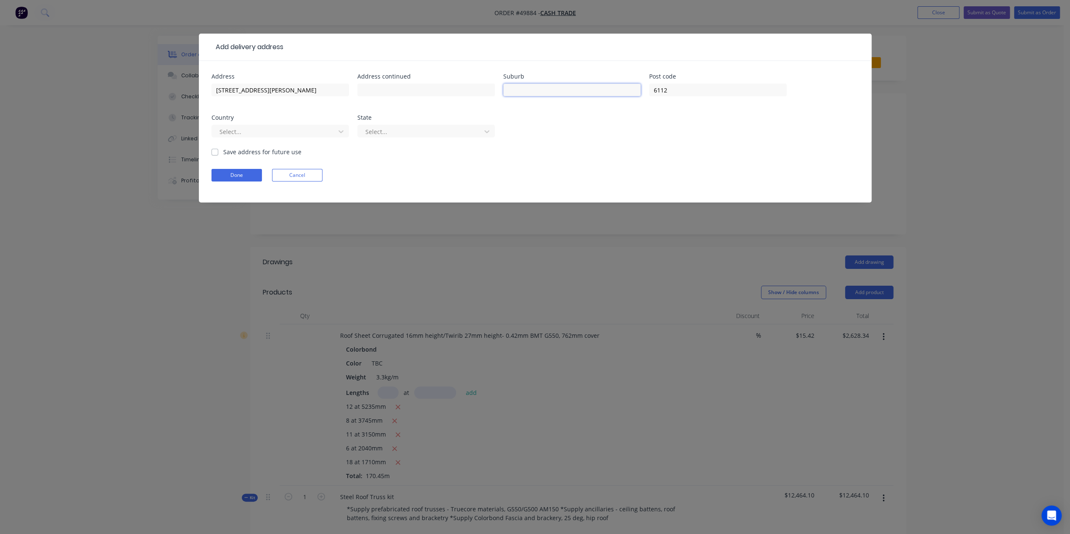
paste input "[GEOGRAPHIC_DATA]"
drag, startPoint x: 509, startPoint y: 89, endPoint x: 482, endPoint y: 89, distance: 26.9
click at [482, 89] on div "Address [STREET_ADDRESS][PERSON_NAME] Address continued Suburb [GEOGRAPHIC_DATA…" at bounding box center [534, 111] width 647 height 74
type input "[GEOGRAPHIC_DATA]"
drag, startPoint x: 266, startPoint y: 90, endPoint x: 463, endPoint y: 104, distance: 196.8
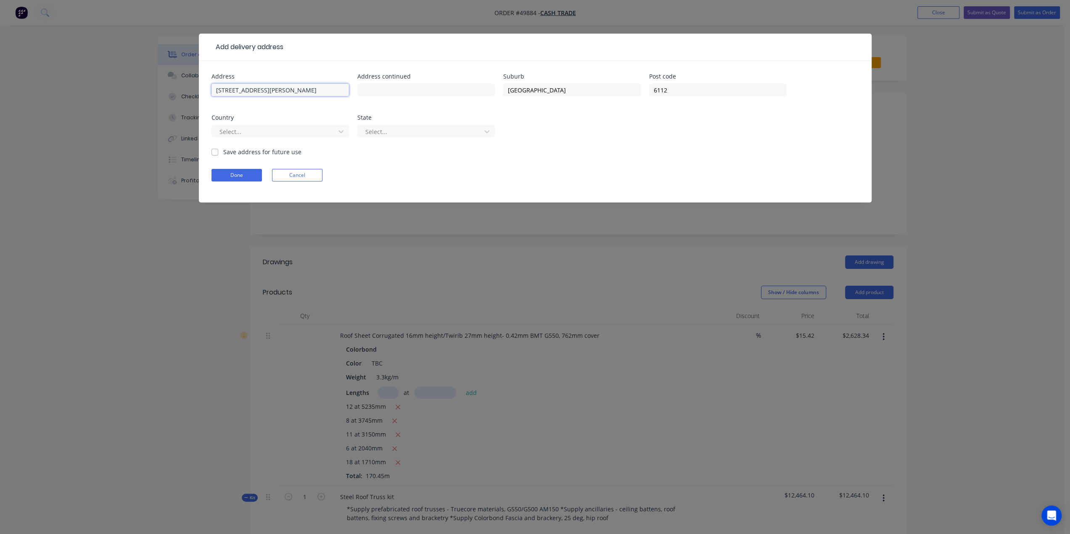
click at [476, 92] on div "Address [STREET_ADDRESS][PERSON_NAME] Address continued Suburb [GEOGRAPHIC_DATA…" at bounding box center [534, 111] width 647 height 74
type input "25 [PERSON_NAME] Loop"
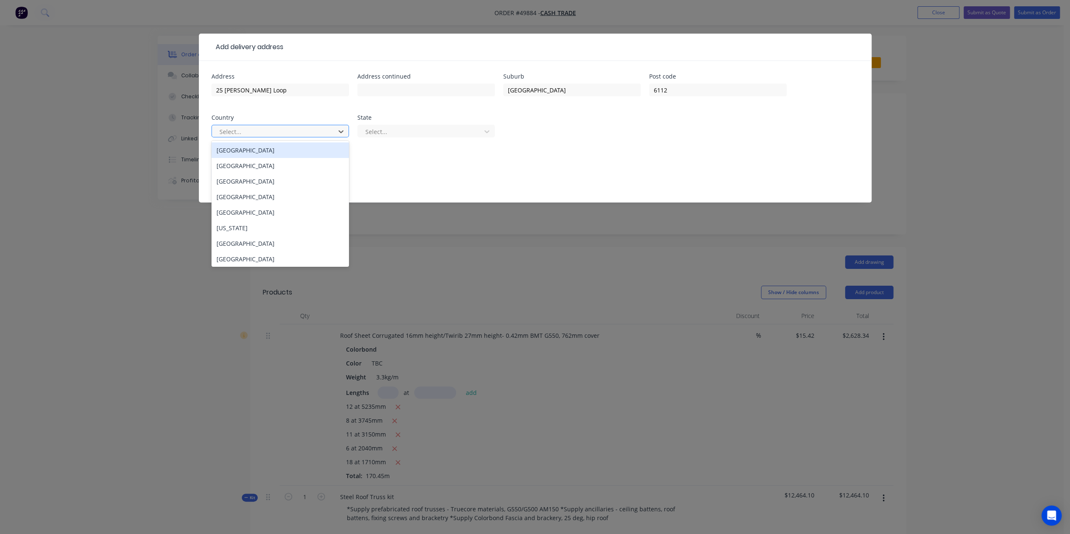
click at [297, 130] on div at bounding box center [275, 132] width 112 height 11
drag, startPoint x: 290, startPoint y: 149, endPoint x: 372, endPoint y: 135, distance: 83.6
click at [290, 149] on div "[GEOGRAPHIC_DATA]" at bounding box center [279, 150] width 137 height 16
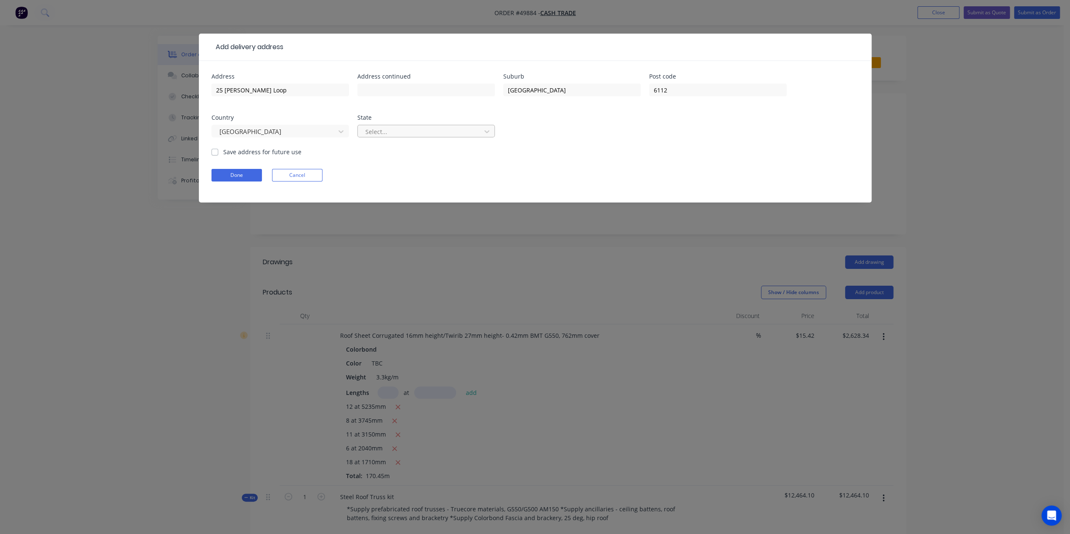
click at [392, 129] on div at bounding box center [420, 132] width 112 height 11
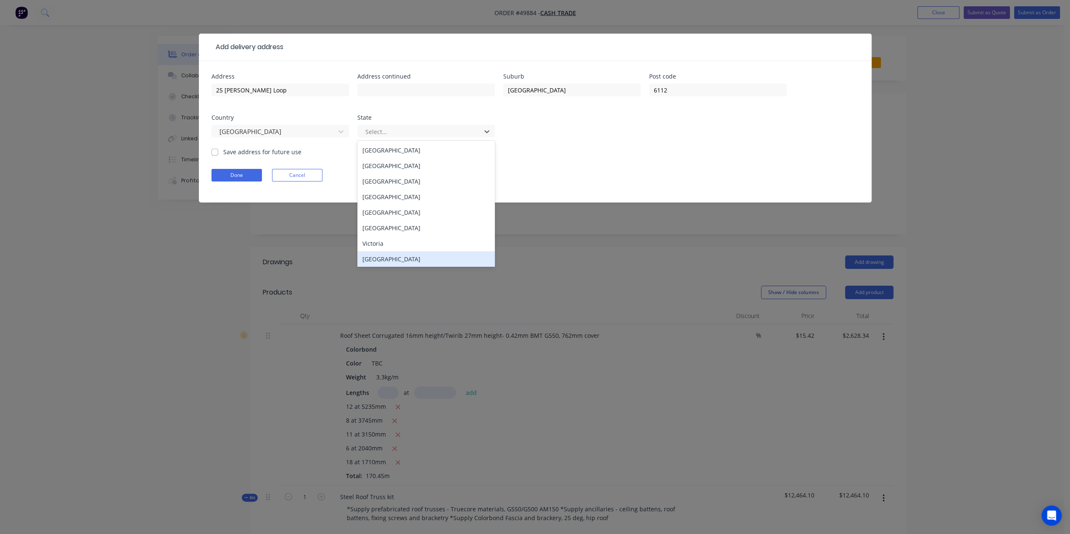
click at [395, 256] on div "[GEOGRAPHIC_DATA]" at bounding box center [425, 259] width 137 height 16
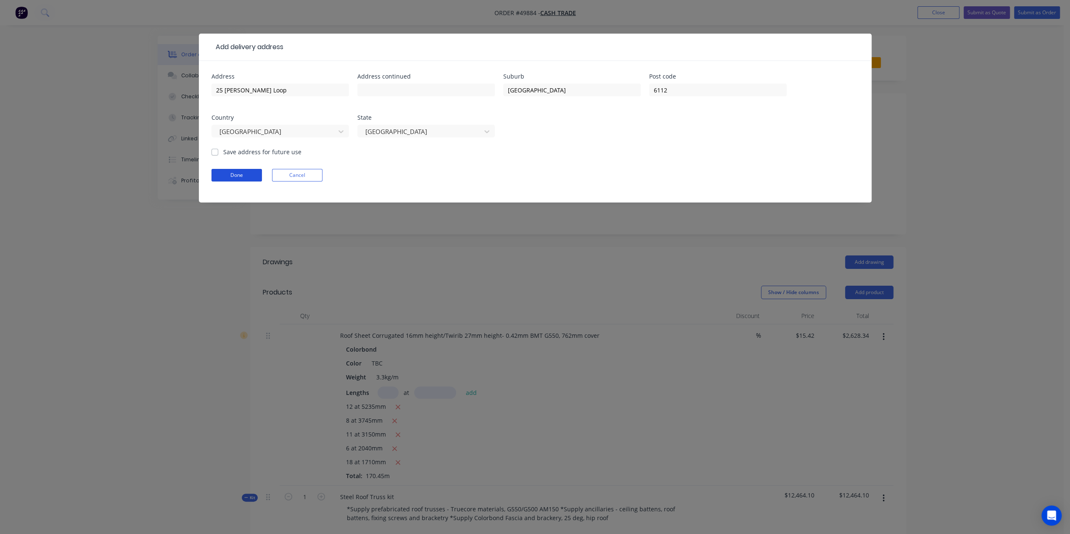
click at [235, 175] on button "Done" at bounding box center [236, 175] width 50 height 13
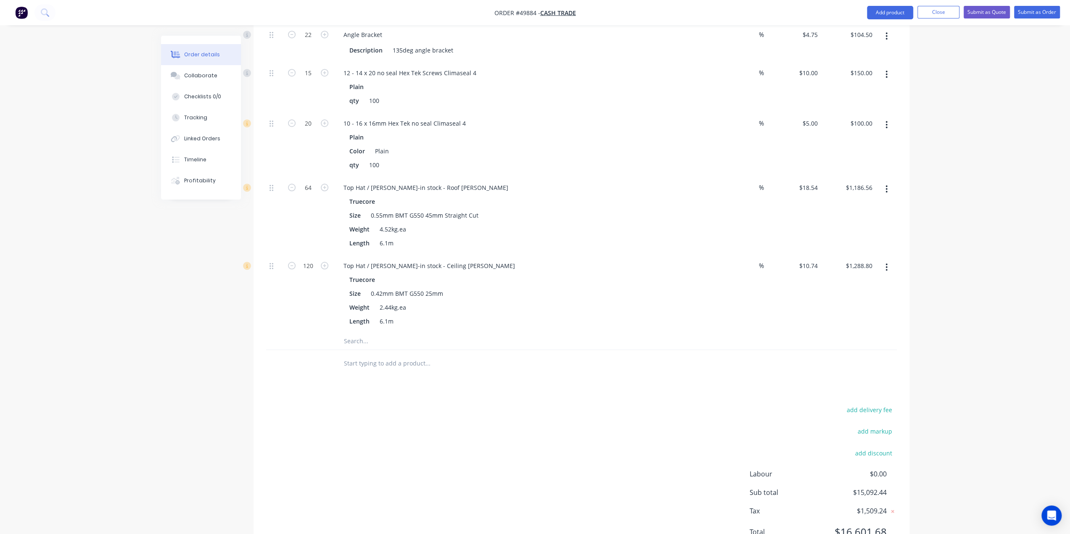
scroll to position [659, 0]
click at [881, 403] on button "add delivery fee" at bounding box center [869, 408] width 54 height 11
type input "580"
click input "submit" at bounding box center [0, 0] width 0 height 0
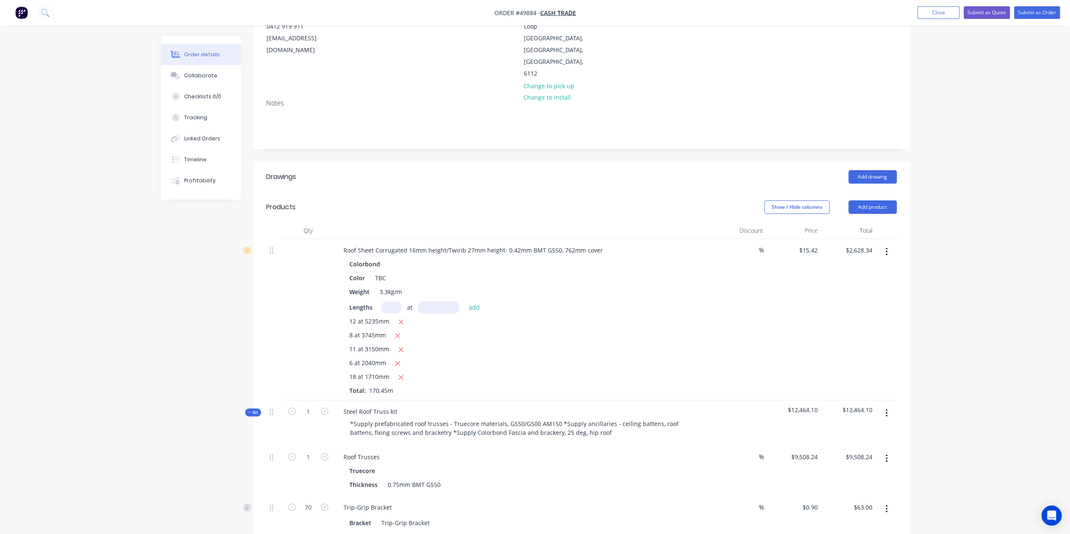
scroll to position [0, 0]
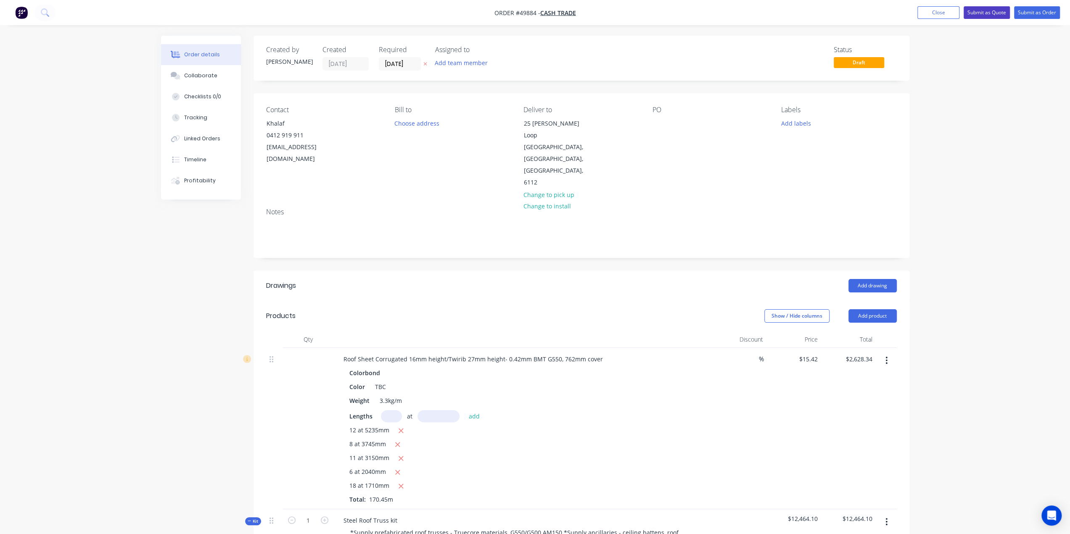
click at [983, 13] on button "Submit as Quote" at bounding box center [986, 12] width 46 height 13
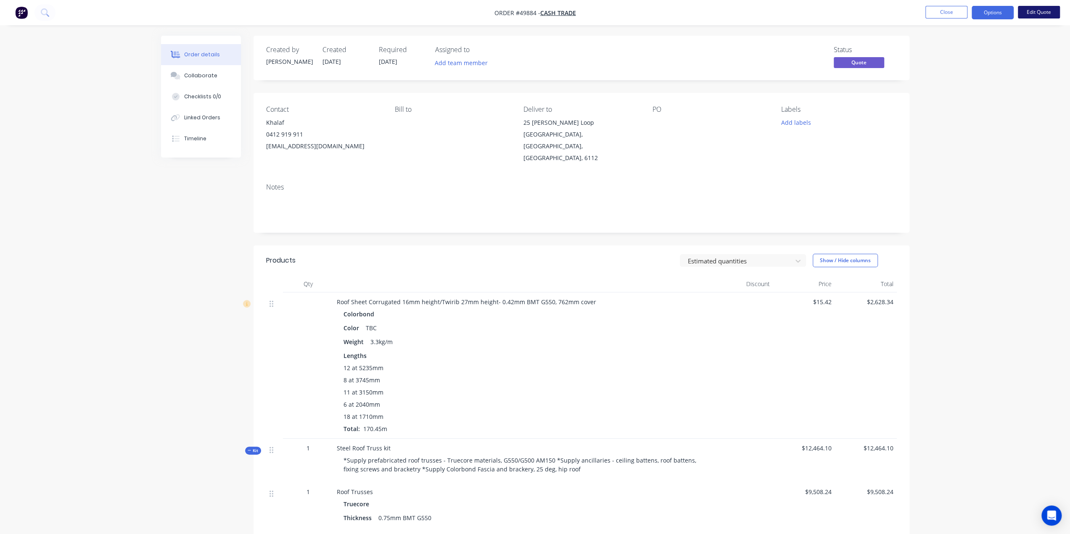
click at [1029, 14] on button "Edit Quote" at bounding box center [1039, 12] width 42 height 13
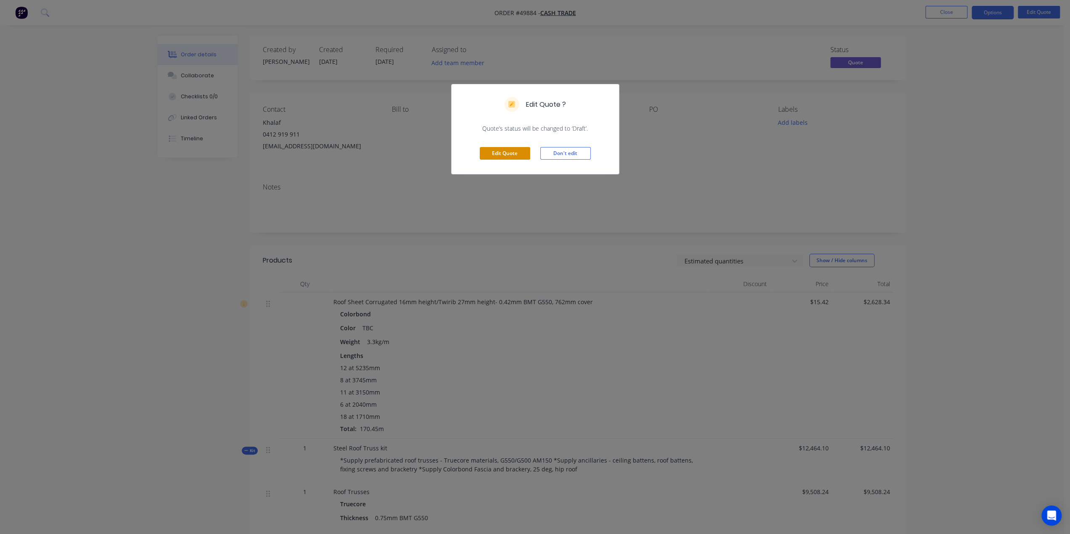
click at [525, 154] on button "Edit Quote" at bounding box center [505, 153] width 50 height 13
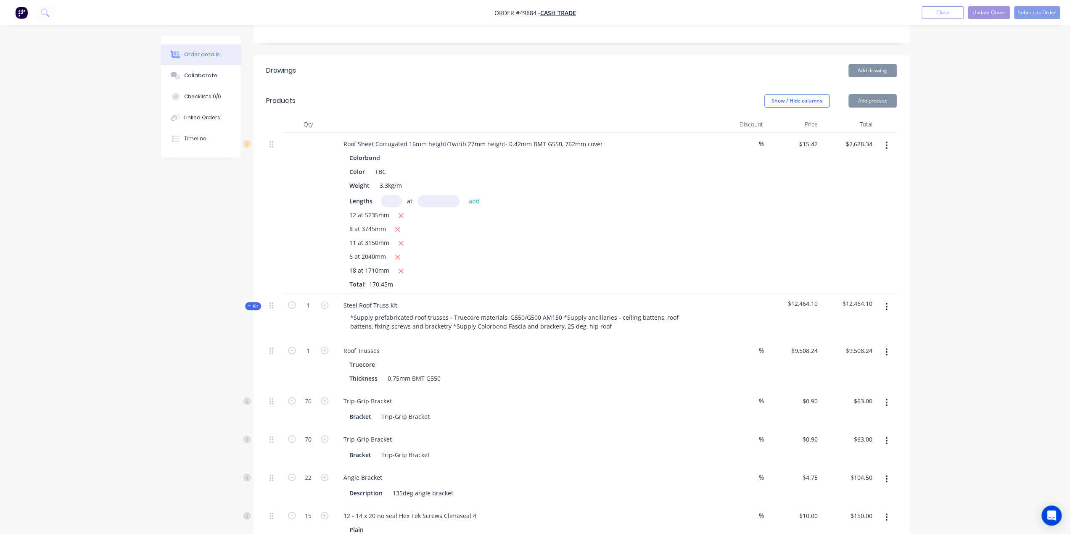
scroll to position [322, 0]
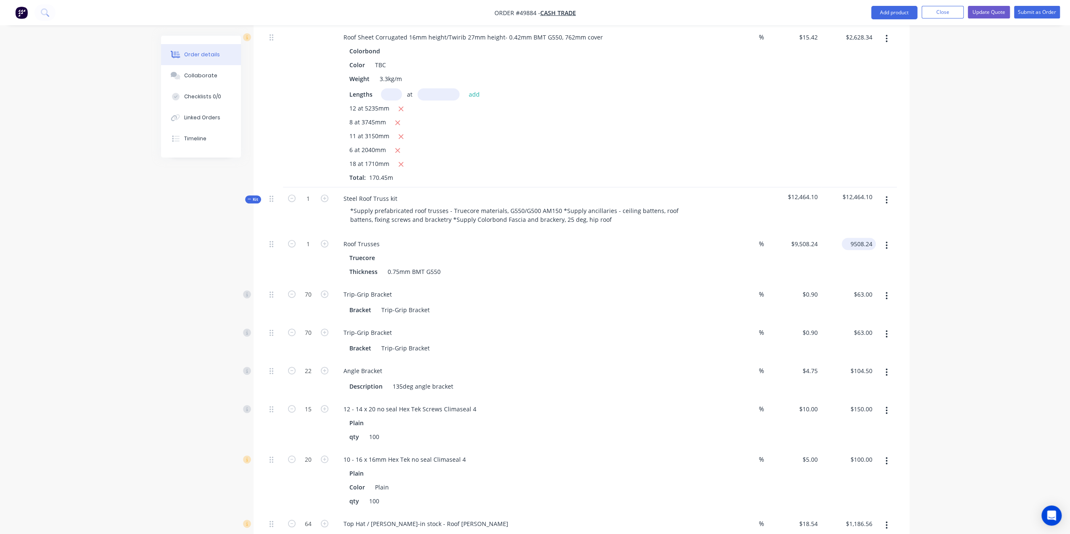
click at [857, 238] on input "9508.24" at bounding box center [860, 244] width 31 height 12
type input "10508.24"
type input "$10,508.24"
click at [934, 264] on div "Order details Collaborate Checklists 0/0 Linked Orders Timeline Order details C…" at bounding box center [535, 291] width 1070 height 1227
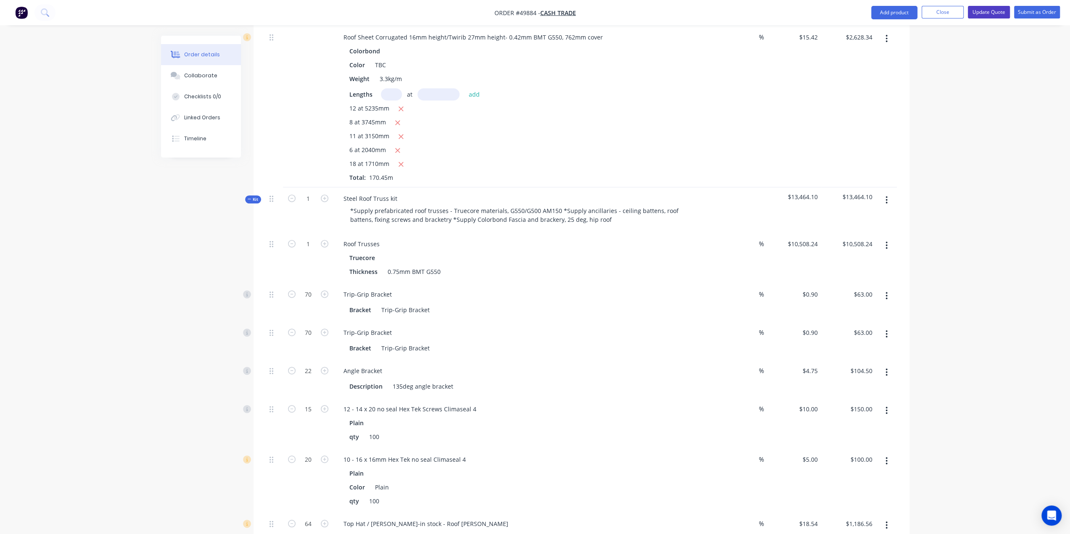
click at [986, 10] on button "Update Quote" at bounding box center [989, 12] width 42 height 13
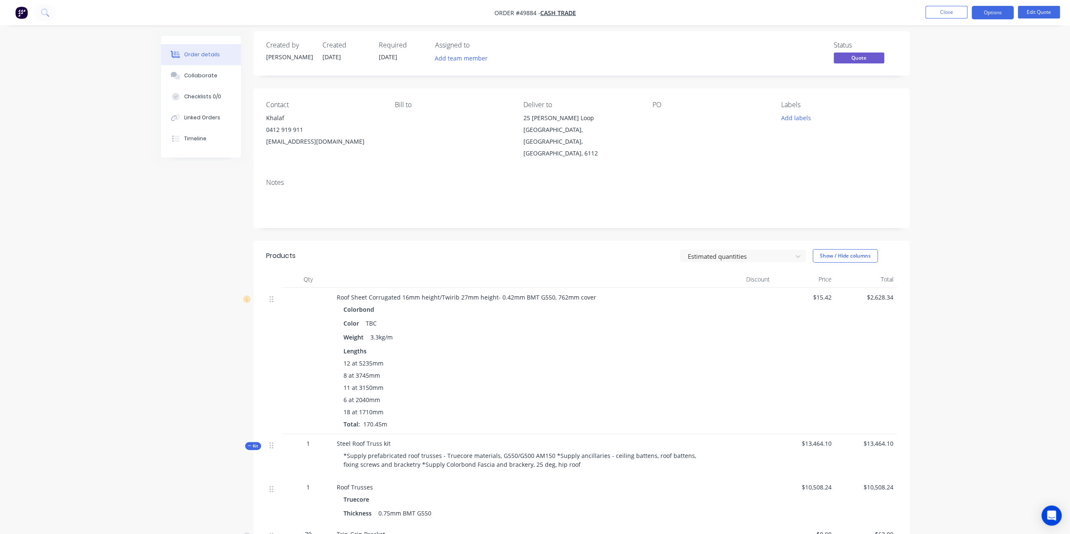
scroll to position [0, 0]
